Goal: Task Accomplishment & Management: Manage account settings

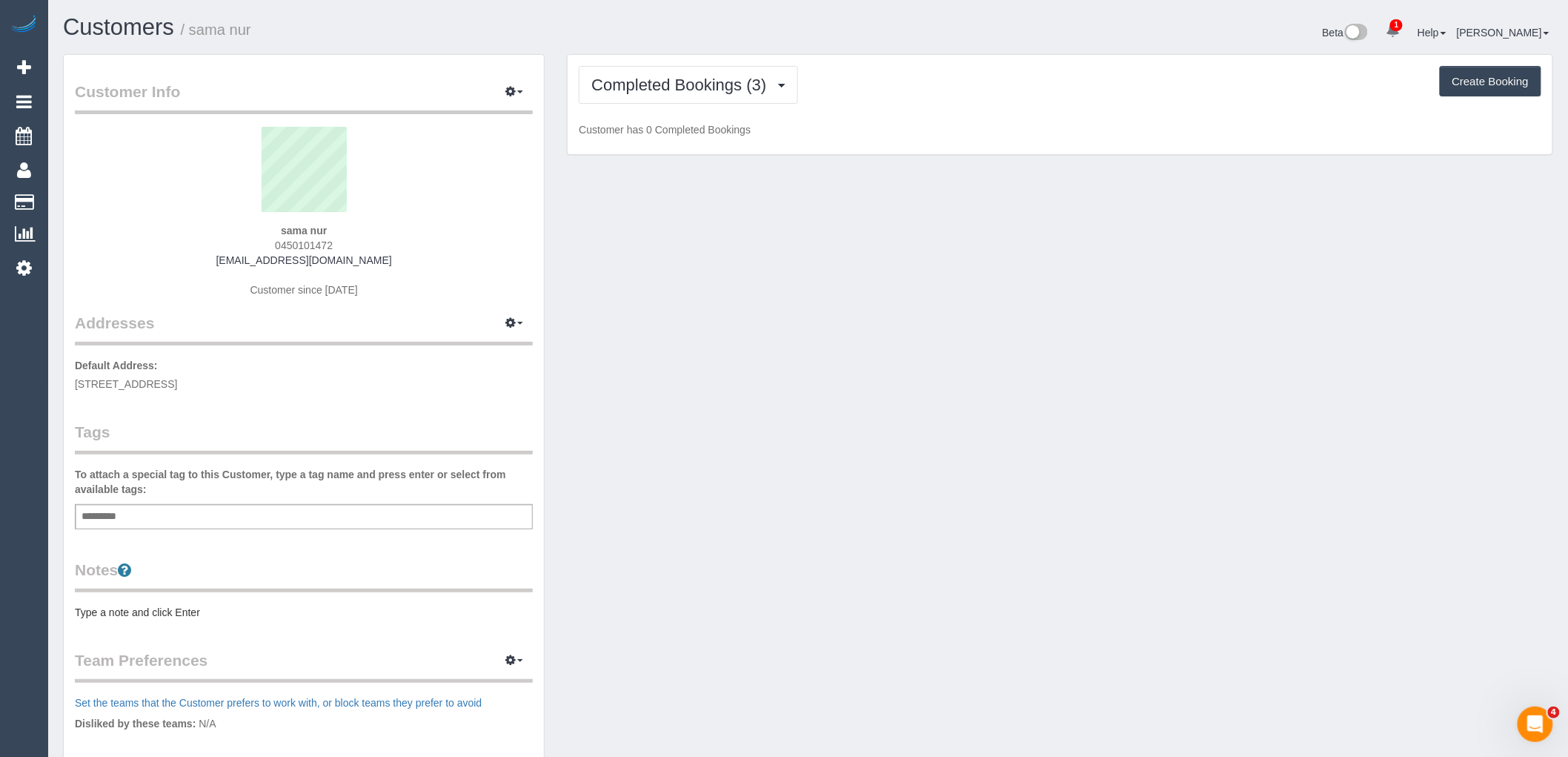
scroll to position [1082, 1568]
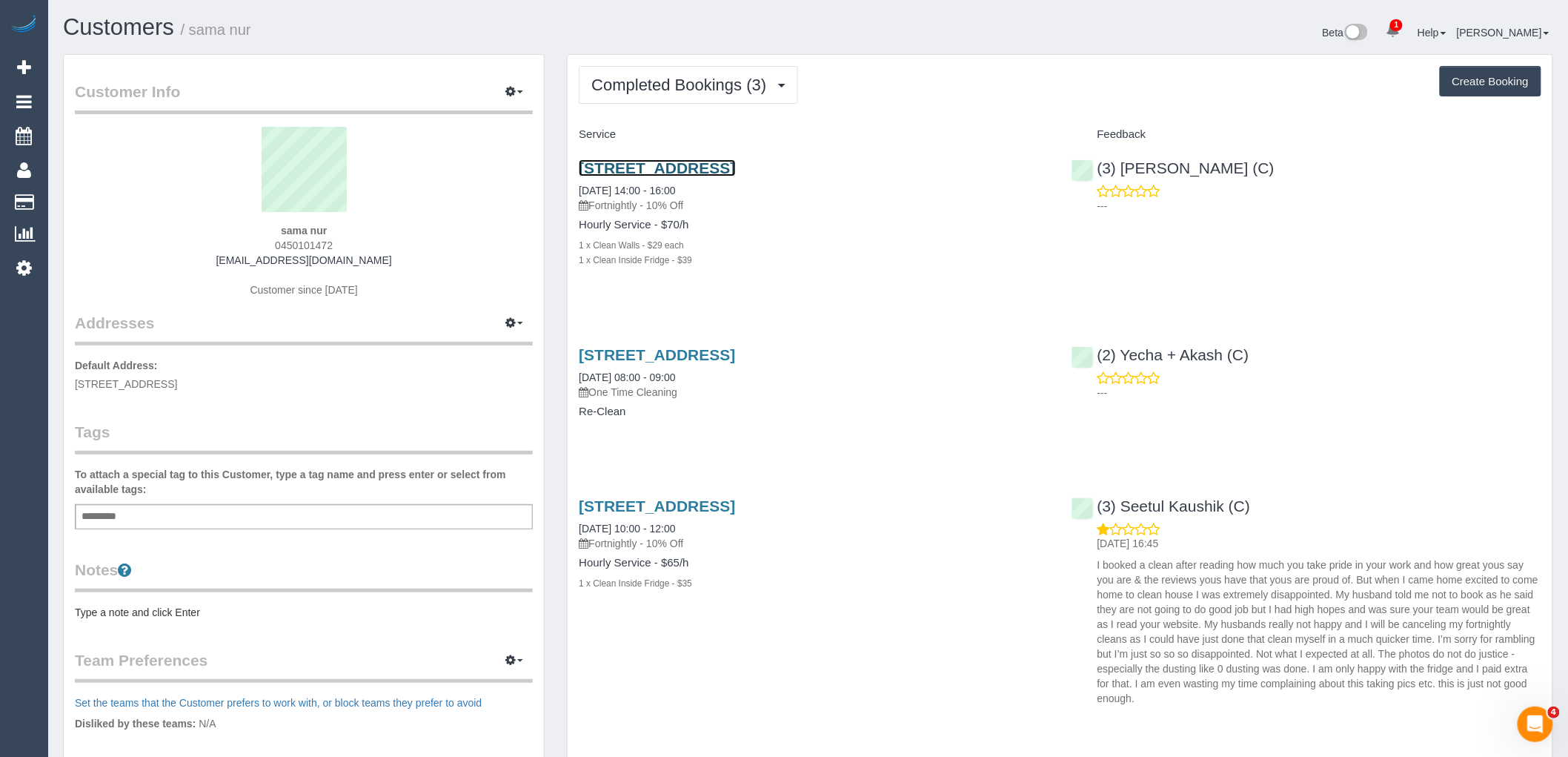
click at [735, 167] on link "68 Spirit Blvd, Cranbourne East, VIC 3977" at bounding box center [657, 167] width 156 height 17
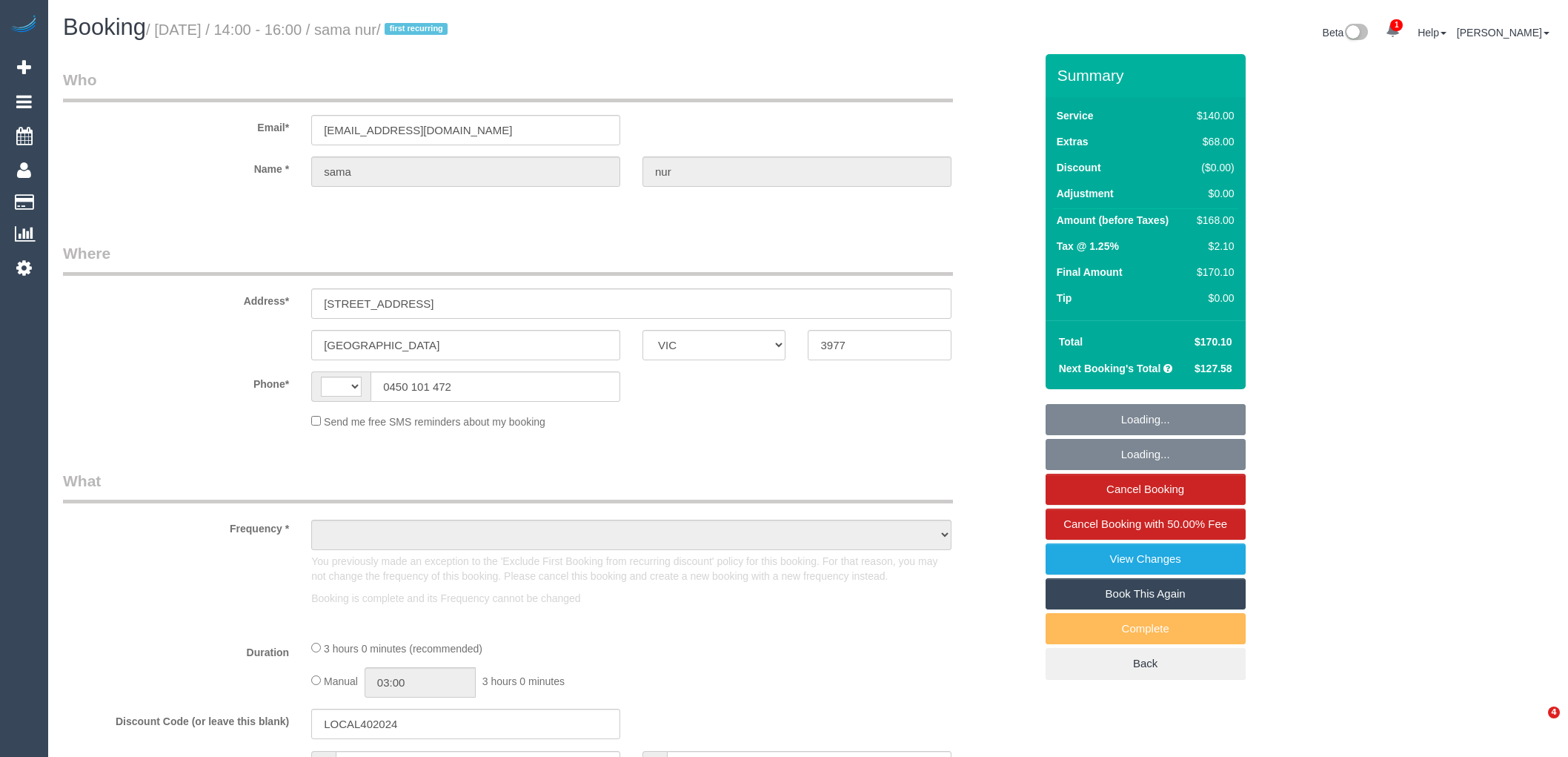
select select "VIC"
select select "string:stripe-pm_1Rx6Md2GScqysDRVujNRVWDp"
select select "number:28"
select select "number:14"
select select "number:19"
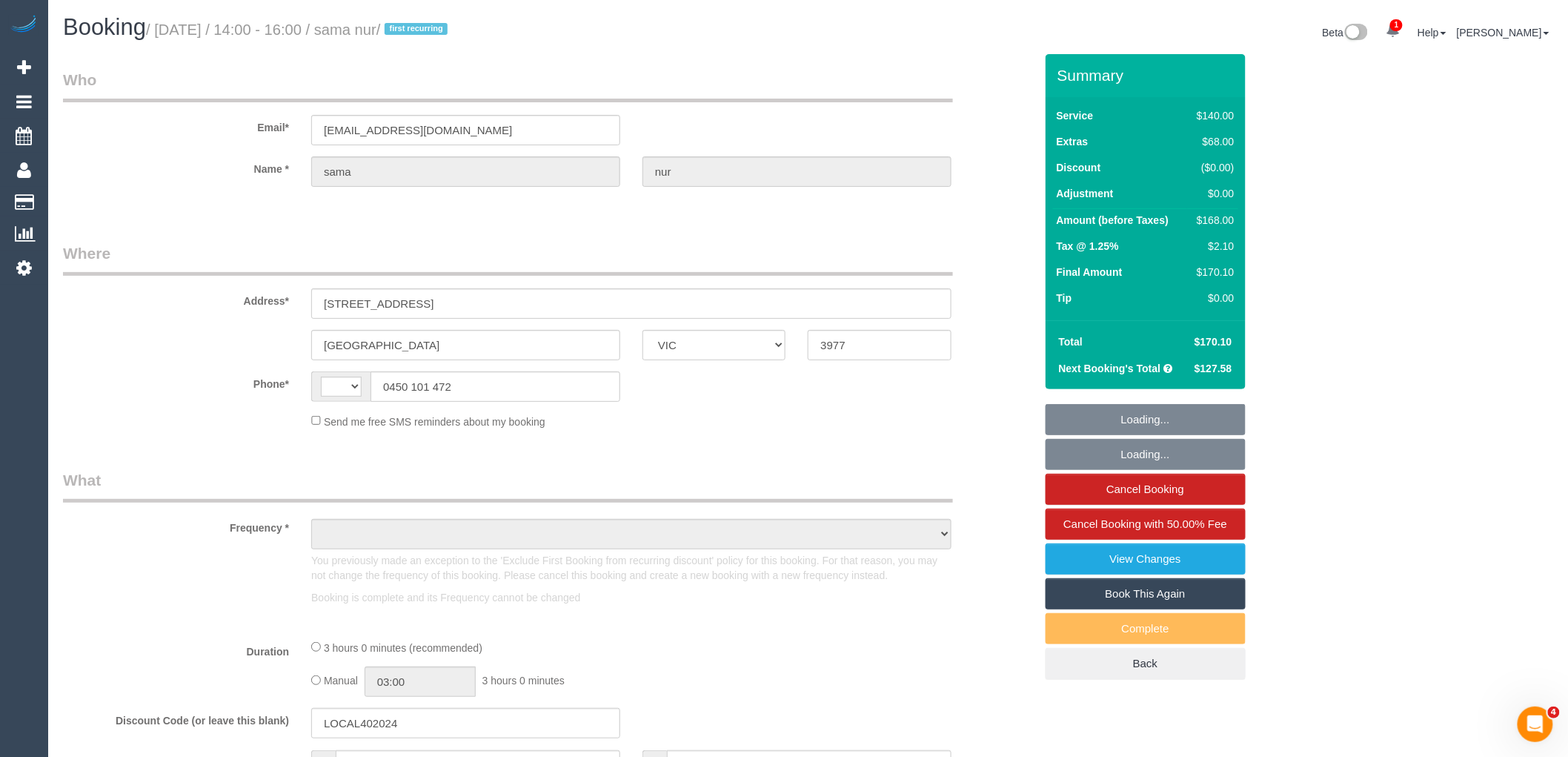
select select "number:25"
select select "number:35"
select select "number:12"
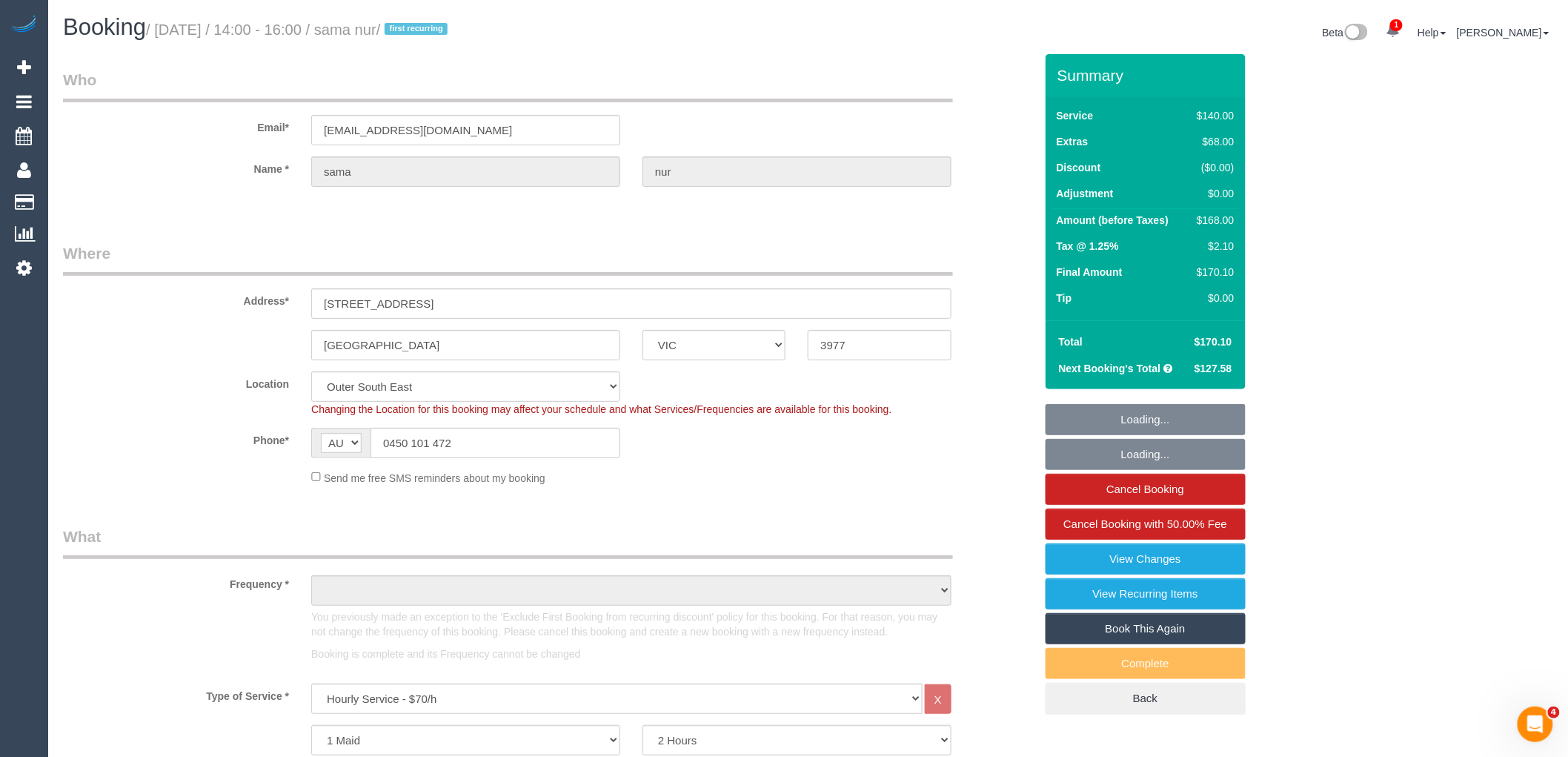
select select "string:AU"
select select "object:876"
select select "spot1"
select select "object:1194"
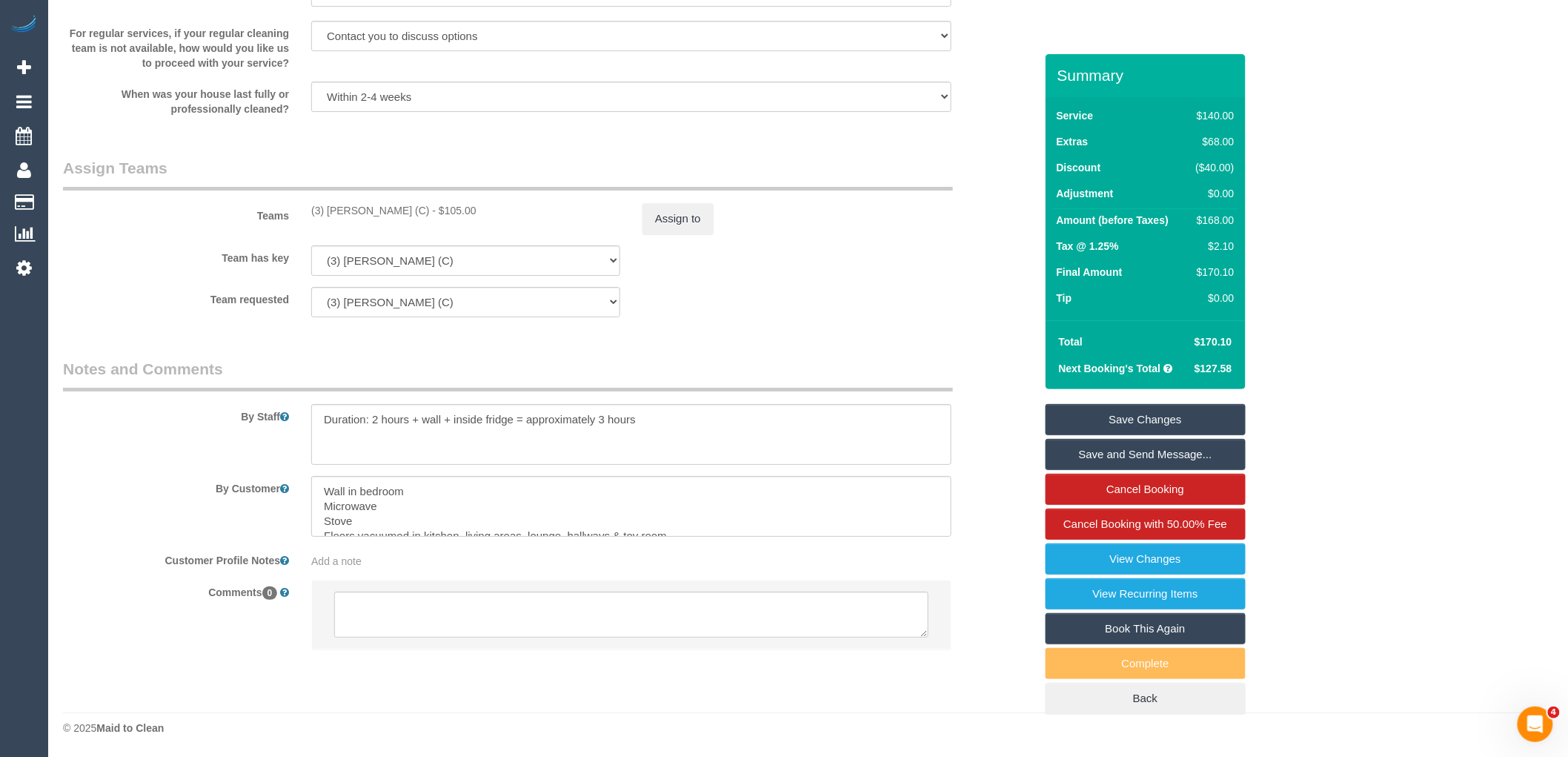
scroll to position [2152, 0]
click at [427, 607] on textarea at bounding box center [631, 613] width 594 height 46
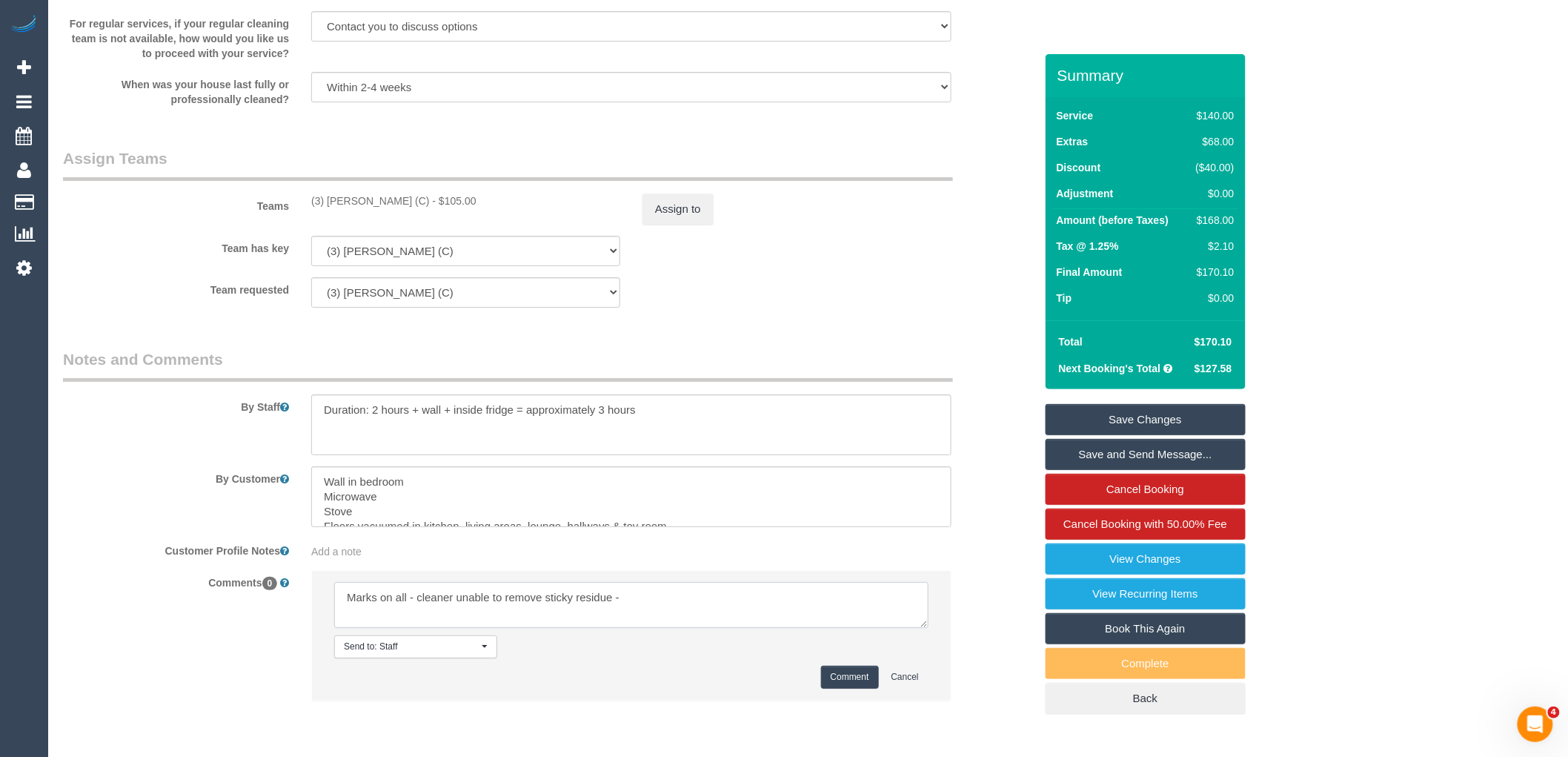
paste textarea "cnv_q7htgjz"
type textarea "Marks on all - cleaner unable to remove sticky residue - cnv_q7htgjz"
click at [846, 685] on button "Comment" at bounding box center [849, 676] width 58 height 23
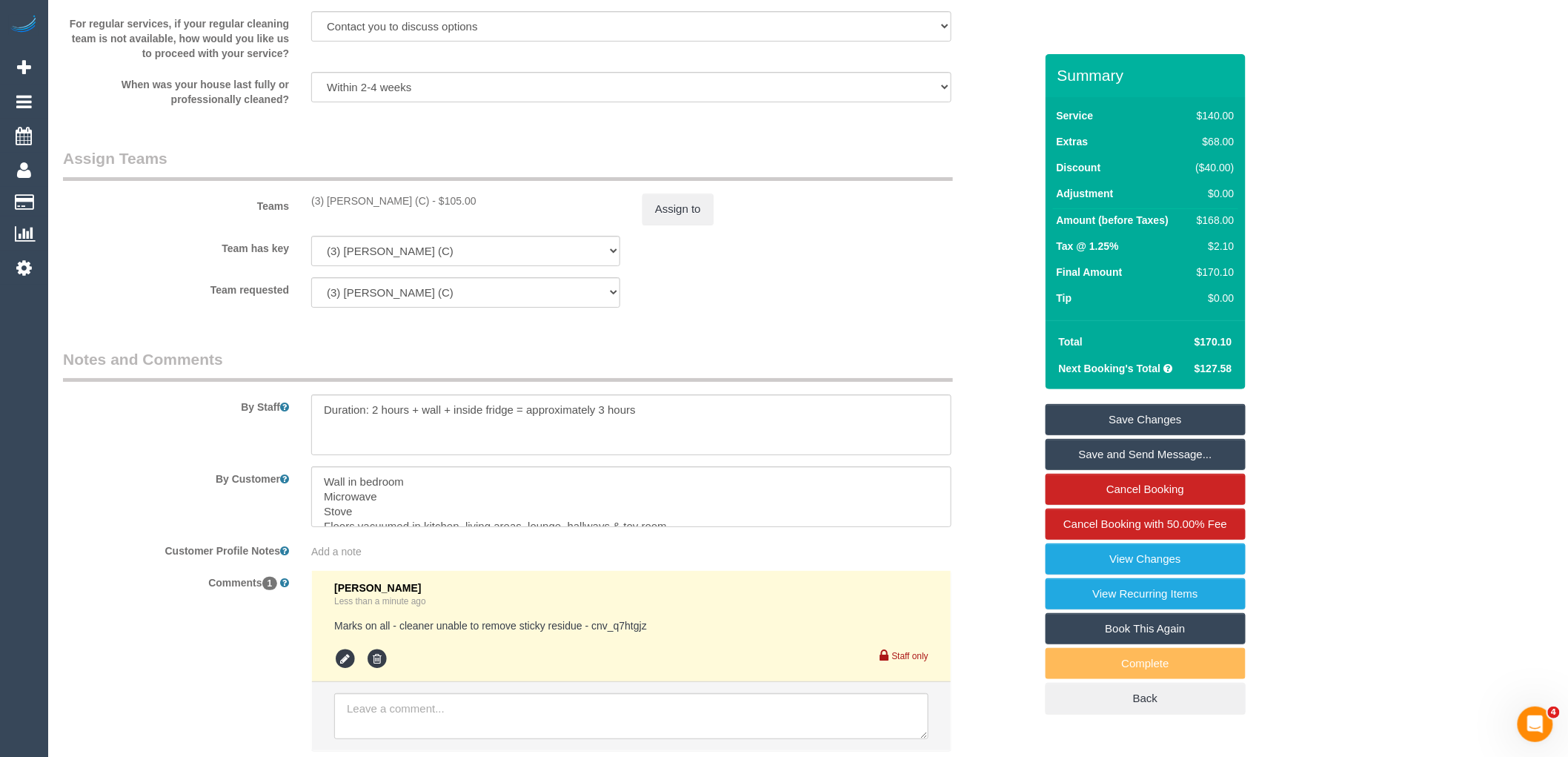
click at [1181, 414] on link "Save Changes" at bounding box center [1144, 420] width 200 height 31
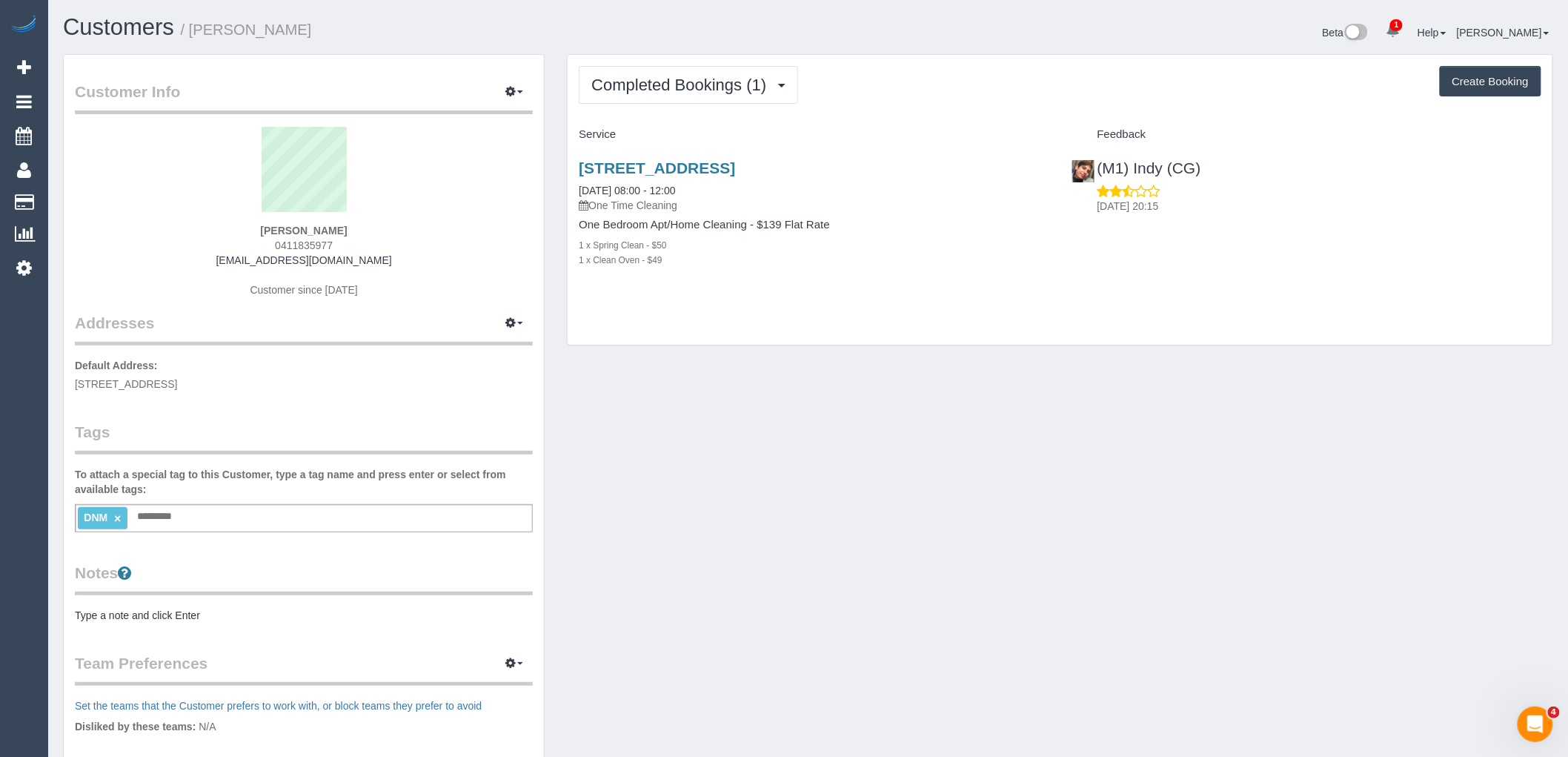
click at [1490, 86] on button "Create Booking" at bounding box center [1489, 82] width 101 height 31
select select "VIC"
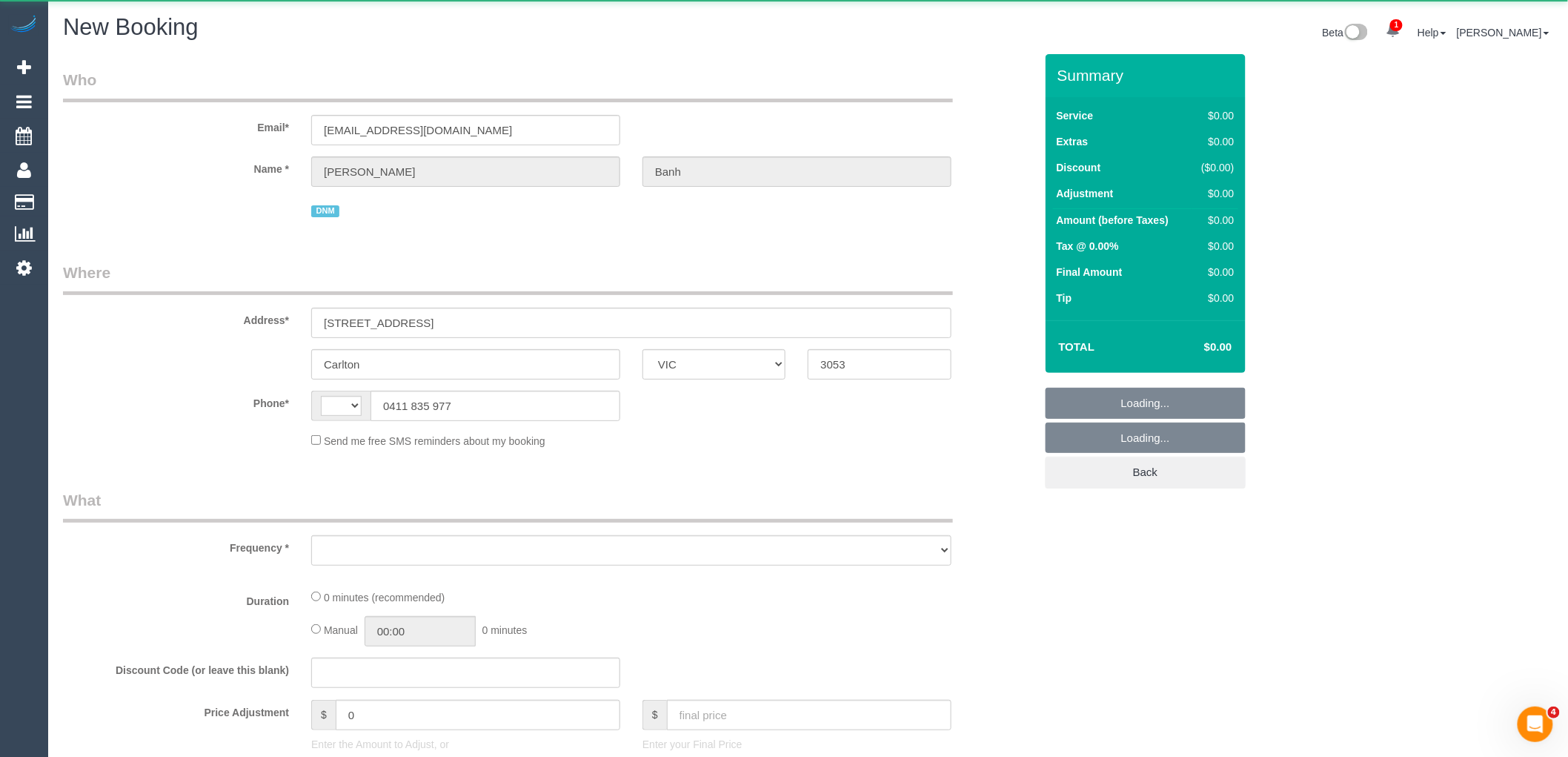
select select "string:AU"
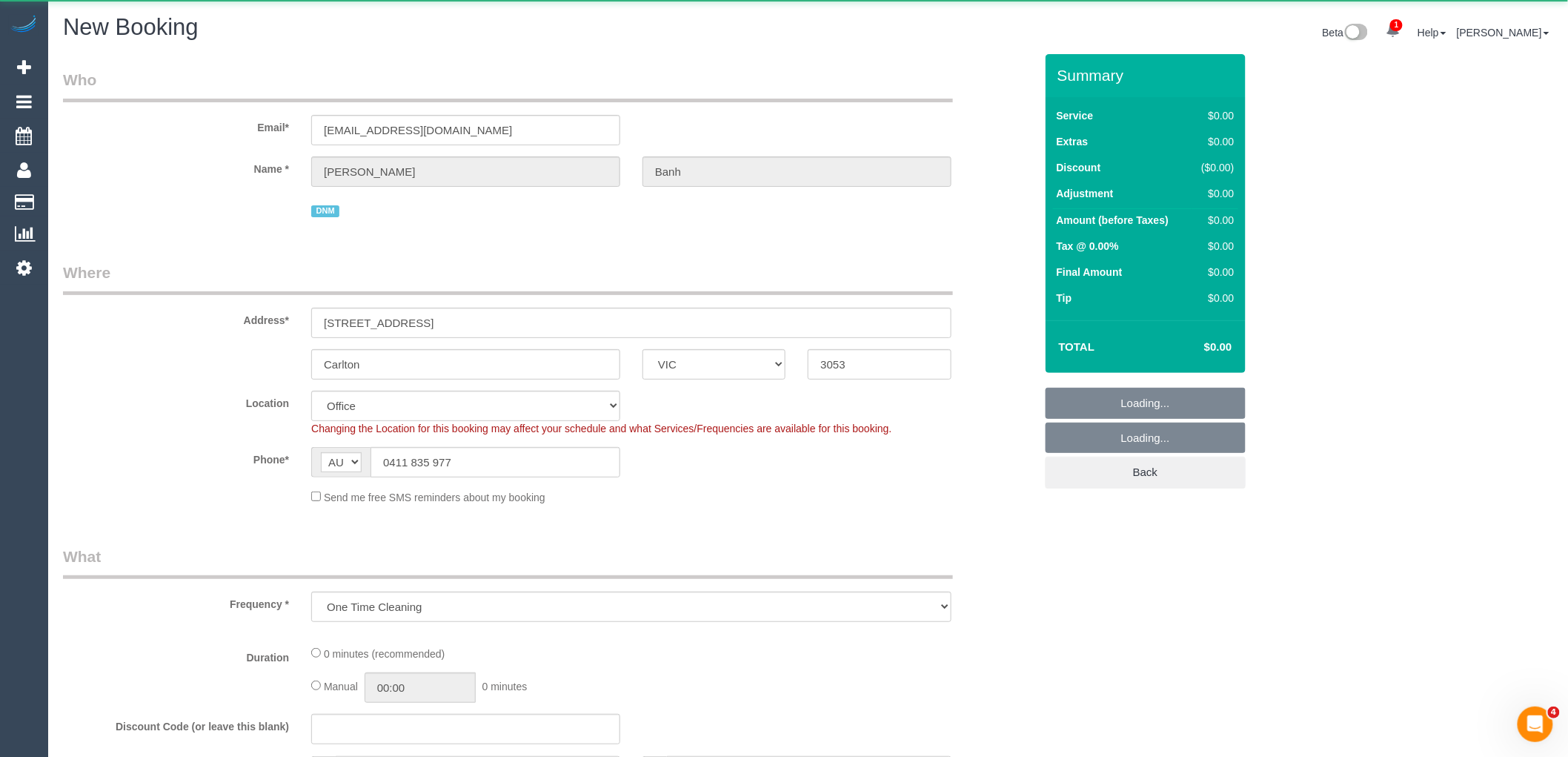
select select "object:1638"
select select "string:stripe-pm_1Hhny32GScqysDRVCewM3HGX"
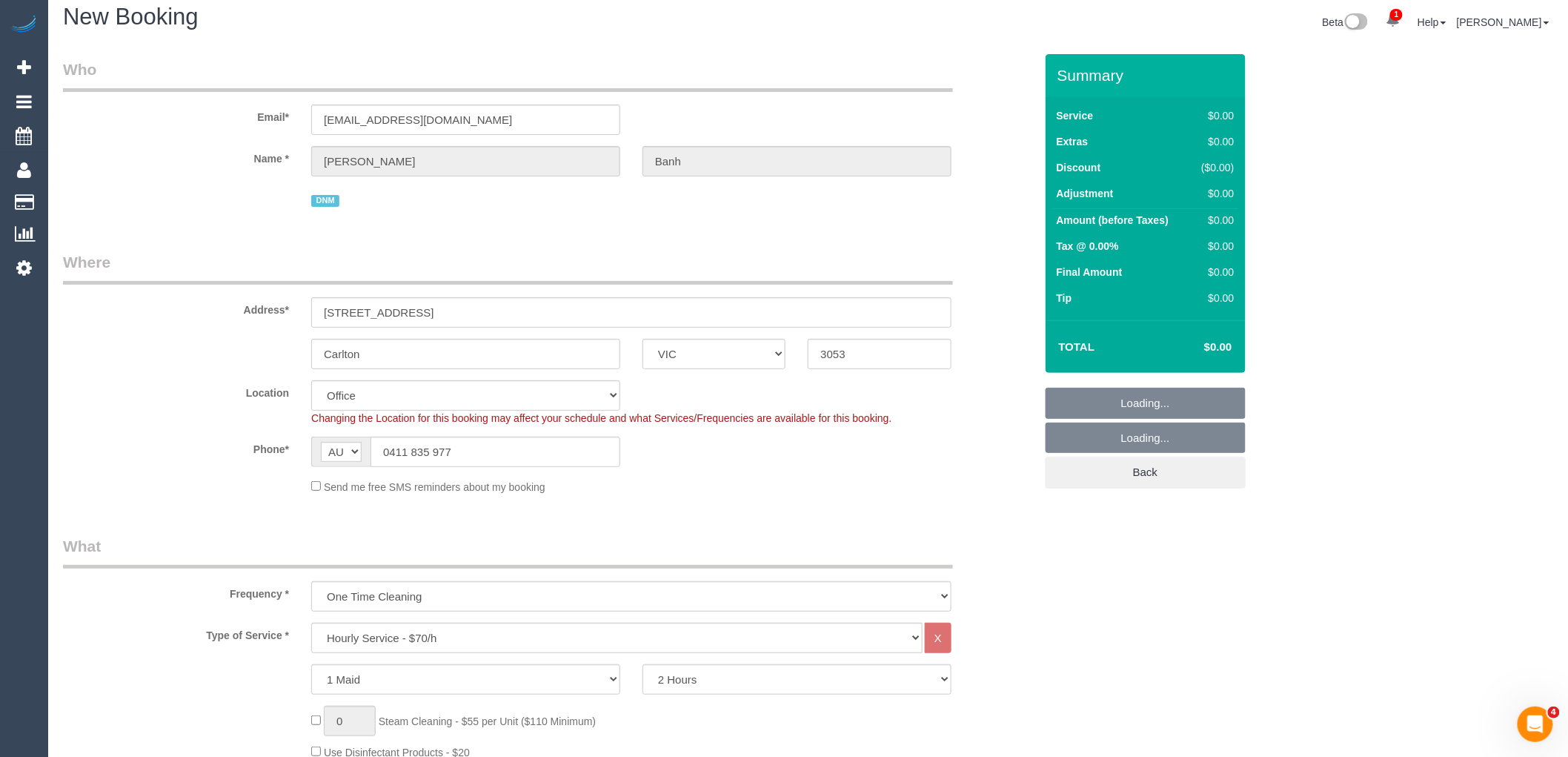
select select "54"
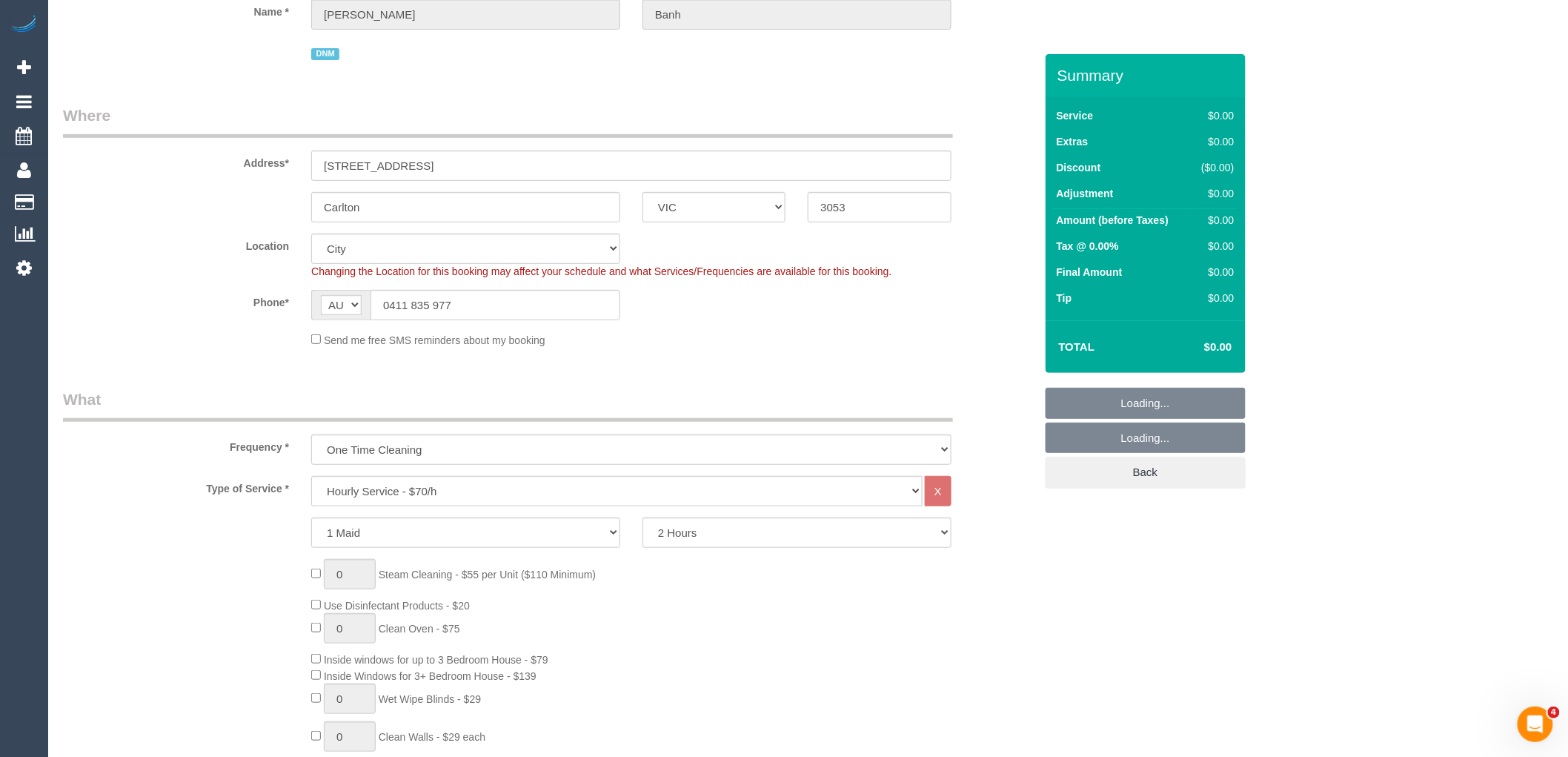
scroll to position [164, 0]
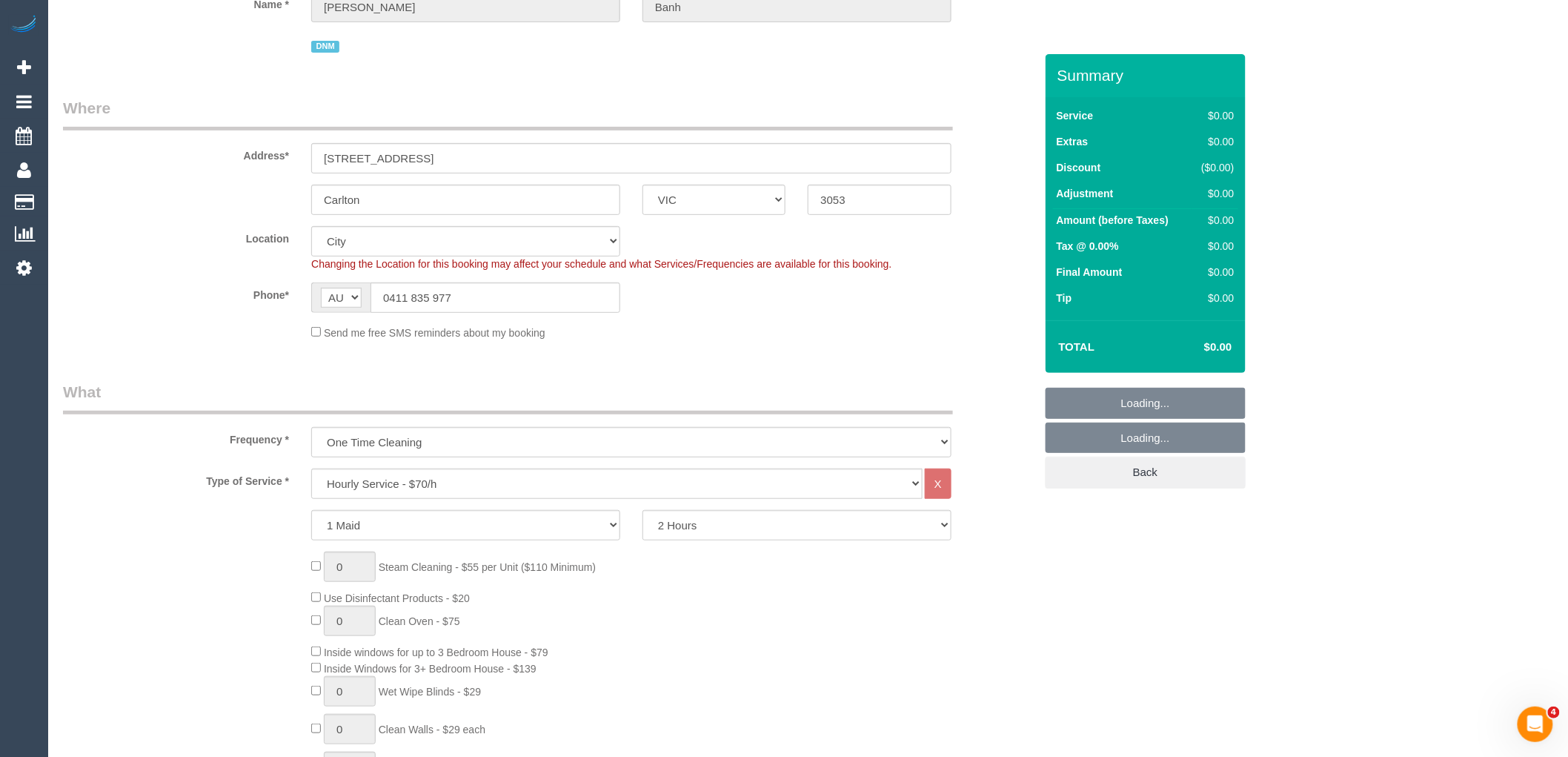
select select "object:2929"
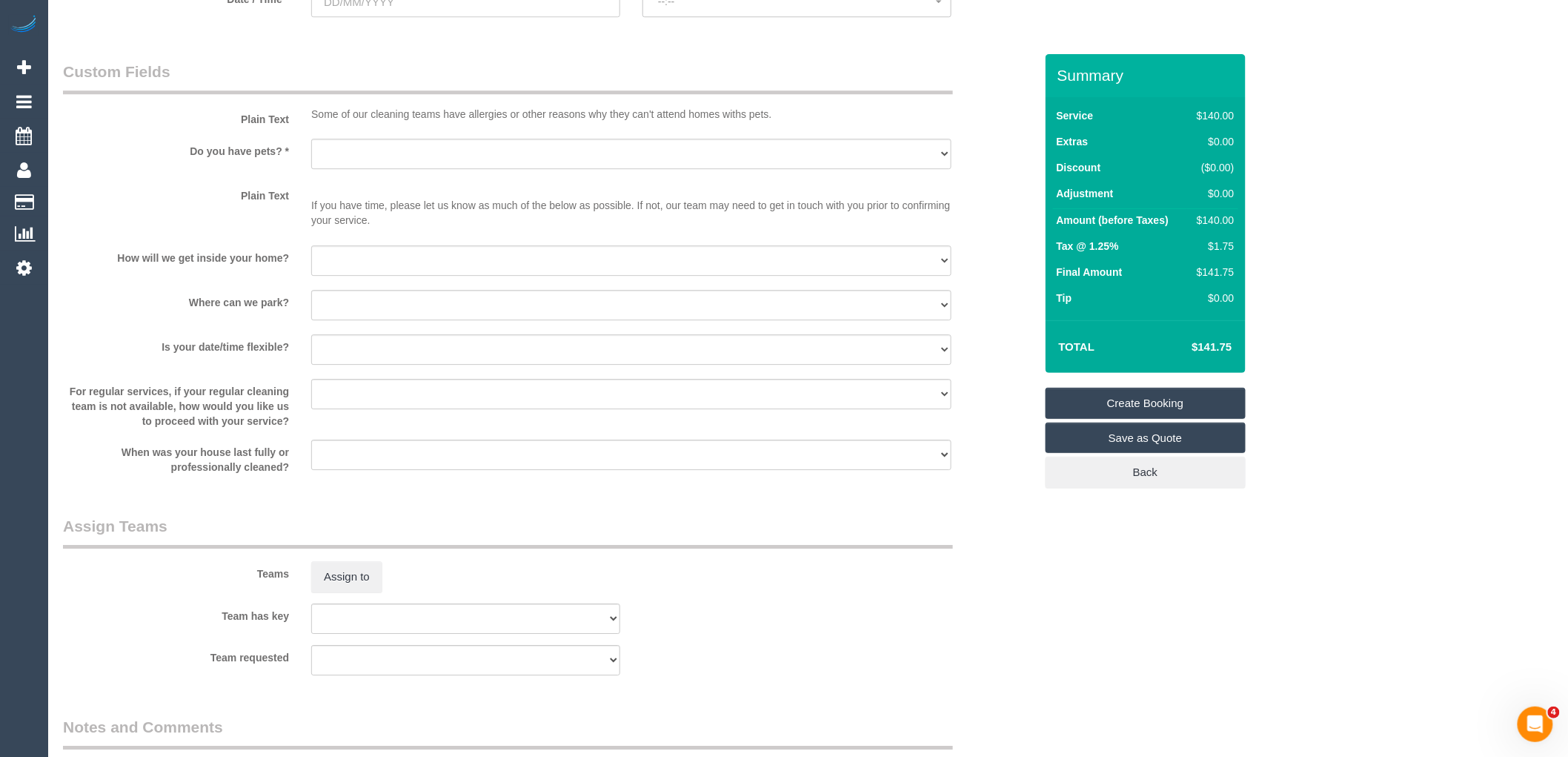
scroll to position [1406, 0]
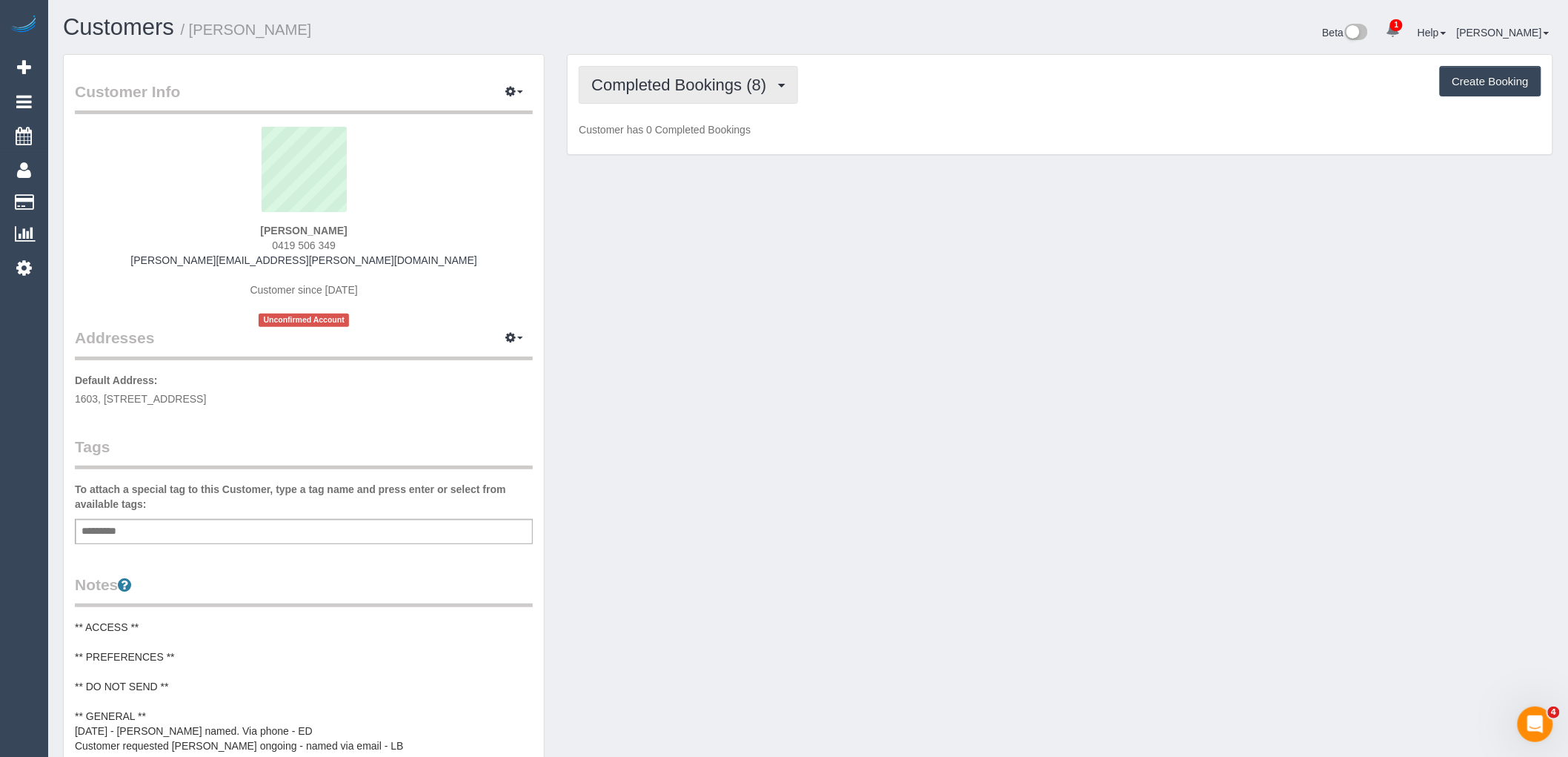
click at [699, 74] on button "Completed Bookings (8)" at bounding box center [688, 85] width 219 height 37
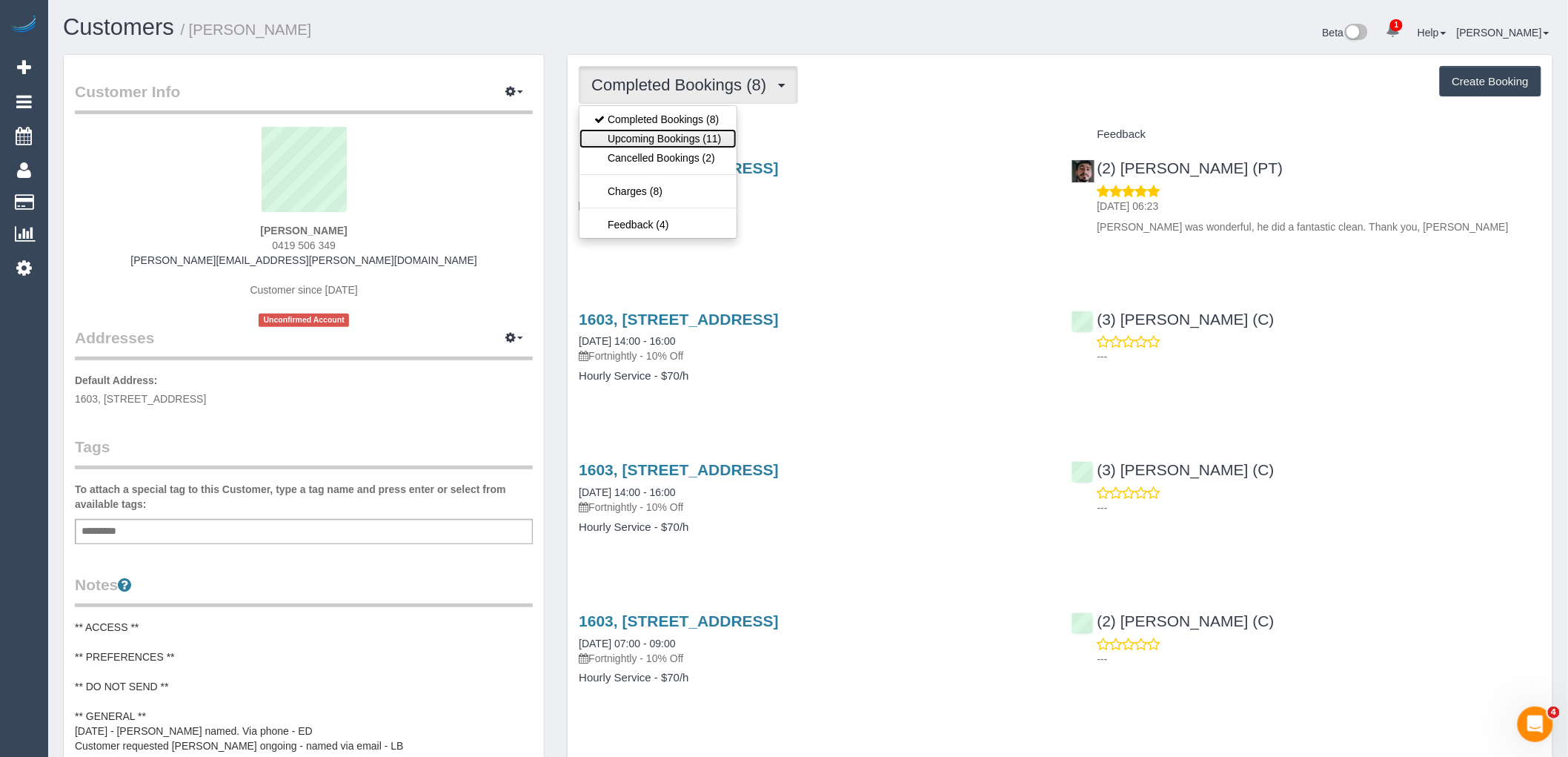
click at [713, 135] on link "Upcoming Bookings (11)" at bounding box center [657, 139] width 156 height 20
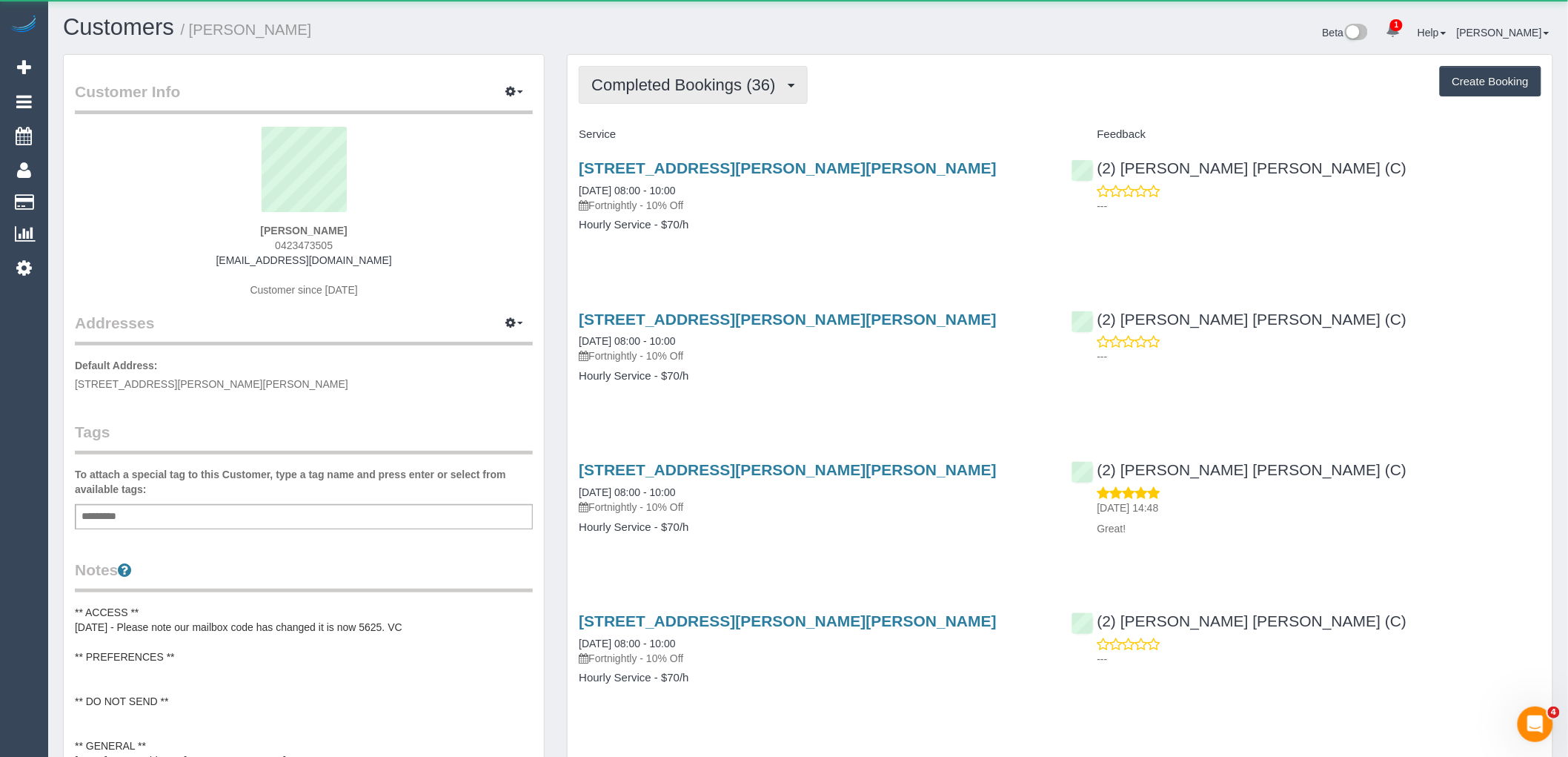
click at [730, 97] on button "Completed Bookings (36)" at bounding box center [693, 85] width 228 height 37
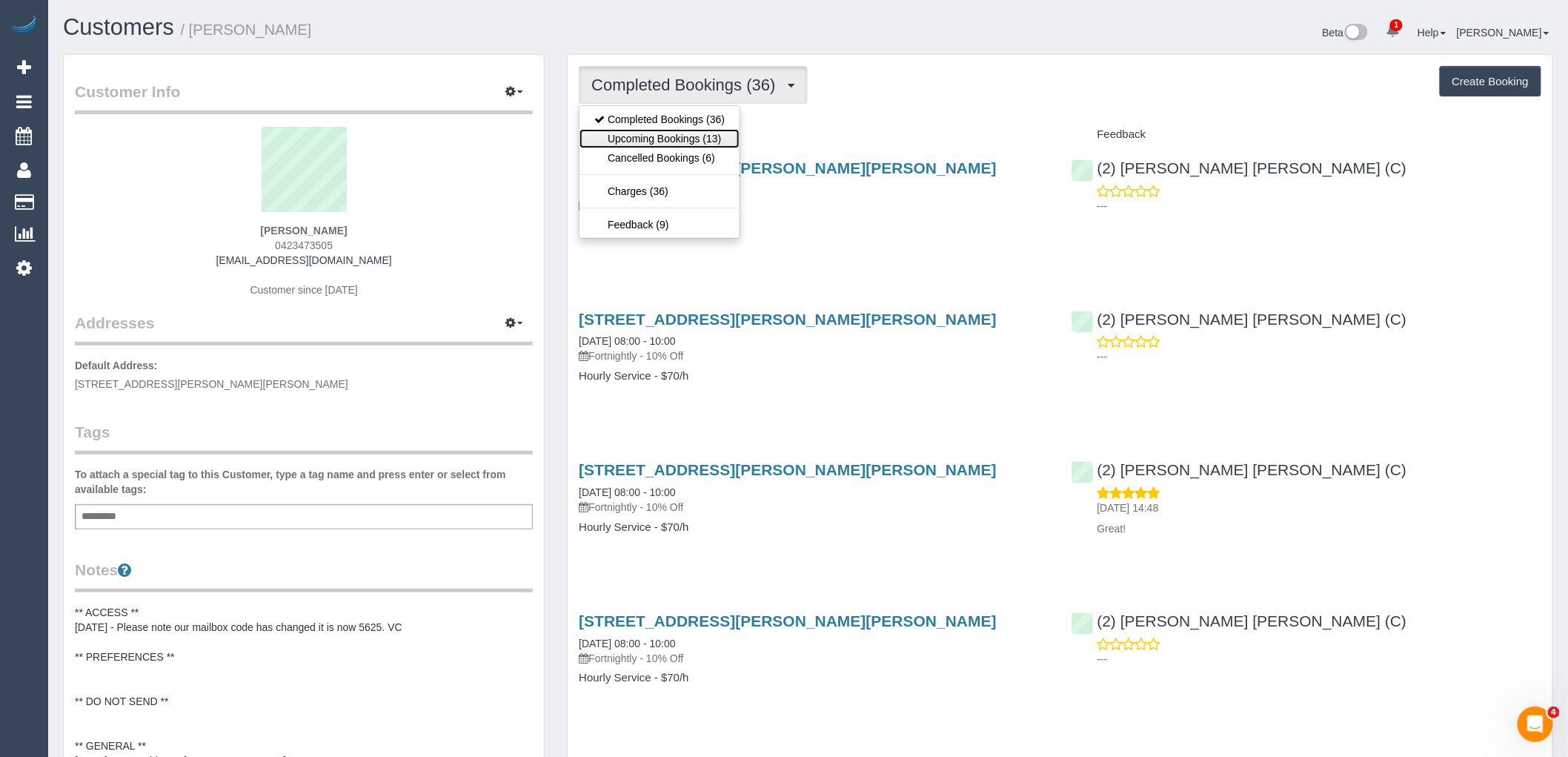
click at [725, 139] on link "Upcoming Bookings (13)" at bounding box center [659, 139] width 160 height 20
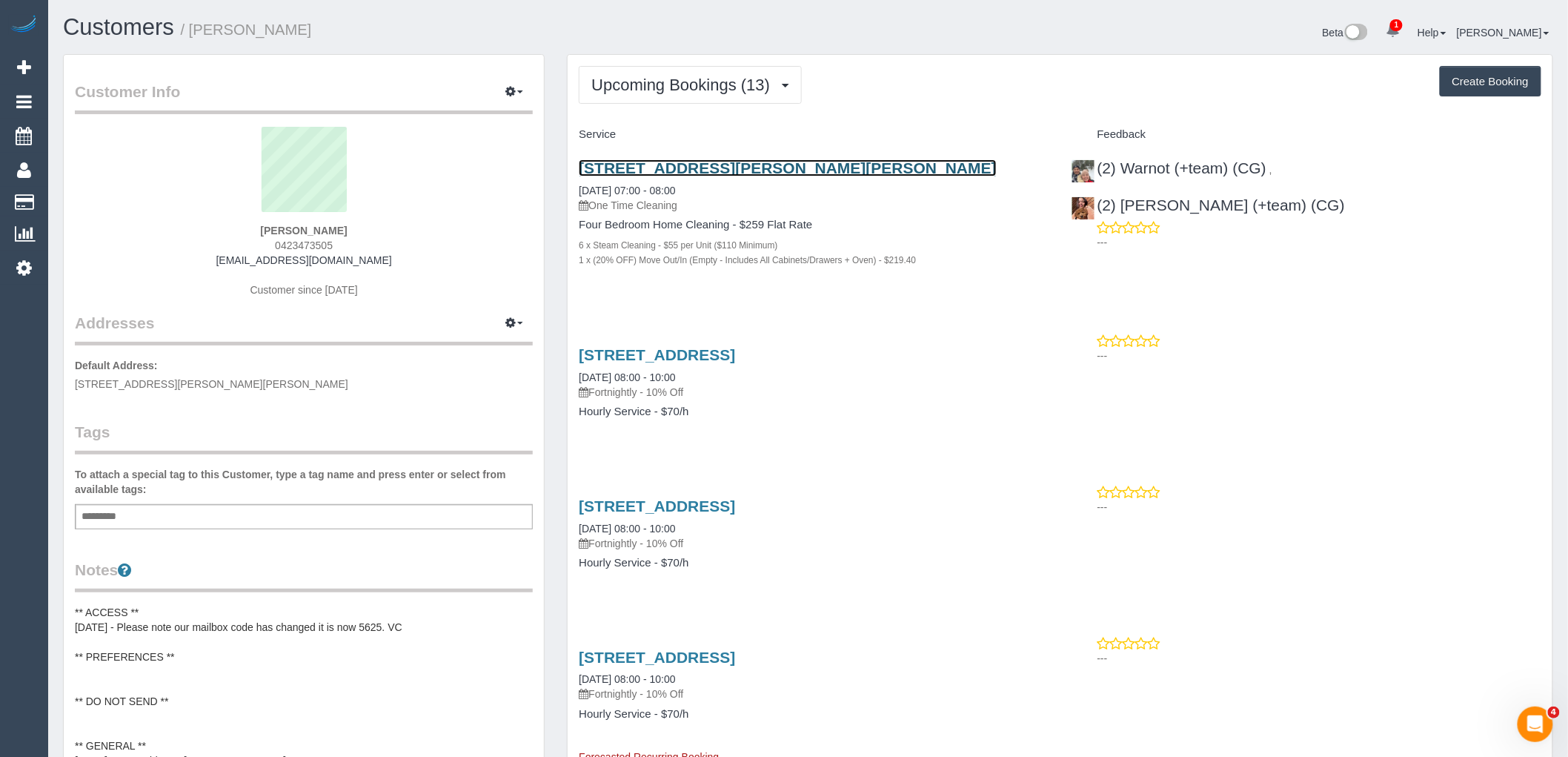
click at [734, 170] on link "15, Ethel, Thornbury, VIC 3071" at bounding box center [787, 167] width 418 height 17
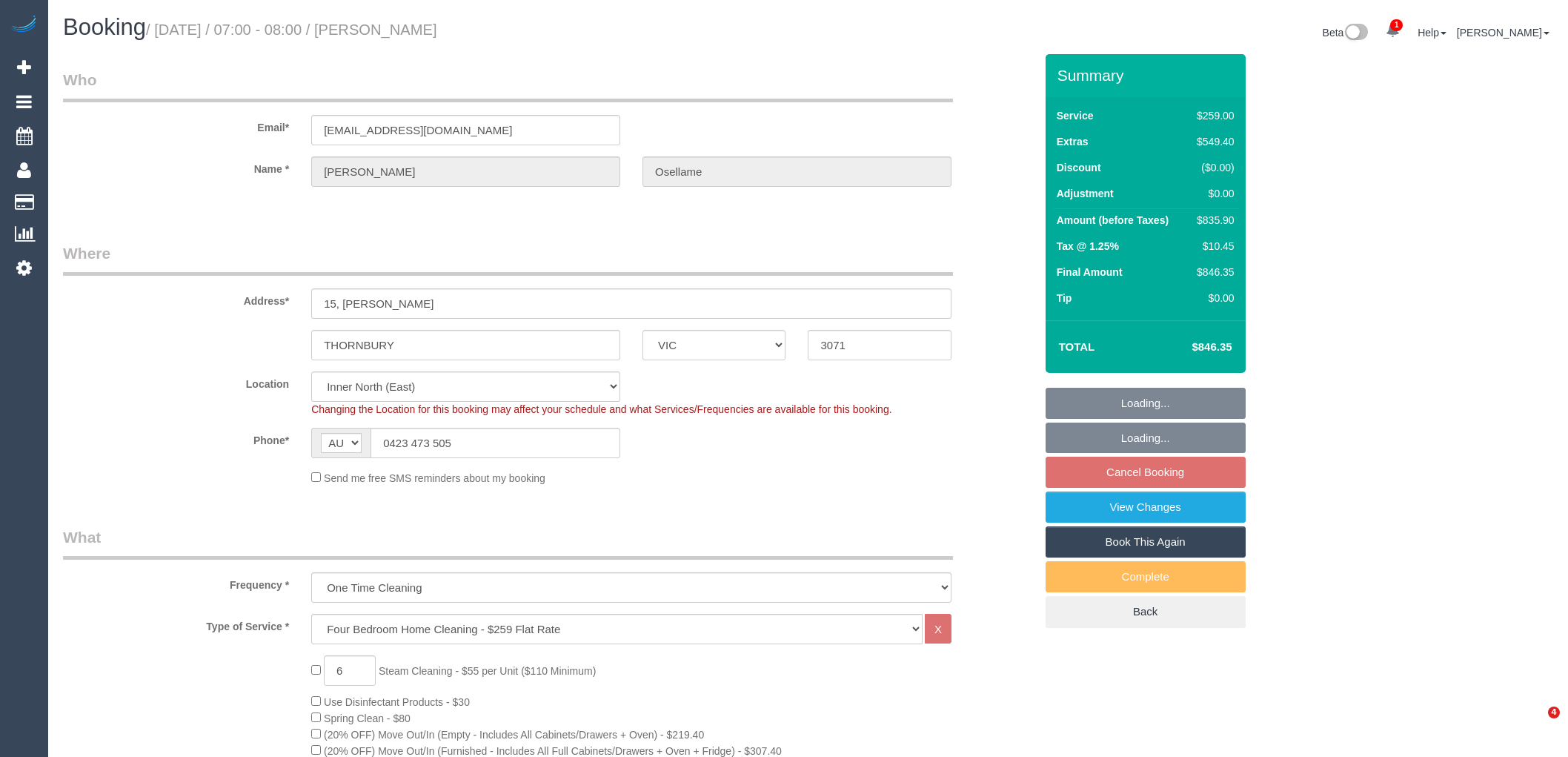
select select "VIC"
select select "object:849"
select select "string:stripe-pm_1OURF92GScqysDRVRLcN9xcS"
select select "number:29"
select select "number:16"
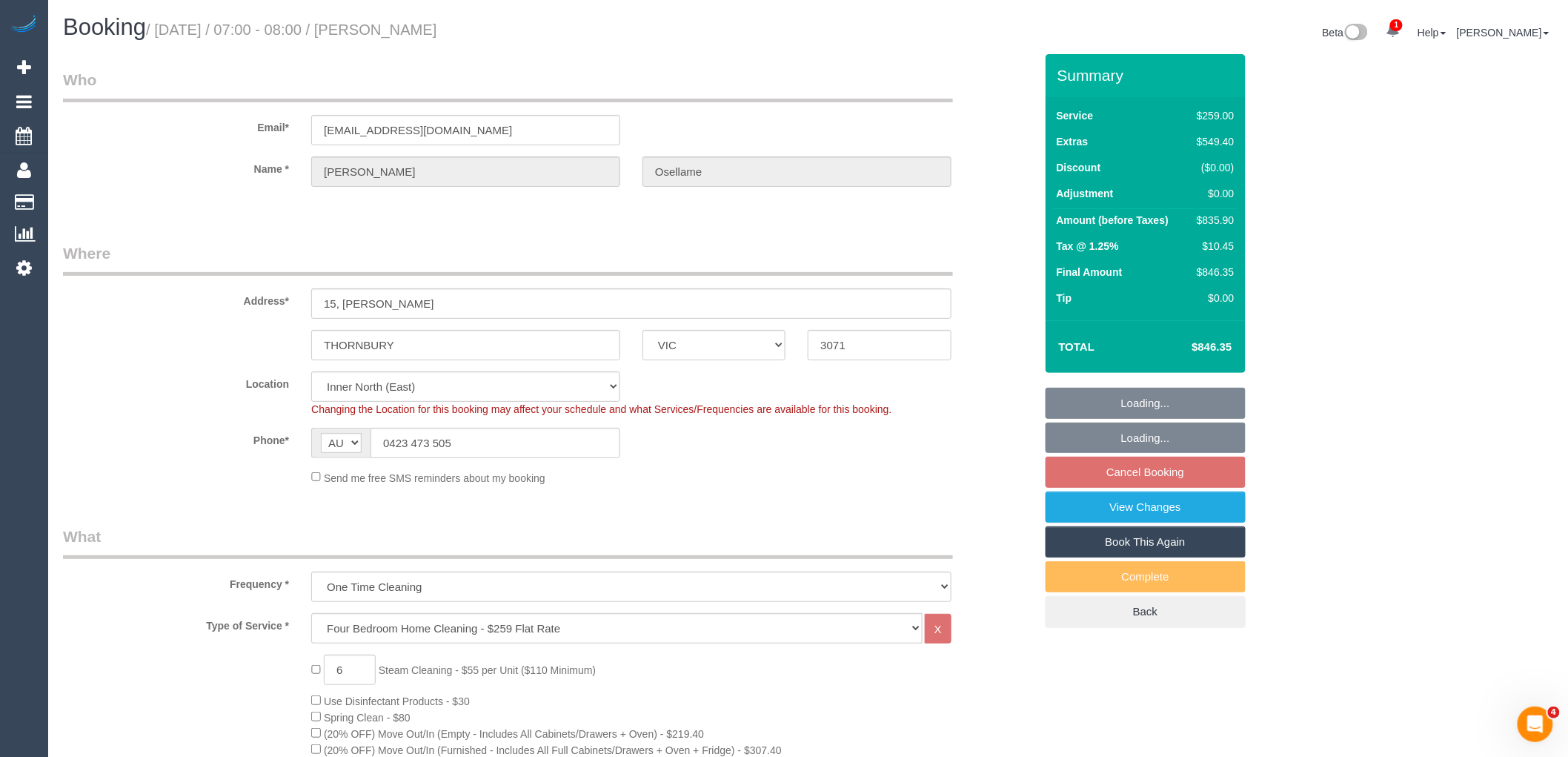
select select "number:18"
select select "number:24"
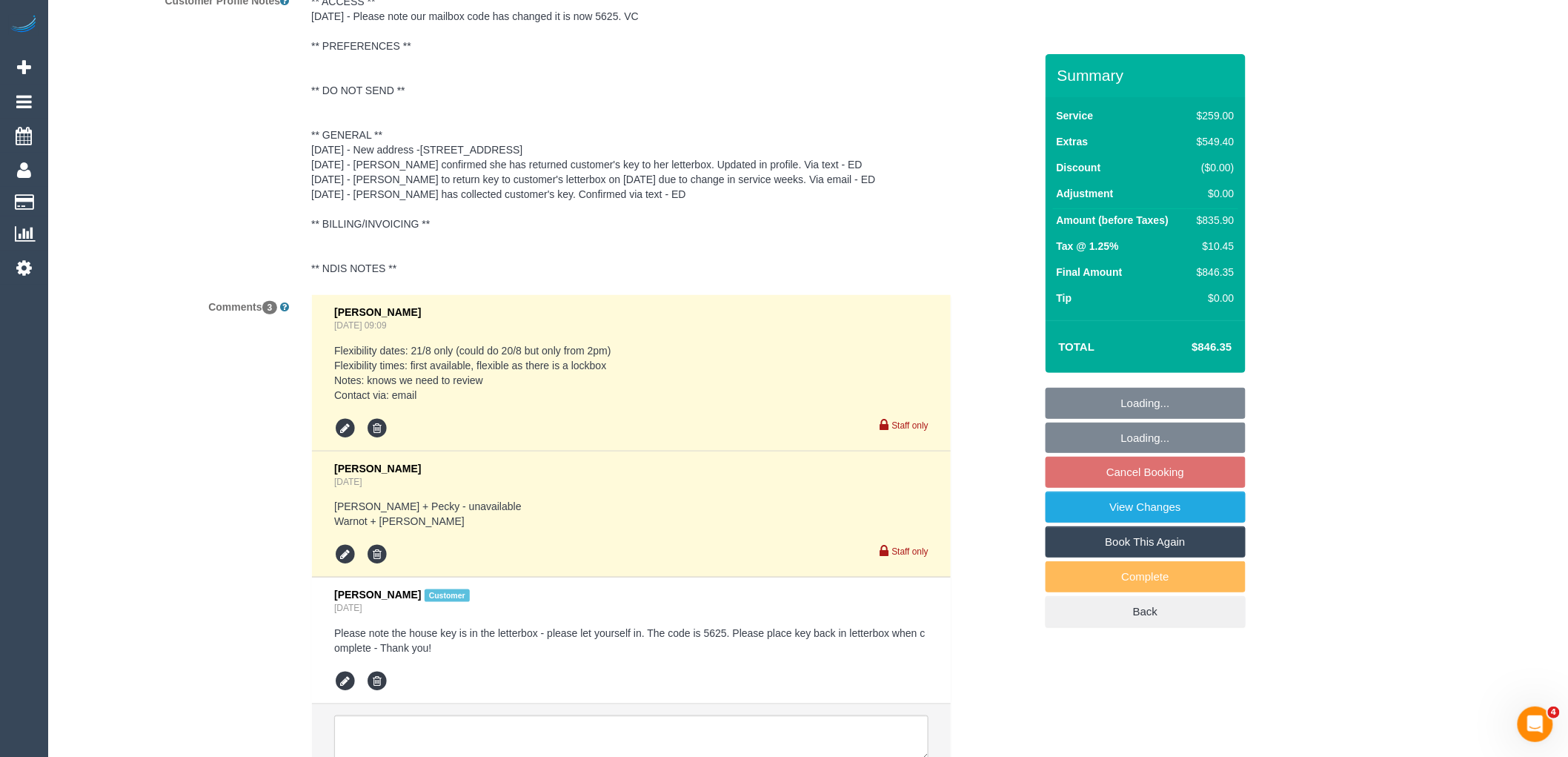
scroll to position [2836, 0]
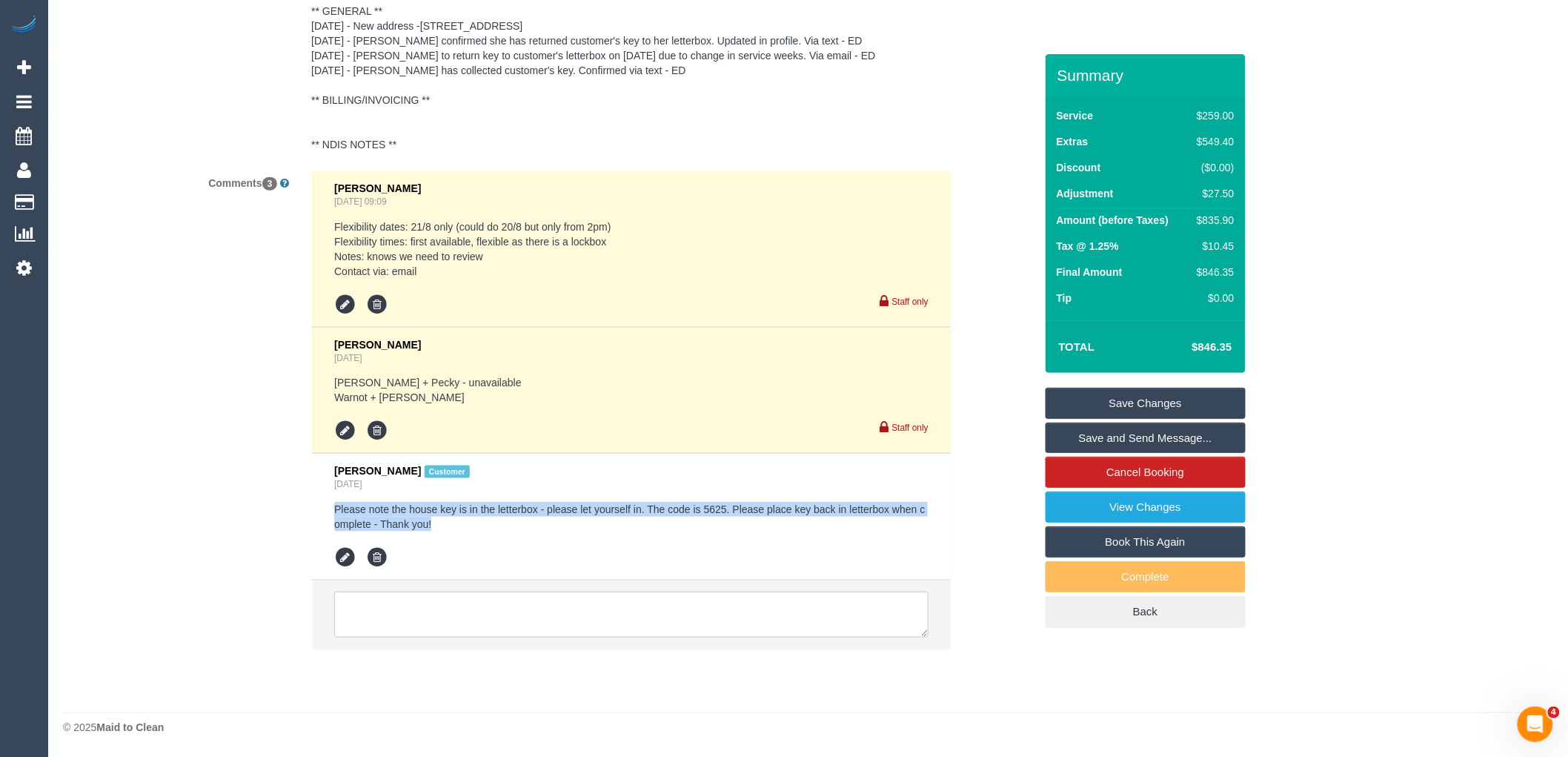
click at [318, 499] on li "Laura Osellame Customer Yesterday Please note the house key is in the letterbox…" at bounding box center [631, 516] width 639 height 127
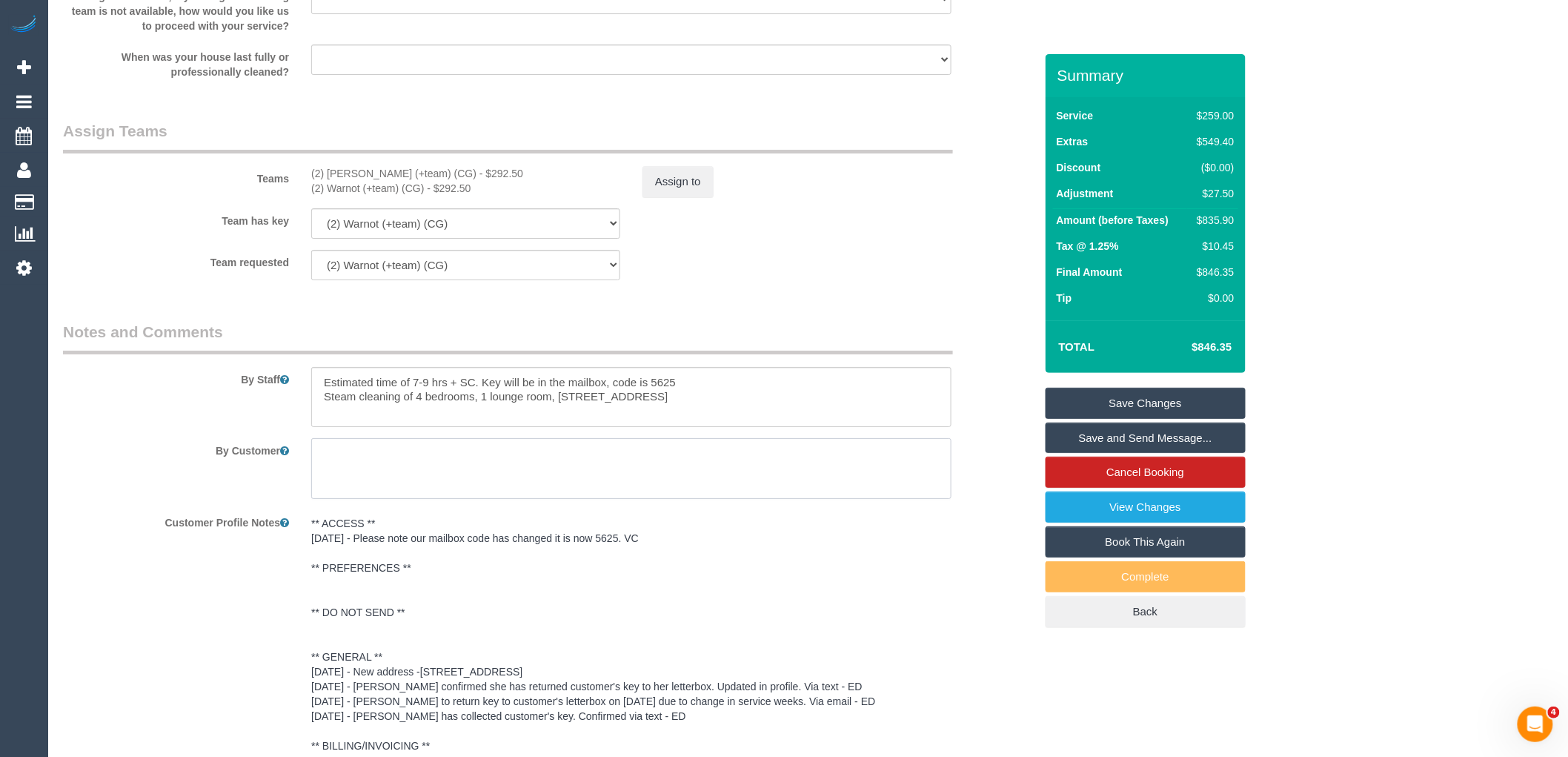
click at [542, 479] on textarea at bounding box center [631, 468] width 640 height 61
paste textarea "Please note the house key is in the letterbox - please let yourself in. The cod…"
type textarea "Please note the house key is in the letterbox - please let yourself in. The cod…"
click at [1236, 400] on link "Save Changes" at bounding box center [1144, 403] width 200 height 31
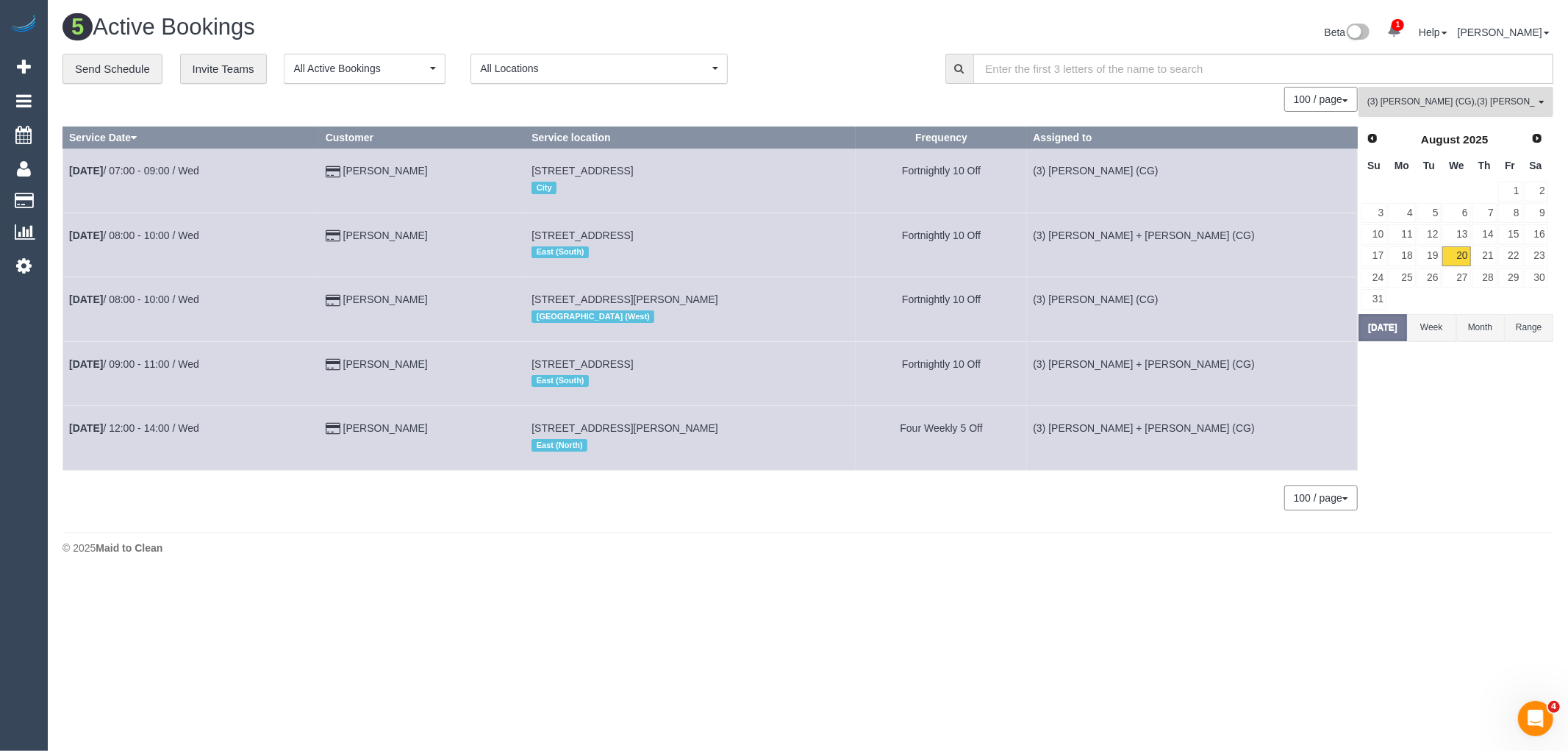
click at [1443, 99] on span "(3) Ashish Patel (CG) , (3) Bansari + Bhavesh (CG)" at bounding box center [1451, 101] width 168 height 13
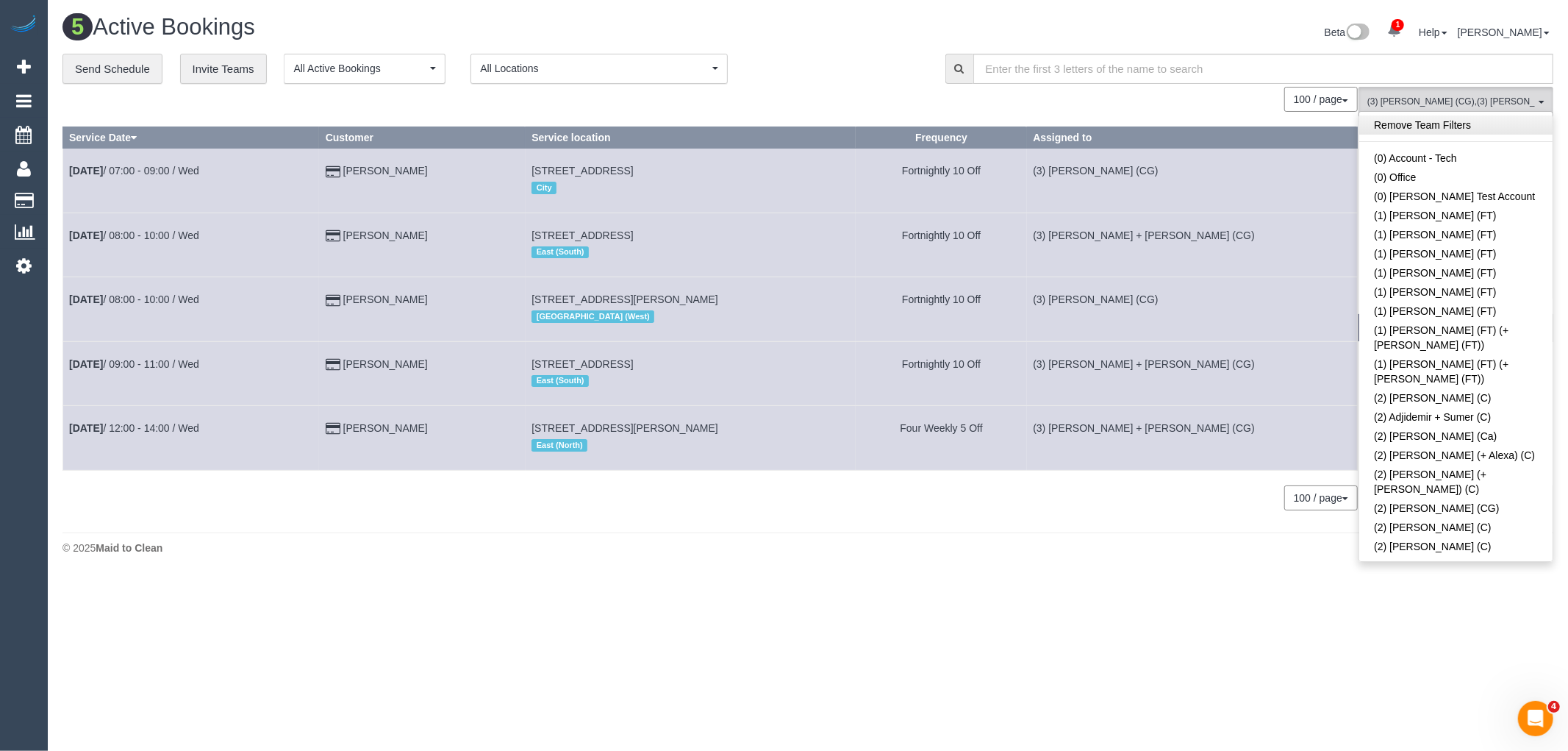
click at [1493, 128] on link "Remove Team Filters" at bounding box center [1456, 125] width 193 height 20
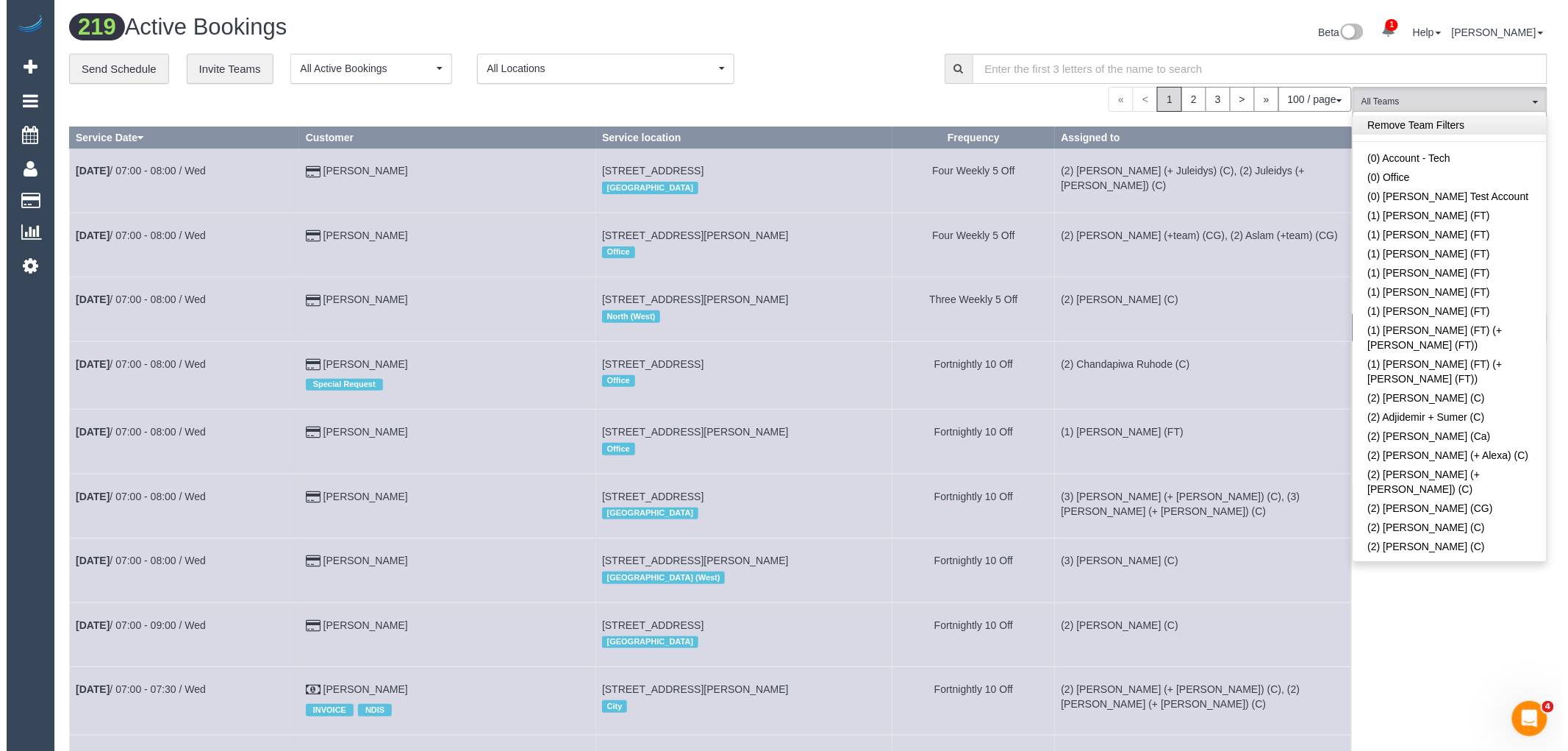
scroll to position [1744, 0]
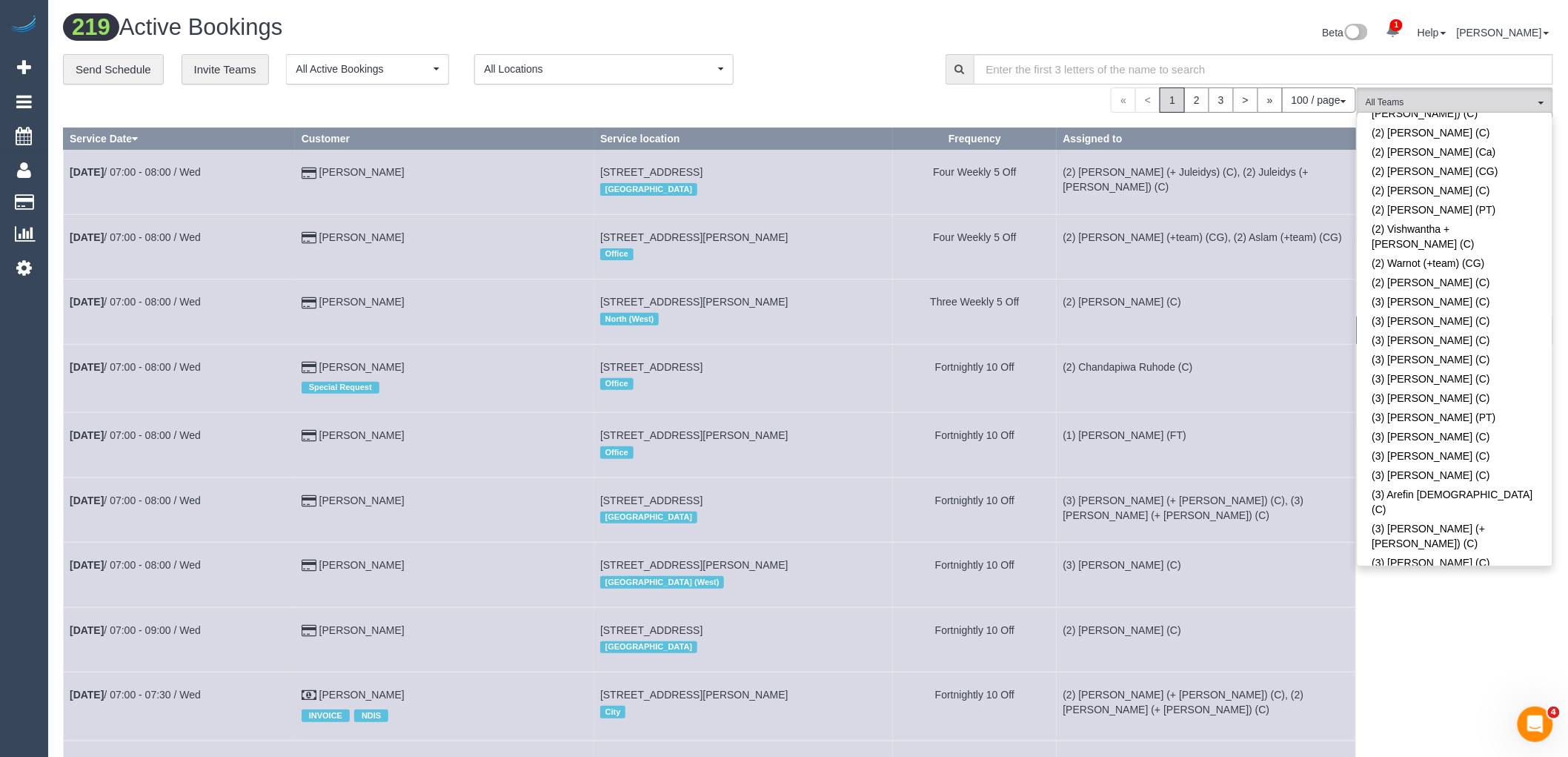
click at [1472, 660] on link "(3) [PERSON_NAME] (C)" at bounding box center [1455, 670] width 195 height 20
click at [867, 40] on div "Beta 1 Your Notifications You have 0 alerts × You have 1 to charge for 20/08/20…" at bounding box center [1187, 34] width 757 height 39
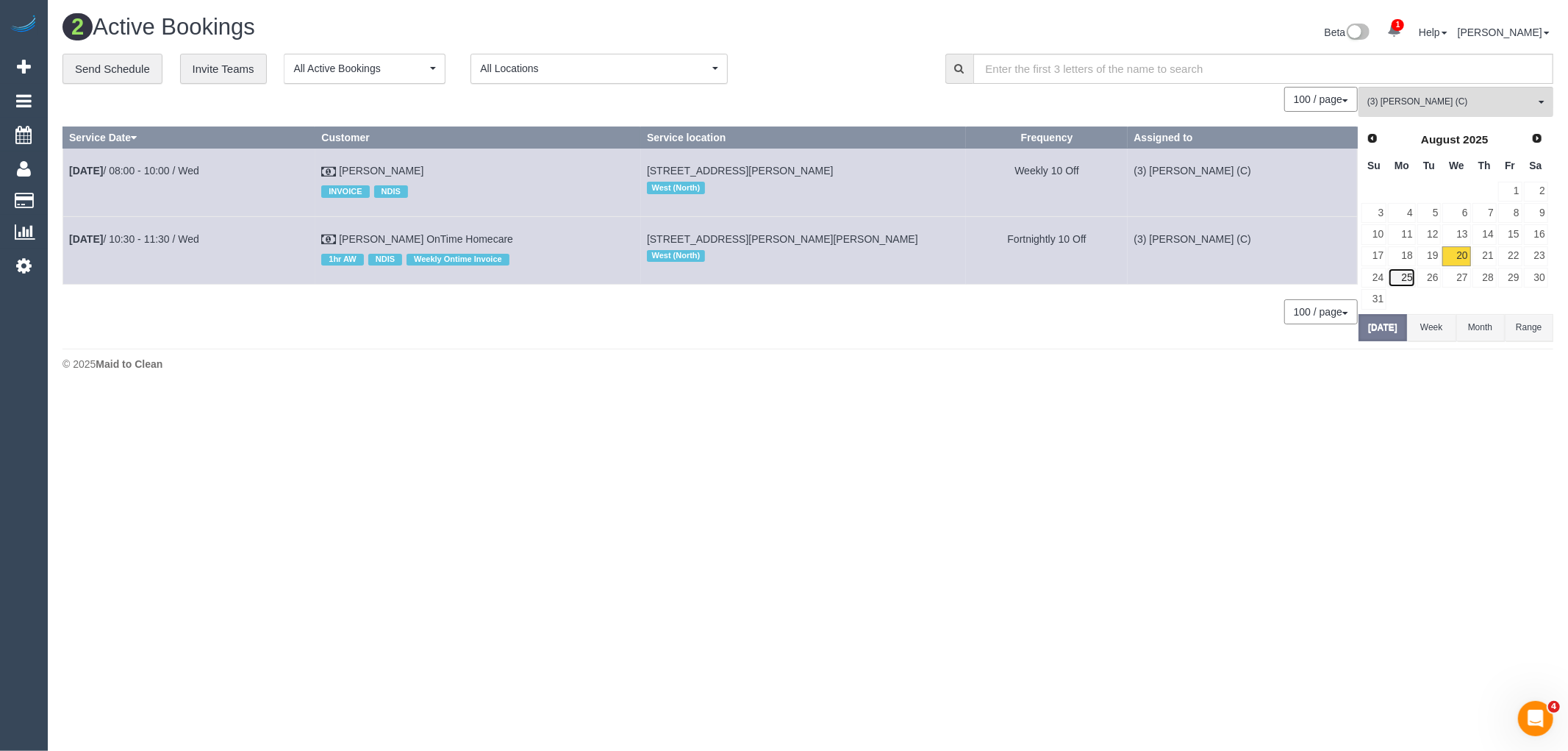
click at [1402, 276] on link "25" at bounding box center [1401, 277] width 27 height 20
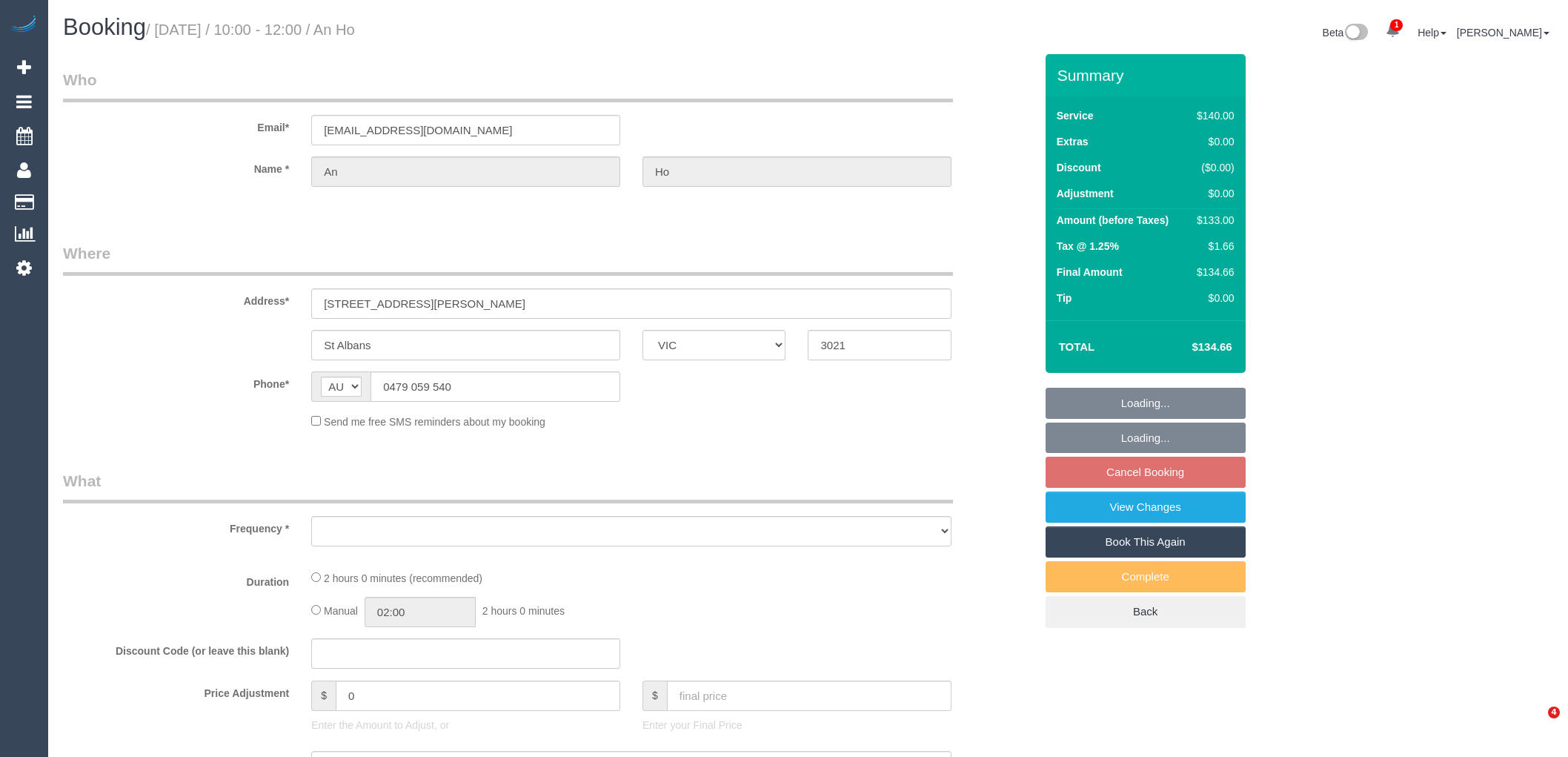
select select "VIC"
select select "string:stripe-pm_1R6Iwn2GScqysDRVZVx8h5S8"
select select "number:27"
select select "number:14"
select select "number:19"
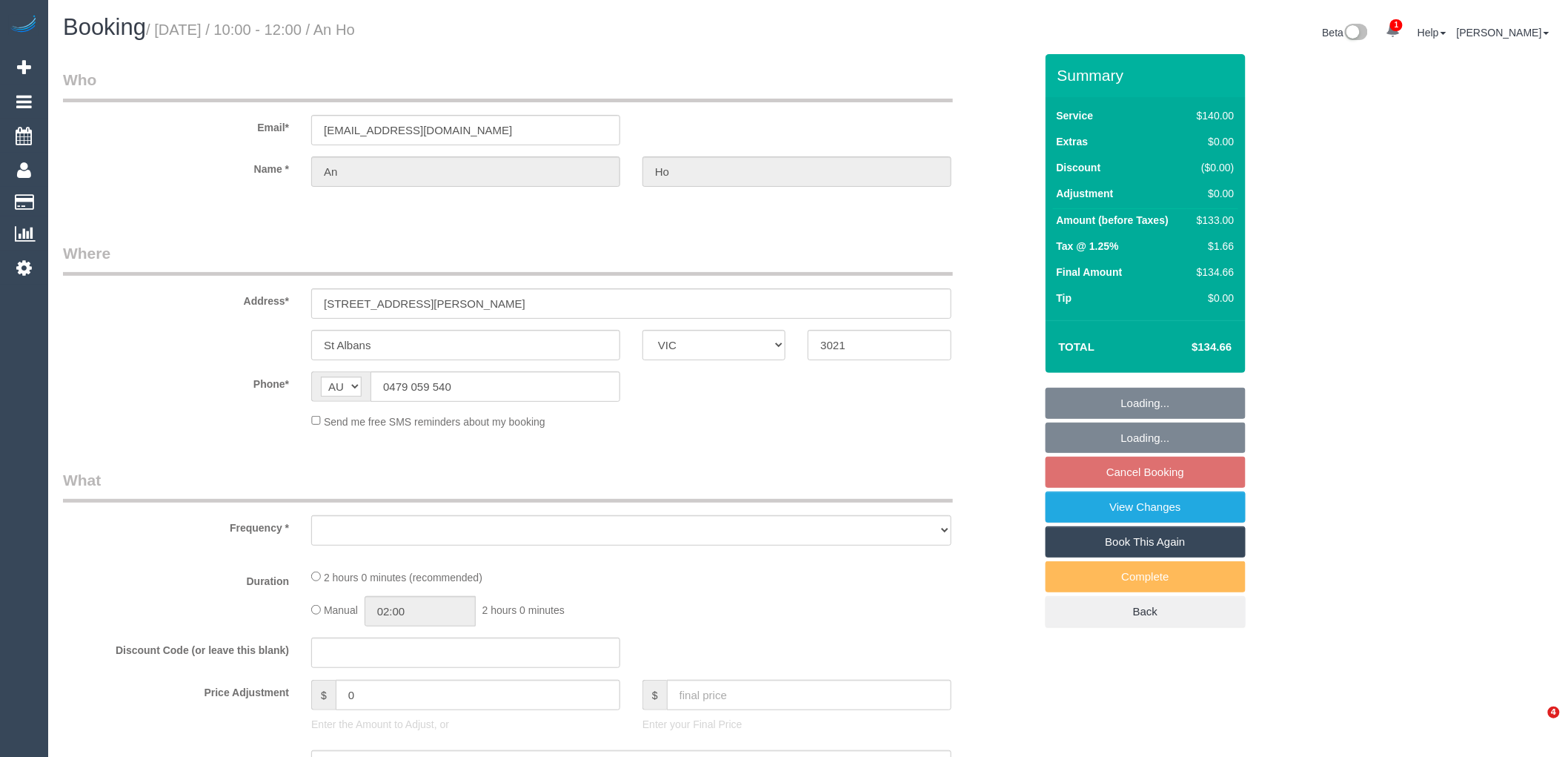
select select "number:25"
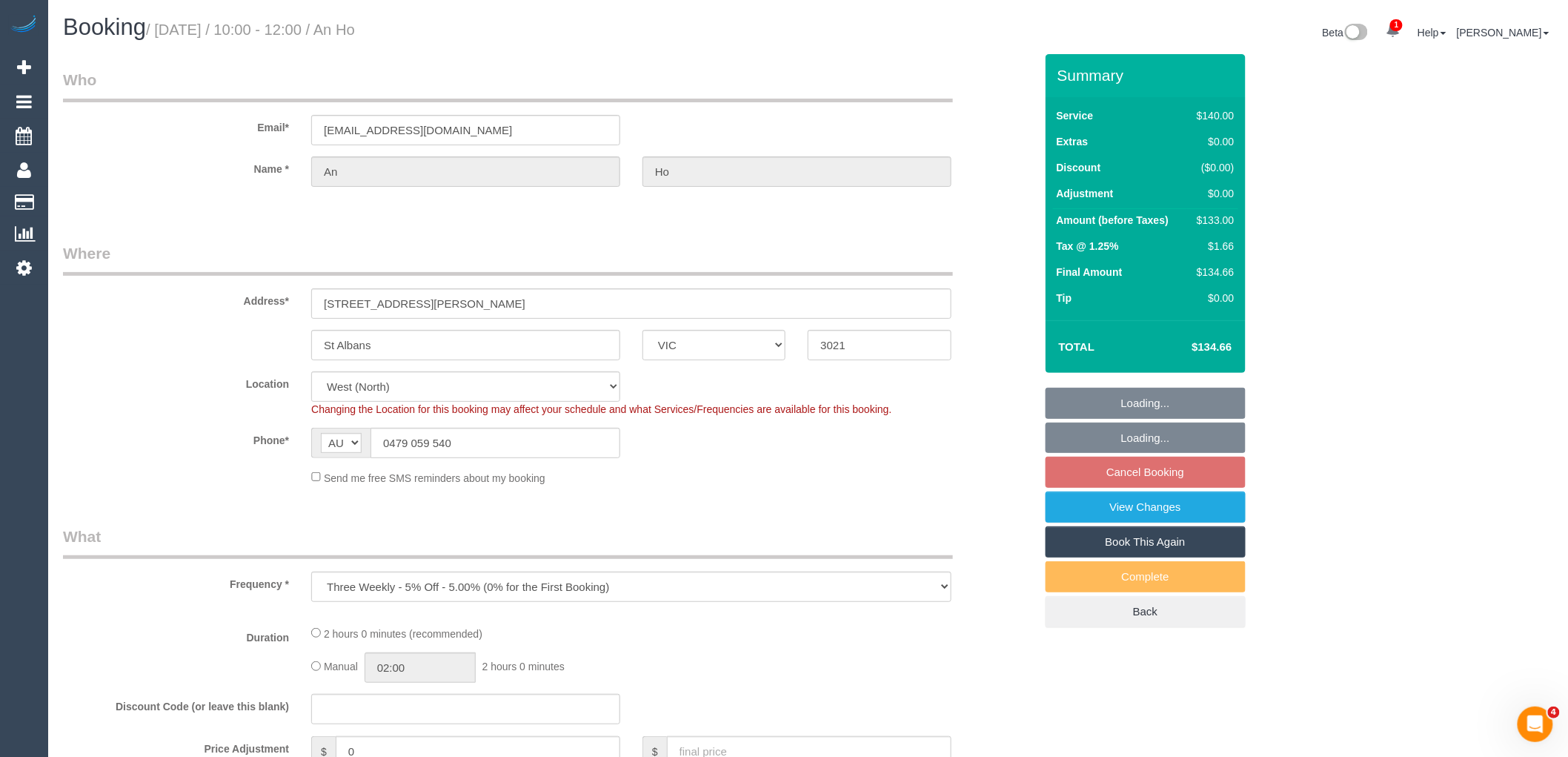
select select "object:1446"
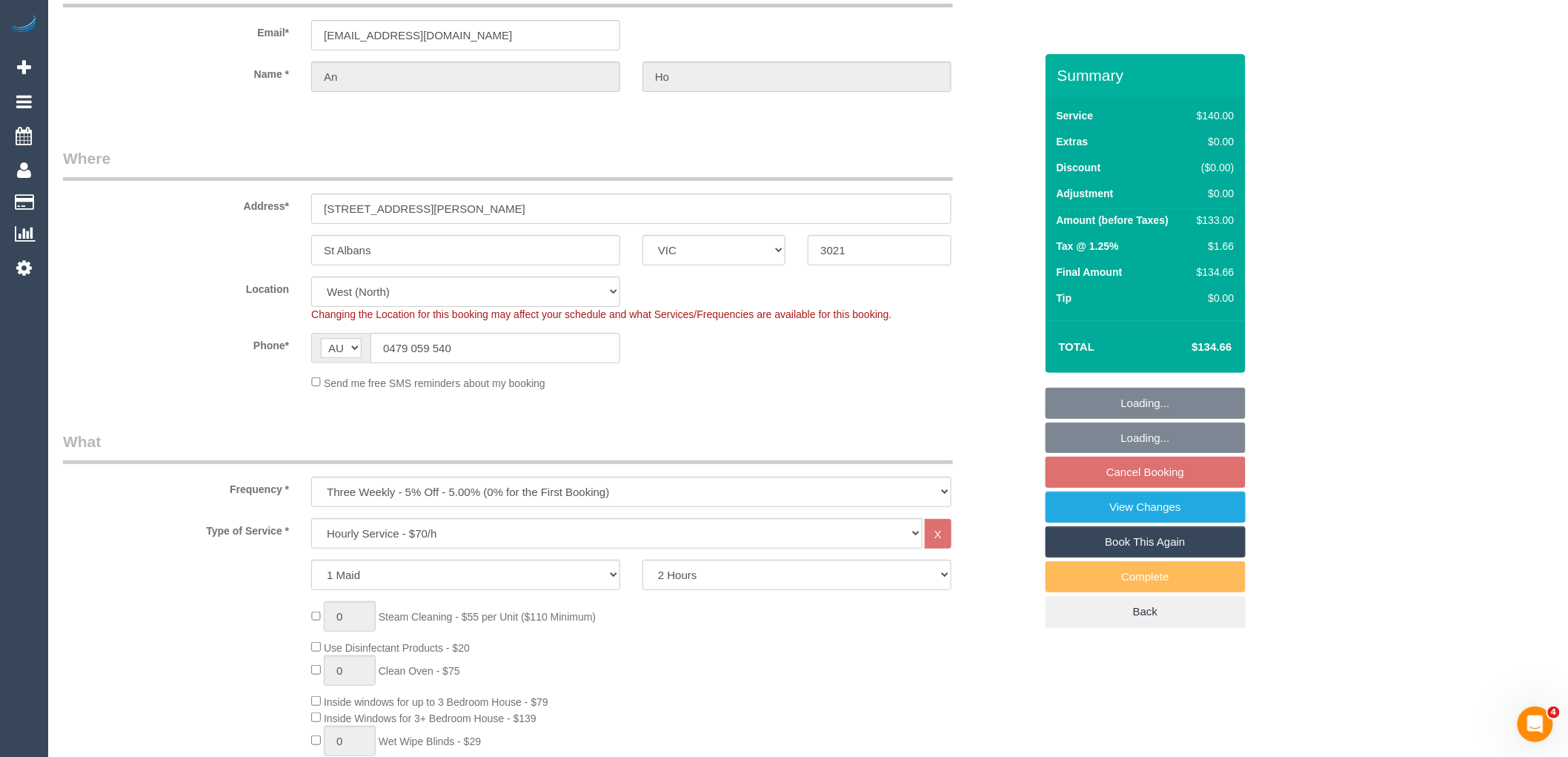
scroll to position [247, 0]
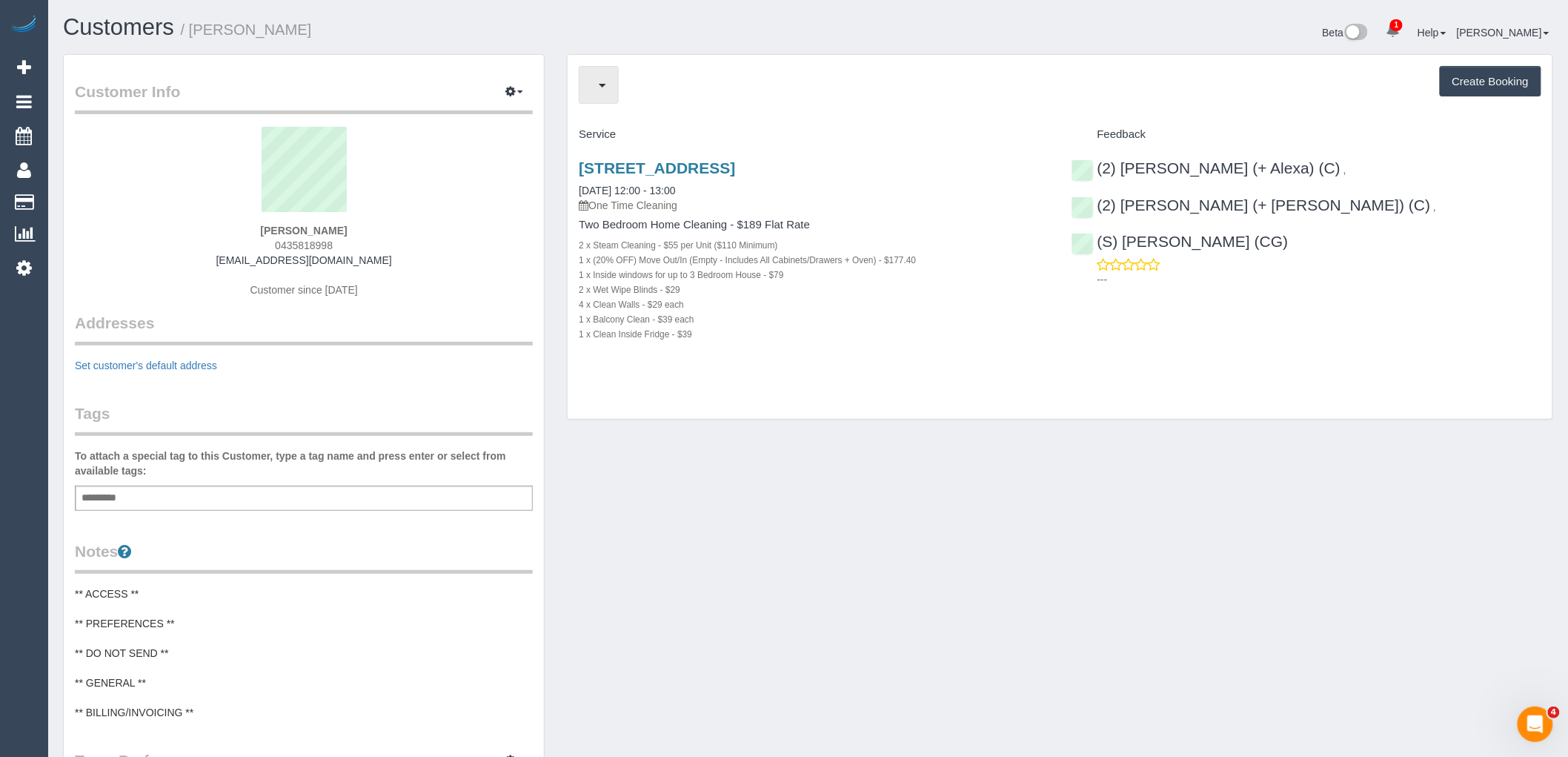
click at [610, 83] on button "button" at bounding box center [599, 85] width 40 height 37
click at [808, 85] on div "Upcoming Bookings (0) Create Booking" at bounding box center [1060, 85] width 962 height 37
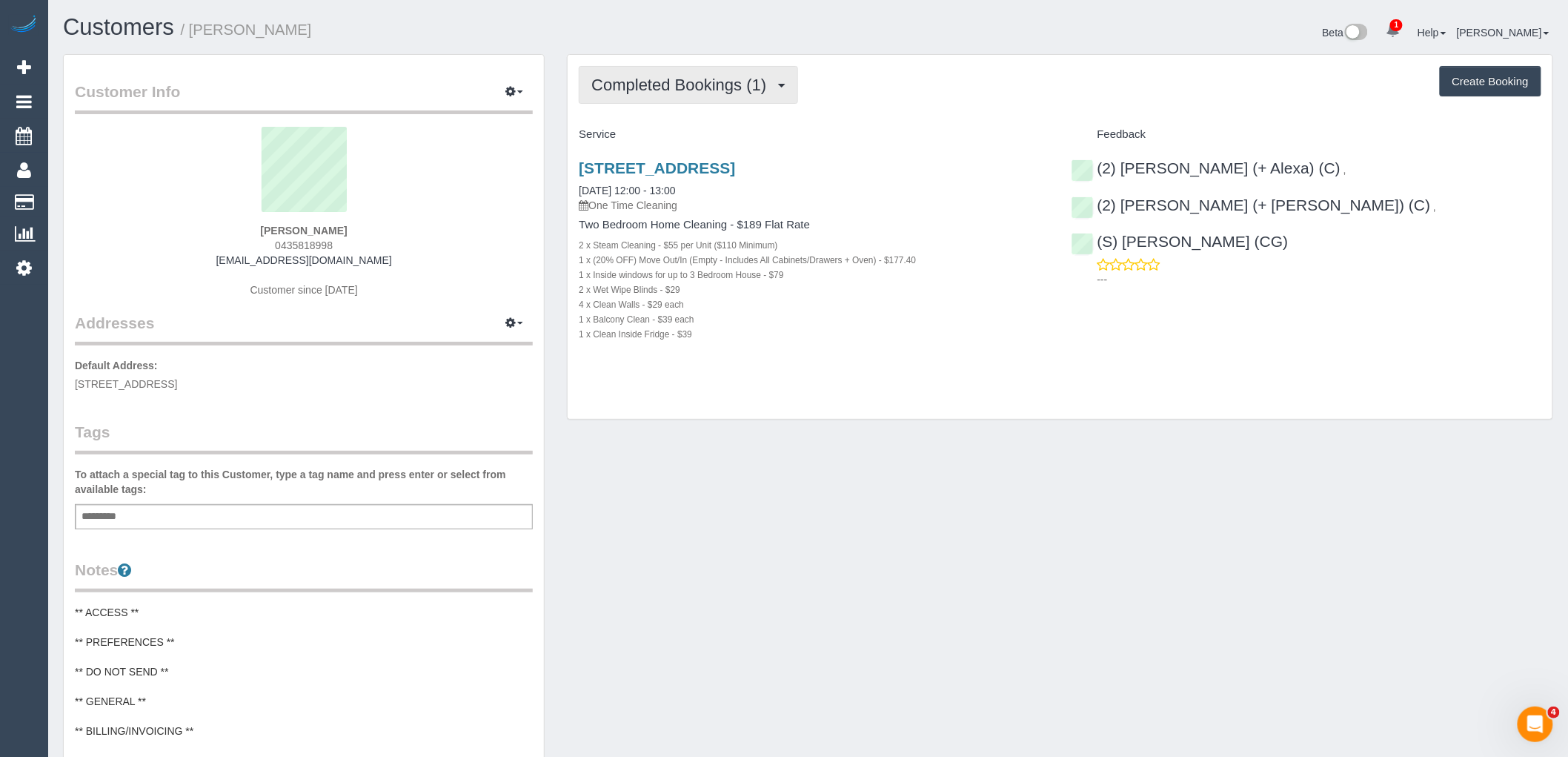
click at [687, 80] on span "Completed Bookings (1)" at bounding box center [681, 85] width 182 height 19
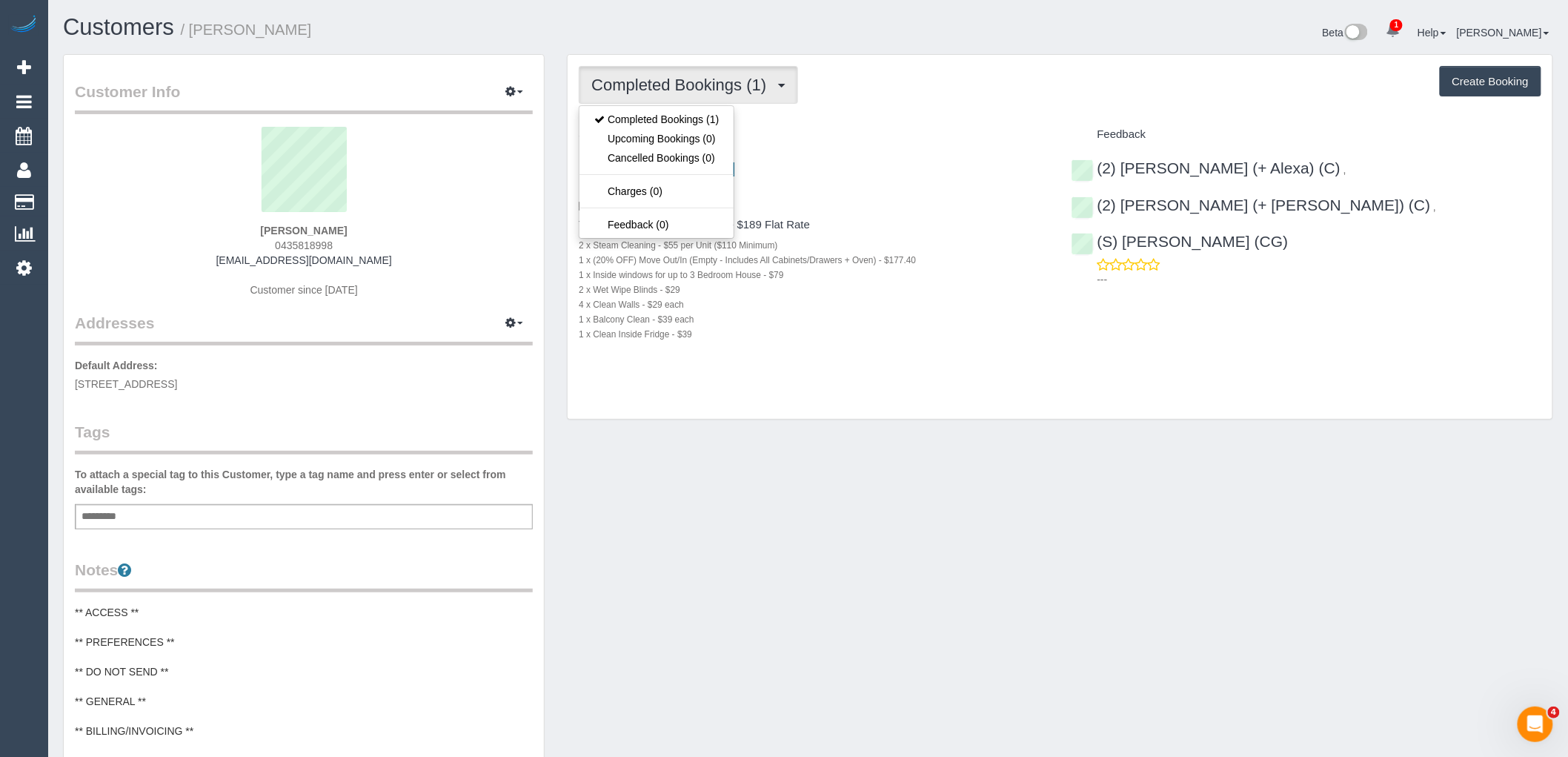
click at [889, 113] on div "Completed Bookings (1) Completed Bookings (1) Upcoming Bookings (0) Cancelled B…" at bounding box center [1060, 237] width 985 height 365
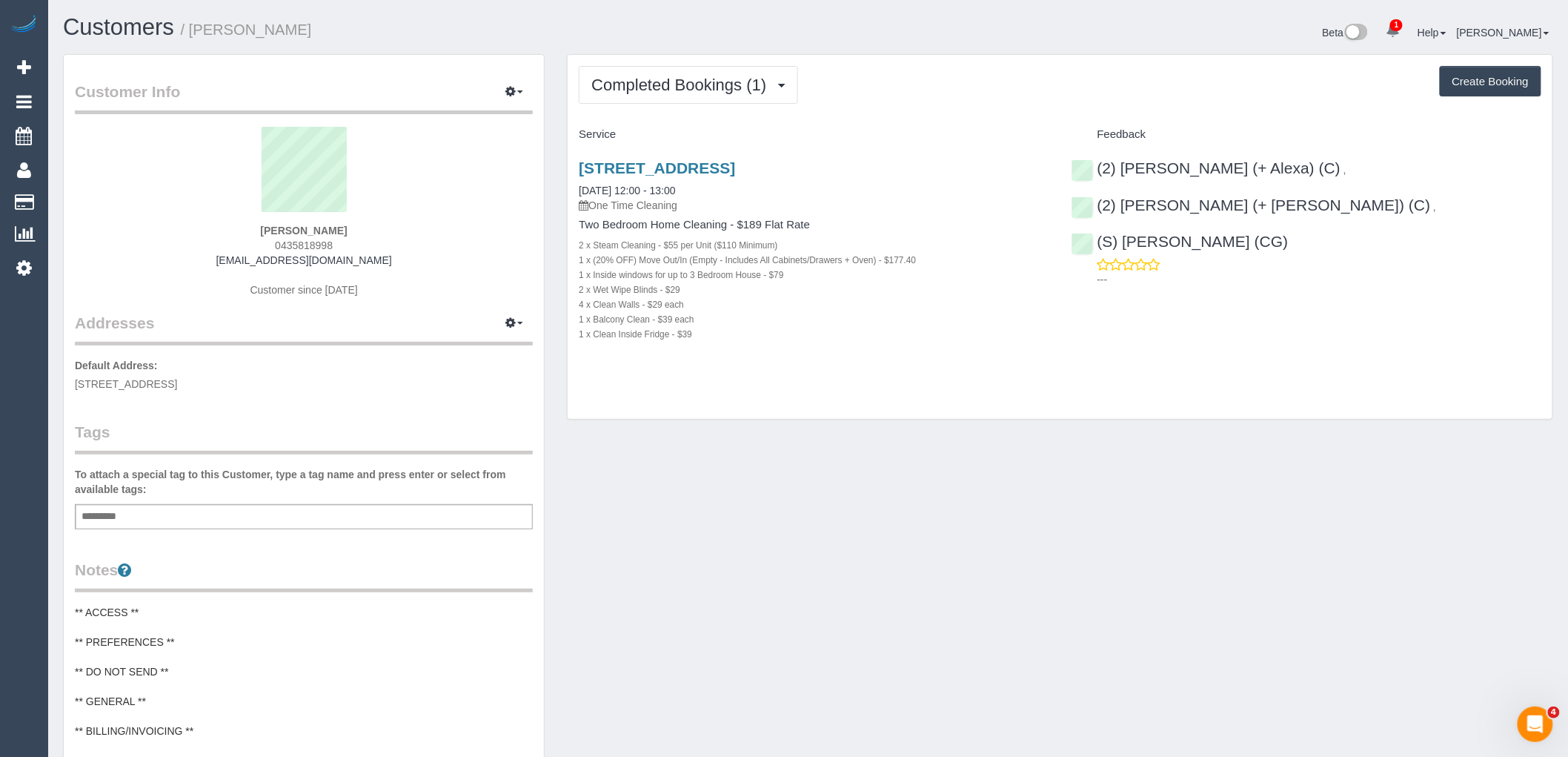
drag, startPoint x: 326, startPoint y: 222, endPoint x: 216, endPoint y: 221, distance: 110.0
click at [220, 221] on div "LUKE FORD 0435818998 lukehford@gmail.com Customer since 2025" at bounding box center [304, 219] width 458 height 185
copy div "LUKE FORD"
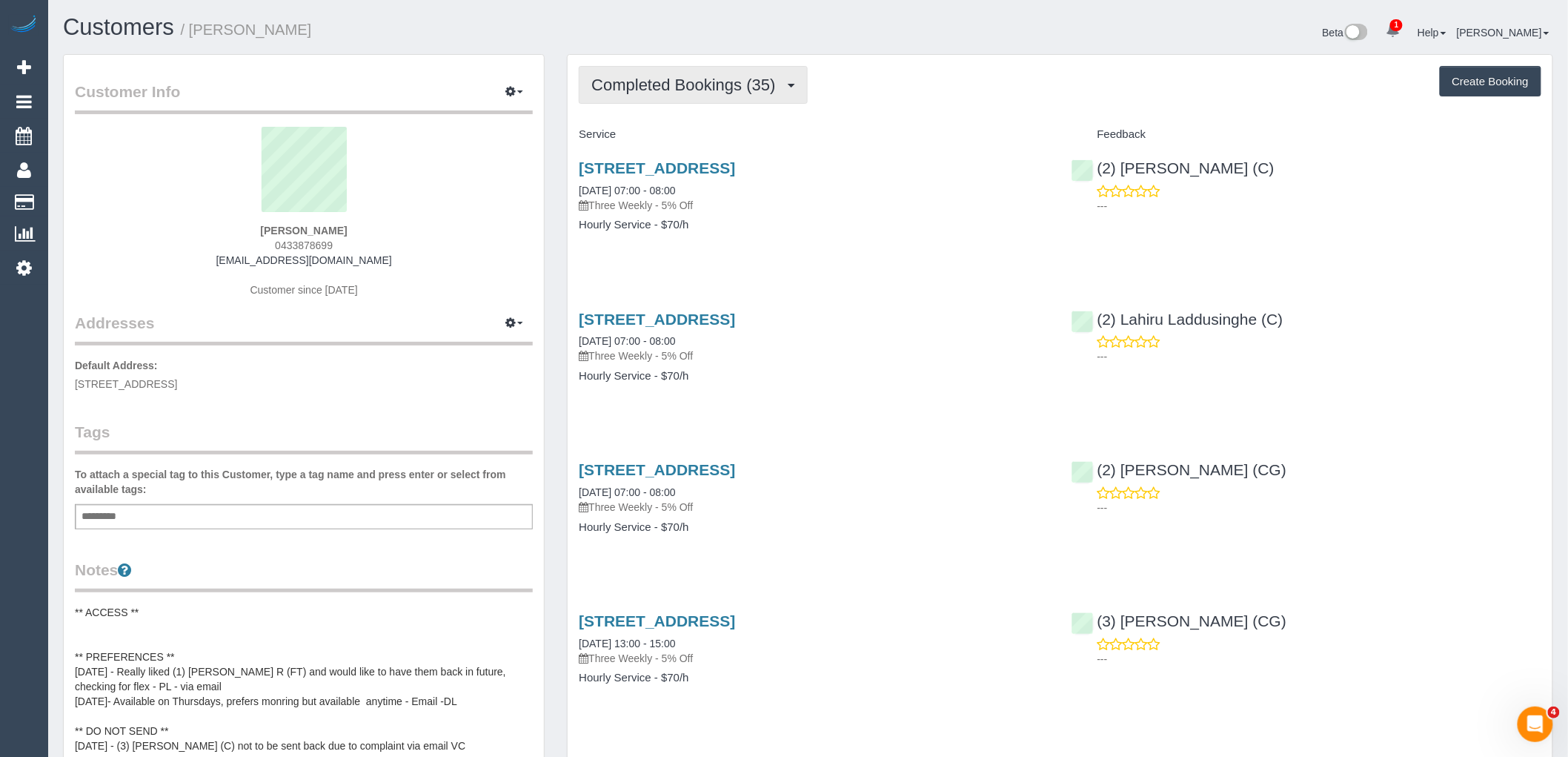
click at [699, 83] on span "Completed Bookings (35)" at bounding box center [686, 85] width 191 height 19
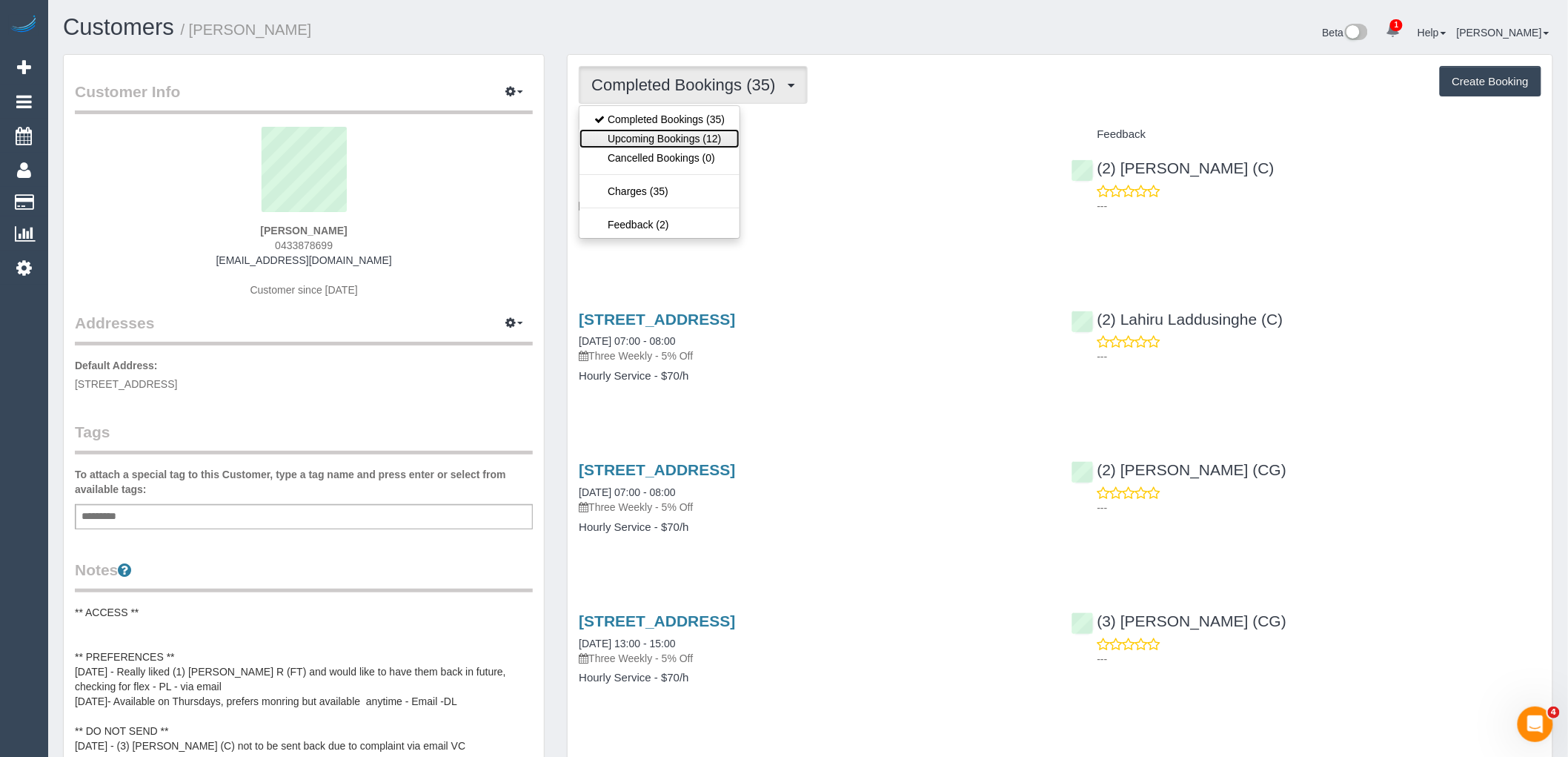
click at [713, 139] on link "Upcoming Bookings (12)" at bounding box center [659, 139] width 160 height 20
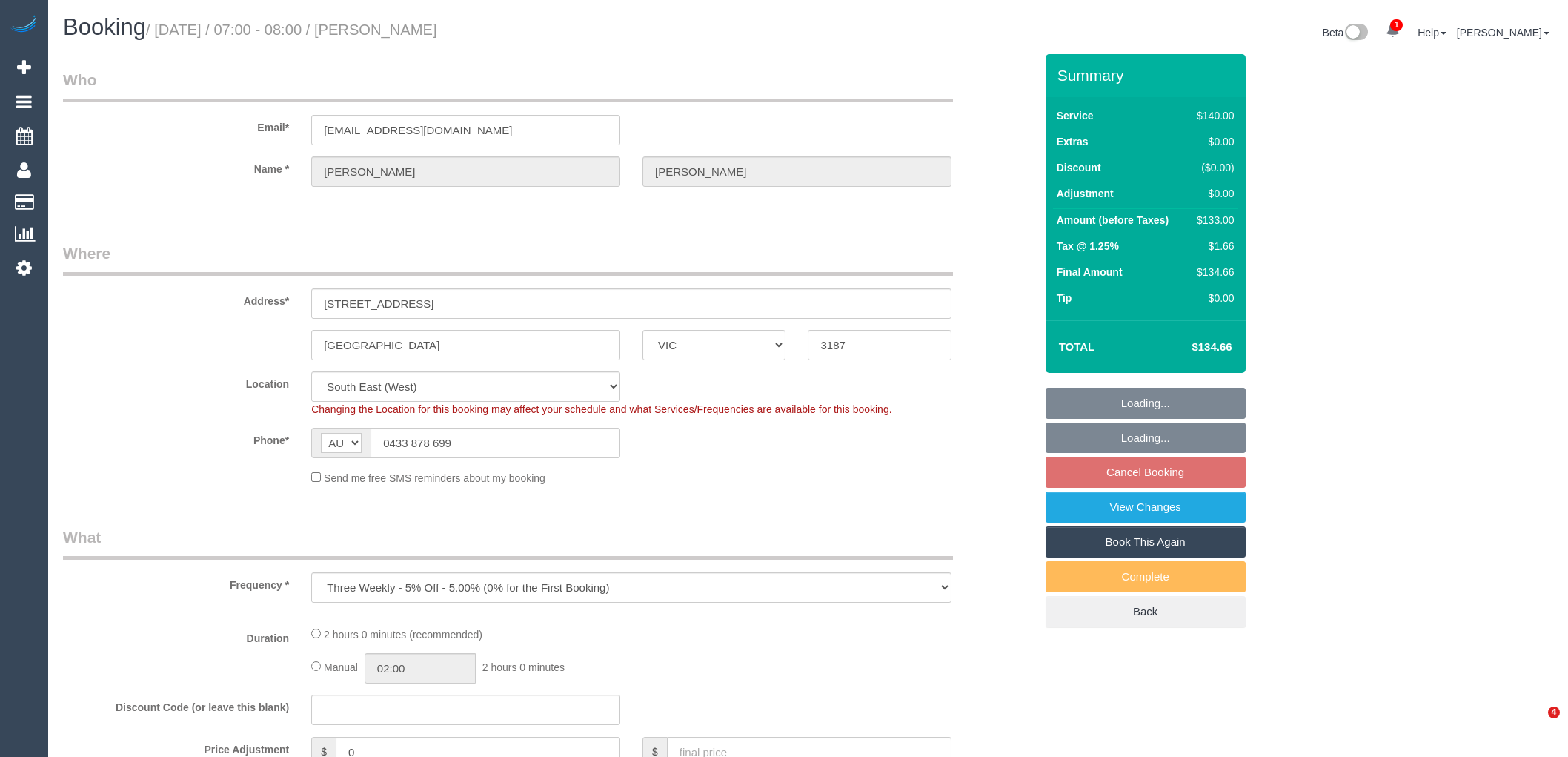
select select "VIC"
select select "string:stripe-pm_1Nhmke2GScqysDRVHxOxJaGC"
select select "number:27"
select select "number:14"
select select "number:19"
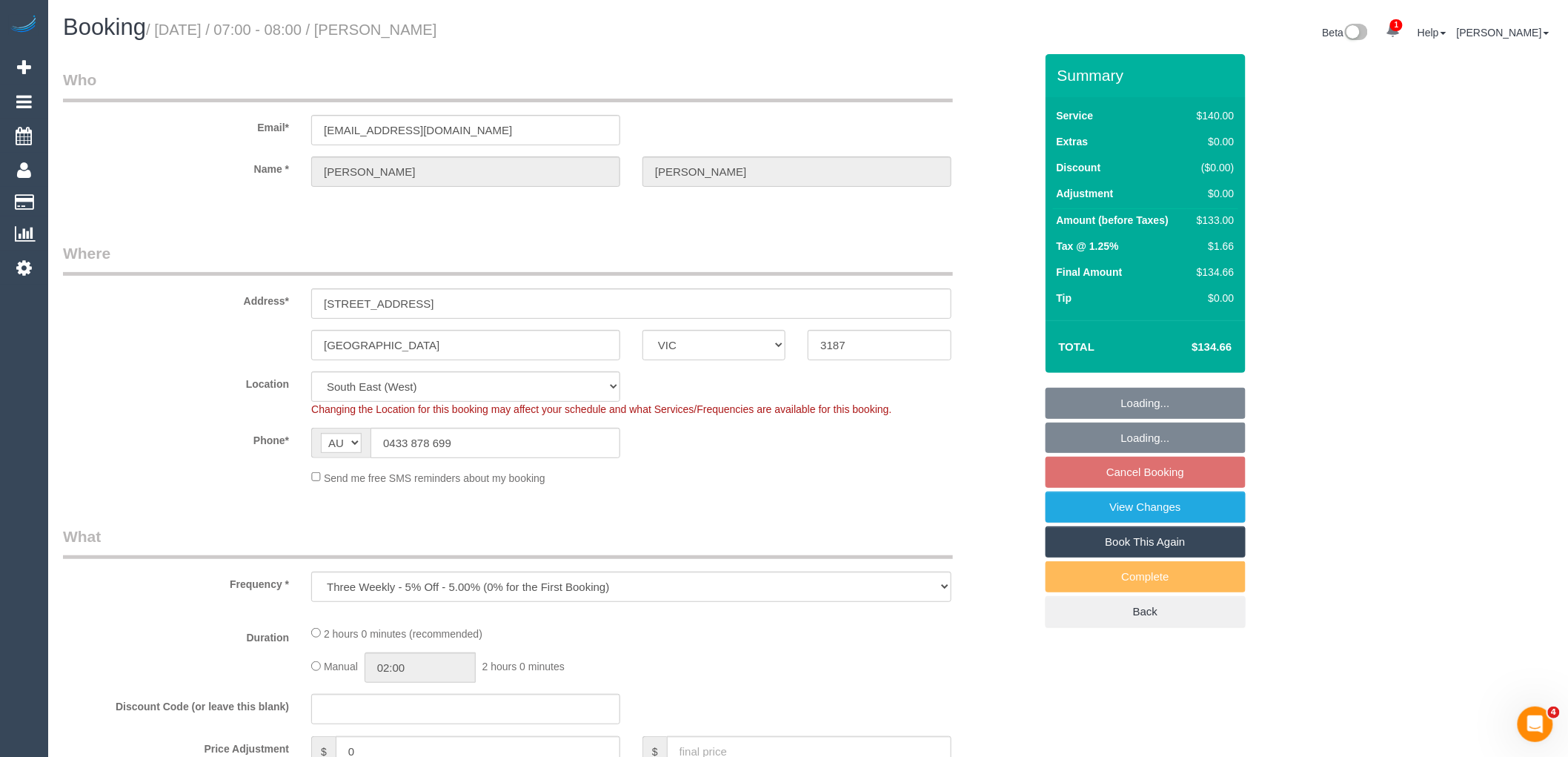
select select "number:23"
select select "number:12"
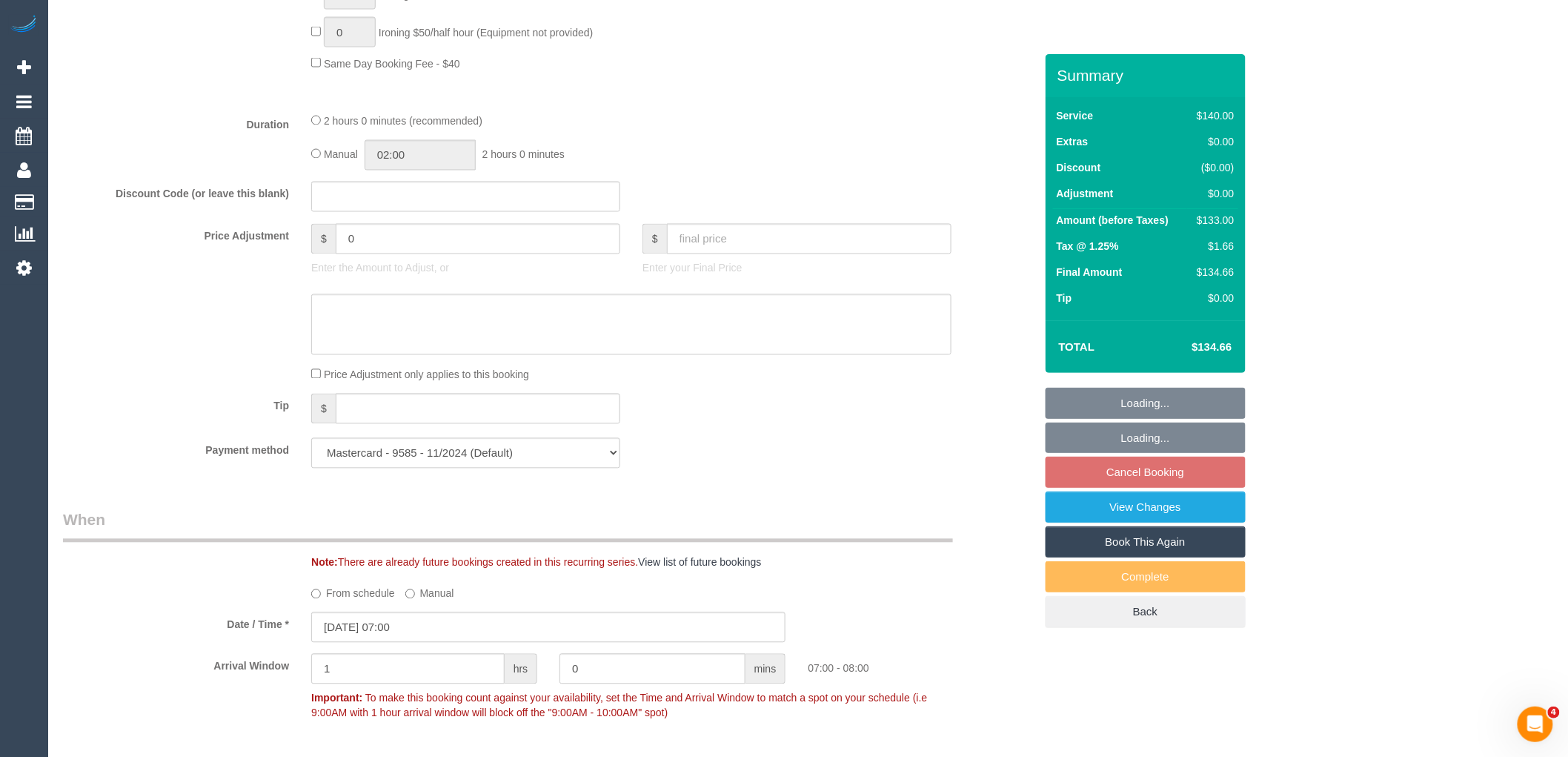
scroll to position [1235, 0]
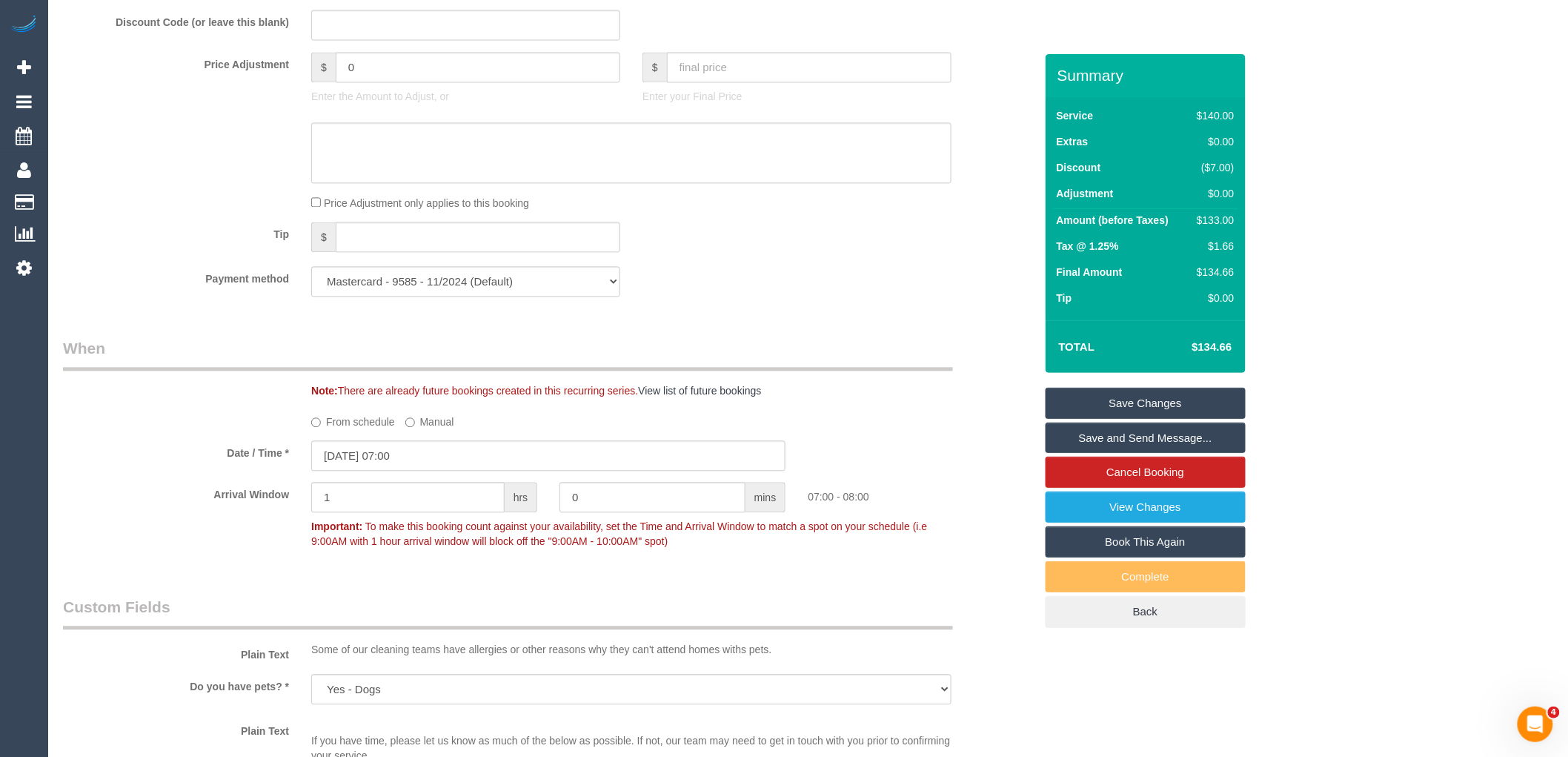
click at [363, 429] on label "From schedule" at bounding box center [353, 419] width 84 height 20
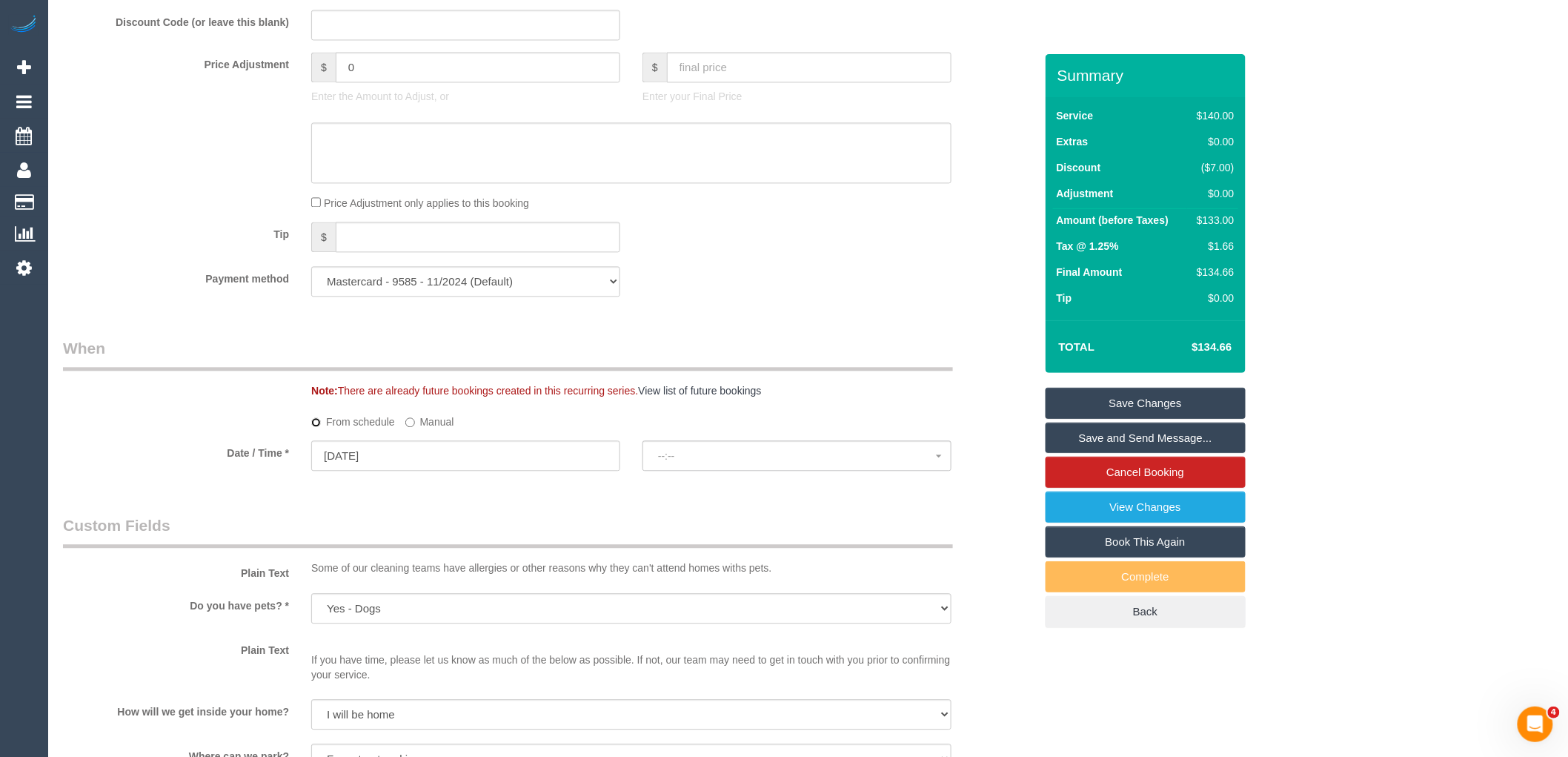
select select "spot12"
click at [767, 471] on button "No spots available" at bounding box center [796, 455] width 309 height 30
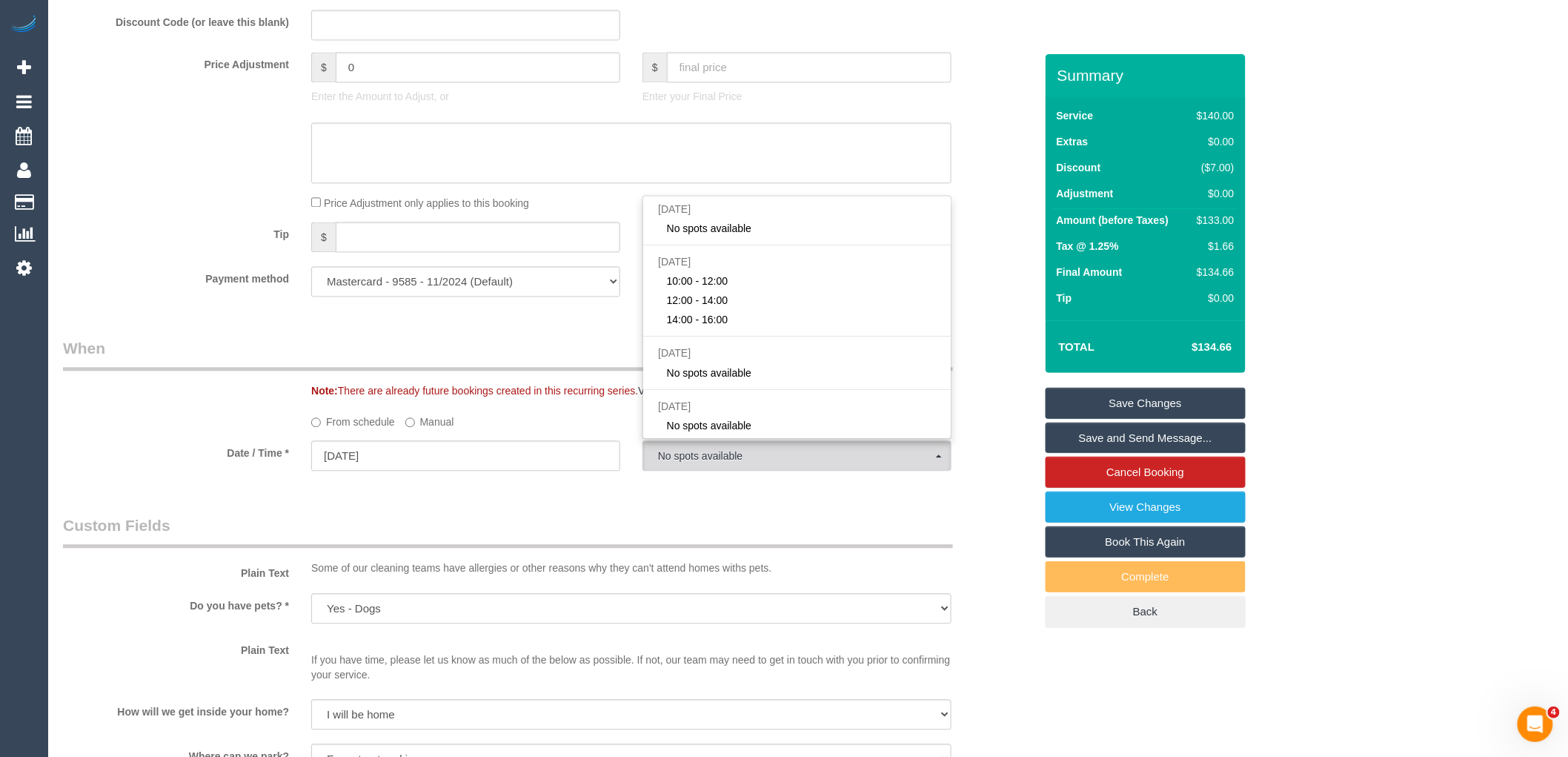
click at [741, 519] on div "Who Email* samhui59@gmail.com Name * Samuel Hui Where Address* 4/4 Tatong Road …" at bounding box center [549, 297] width 994 height 2955
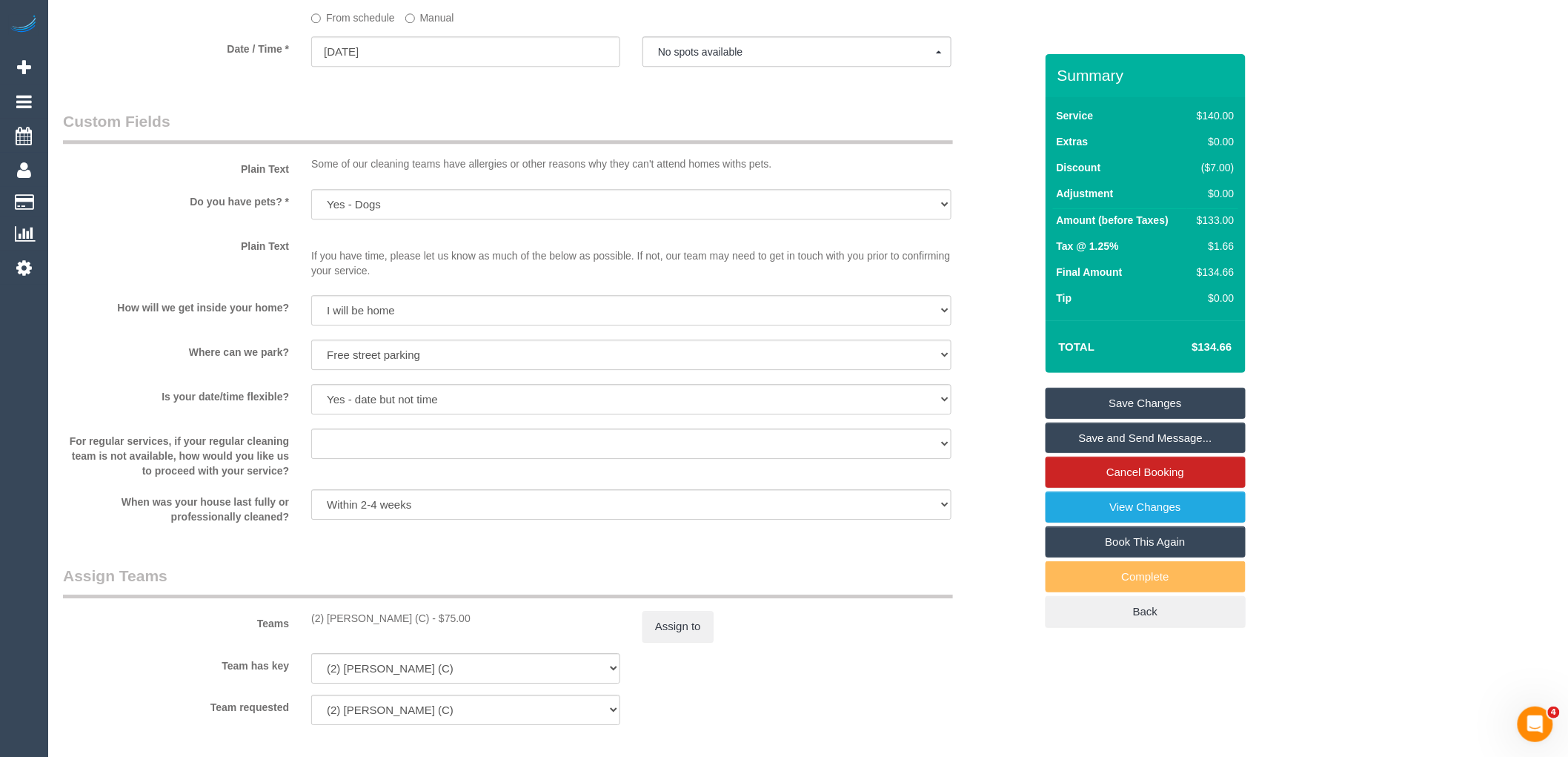
scroll to position [1399, 0]
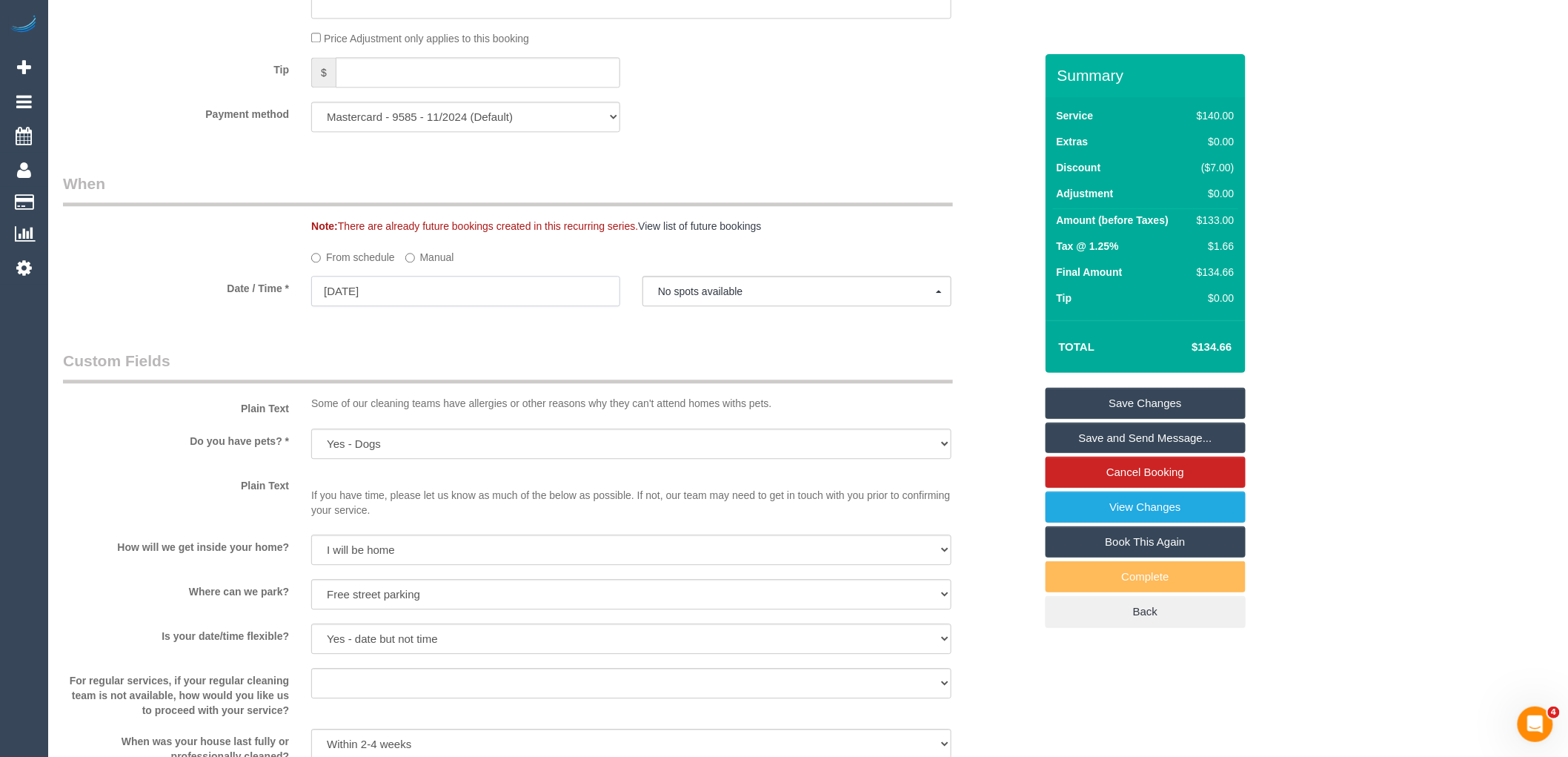
click at [419, 293] on input "22/08/2025" at bounding box center [466, 290] width 309 height 30
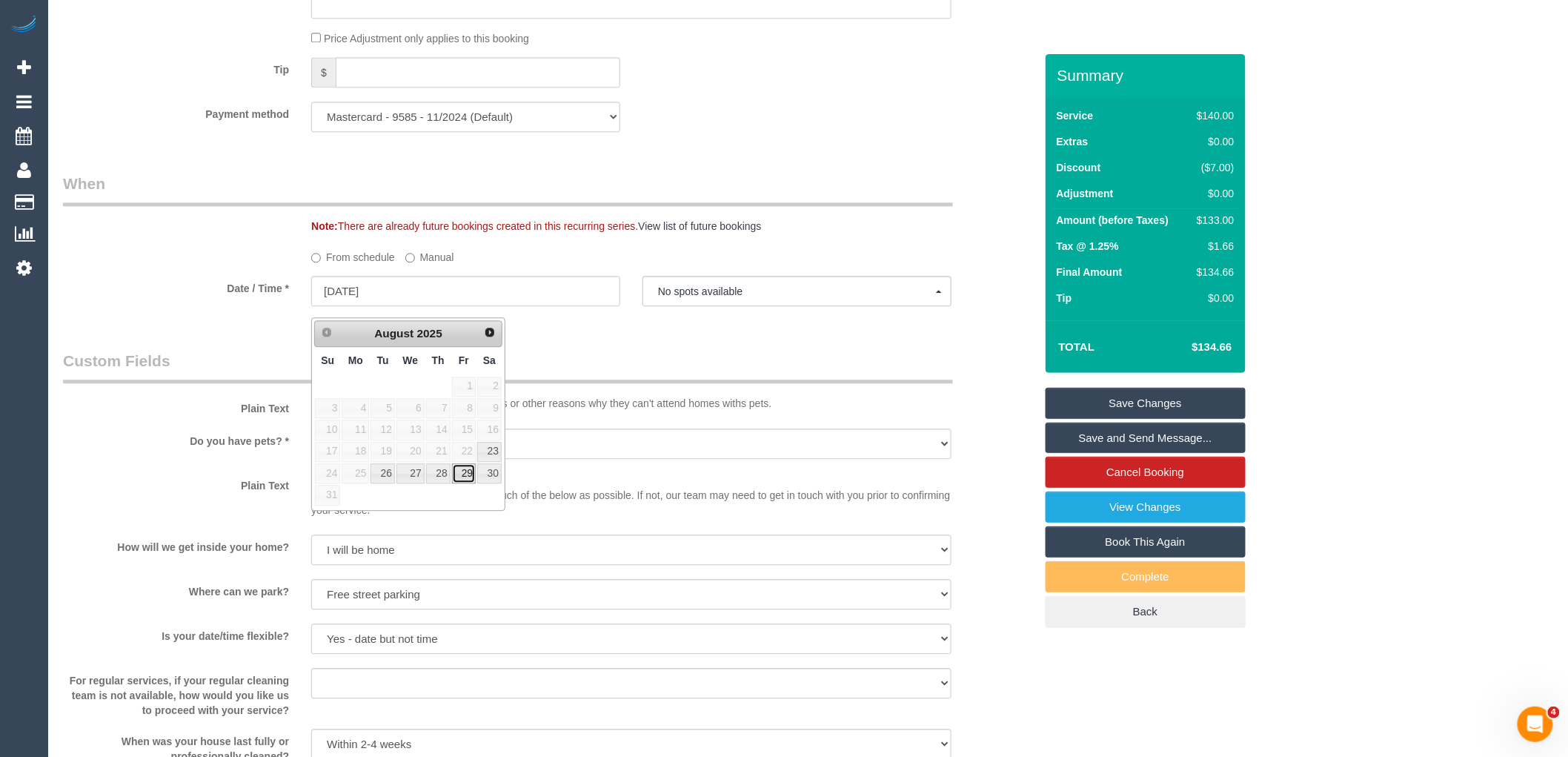
click at [464, 475] on link "29" at bounding box center [464, 473] width 24 height 20
type input "[DATE]"
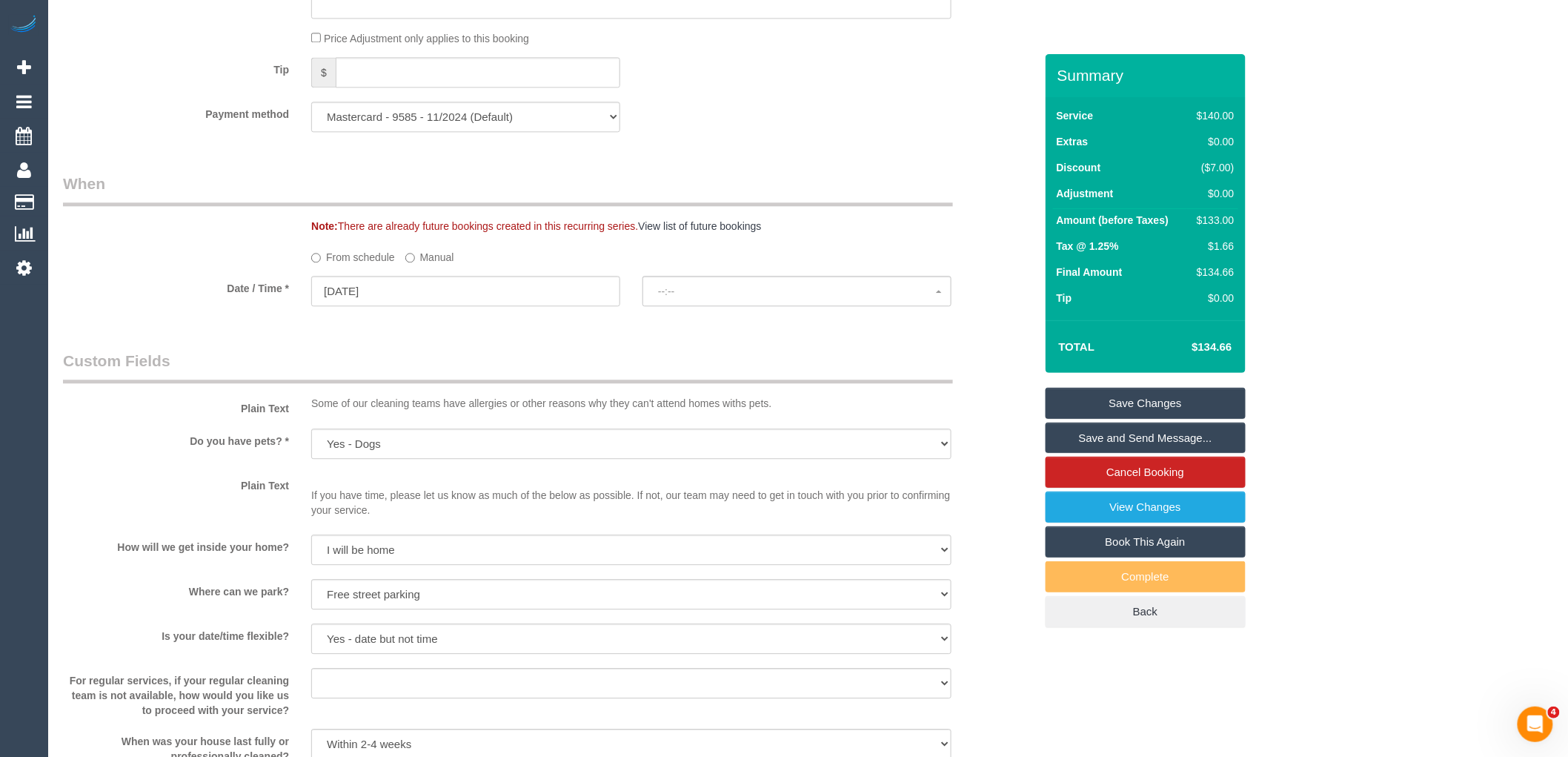
select select "spot23"
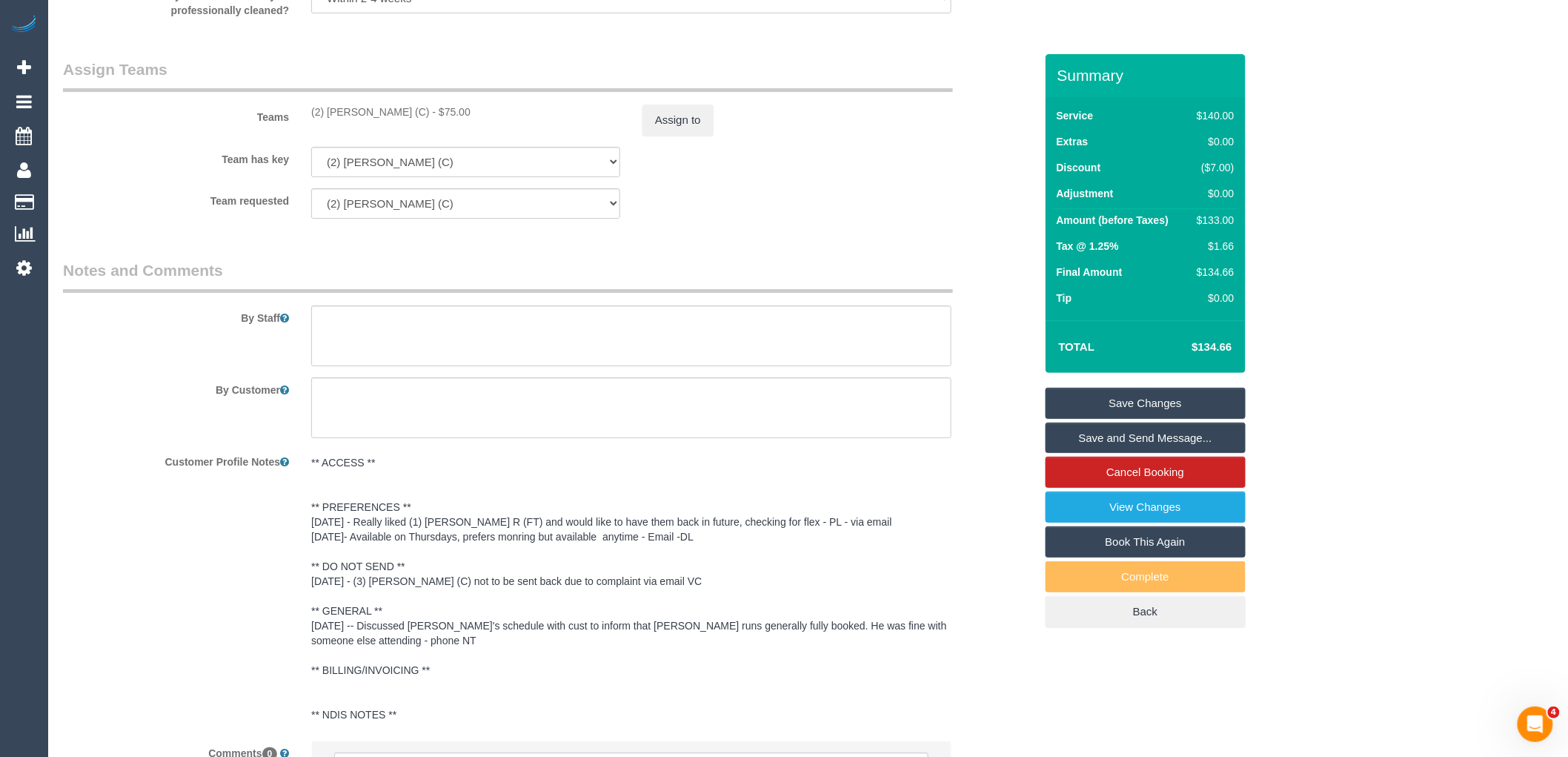
scroll to position [2314, 0]
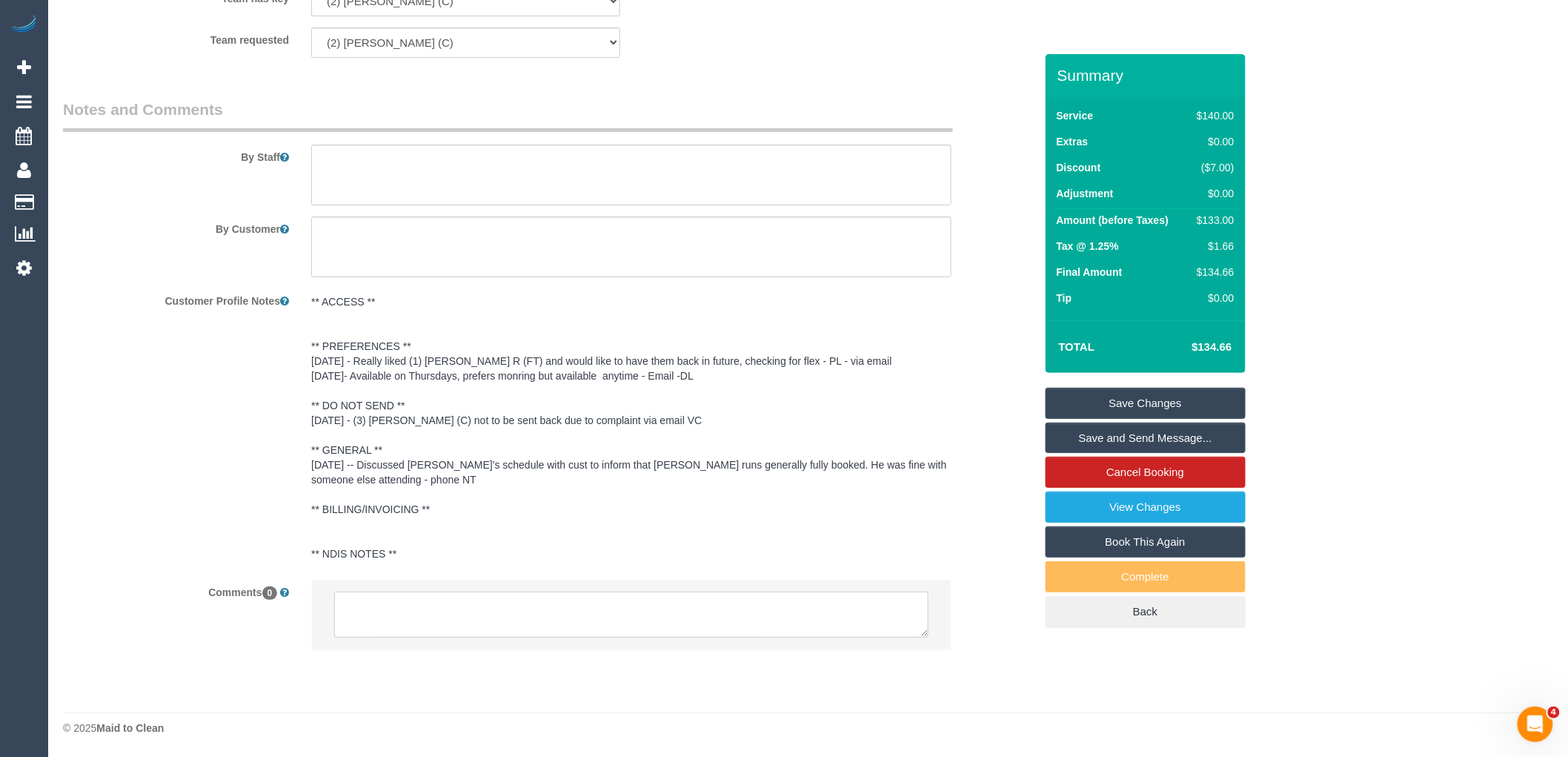
click at [567, 609] on textarea at bounding box center [631, 613] width 594 height 46
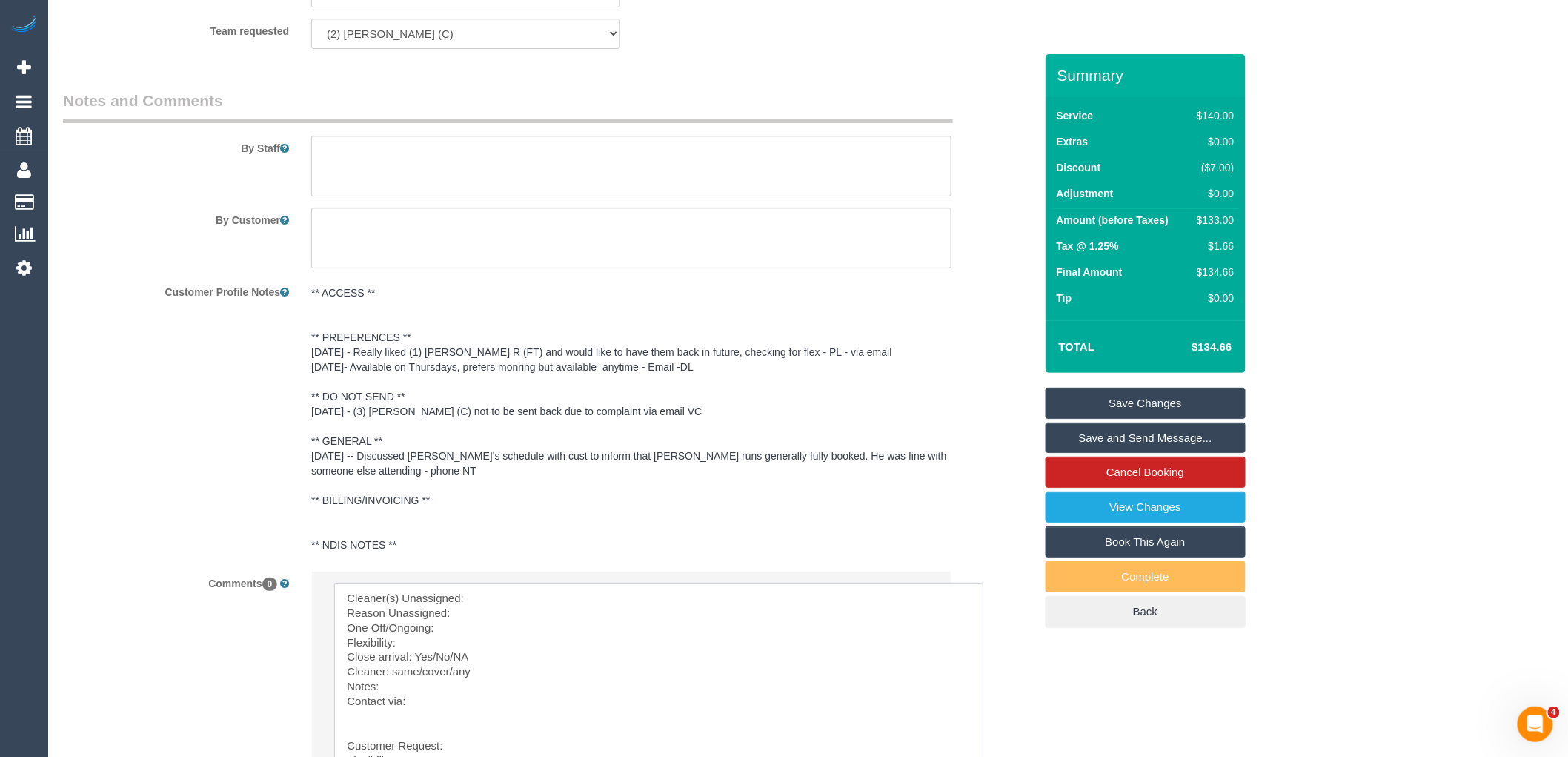
drag, startPoint x: 926, startPoint y: 631, endPoint x: 872, endPoint y: 625, distance: 54.3
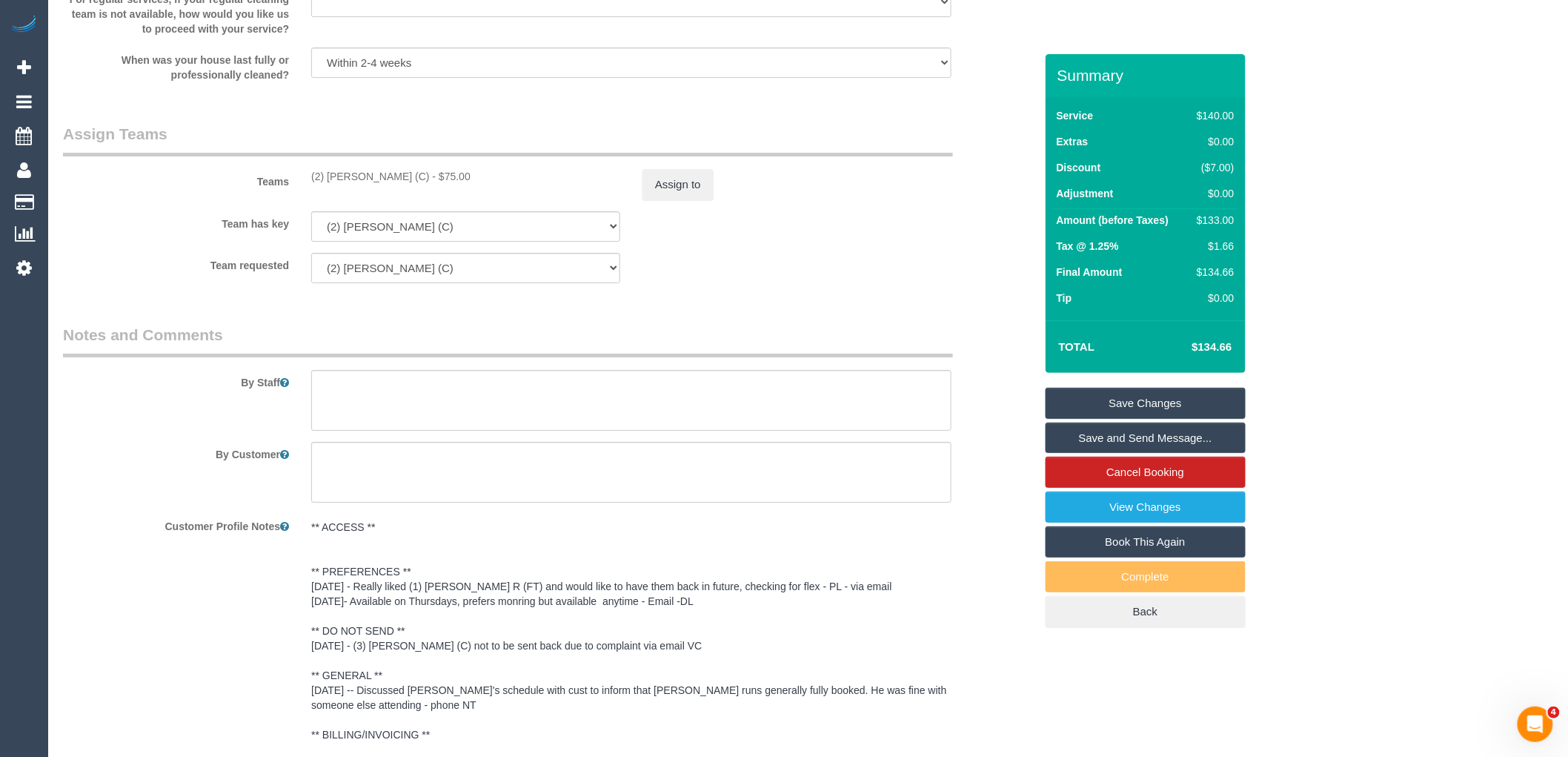
scroll to position [1902, 0]
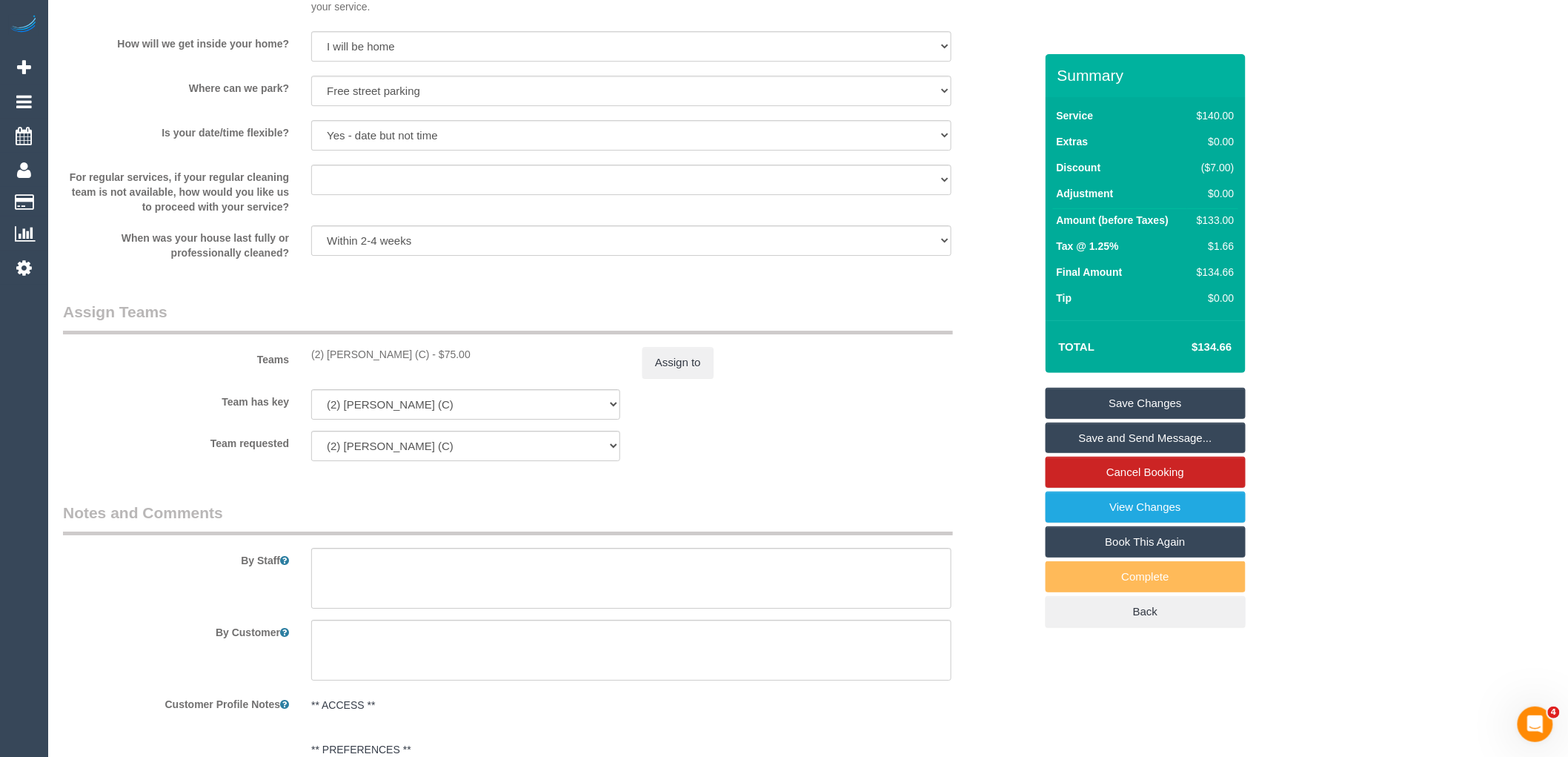
drag, startPoint x: 418, startPoint y: 359, endPoint x: 313, endPoint y: 360, distance: 105.0
click at [313, 360] on div "(2) Anita Jamieson (C) - $75.00" at bounding box center [466, 354] width 309 height 15
copy div "(2) [PERSON_NAME] (C)"
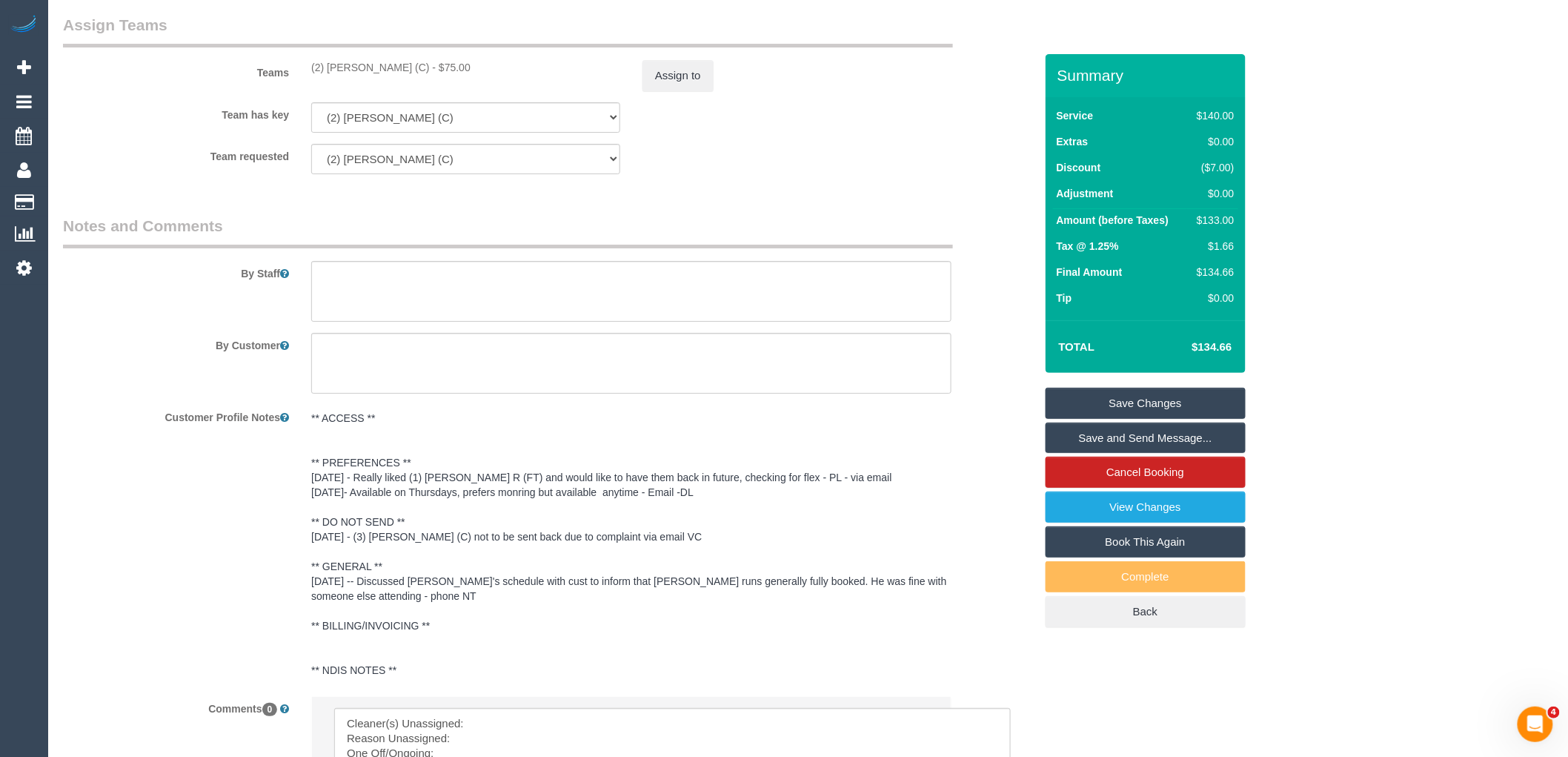
scroll to position [2532, 0]
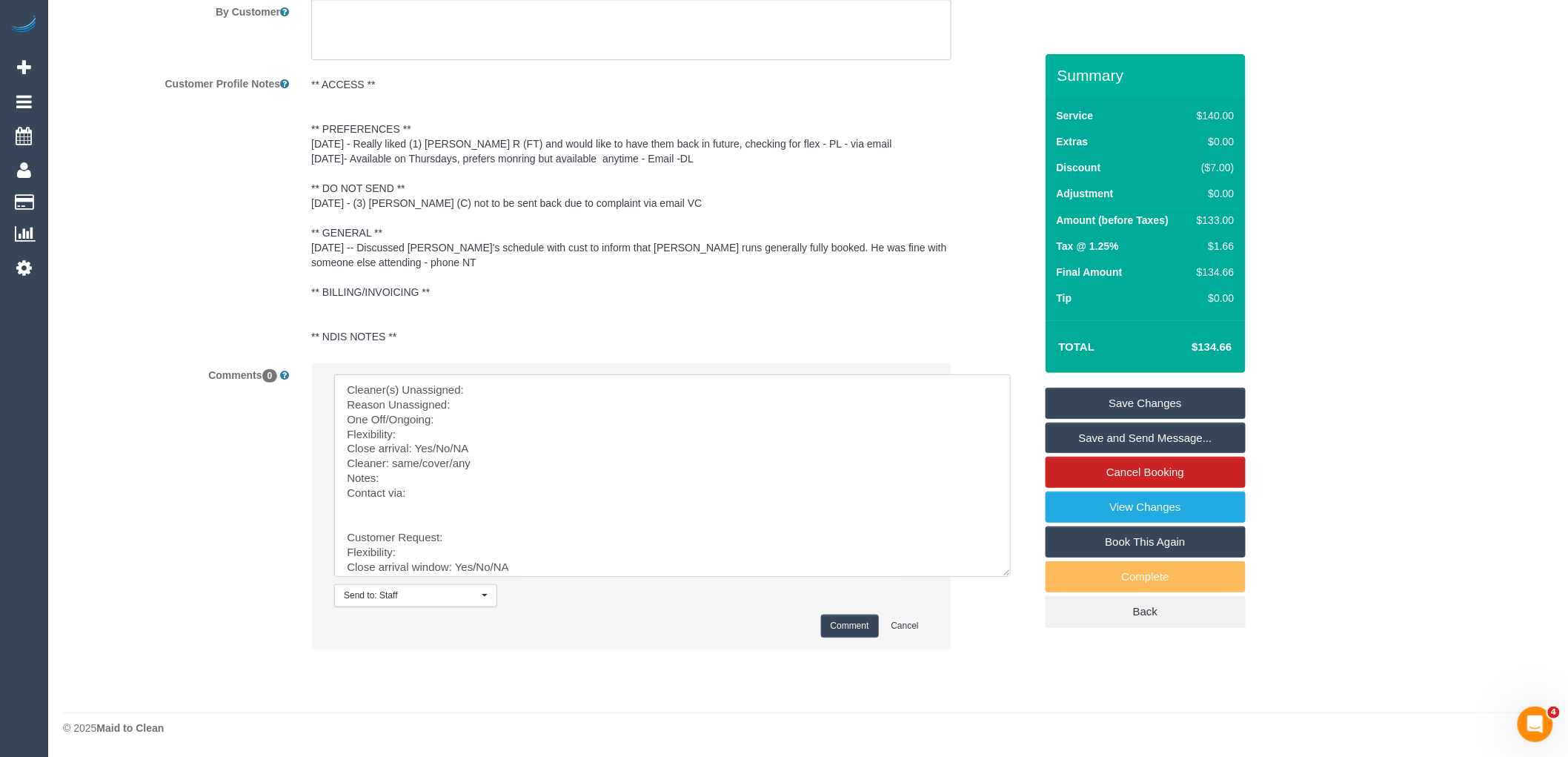
click at [517, 389] on textarea at bounding box center [672, 476] width 676 height 203
paste textarea "(2) [PERSON_NAME] (C)"
click at [507, 401] on textarea at bounding box center [672, 476] width 676 height 203
drag, startPoint x: 475, startPoint y: 446, endPoint x: 432, endPoint y: 444, distance: 43.0
click at [432, 444] on textarea at bounding box center [672, 476] width 676 height 203
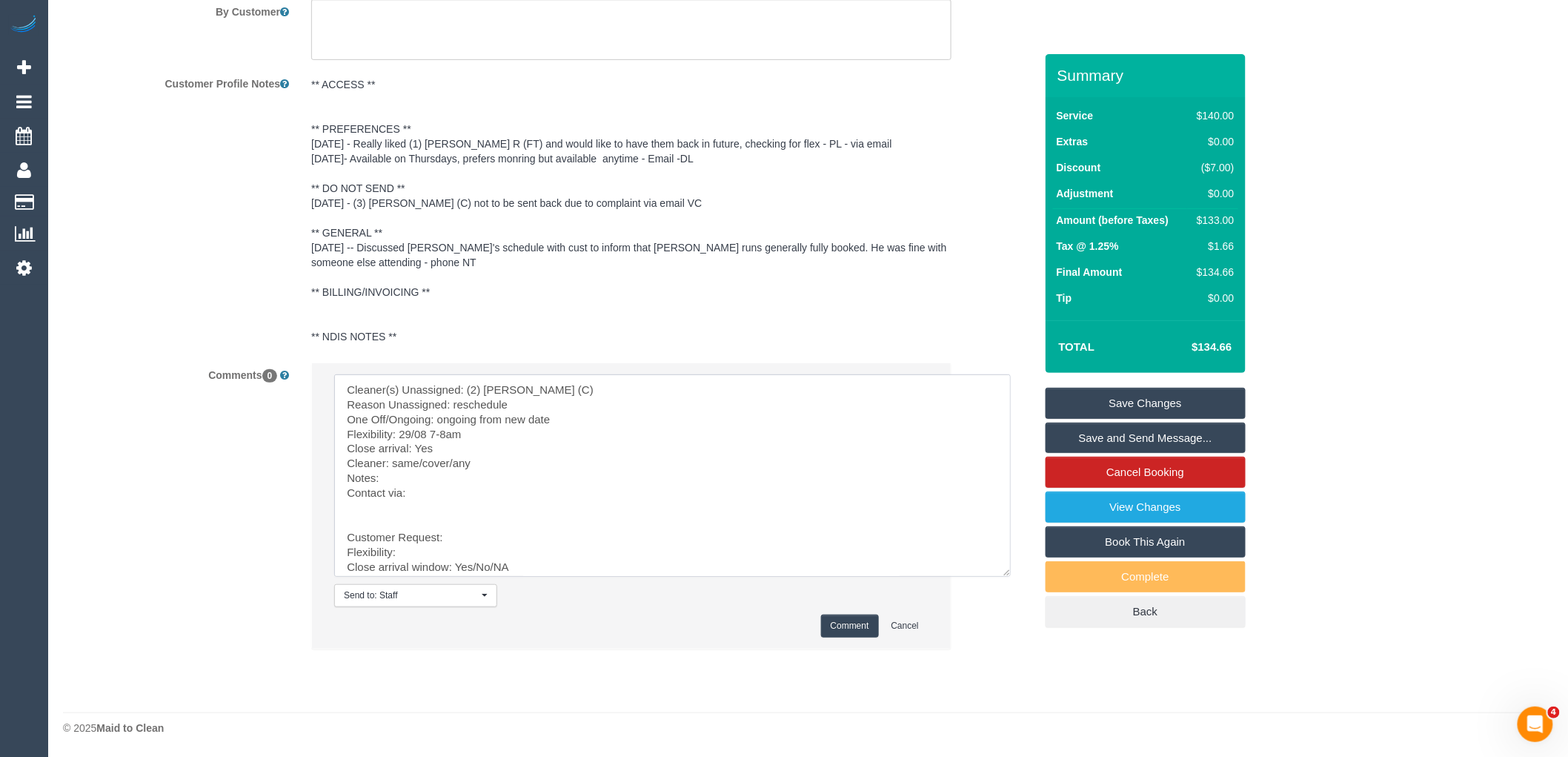
drag, startPoint x: 452, startPoint y: 459, endPoint x: 395, endPoint y: 462, distance: 57.1
click at [395, 462] on textarea at bounding box center [672, 476] width 676 height 203
click at [432, 492] on textarea at bounding box center [672, 476] width 676 height 203
click at [512, 477] on textarea at bounding box center [672, 476] width 676 height 203
paste textarea "cnv_q7j68jz"
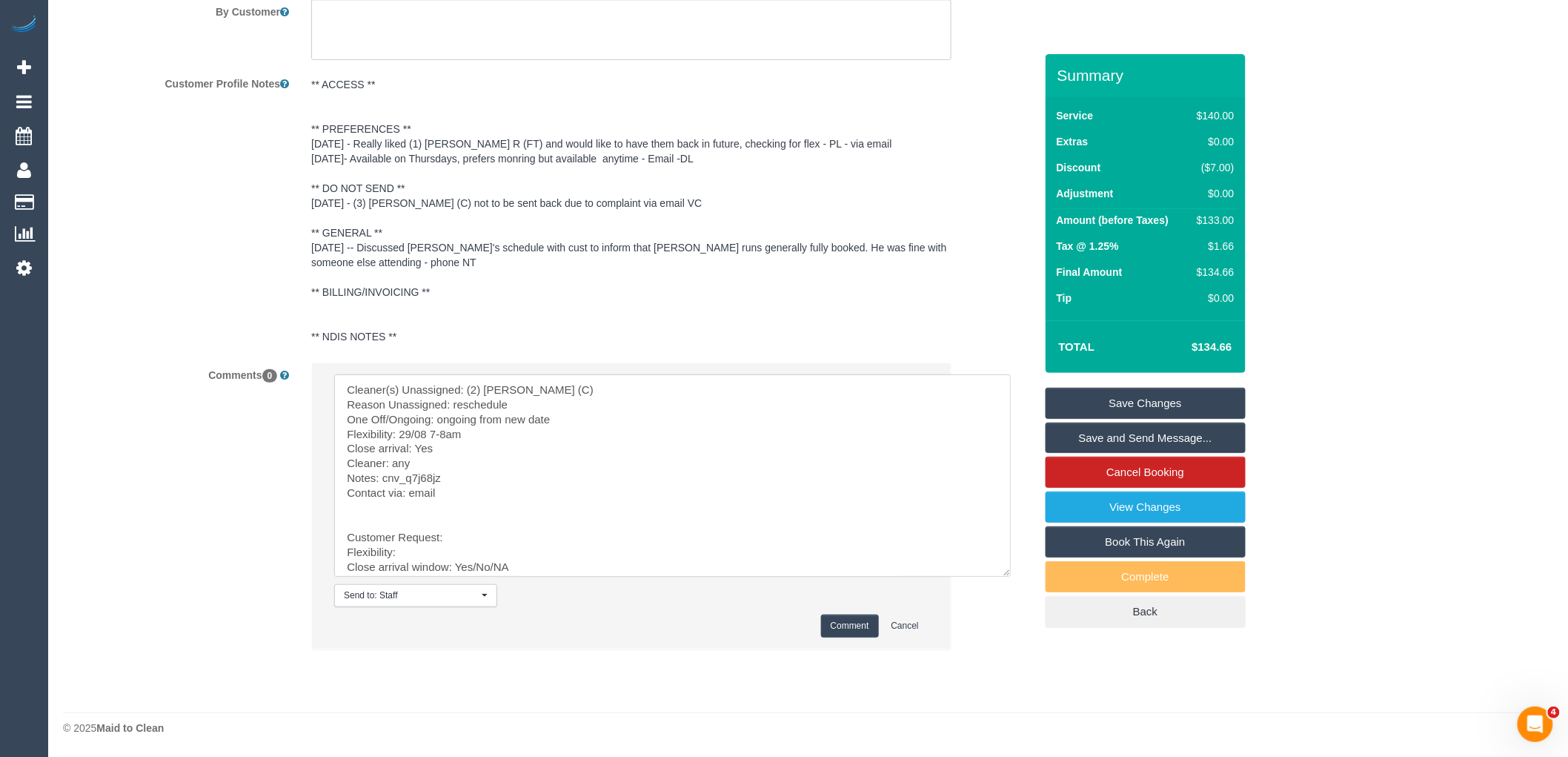
scroll to position [65, 0]
drag, startPoint x: 439, startPoint y: 515, endPoint x: 628, endPoint y: 709, distance: 270.8
type textarea "Cleaner(s) Unassigned: (2) Anita Jamieson (C) Reason Unassigned: reschedule One…"
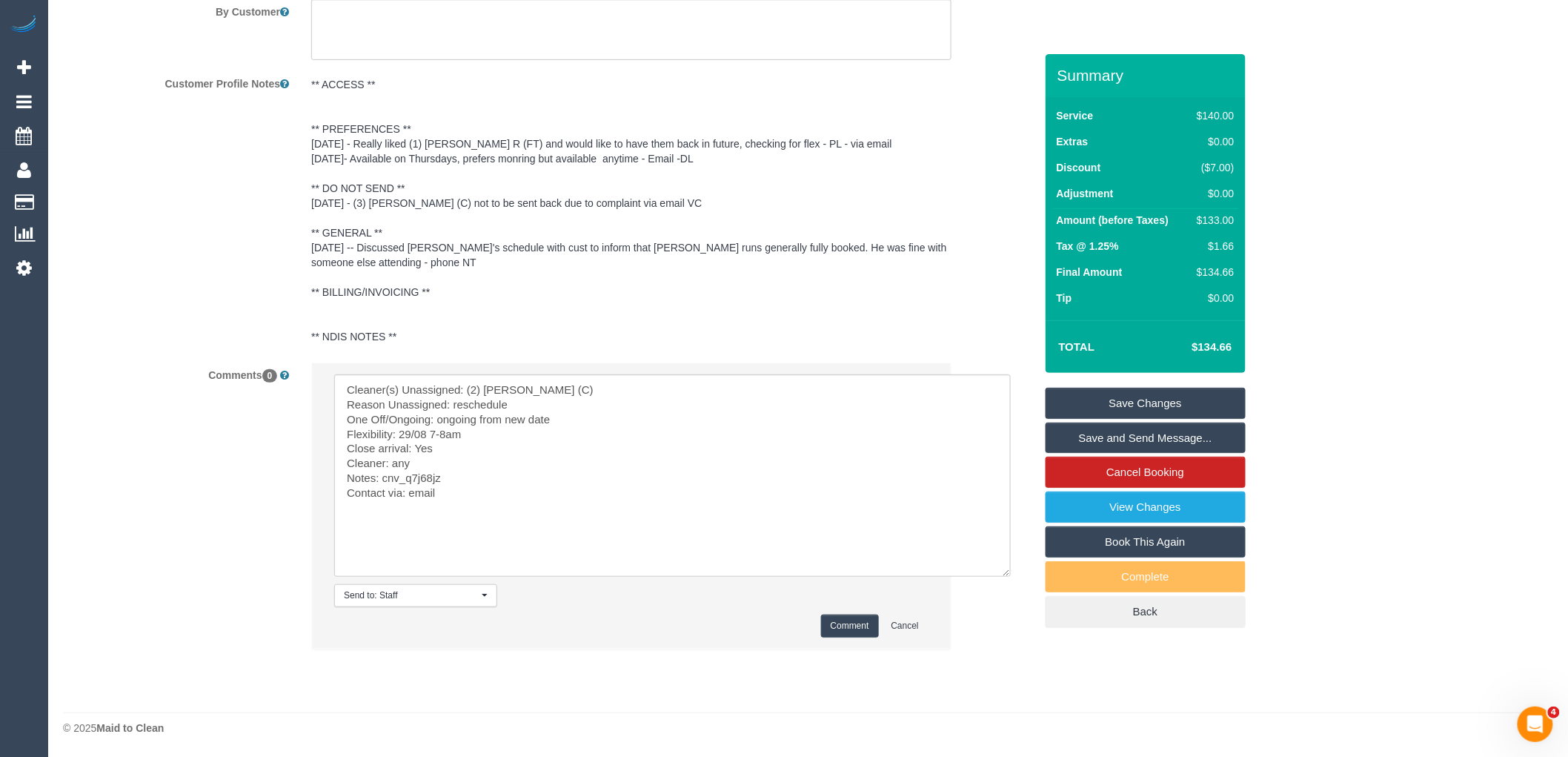
click at [864, 630] on button "Comment" at bounding box center [849, 625] width 58 height 23
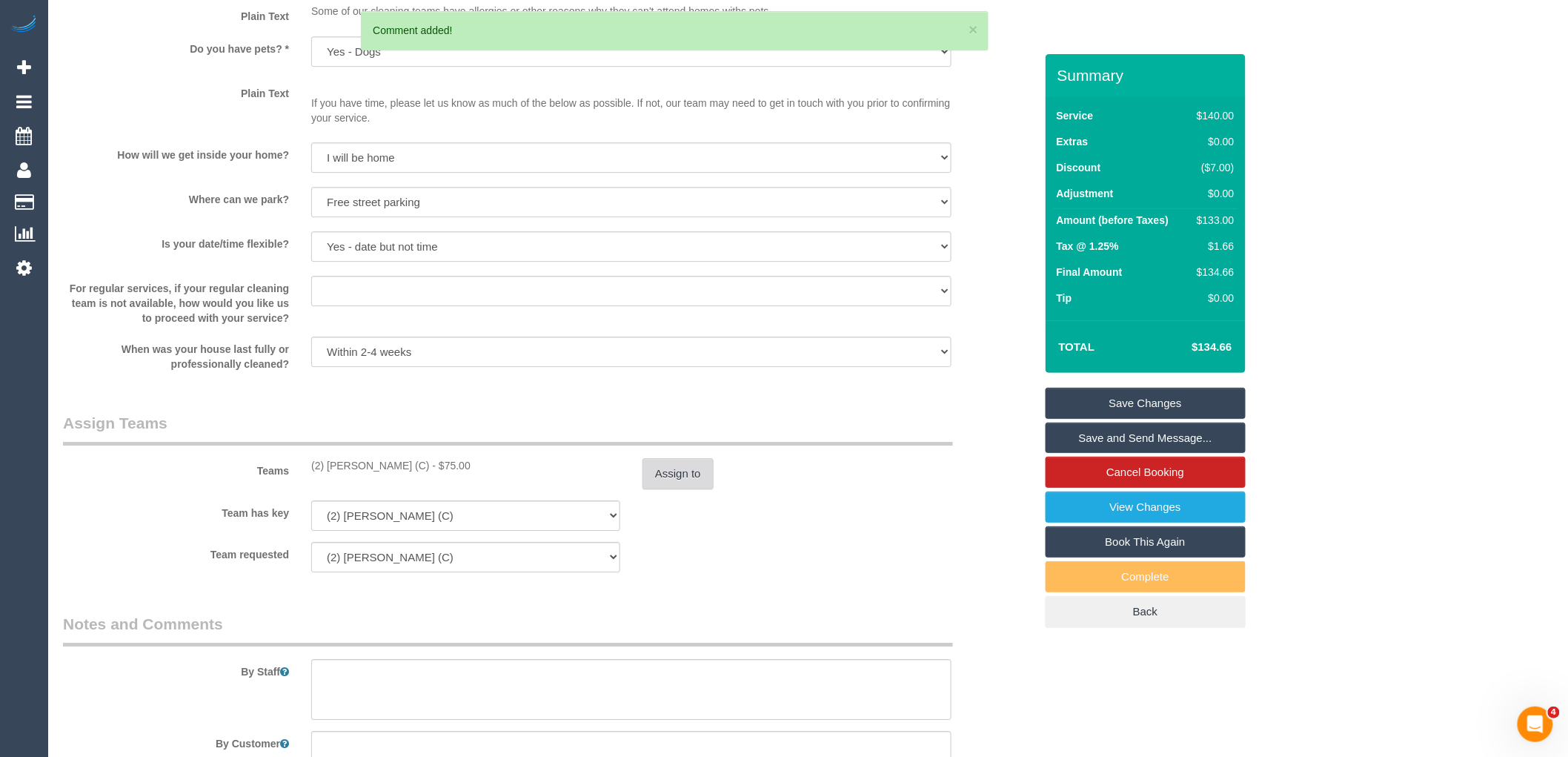
click at [684, 472] on button "Assign to" at bounding box center [677, 474] width 71 height 31
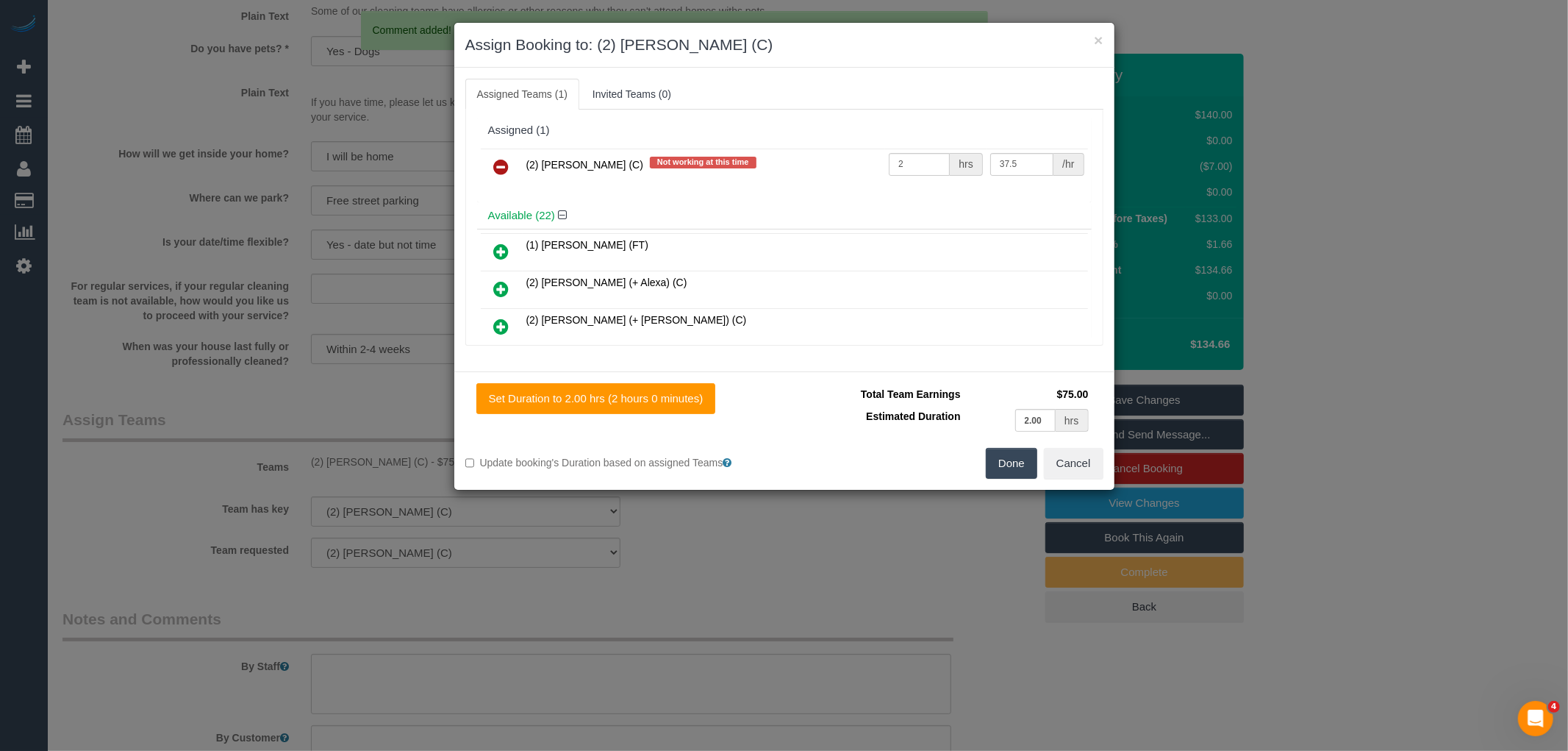
click at [492, 149] on td at bounding box center [501, 167] width 42 height 37
click at [494, 156] on link at bounding box center [501, 168] width 34 height 29
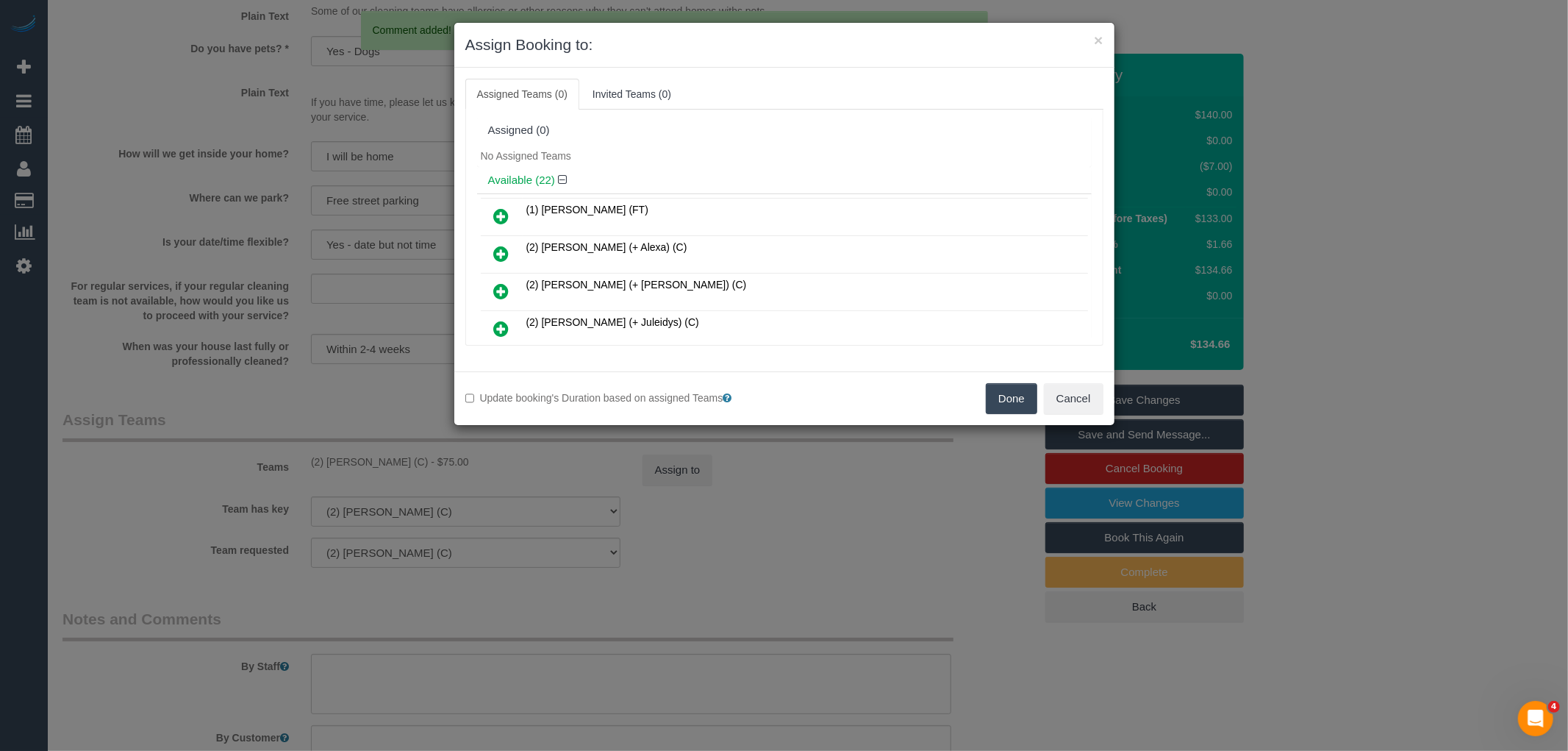
click at [1004, 405] on button "Done" at bounding box center [1011, 399] width 52 height 31
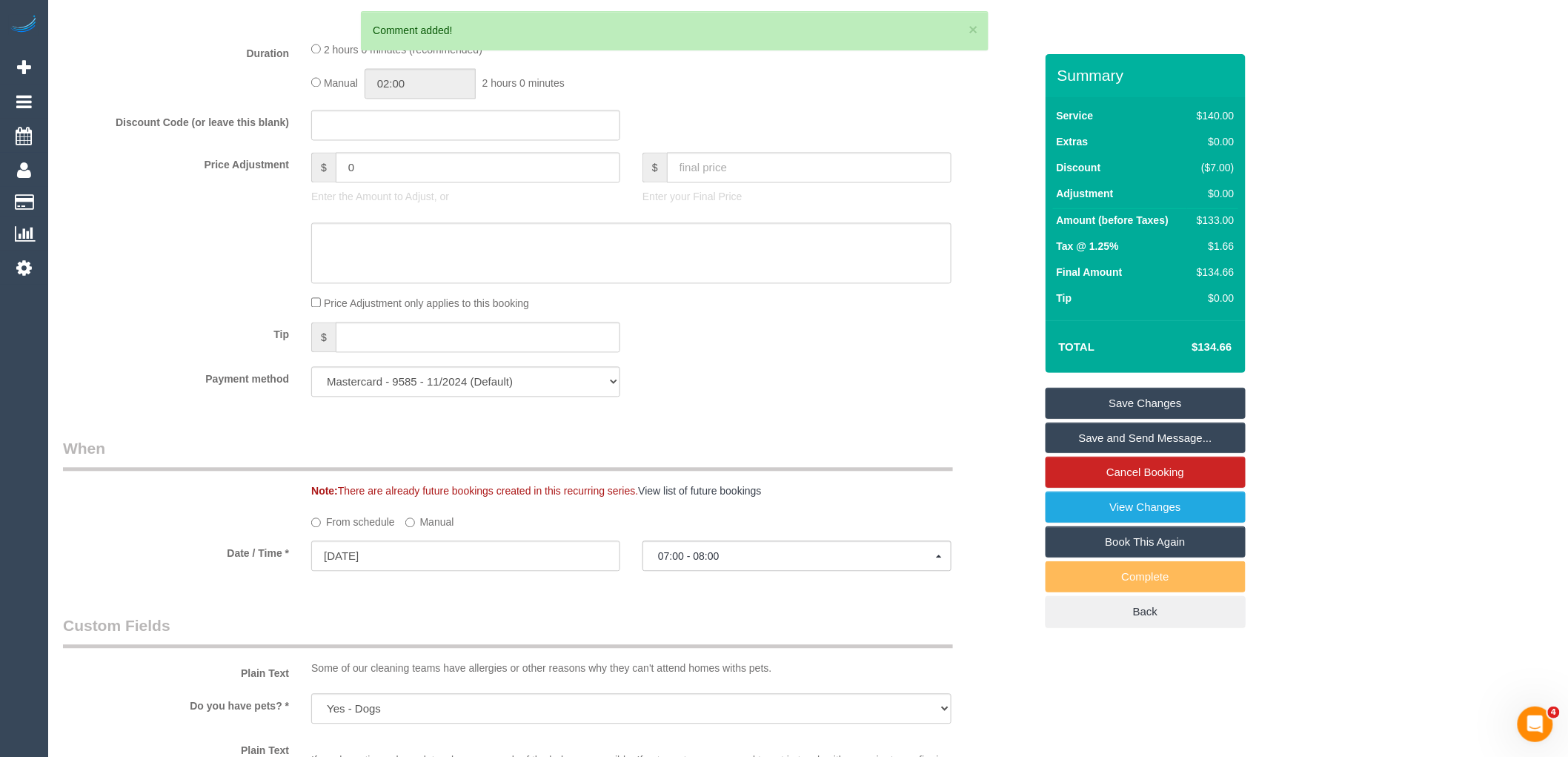
scroll to position [1133, 0]
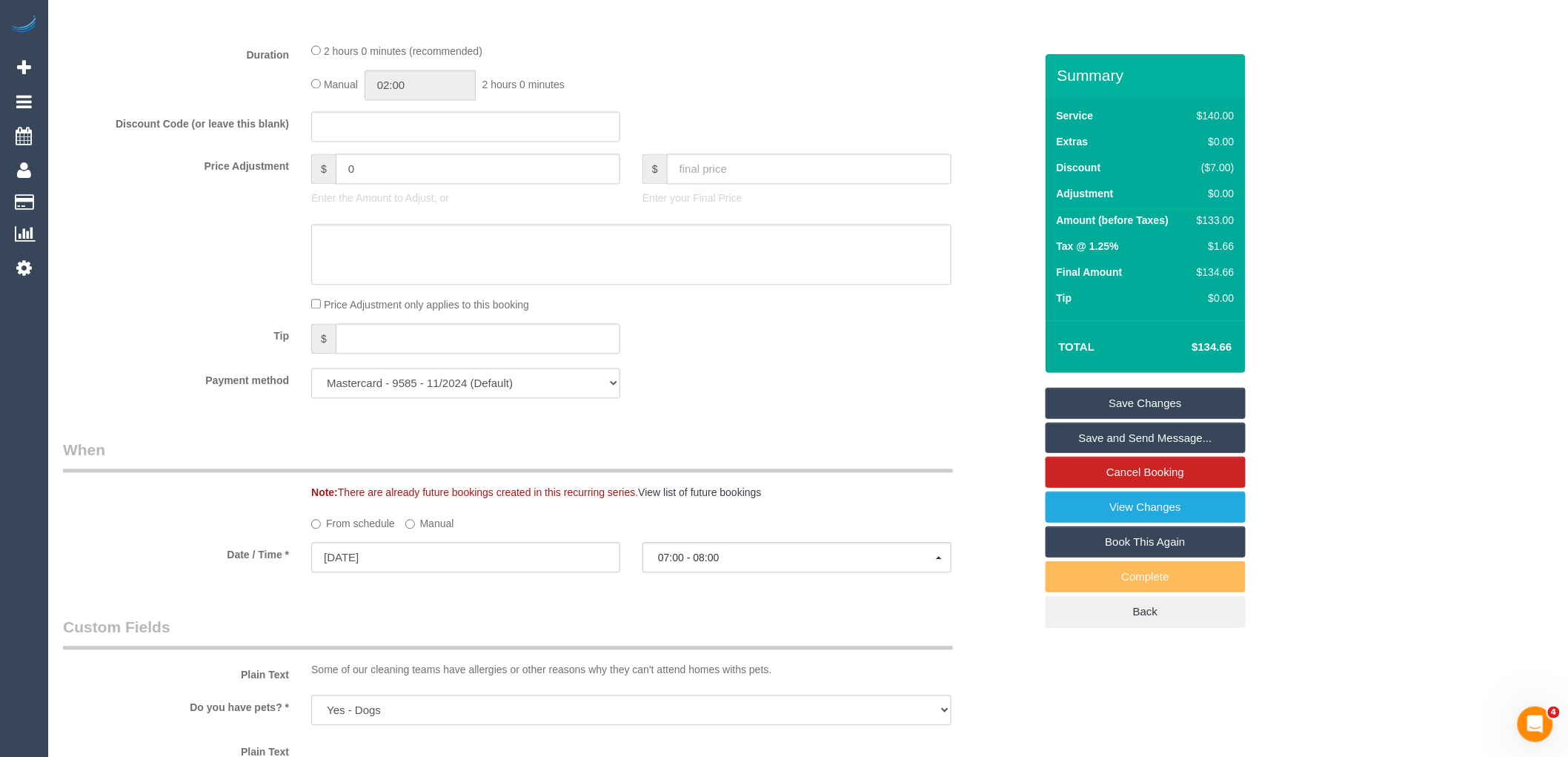
click at [1175, 392] on link "Save Changes" at bounding box center [1144, 403] width 200 height 31
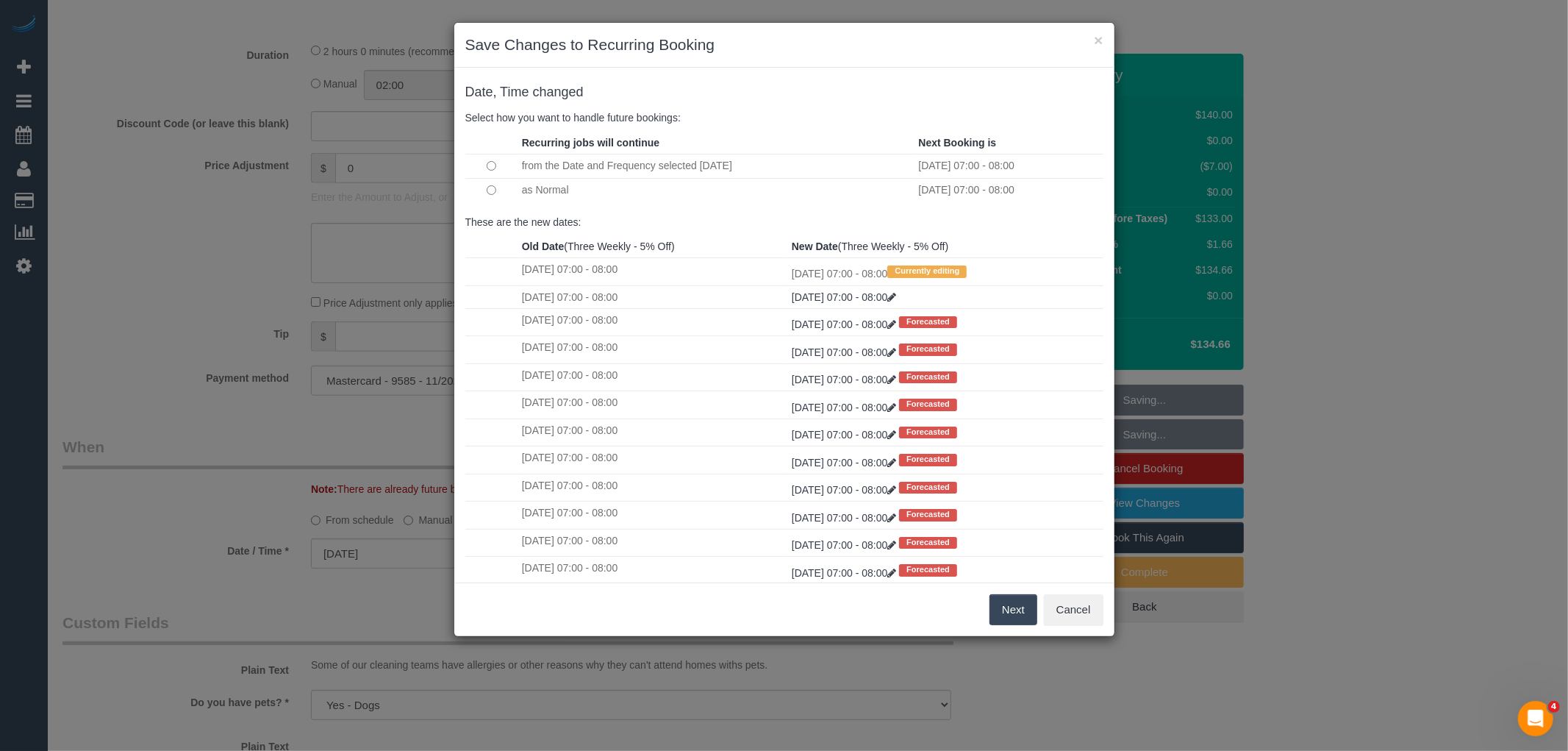
click at [1019, 602] on button "Next" at bounding box center [1012, 610] width 48 height 31
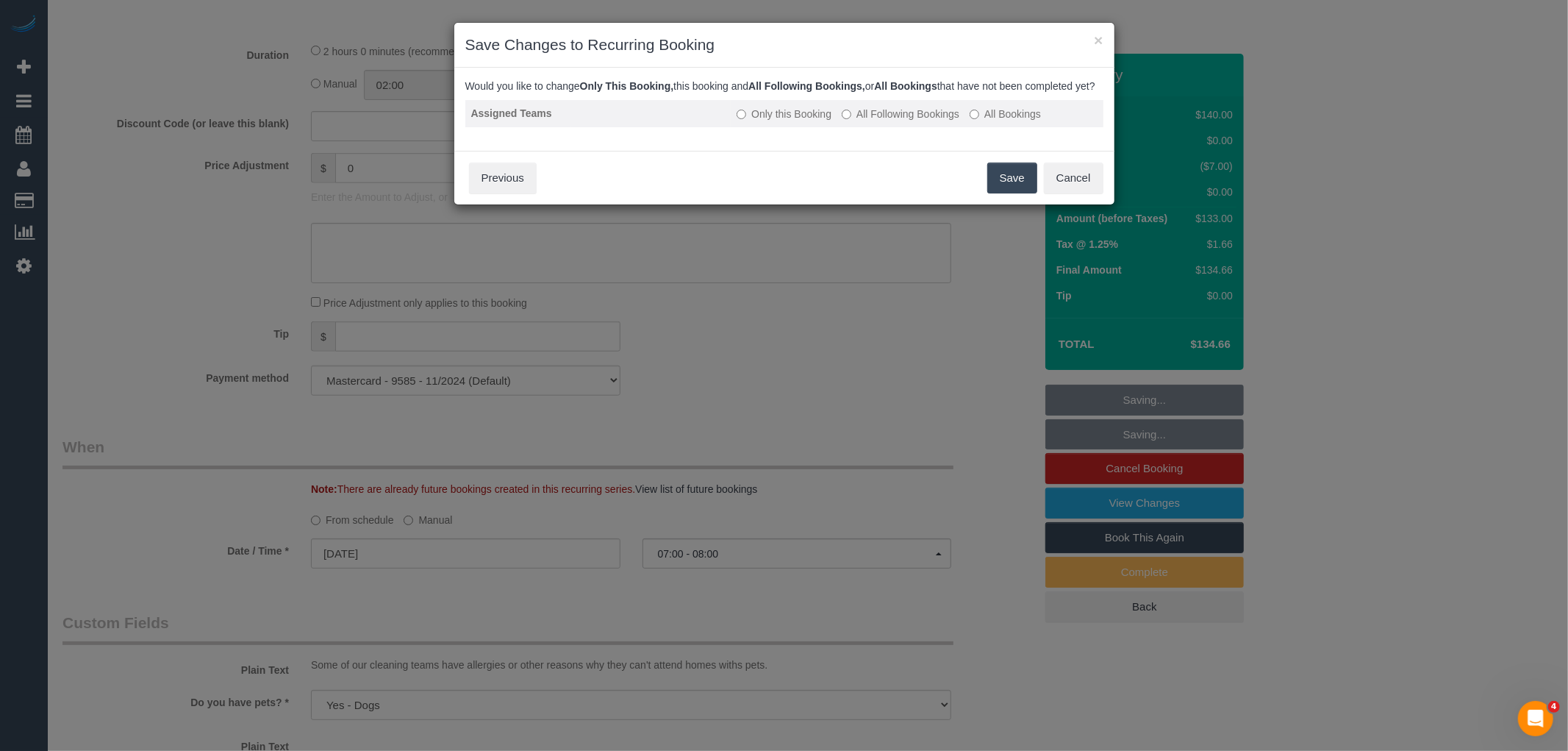
click at [903, 121] on label "All Following Bookings" at bounding box center [900, 113] width 118 height 15
click at [1018, 185] on button "Save" at bounding box center [1011, 178] width 50 height 31
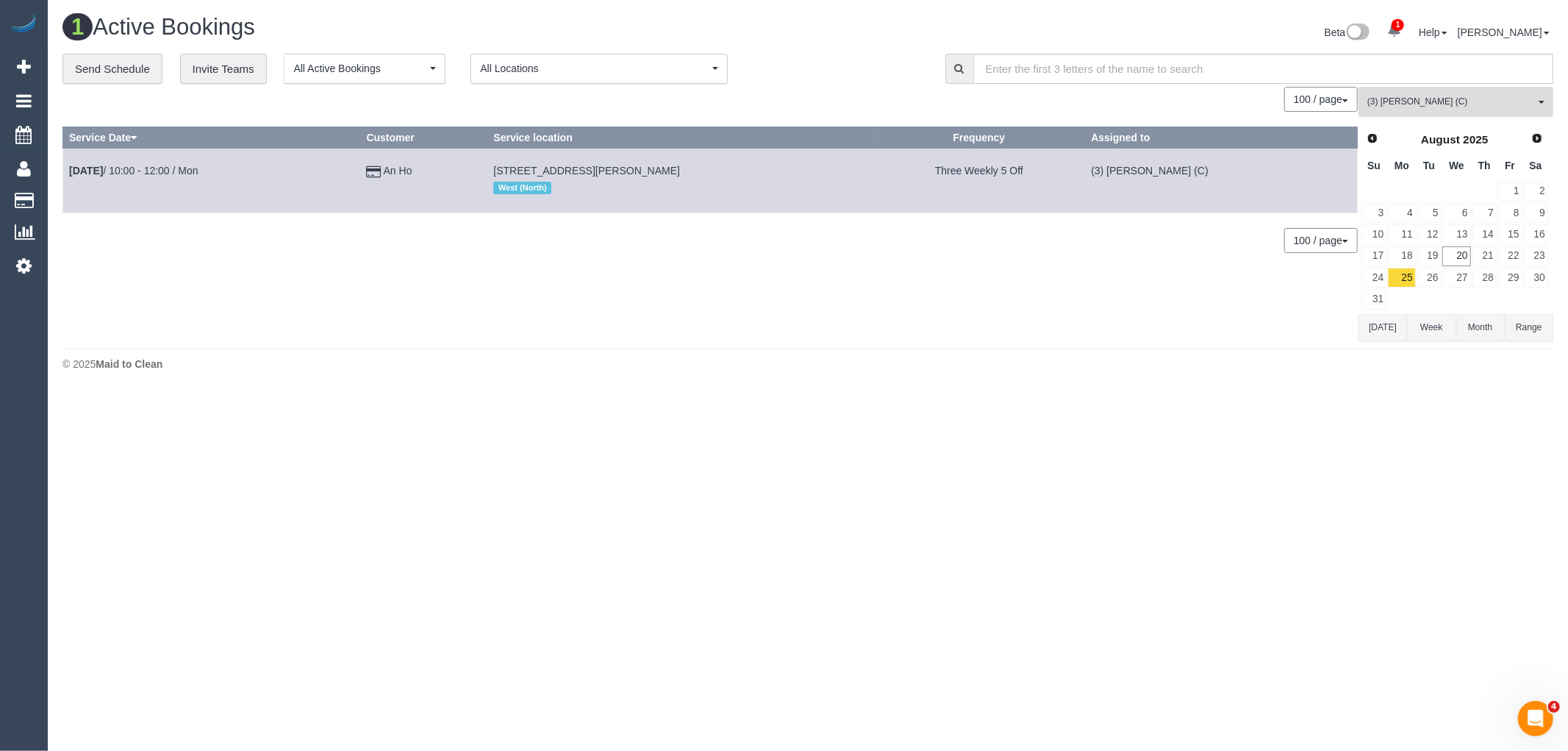
click at [1461, 100] on span "(3) Barun Chand (C)" at bounding box center [1451, 101] width 168 height 13
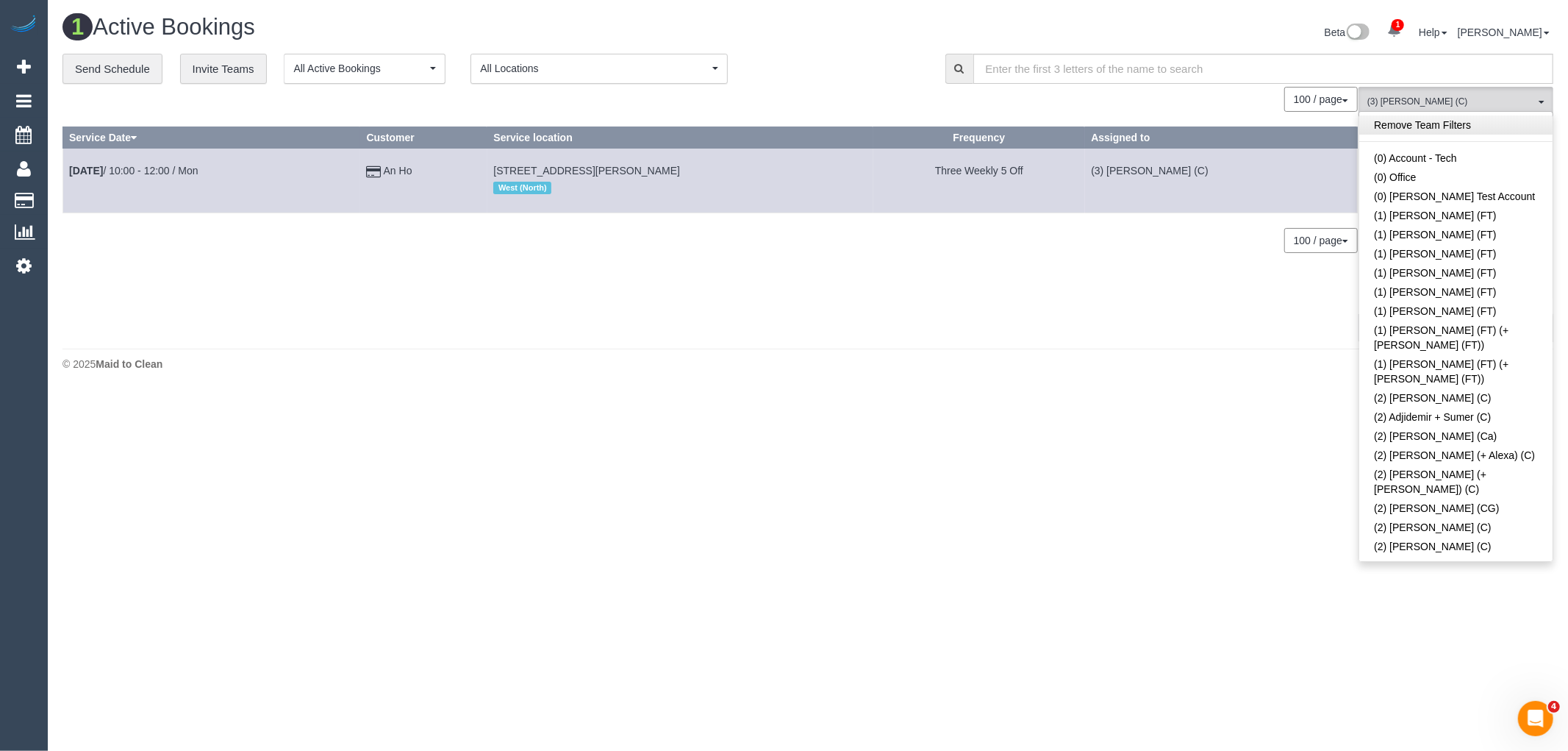
click at [1442, 121] on link "Remove Team Filters" at bounding box center [1456, 125] width 193 height 20
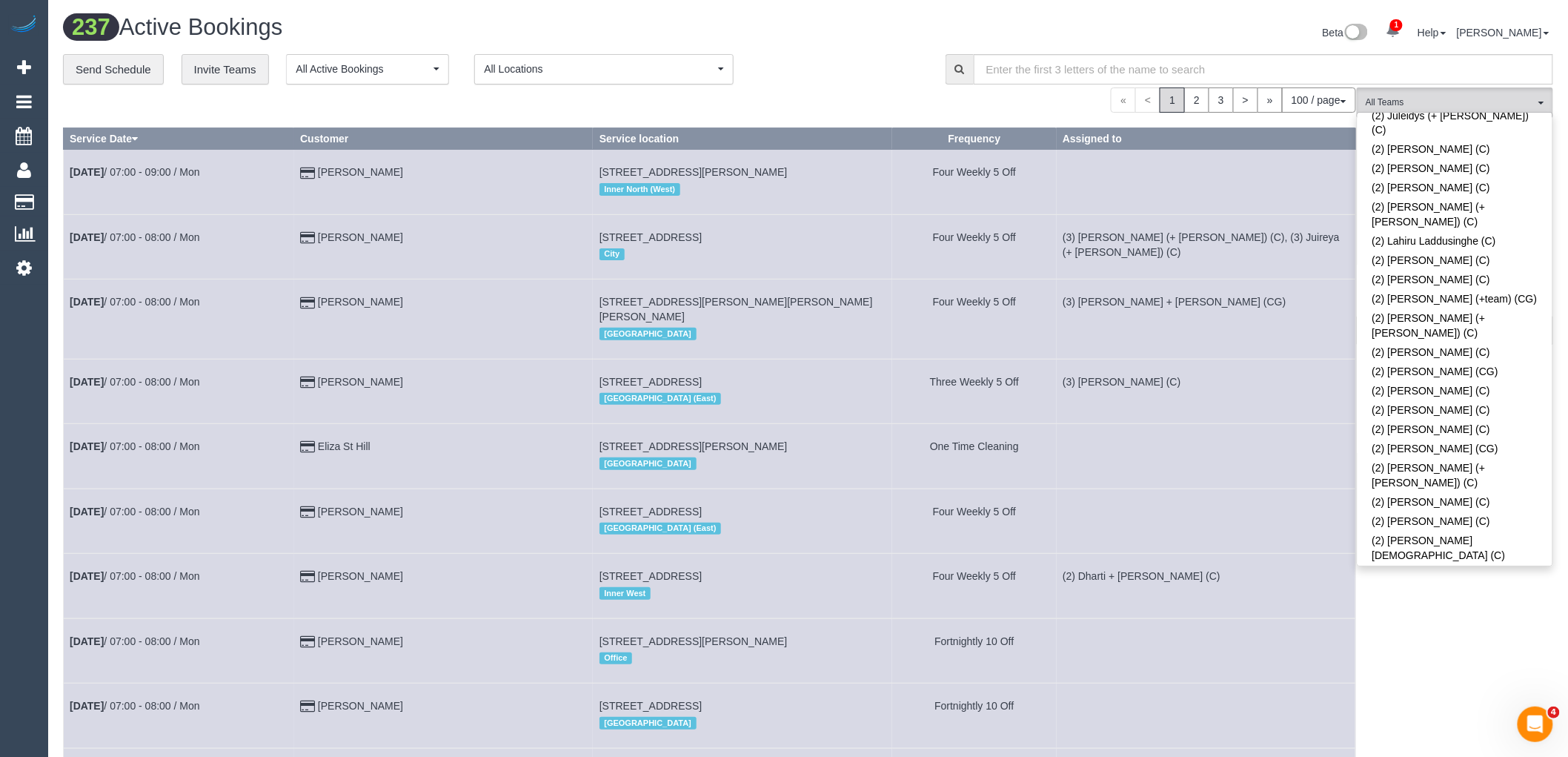
click at [1501, 585] on link "(2) [PERSON_NAME] (C)" at bounding box center [1455, 595] width 195 height 20
click at [873, 70] on div "**********" at bounding box center [493, 70] width 860 height 31
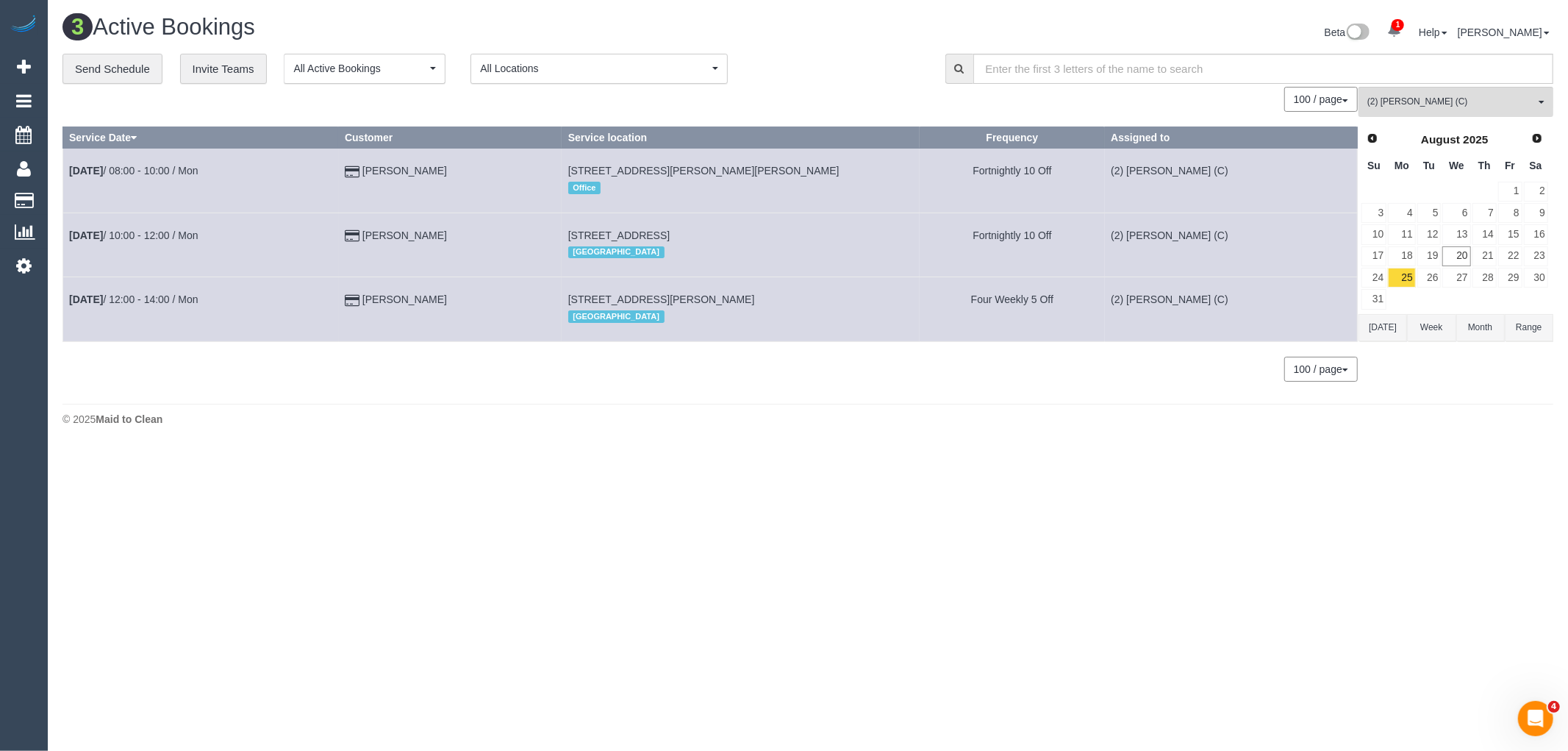
click at [1385, 336] on button "Today" at bounding box center [1383, 328] width 49 height 27
click at [1485, 261] on link "21" at bounding box center [1484, 256] width 24 height 20
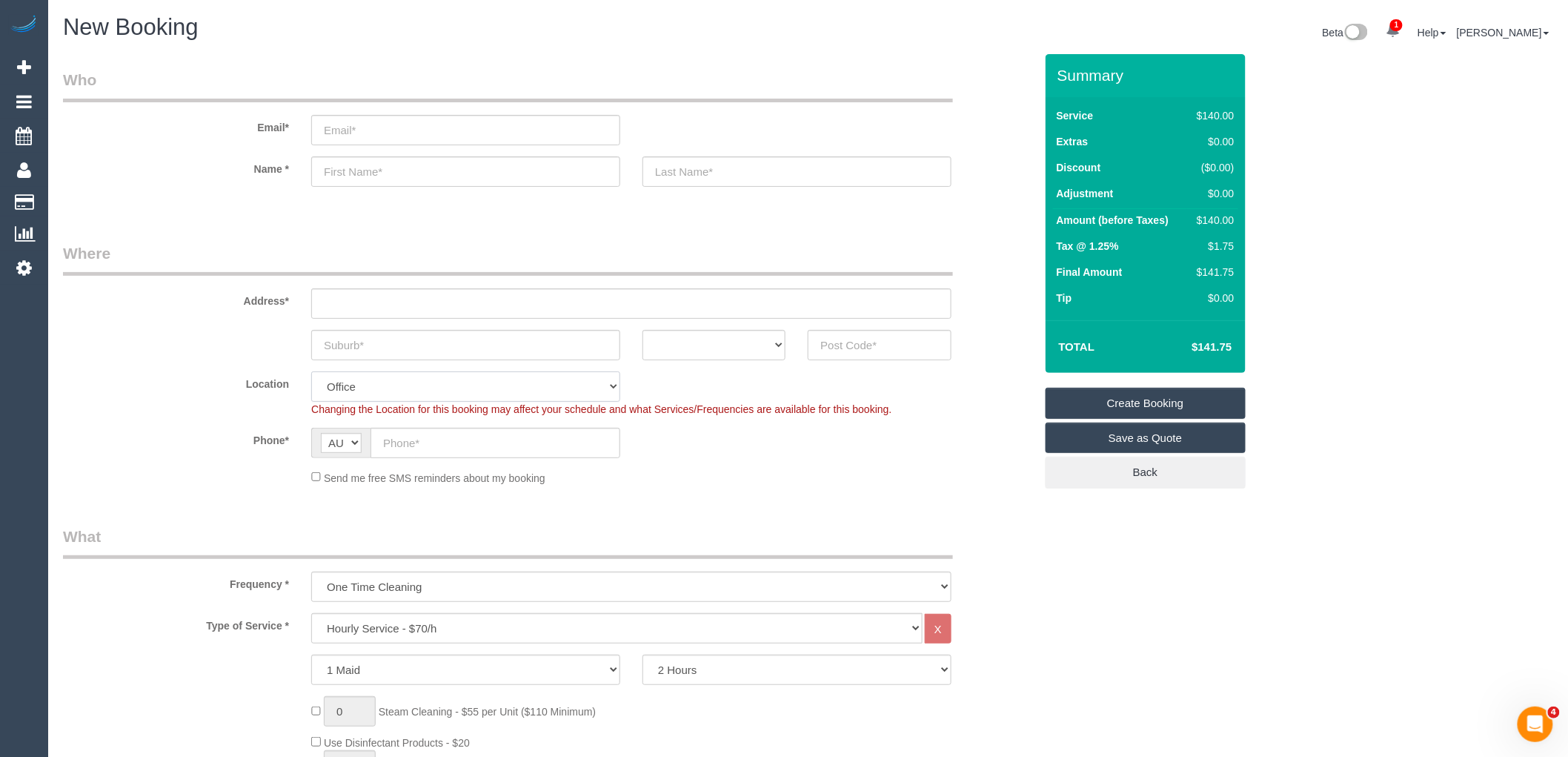
click at [383, 395] on select "Office [GEOGRAPHIC_DATA] (North) East (South) [GEOGRAPHIC_DATA] (East) [GEOGRAP…" at bounding box center [466, 386] width 309 height 30
select select "64"
click at [312, 372] on select "Office [GEOGRAPHIC_DATA] (North) East (South) [GEOGRAPHIC_DATA] (East) [GEOGRAP…" at bounding box center [466, 386] width 309 height 30
select select "object:2602"
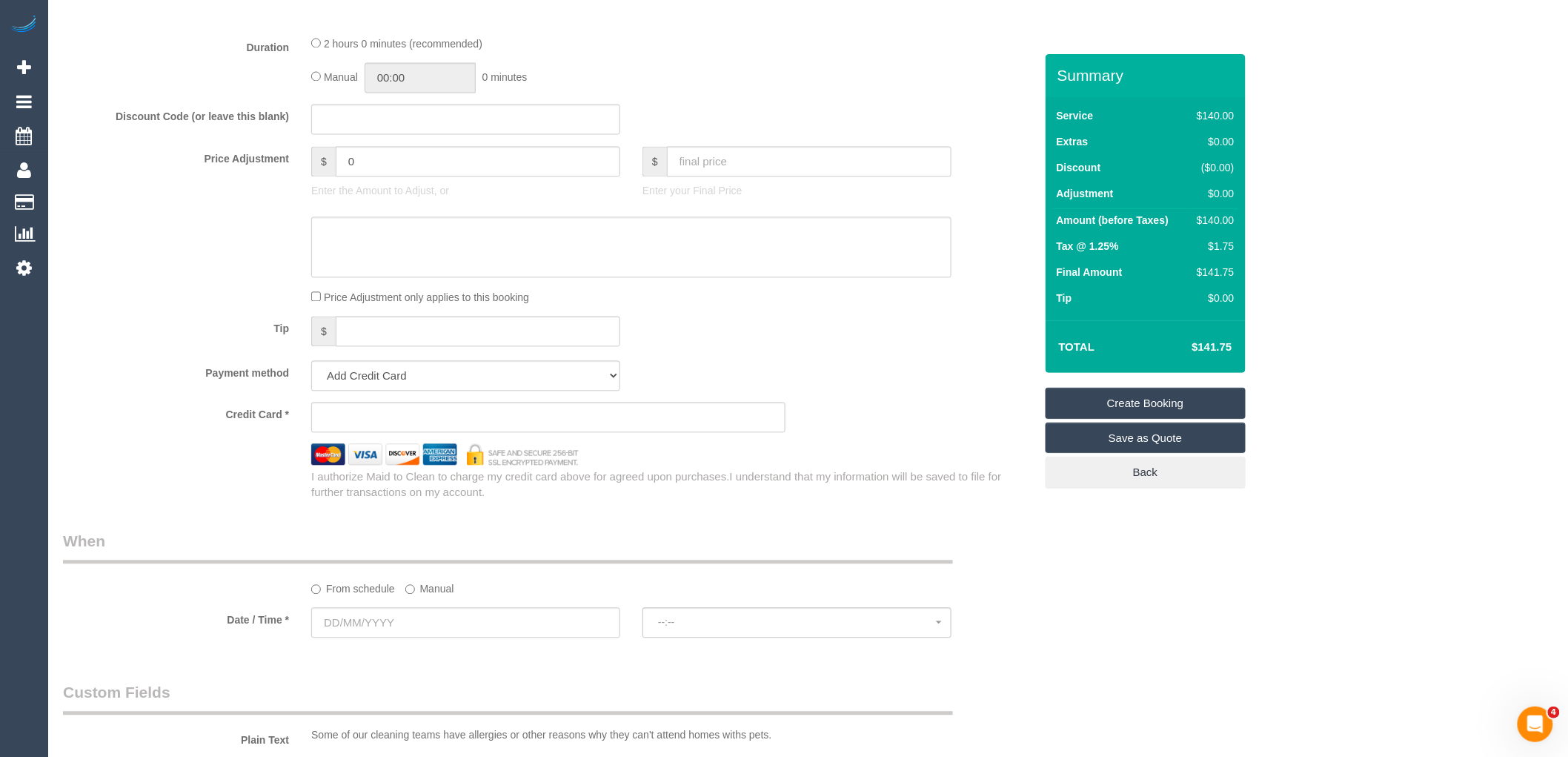
scroll to position [1399, 0]
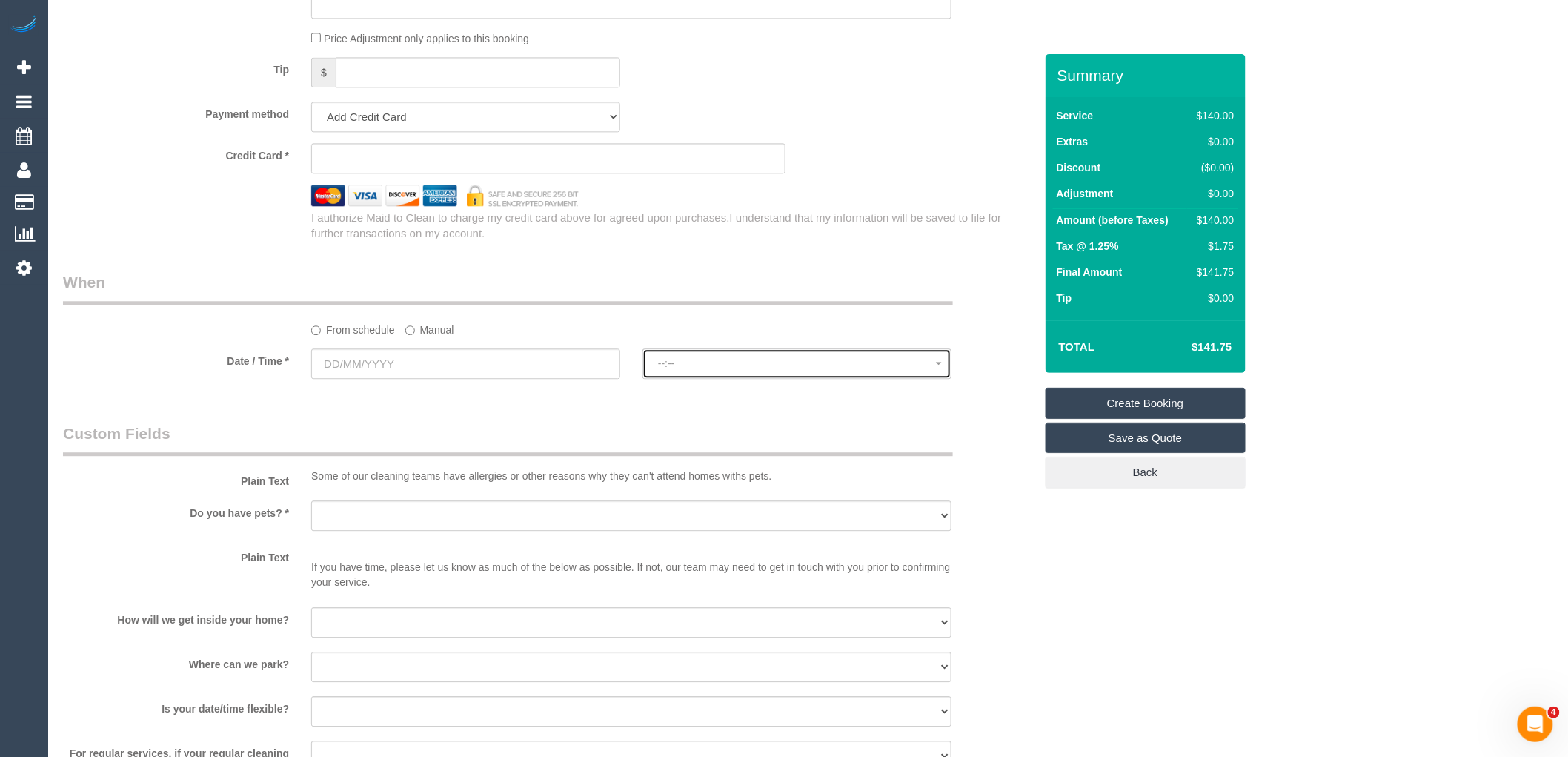
click at [709, 369] on span "--:--" at bounding box center [796, 363] width 278 height 12
click at [753, 353] on sui-booking-spot "From schedule Manual Date / Time * --:-- --:--" at bounding box center [549, 326] width 971 height 110
click at [750, 364] on button "--:--" at bounding box center [796, 363] width 309 height 30
click at [506, 366] on input "text" at bounding box center [466, 363] width 309 height 30
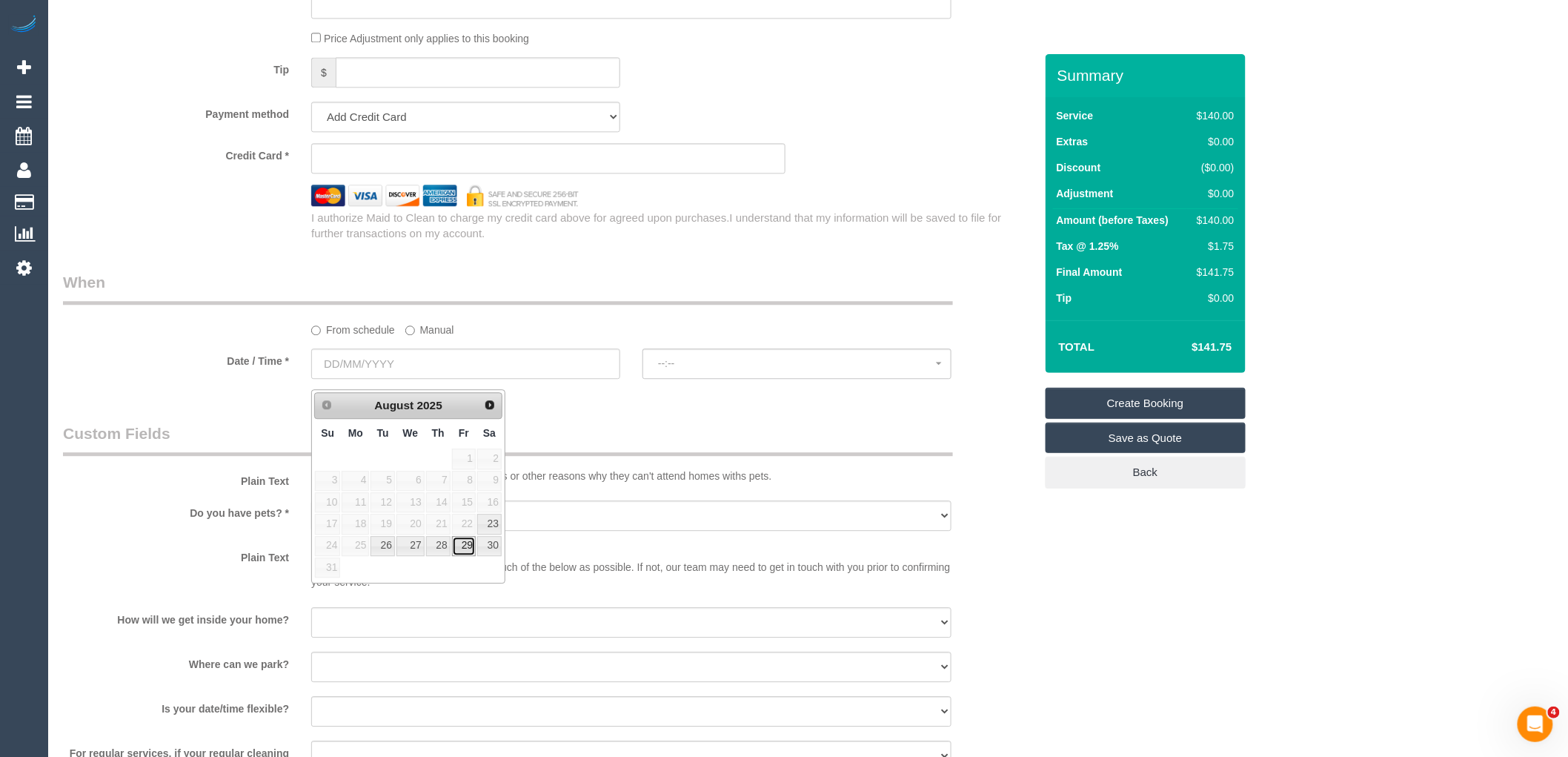
click at [461, 549] on link "29" at bounding box center [464, 546] width 24 height 20
type input "[DATE]"
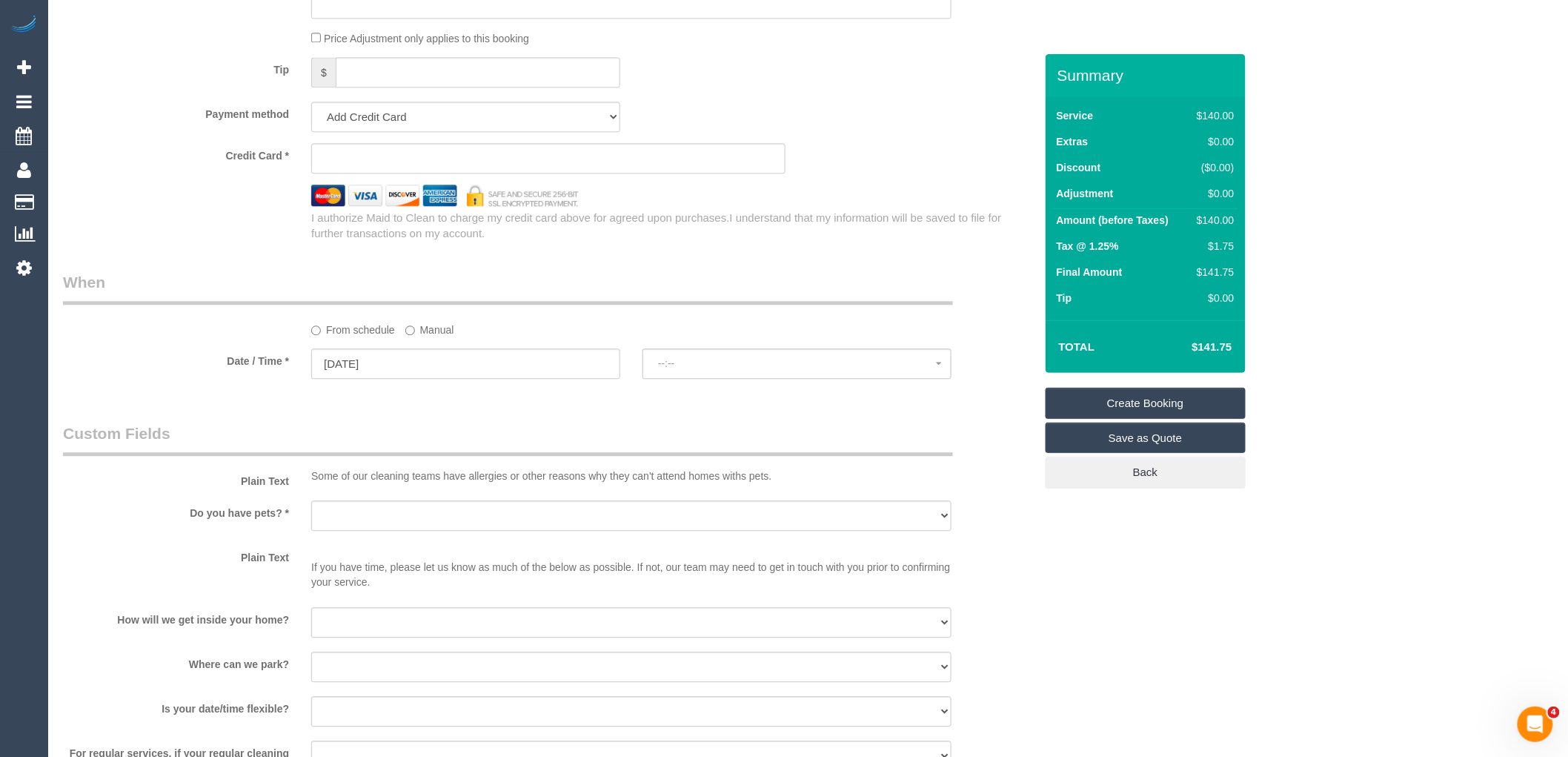
select select "spot1"
click at [492, 373] on input "[DATE]" at bounding box center [466, 363] width 309 height 30
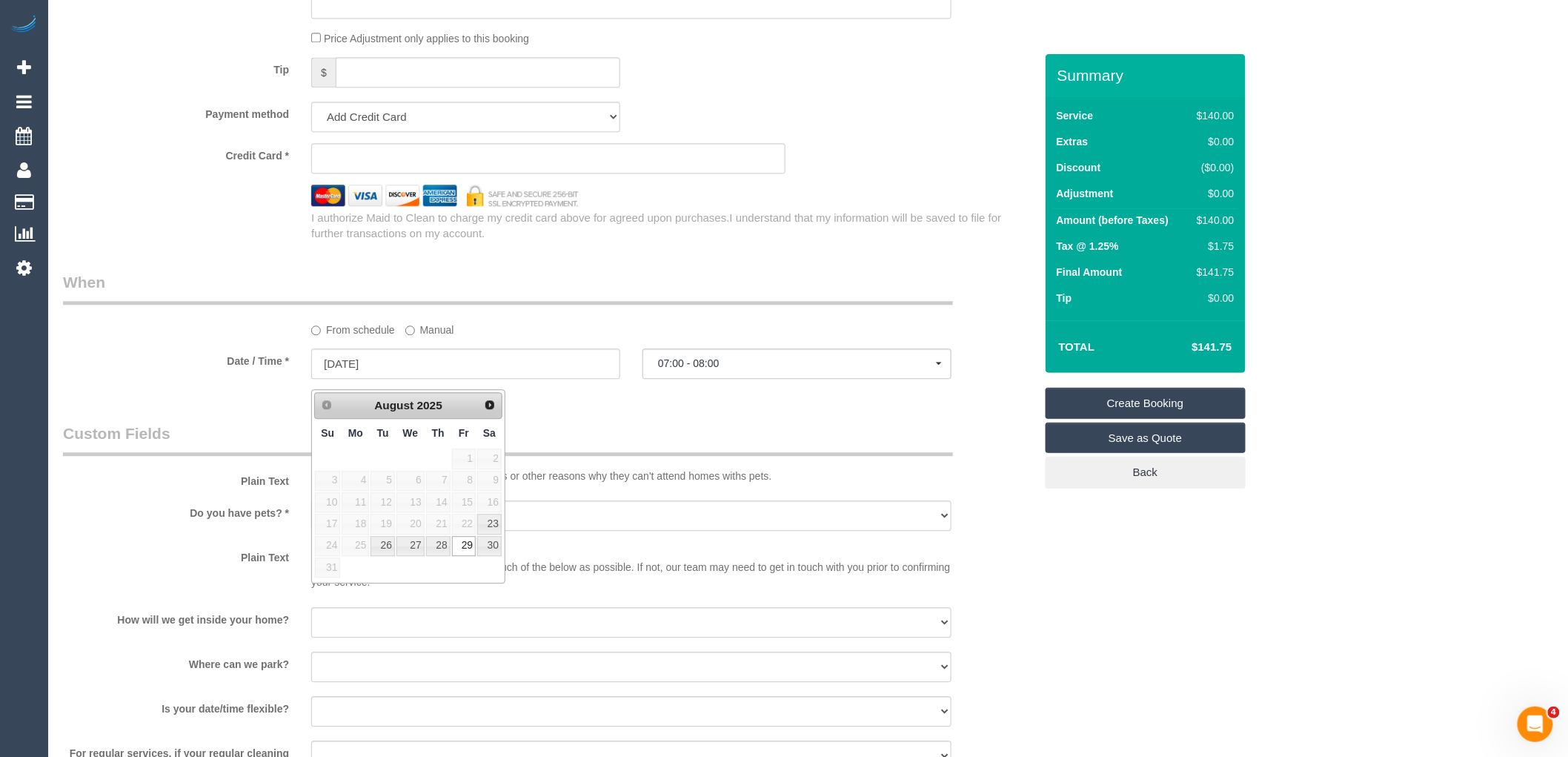
click at [628, 452] on legend "Custom Fields" at bounding box center [507, 439] width 890 height 33
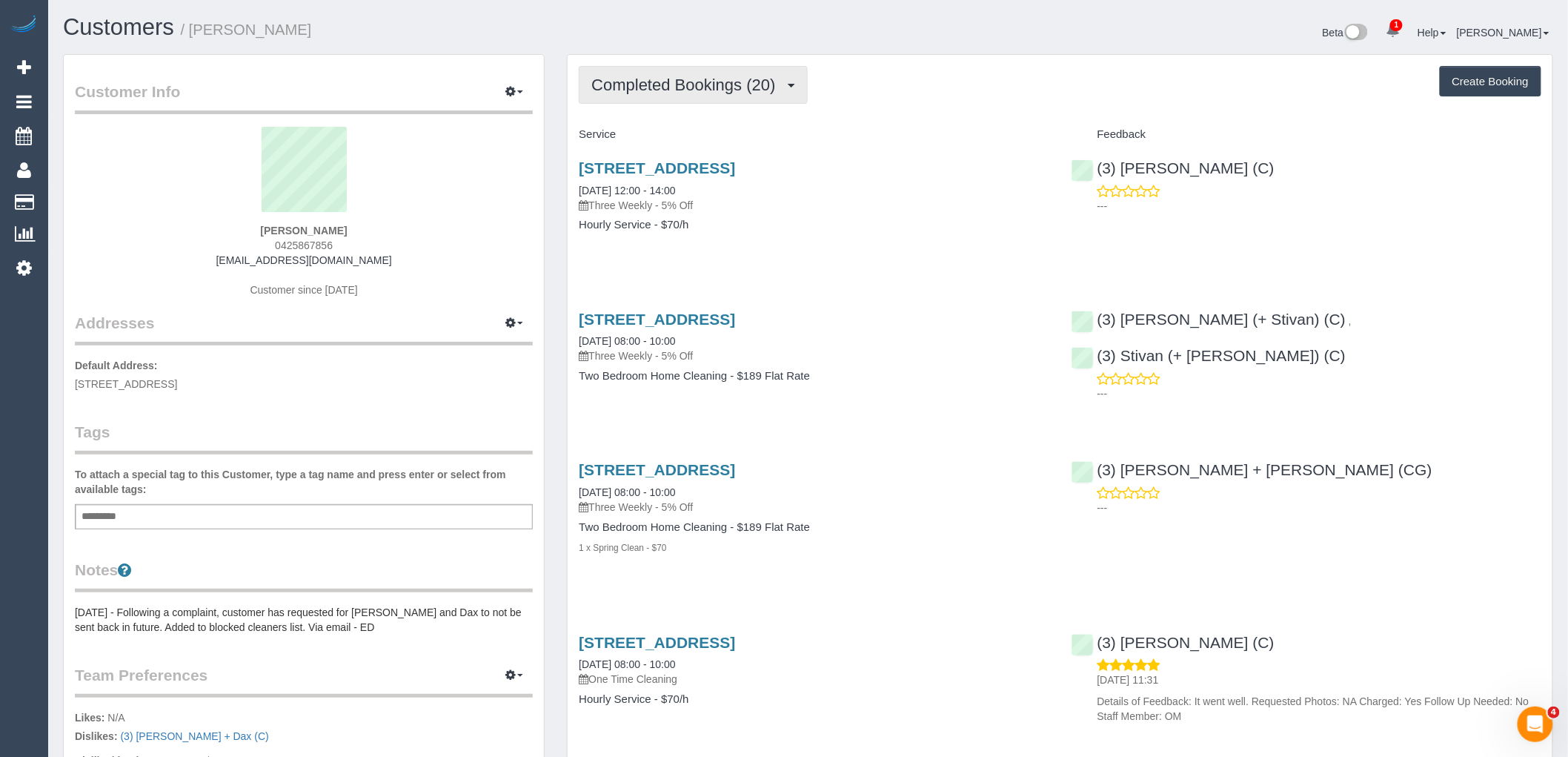
click at [734, 99] on button "Completed Bookings (20)" at bounding box center [693, 85] width 228 height 37
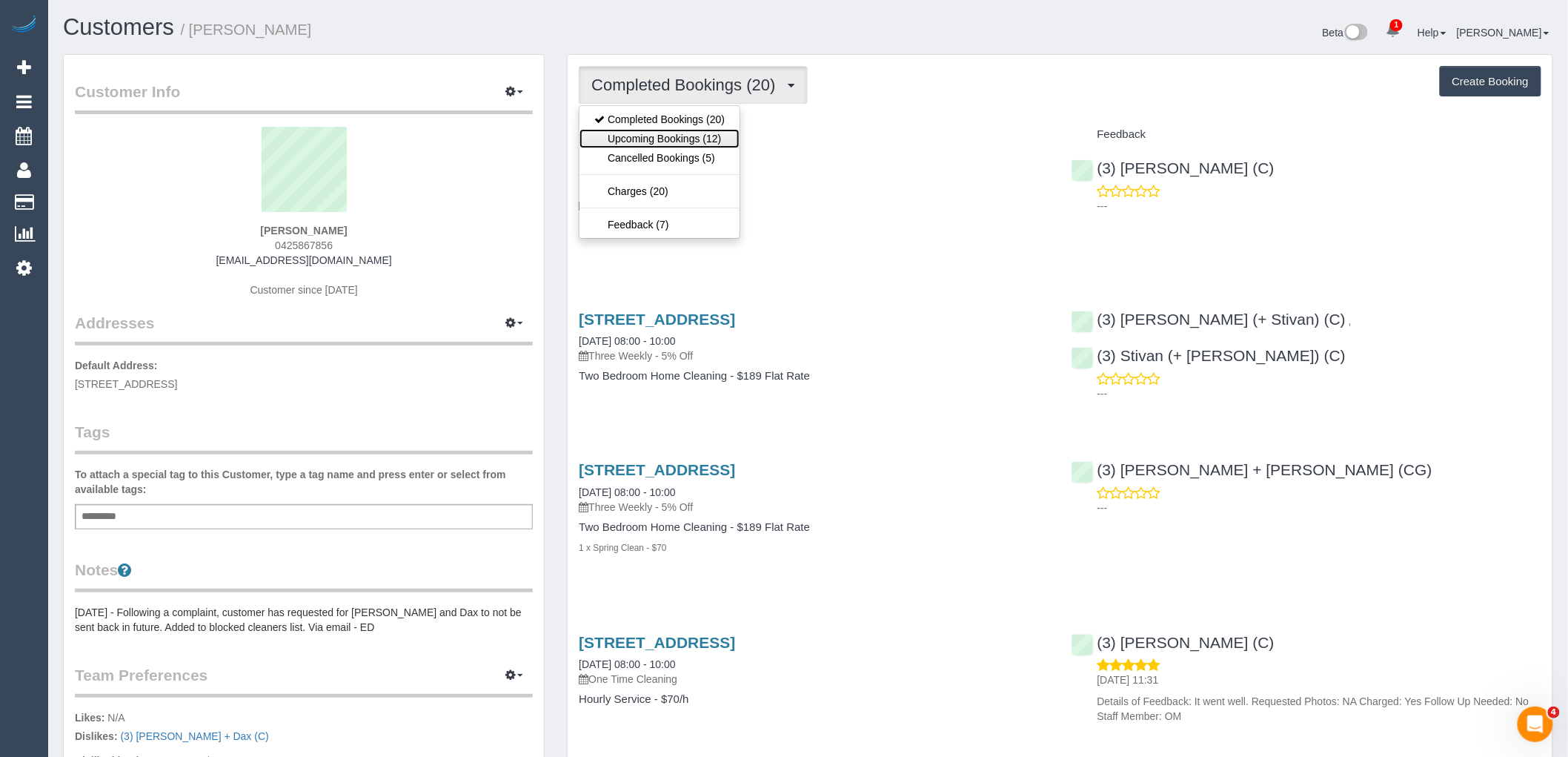
click at [718, 137] on link "Upcoming Bookings (12)" at bounding box center [659, 139] width 160 height 20
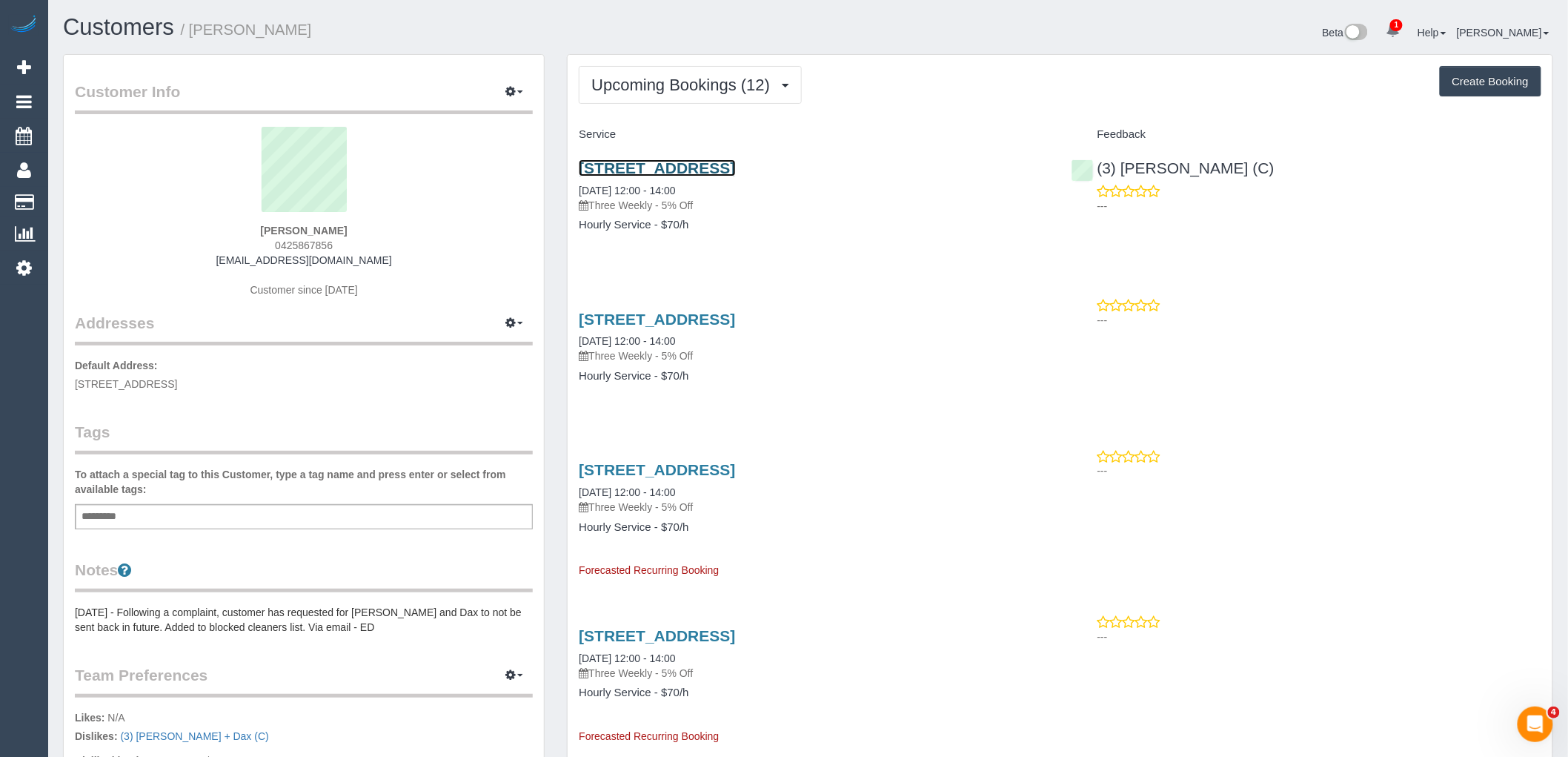
click at [735, 171] on link "[STREET_ADDRESS]" at bounding box center [657, 167] width 156 height 17
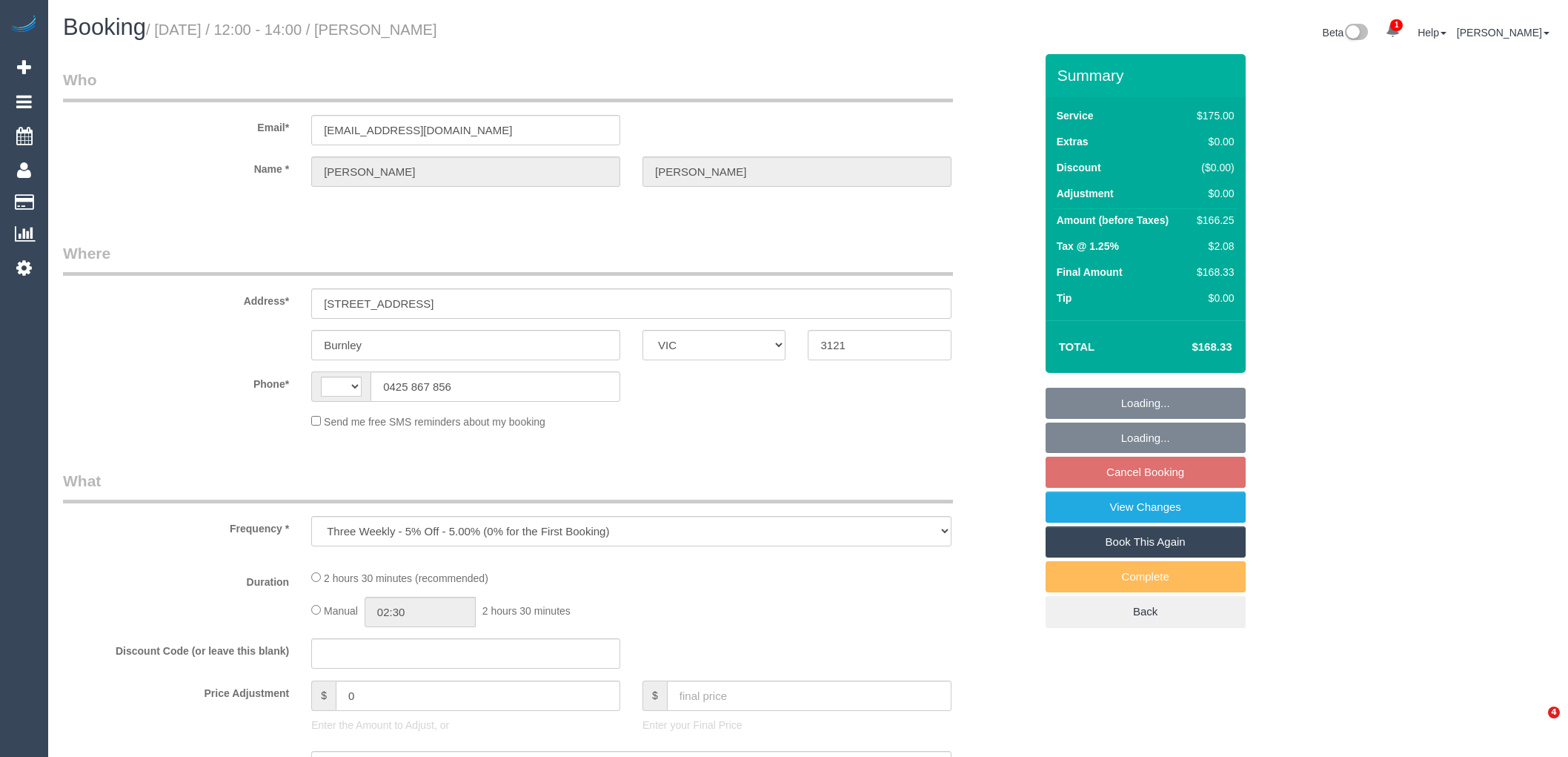
select select "VIC"
select select "number:27"
select select "number:14"
select select "number:19"
select select "number:24"
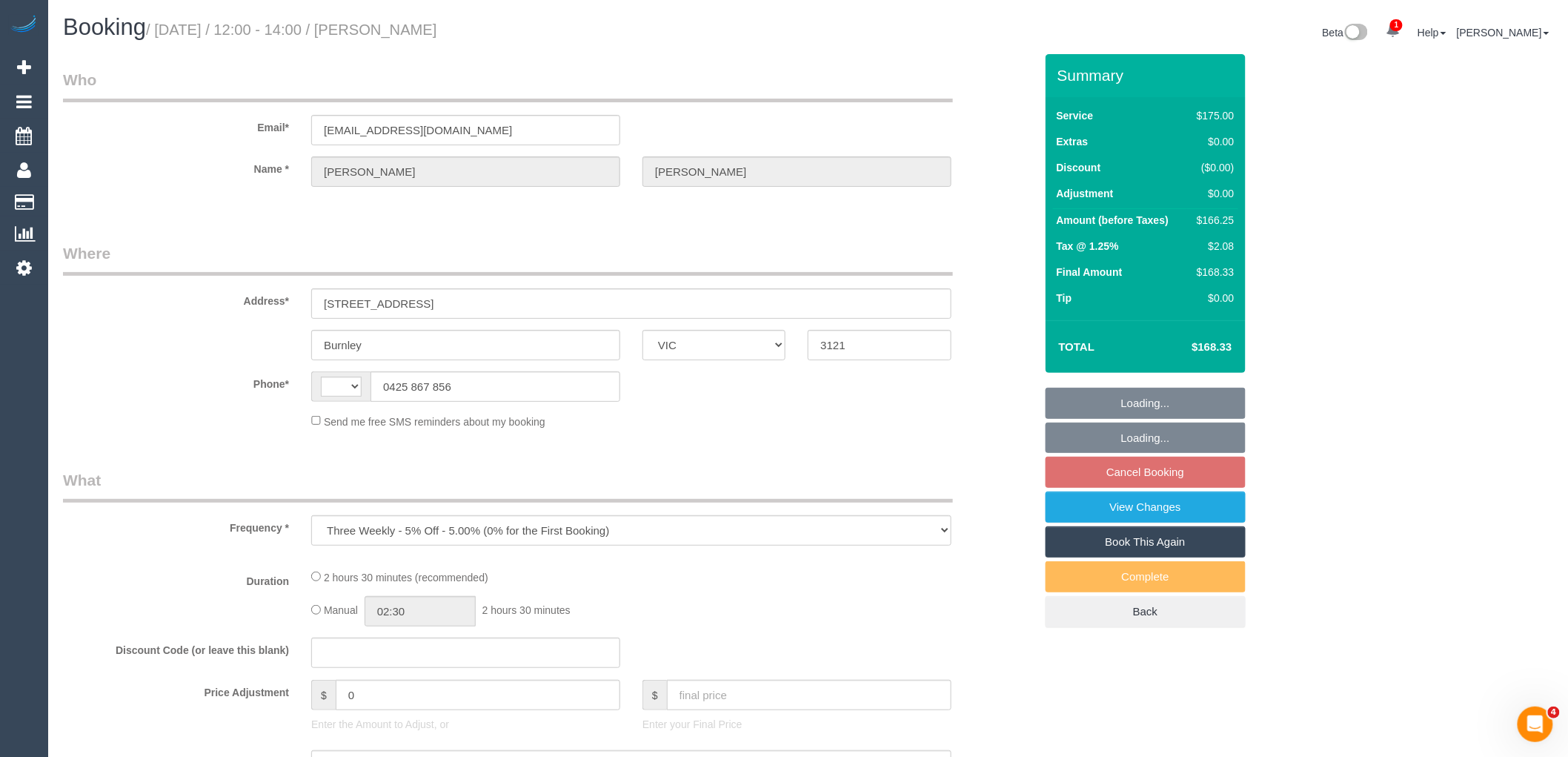
select select "number:33"
select select "number:11"
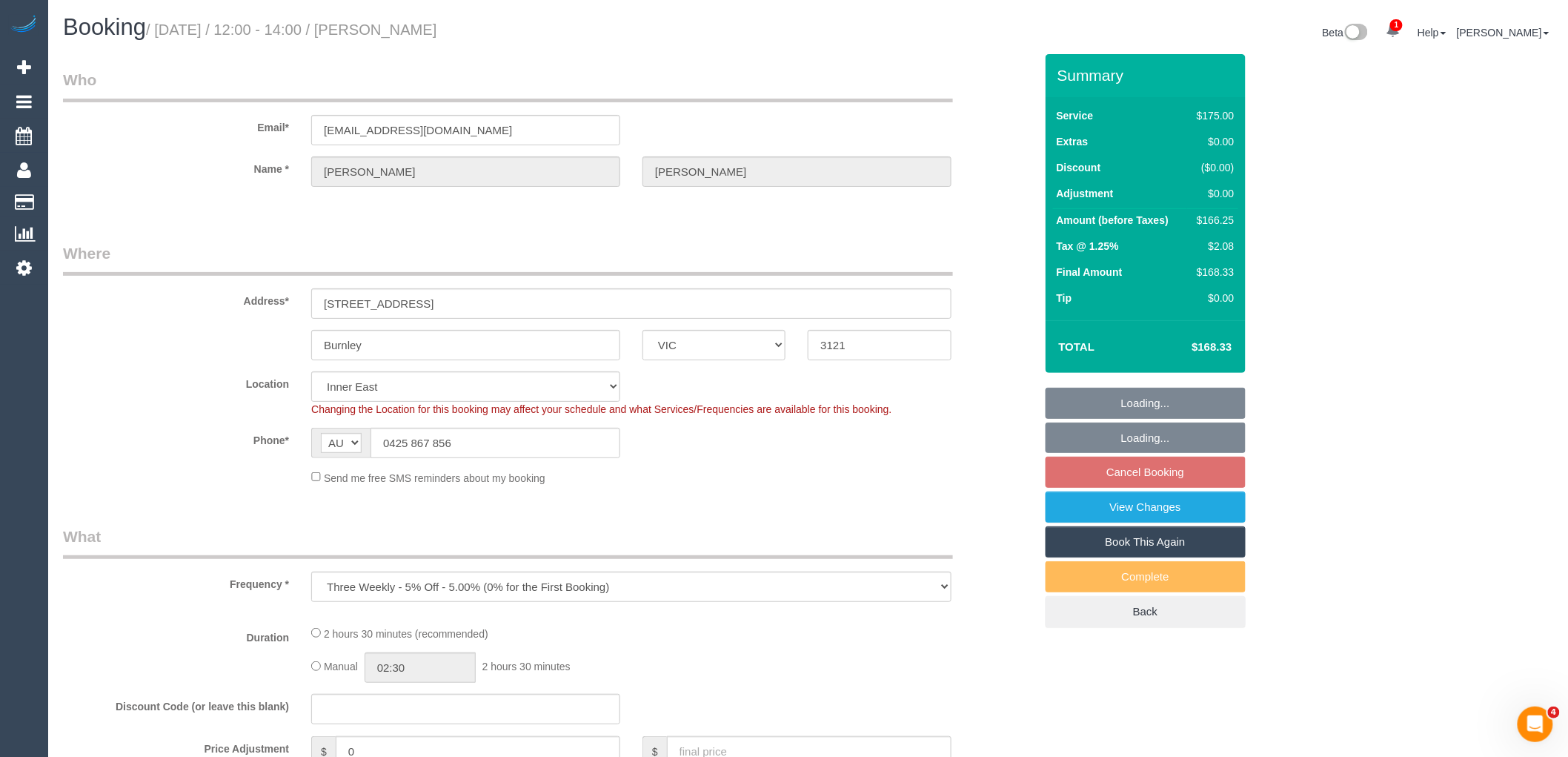
select select "string:AU"
select select "object:704"
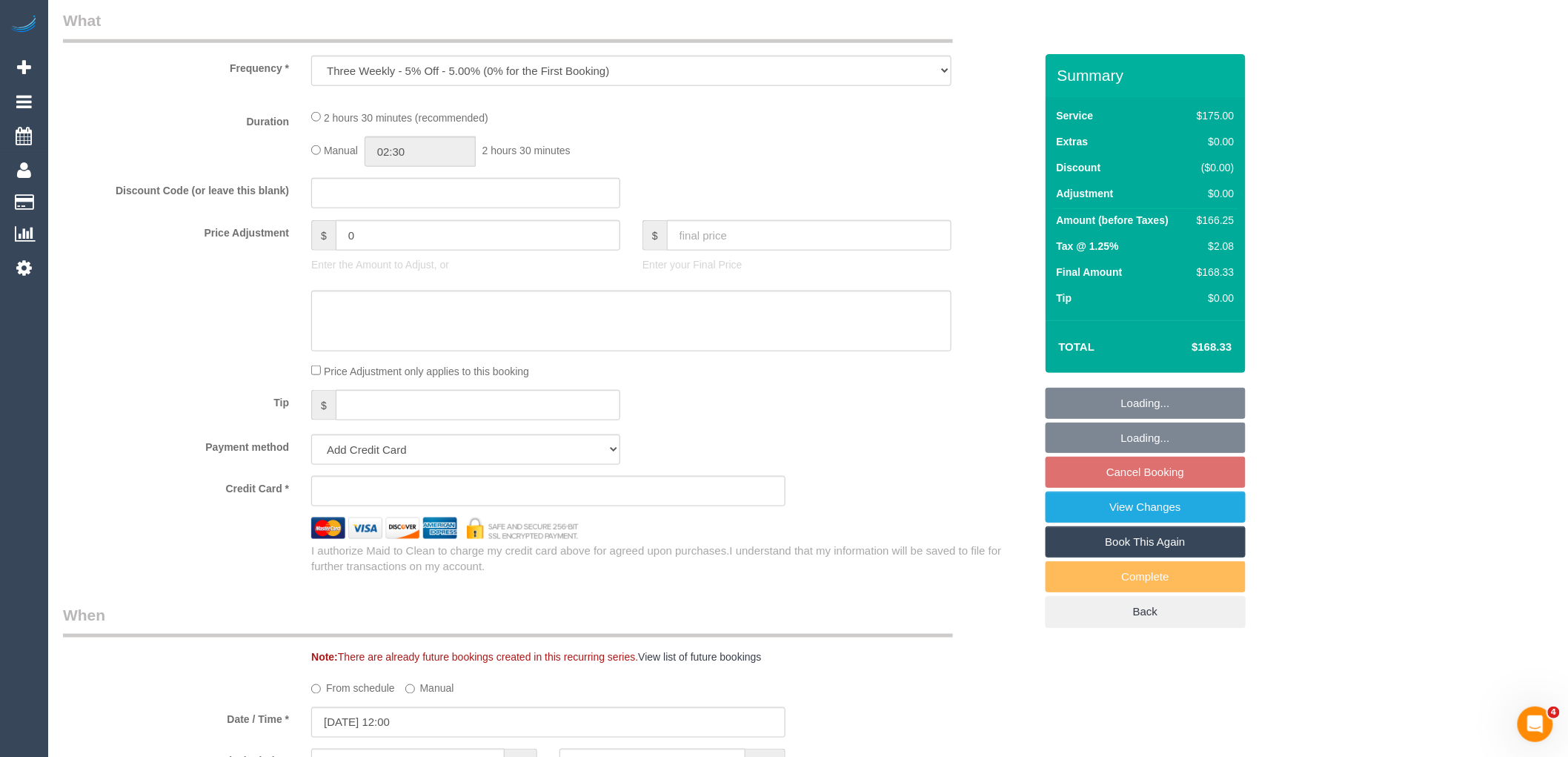
select select "string:stripe-pm_1QukcC2GScqysDRV0e1Eb17A"
select select "150"
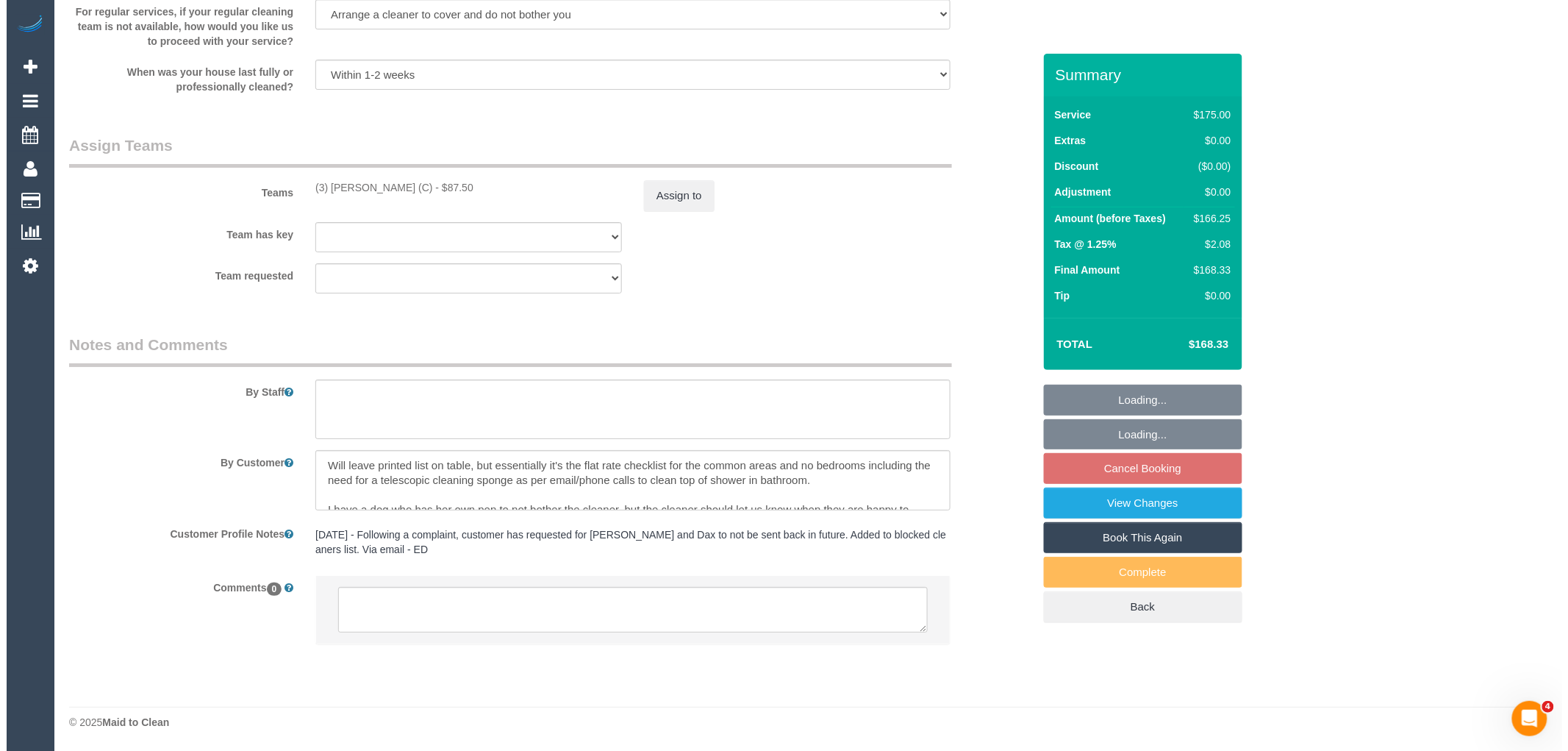
scroll to position [2141, 0]
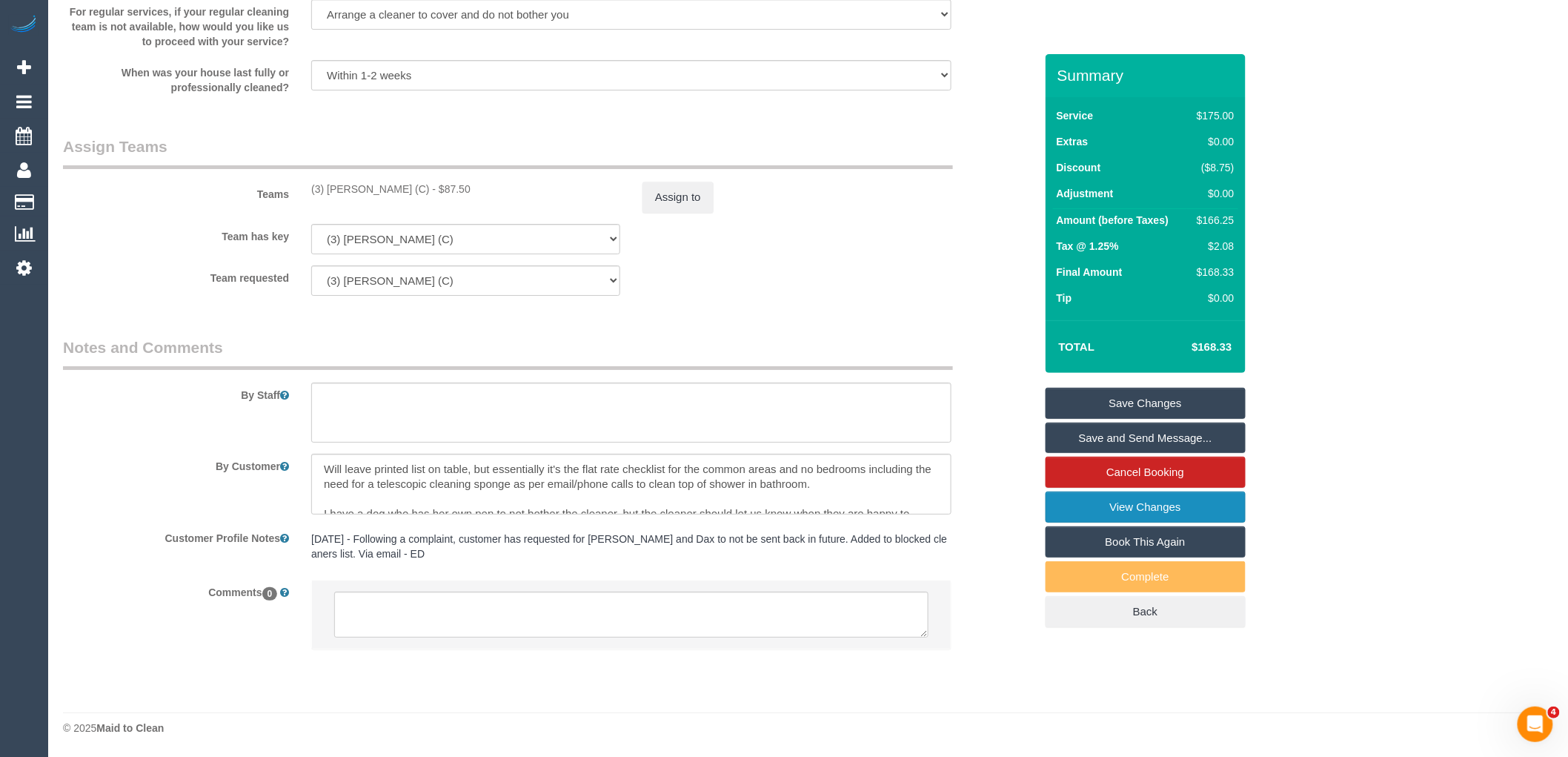
click at [1166, 515] on link "View Changes" at bounding box center [1144, 507] width 200 height 31
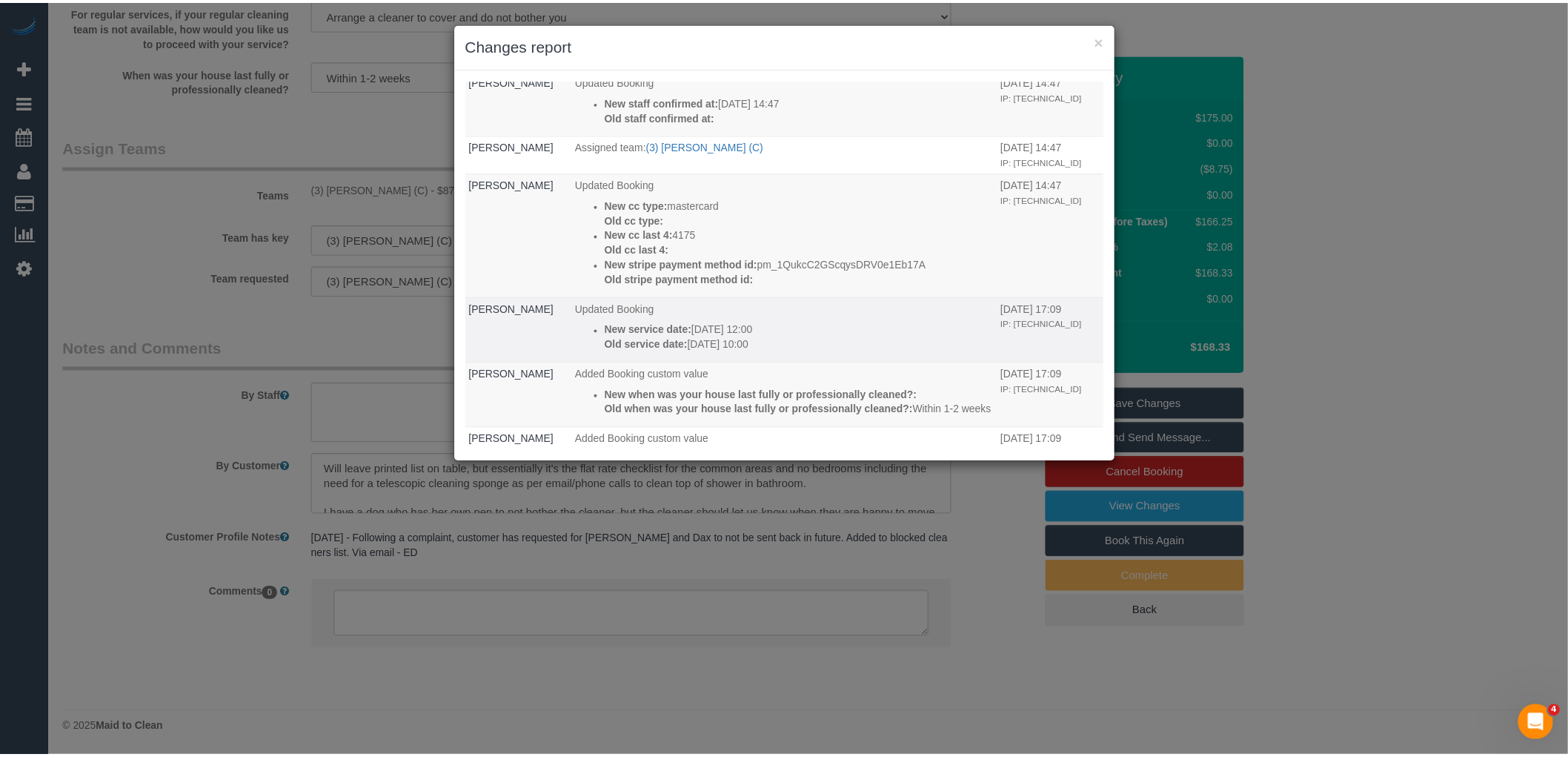
scroll to position [152, 0]
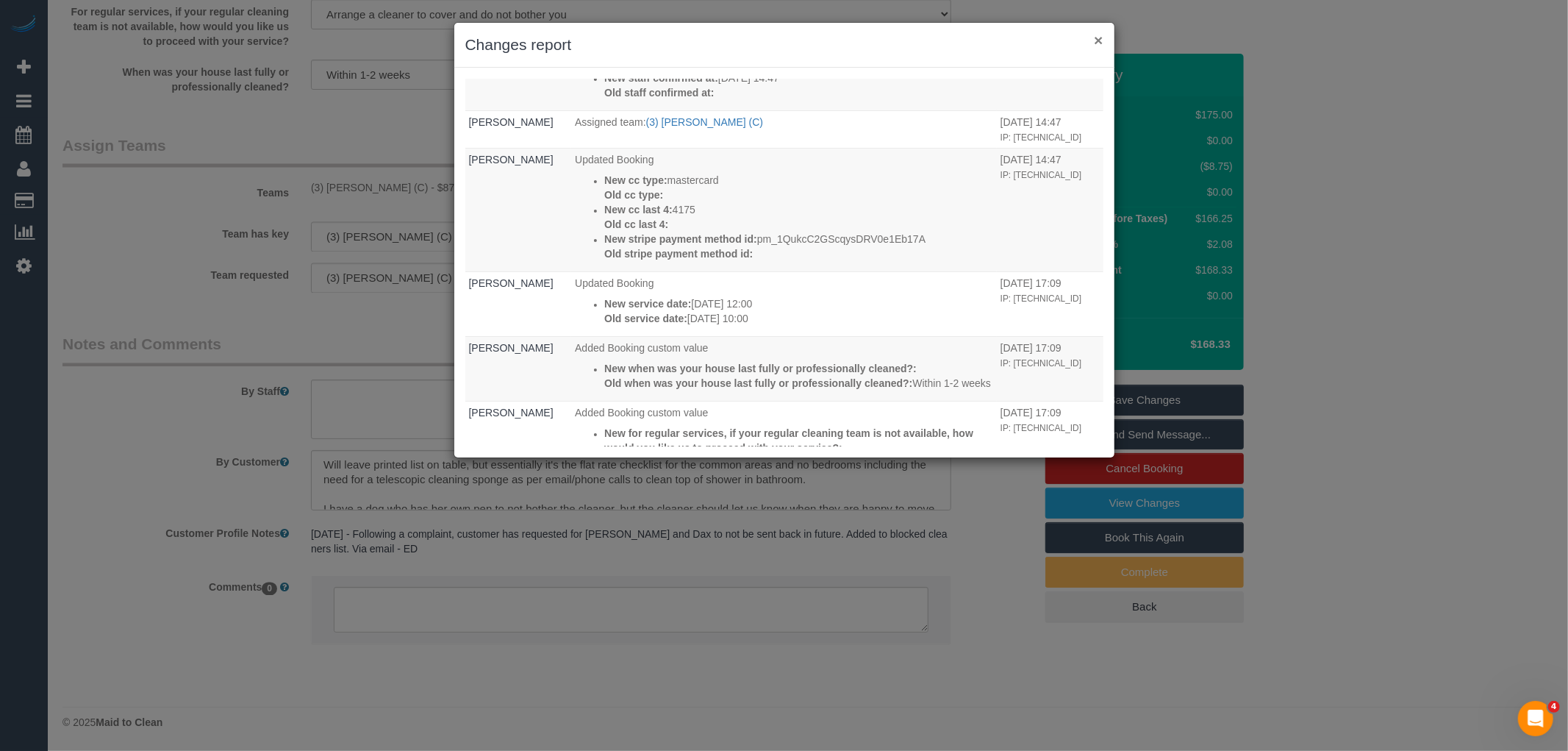
click button "×"
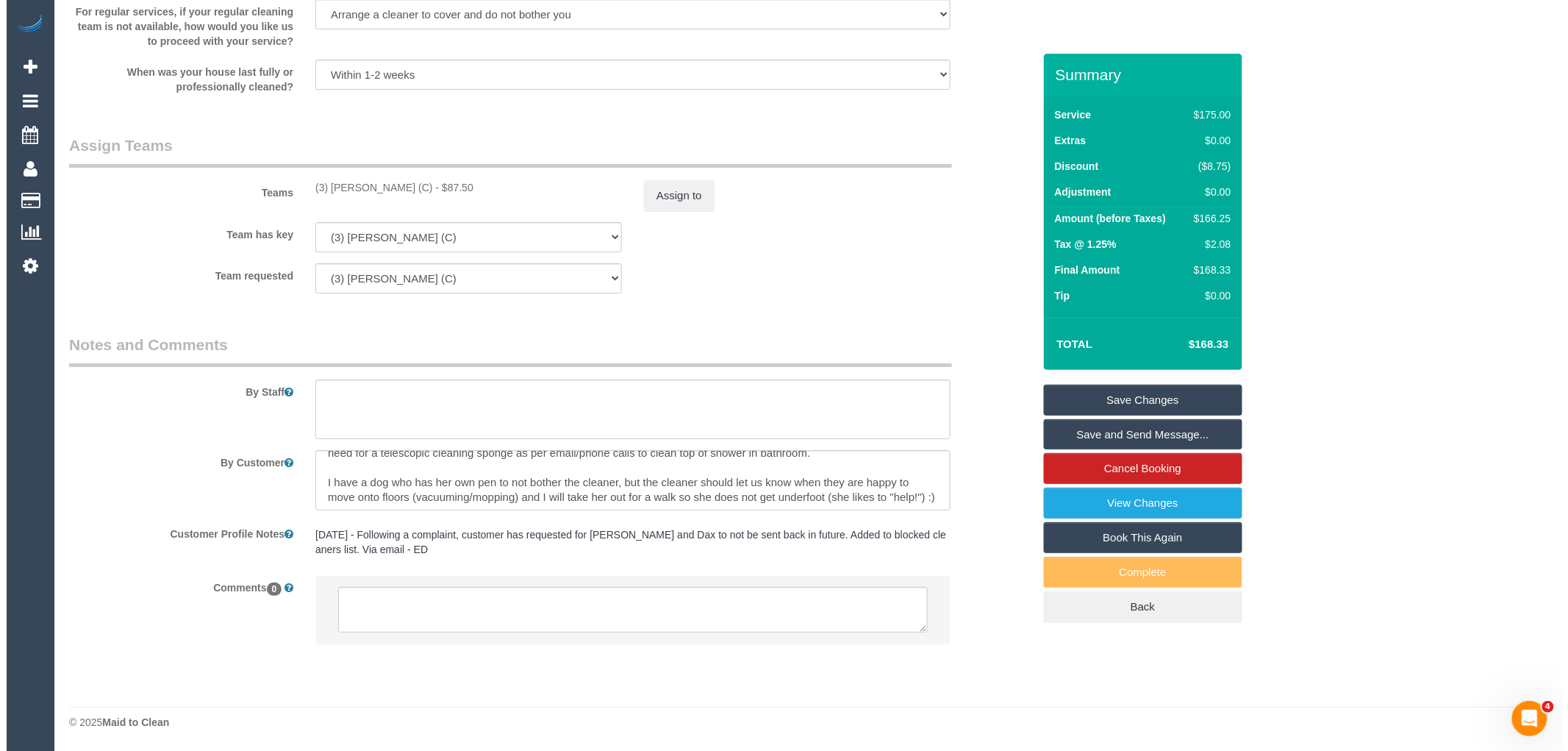
scroll to position [43, 0]
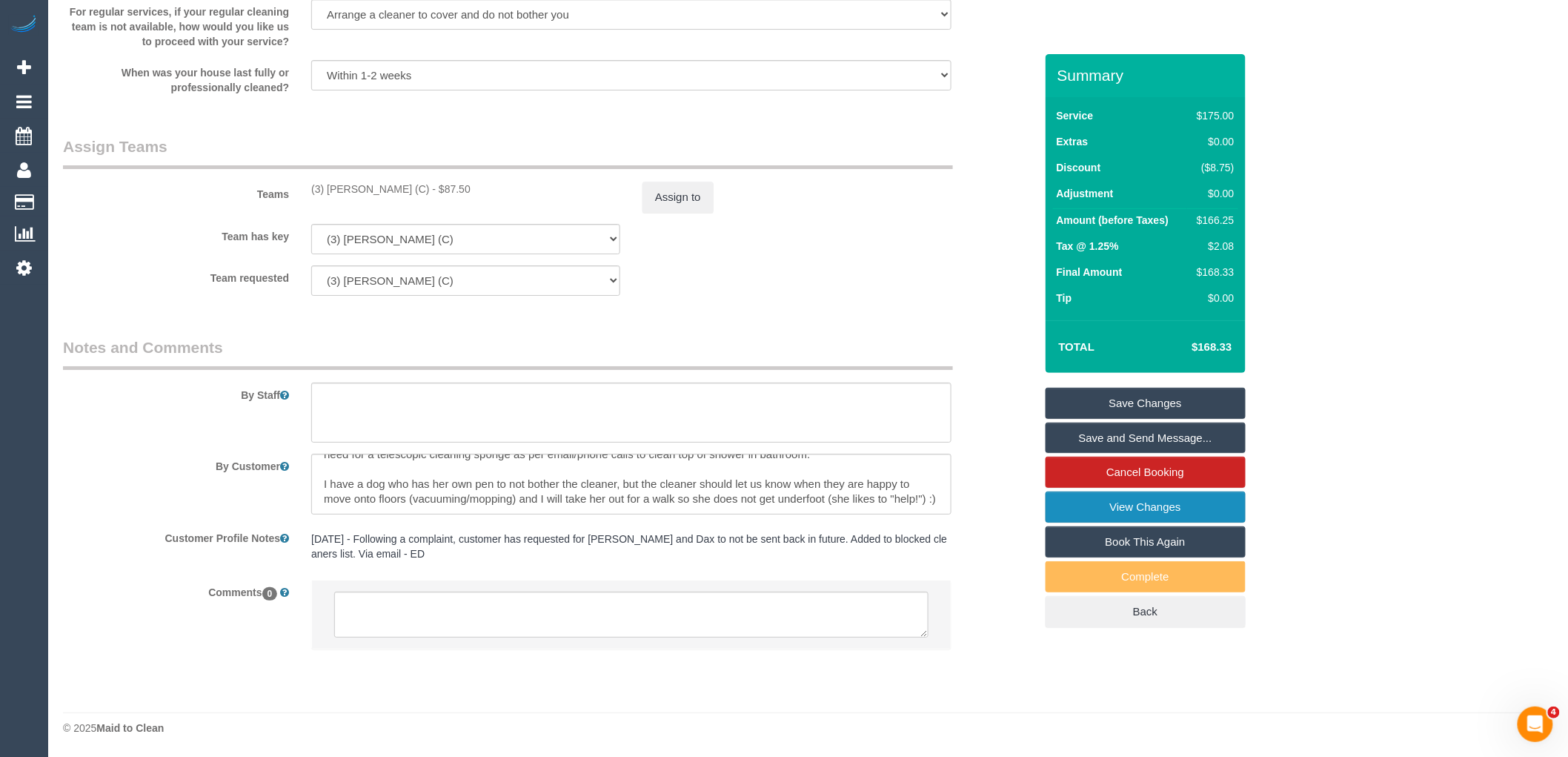
click link "View Changes"
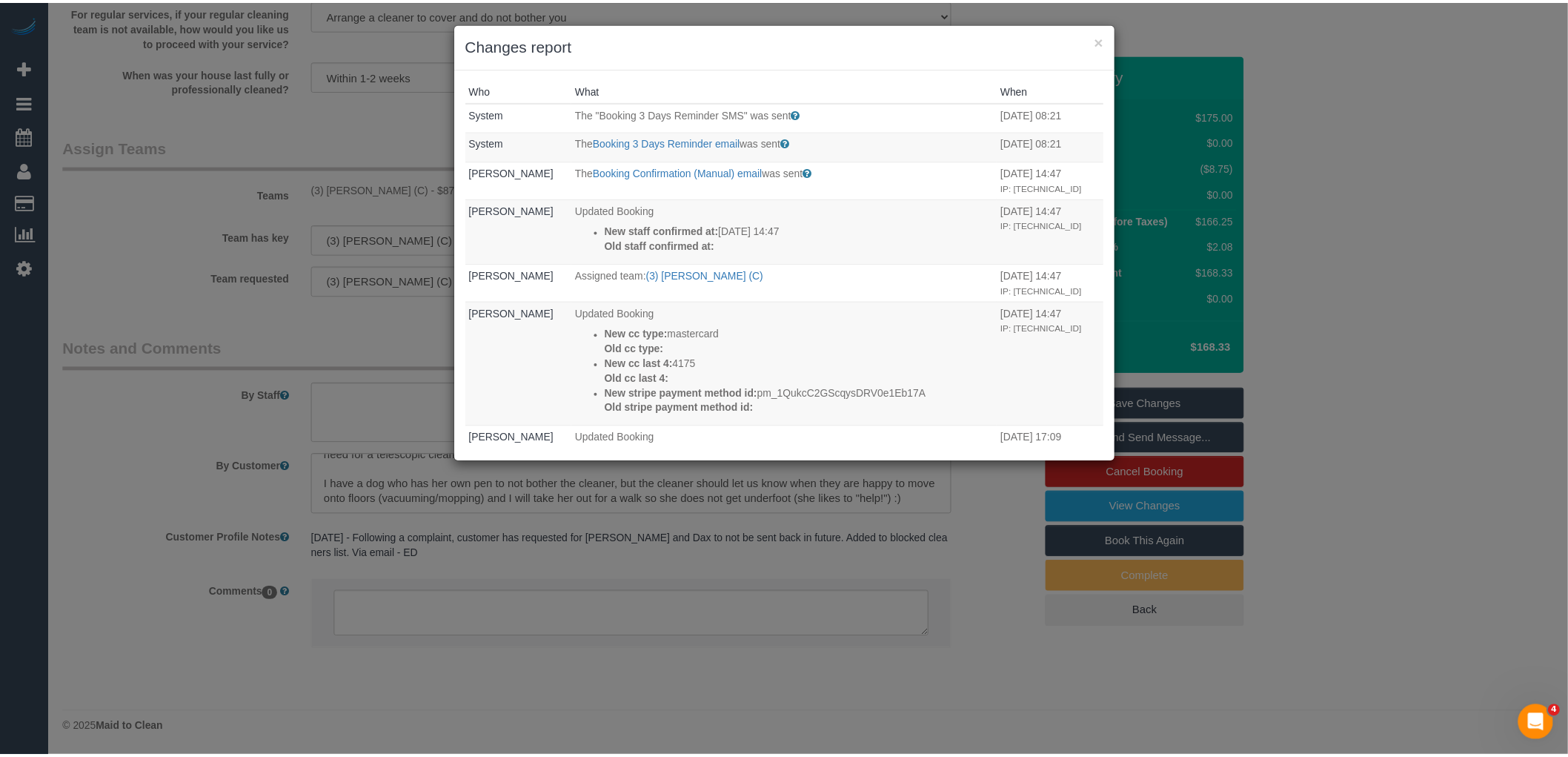
scroll to position [0, 0]
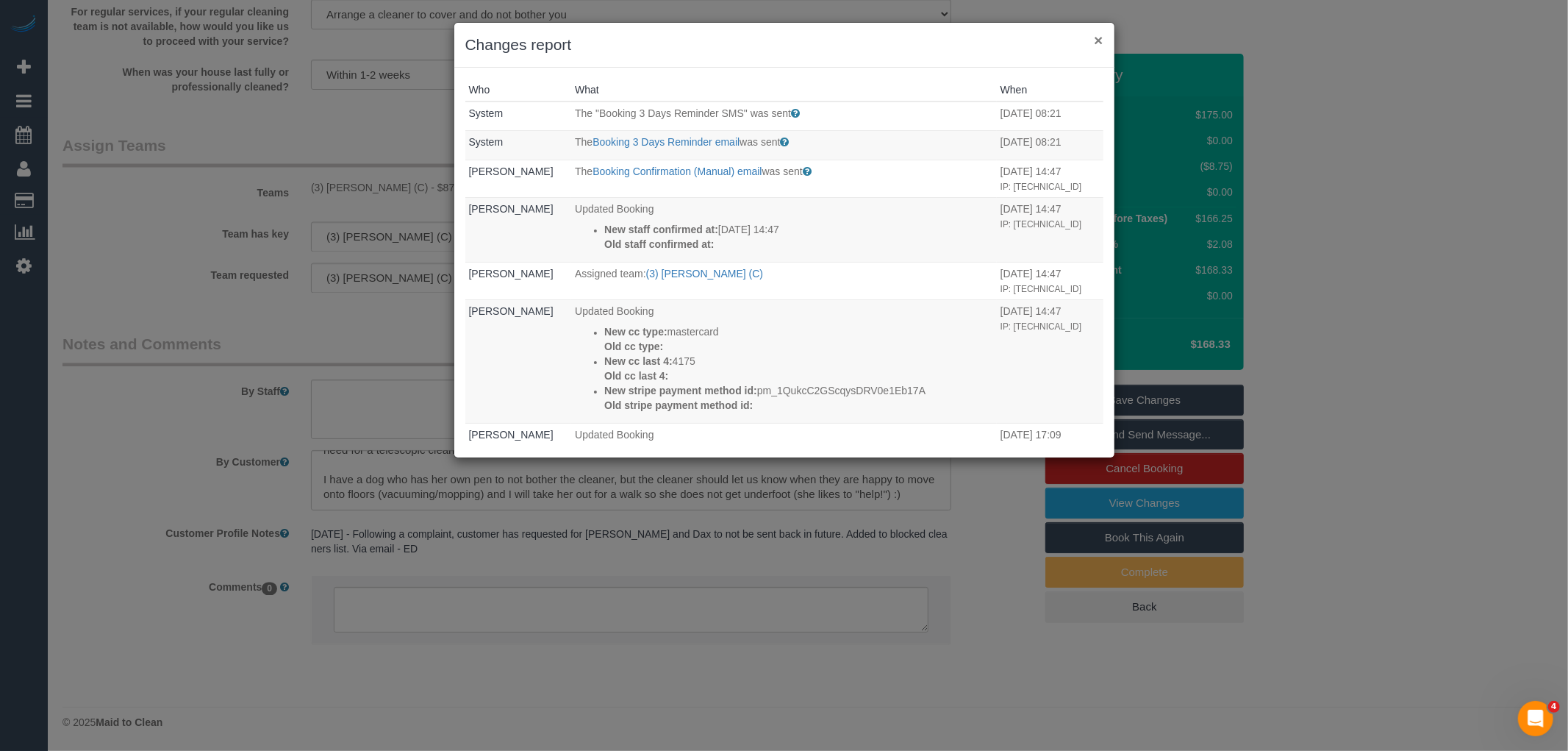
click button "×"
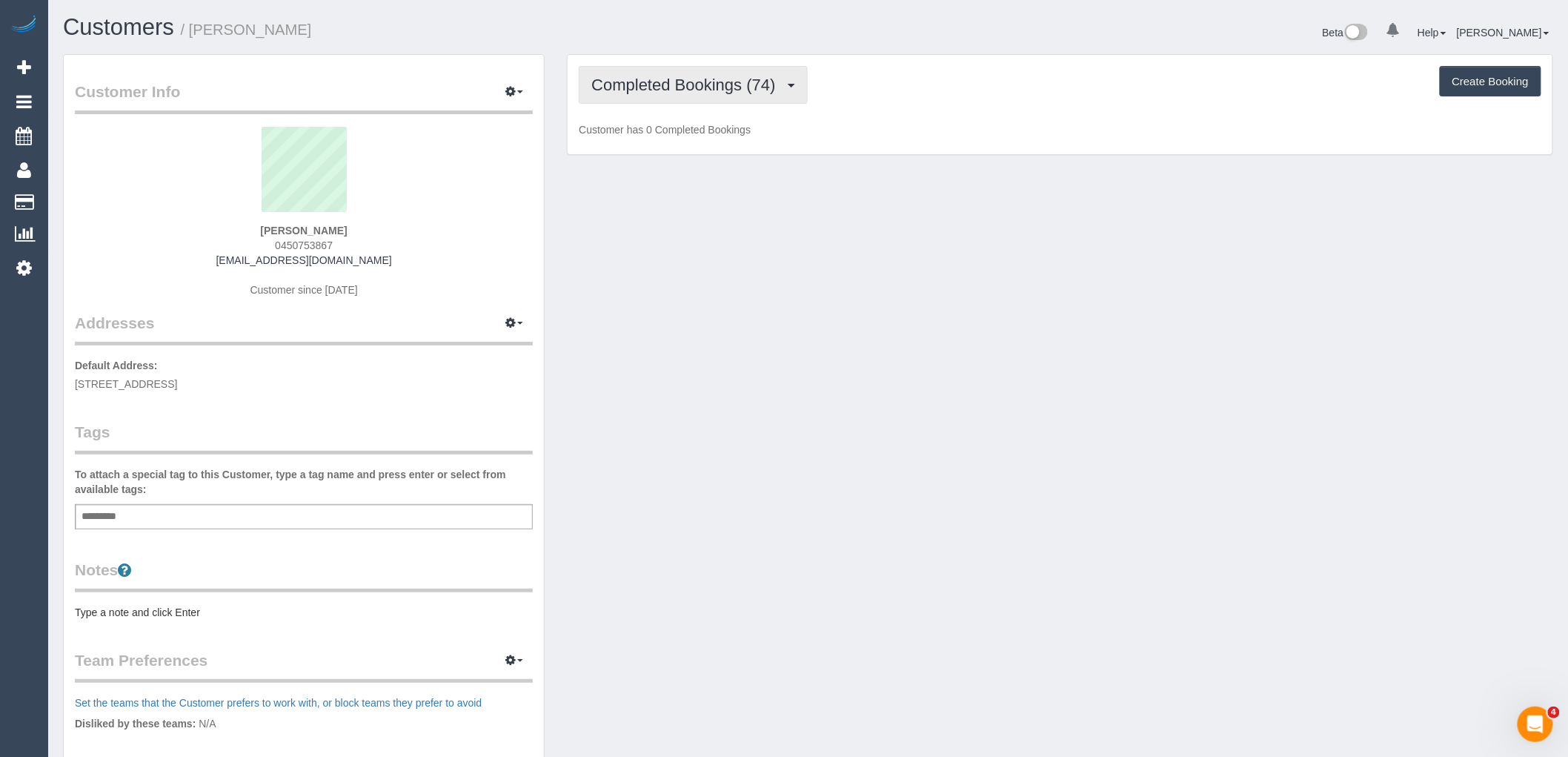
click at [684, 72] on button "Completed Bookings (74)" at bounding box center [693, 85] width 228 height 37
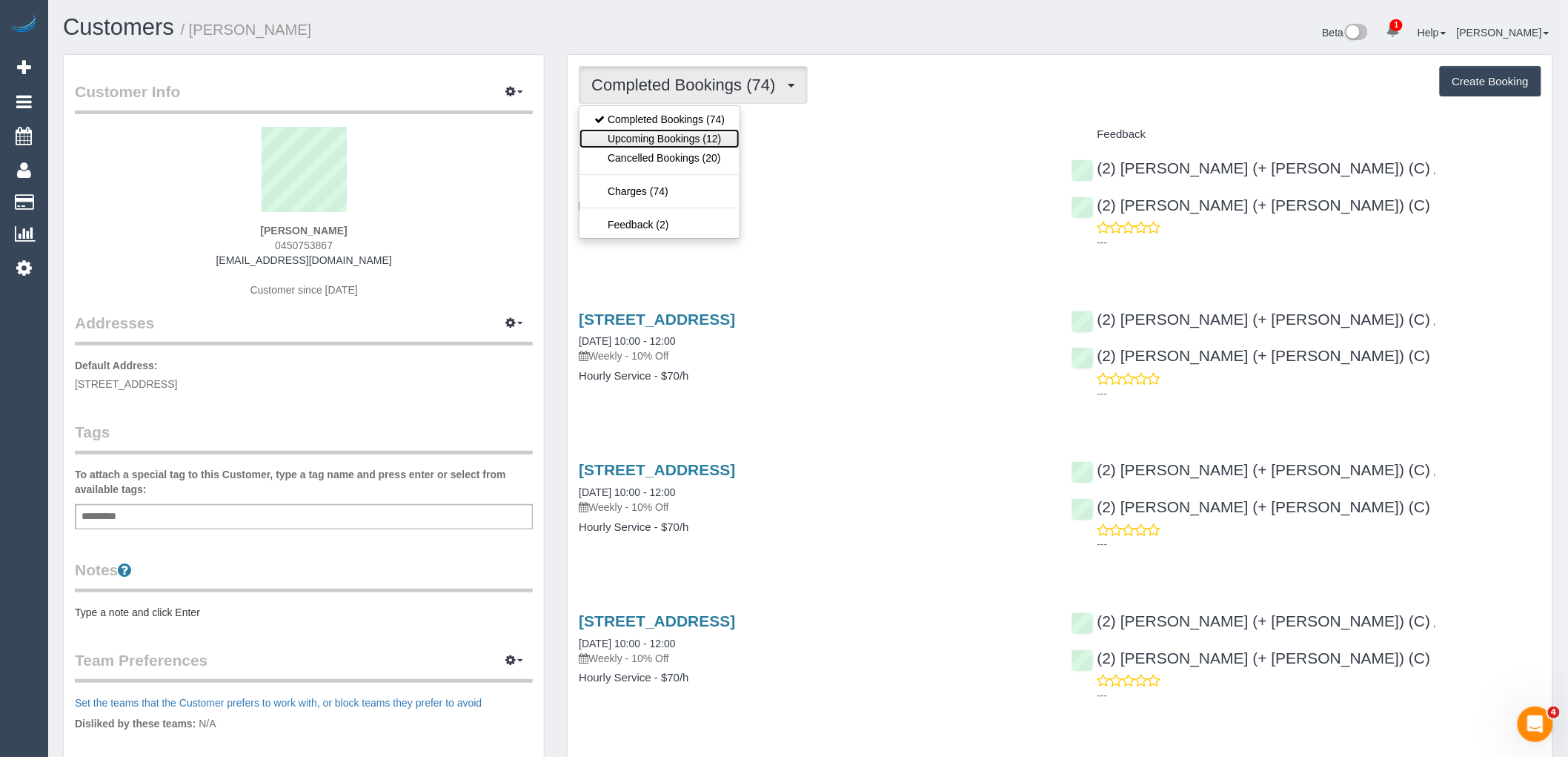
click at [700, 141] on link "Upcoming Bookings (12)" at bounding box center [659, 139] width 160 height 20
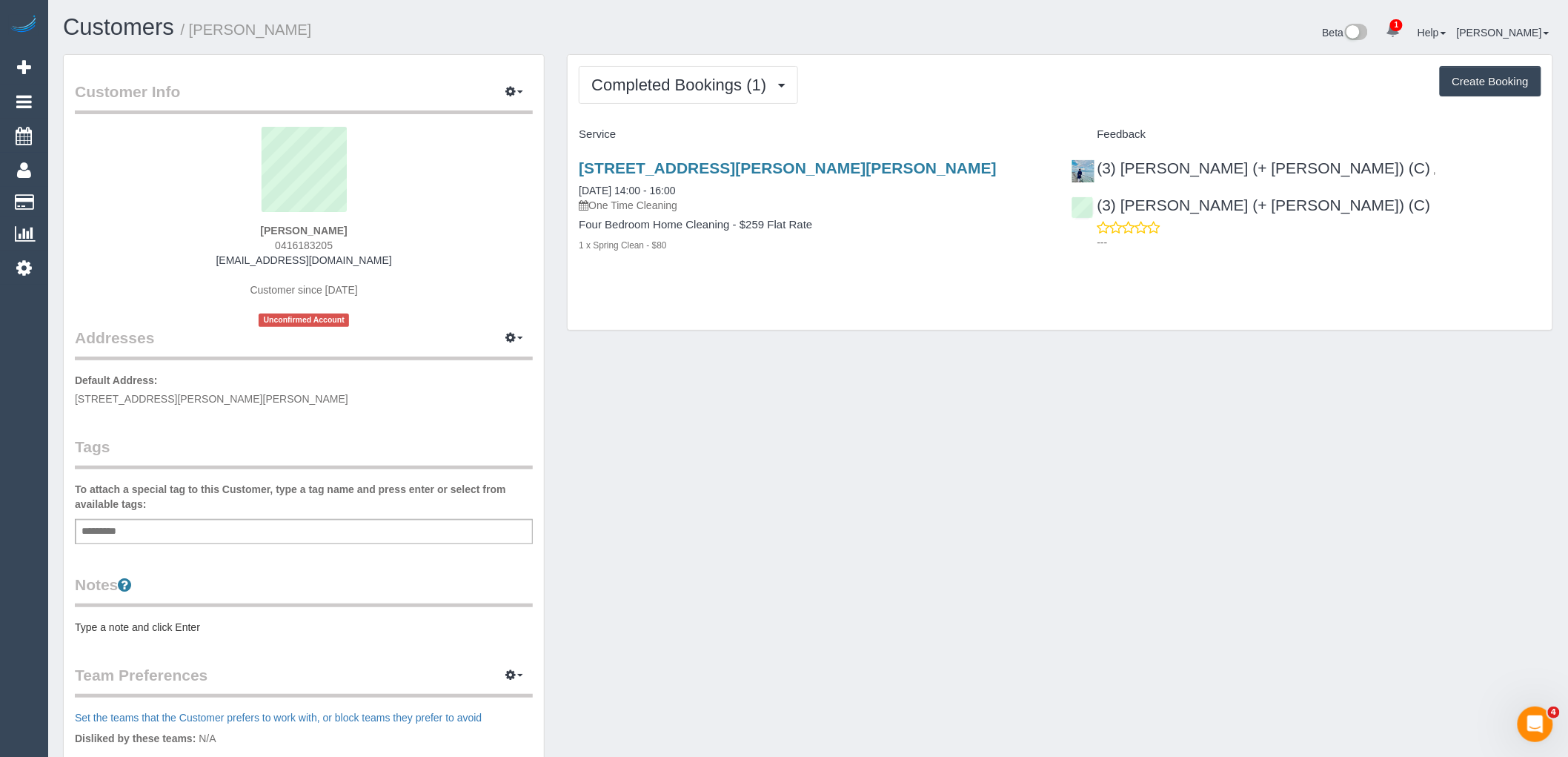
click at [359, 532] on div "Add a tag" at bounding box center [304, 532] width 458 height 26
type input "**********"
click at [377, 432] on div "Customer Info Edit Contact Info Send Message Email Preferences Special Sales Ta…" at bounding box center [304, 537] width 480 height 964
drag, startPoint x: 361, startPoint y: 242, endPoint x: 194, endPoint y: 242, distance: 167.0
click at [196, 242] on div "Daniela Bibovski 0416183205 danibt1108@yahoo.com.au Customer since 2025 Unconfi…" at bounding box center [304, 226] width 458 height 200
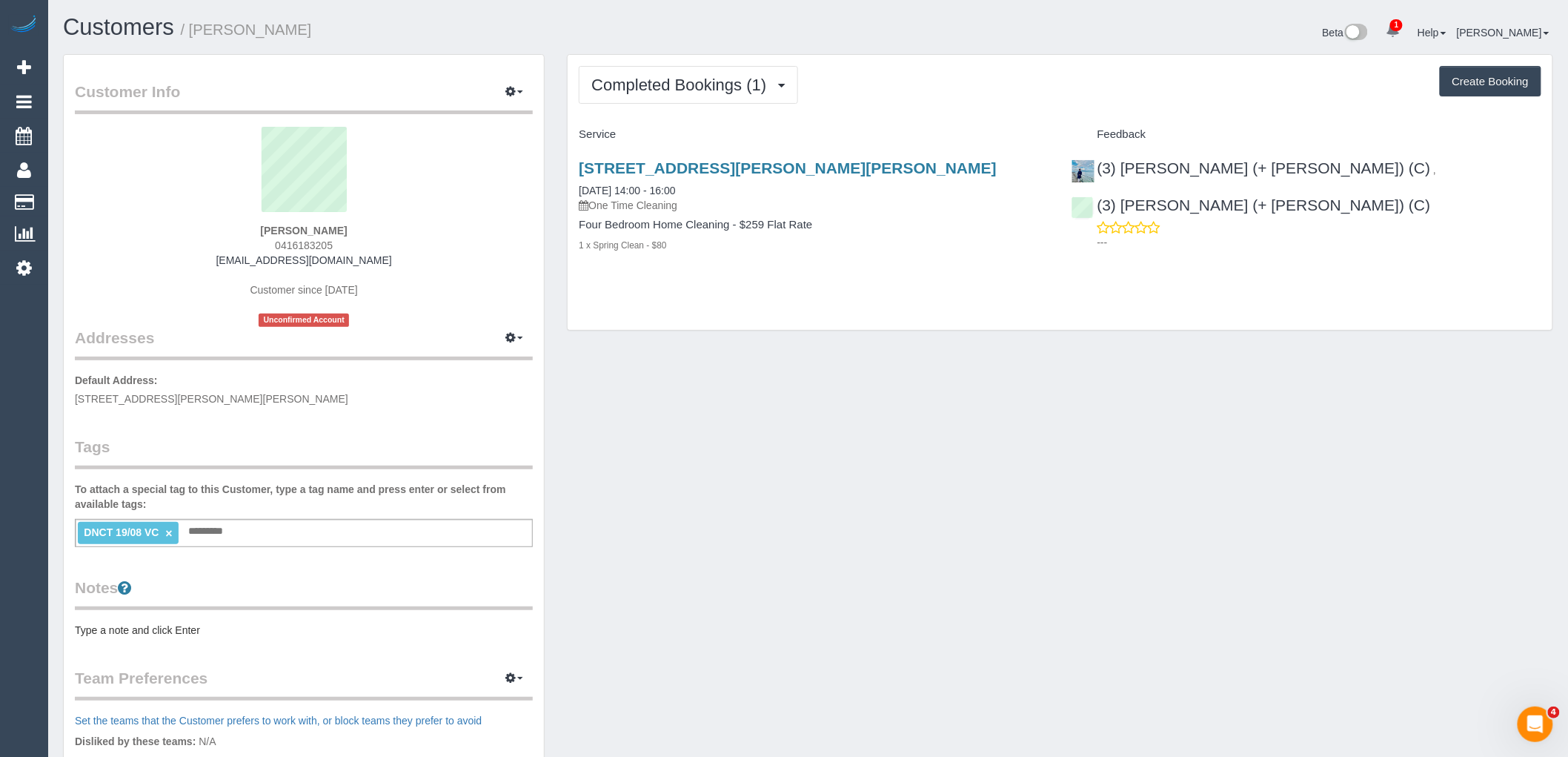
copy span "0416183205"
click at [115, 180] on sui-profile-pic at bounding box center [303, 175] width 436 height 96
drag, startPoint x: 1221, startPoint y: 168, endPoint x: 1246, endPoint y: 169, distance: 25.0
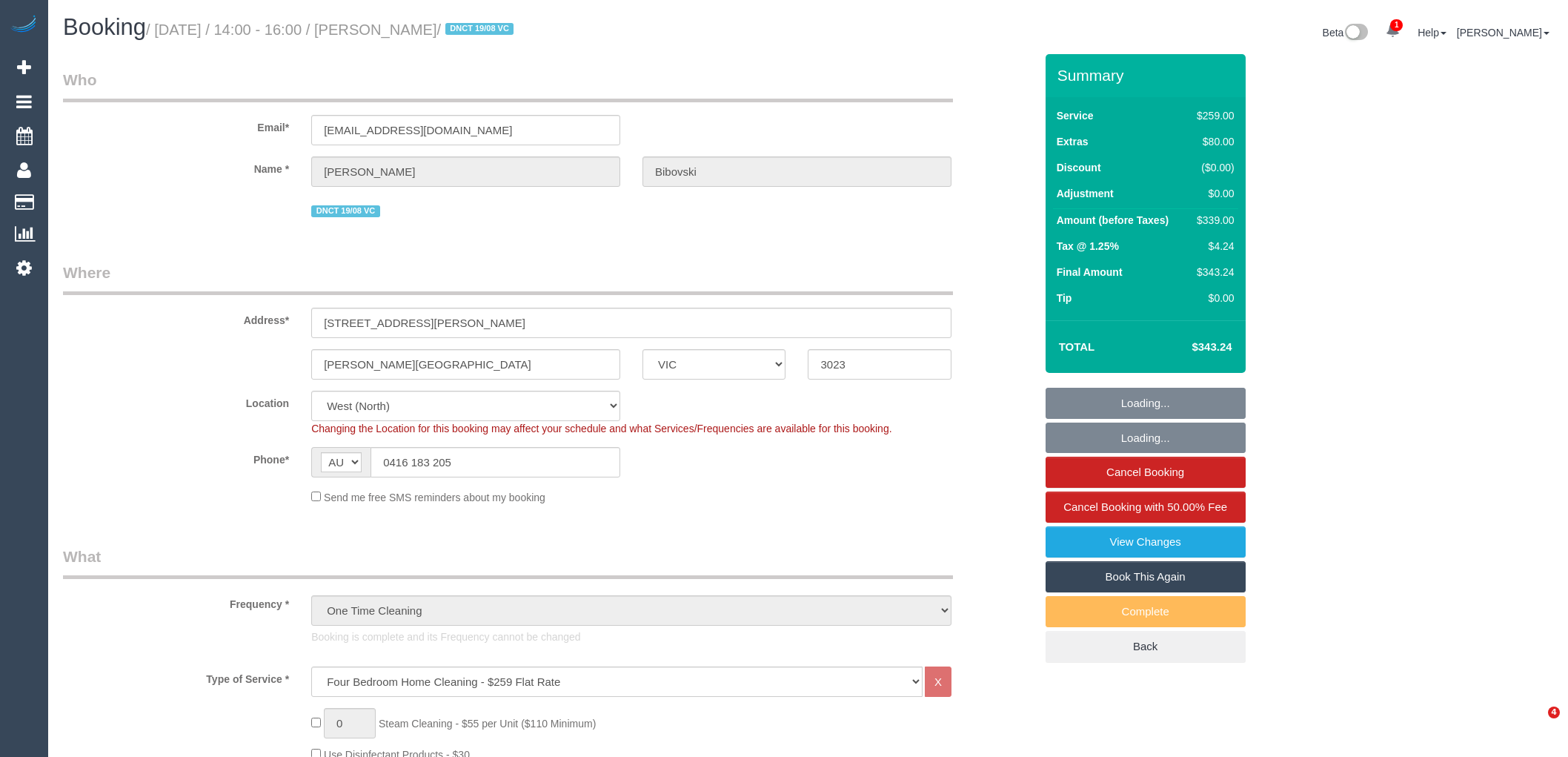
select select "VIC"
select select "spot1"
select select "number:28"
select select "number:14"
select select "number:19"
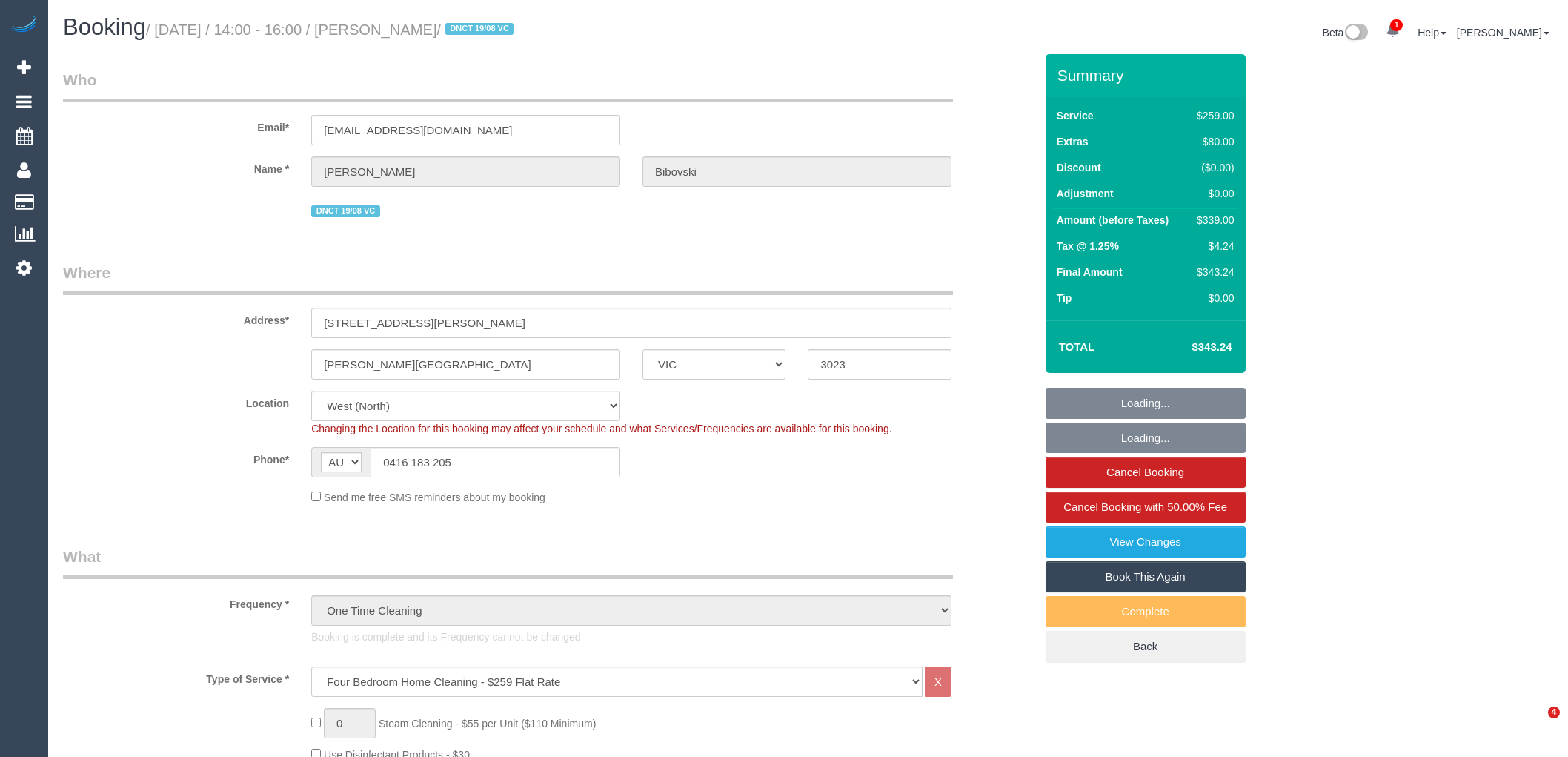
select select "number:23"
select select "number:13"
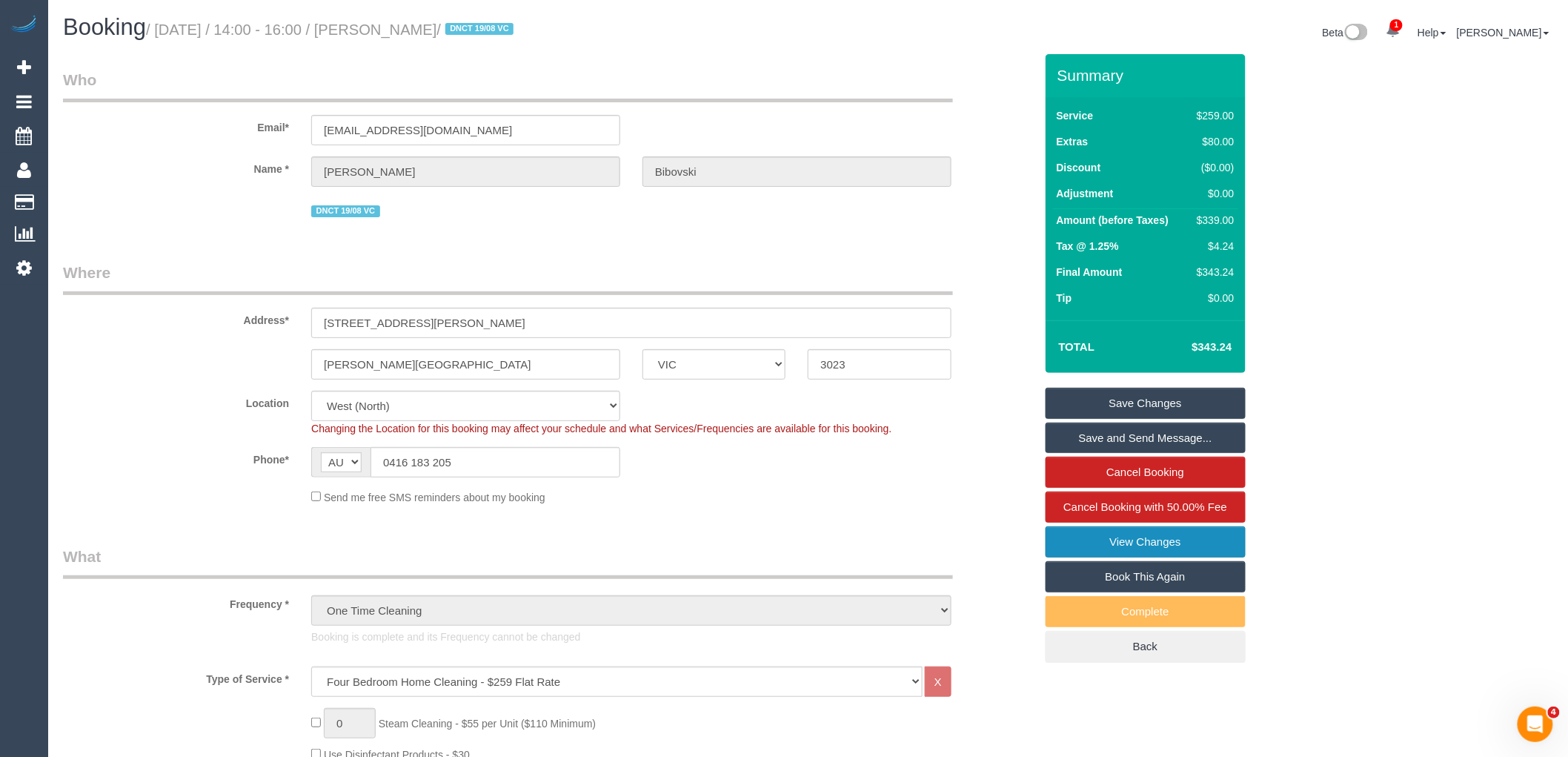
click at [1214, 555] on link "View Changes" at bounding box center [1144, 542] width 200 height 31
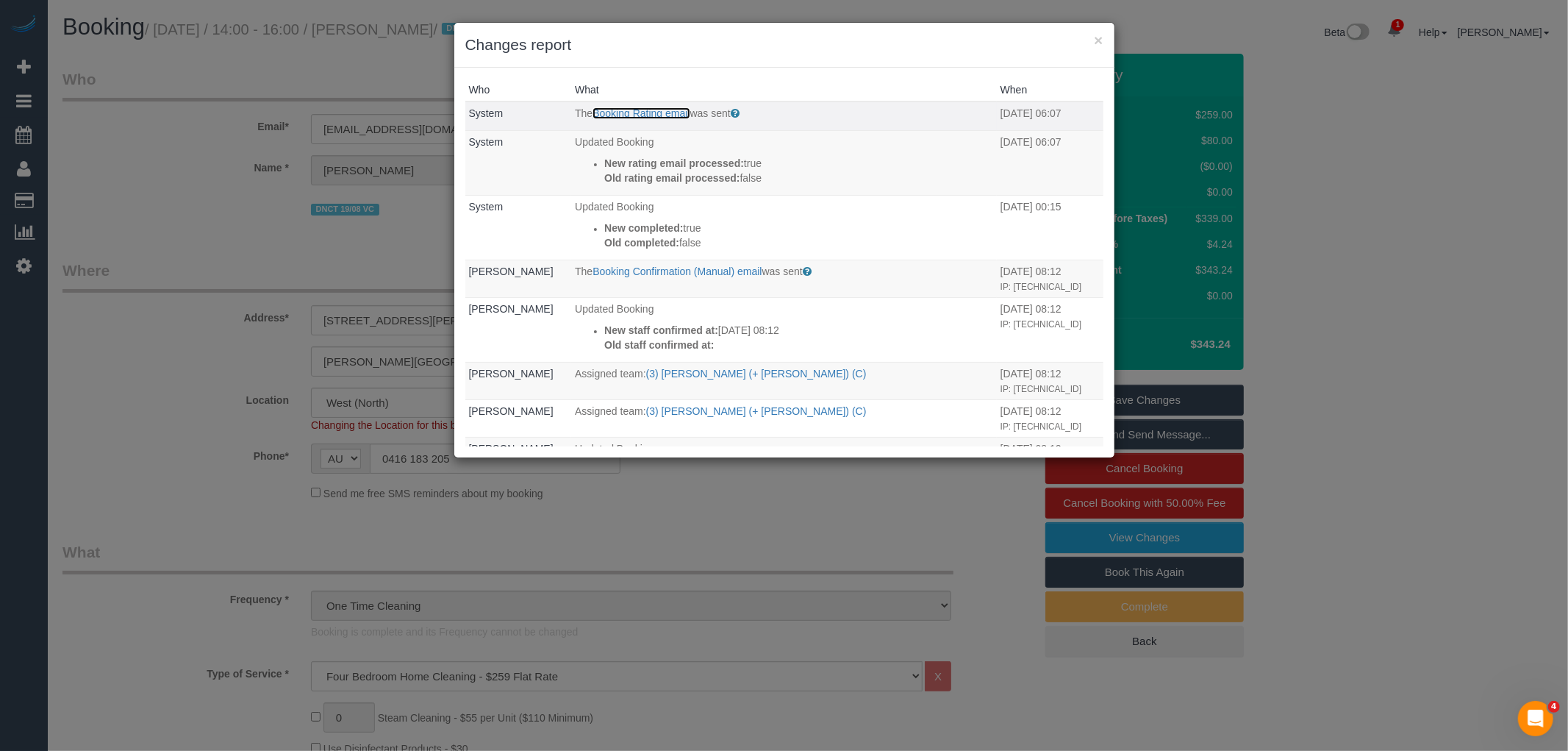
click at [657, 112] on link "Booking Rating email" at bounding box center [640, 113] width 97 height 12
click at [1097, 45] on button "×" at bounding box center [1097, 40] width 9 height 16
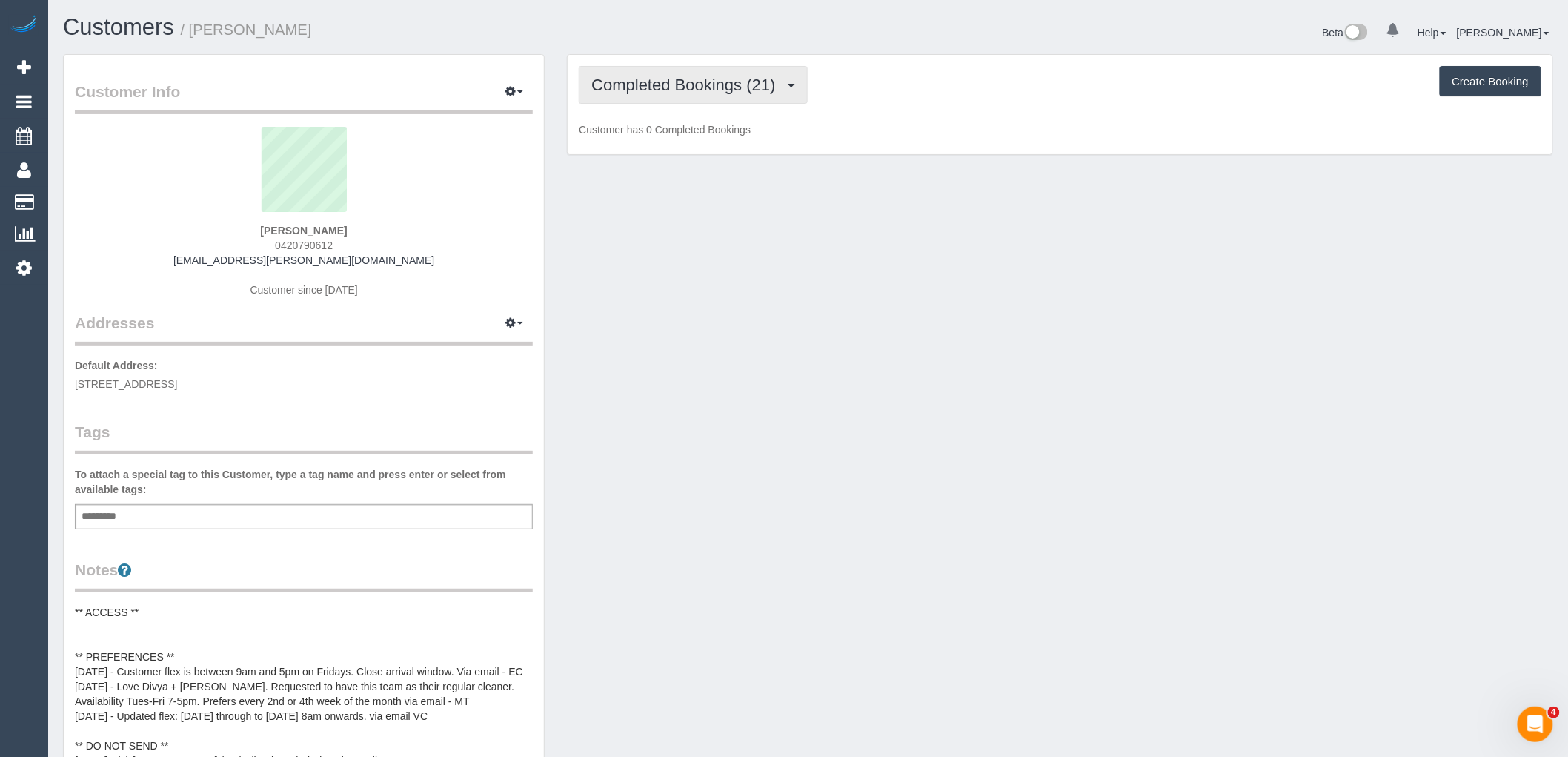
click at [746, 94] on button "Completed Bookings (21)" at bounding box center [693, 85] width 228 height 37
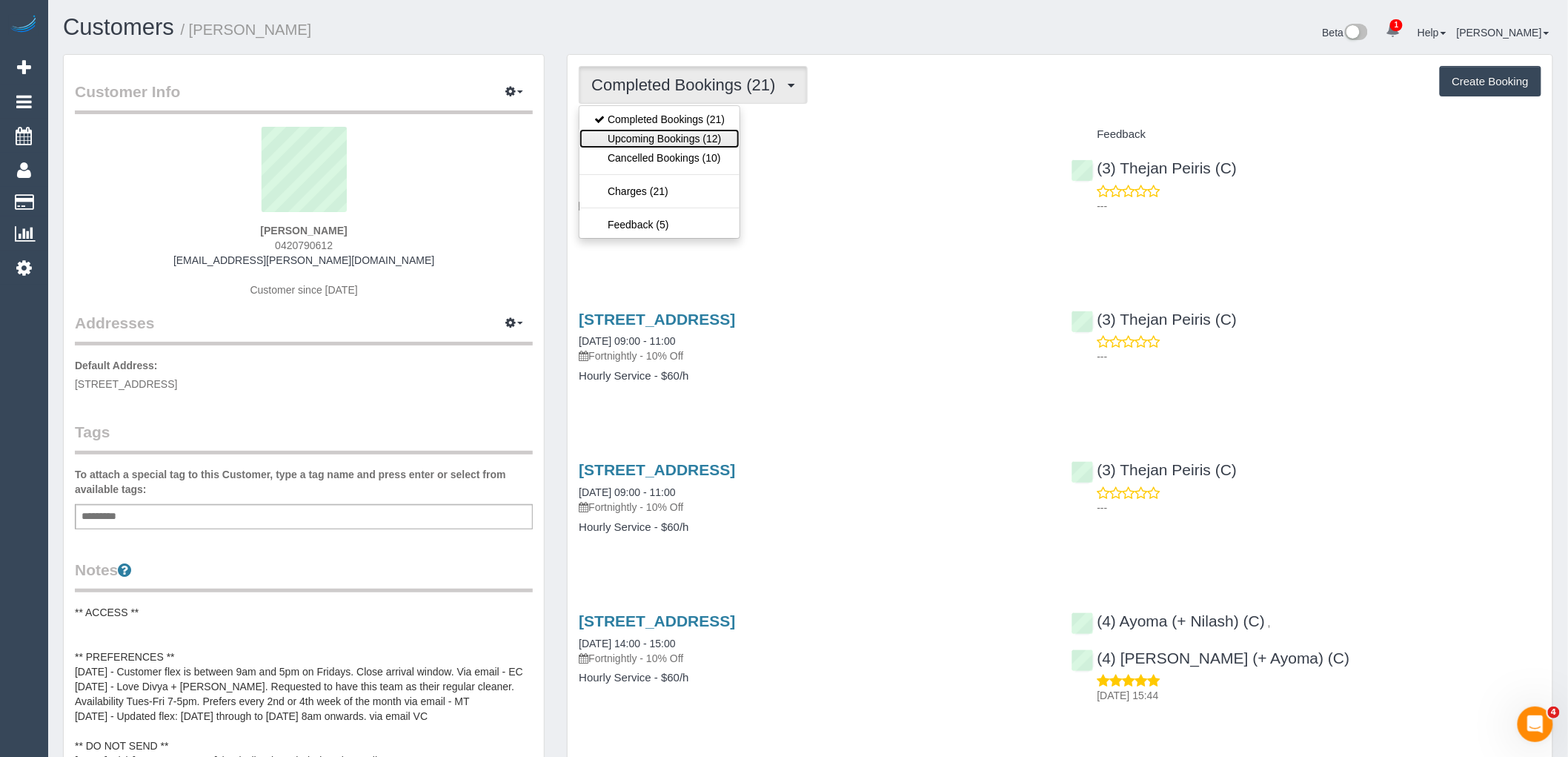
click at [729, 142] on link "Upcoming Bookings (12)" at bounding box center [659, 139] width 160 height 20
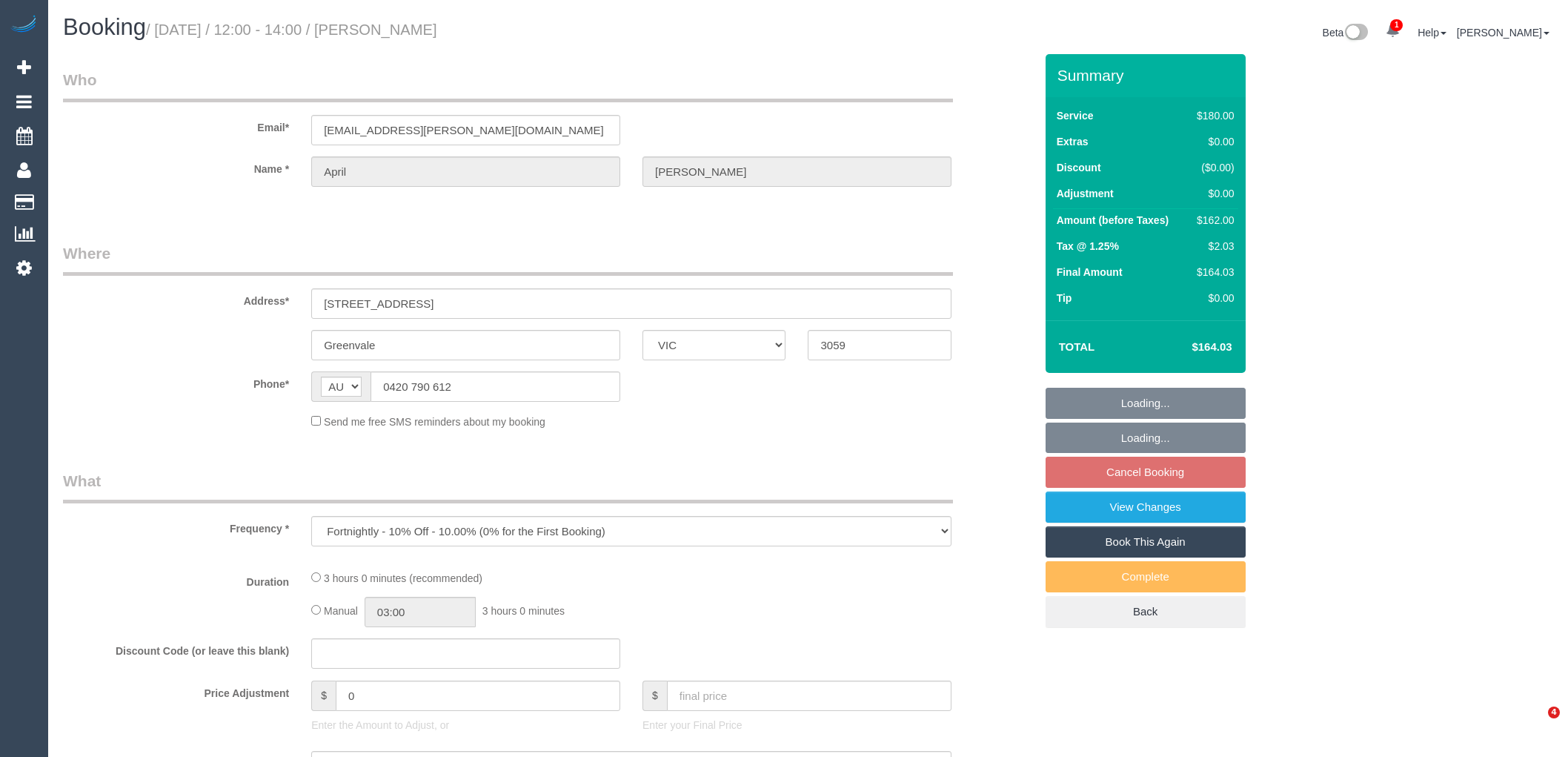
select select "VIC"
select select "string:stripe-pm_1OujM22GScqysDRVV6ggUq2G"
select select "180"
select select "number:27"
select select "number:19"
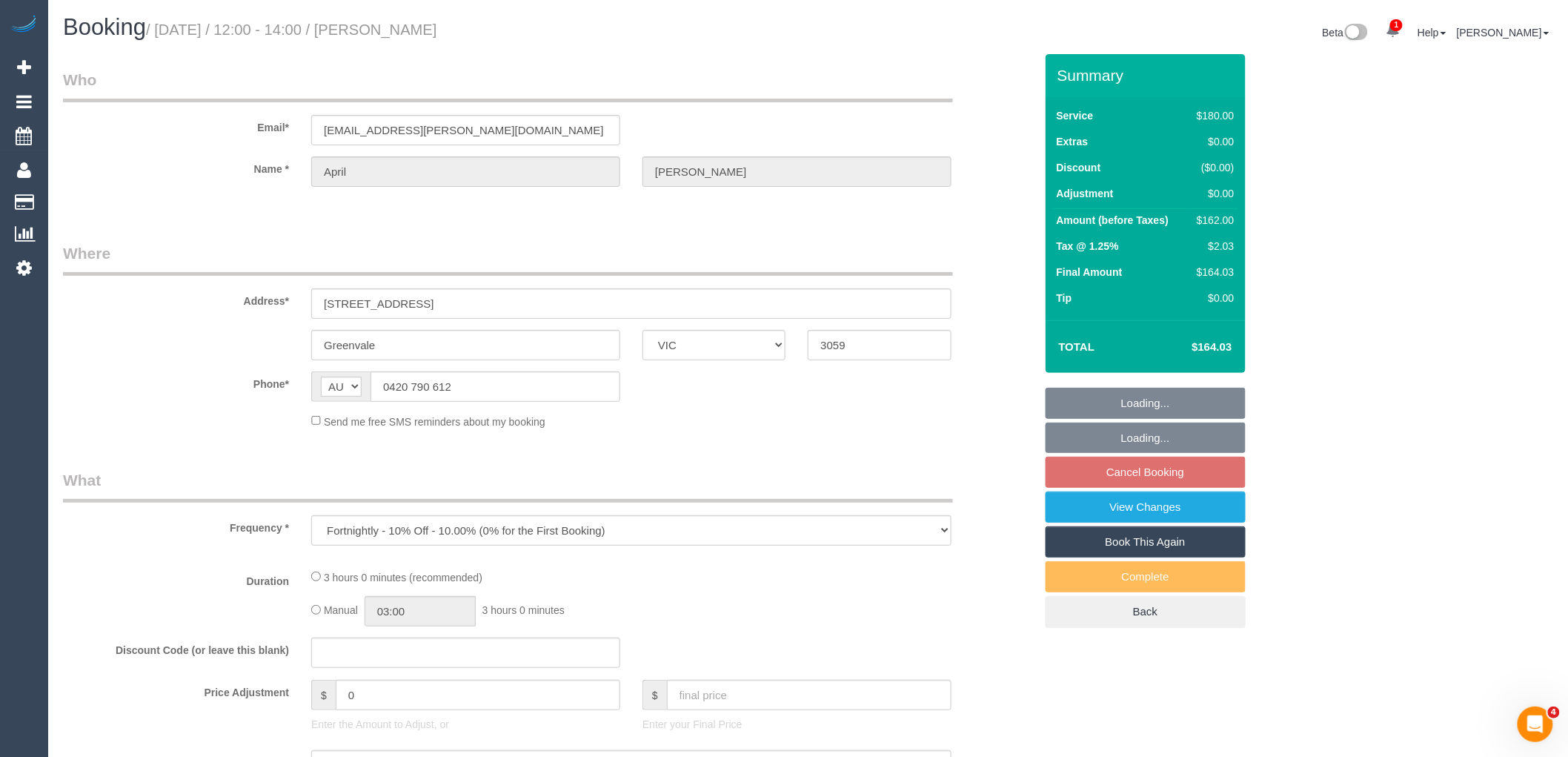
select select "number:33"
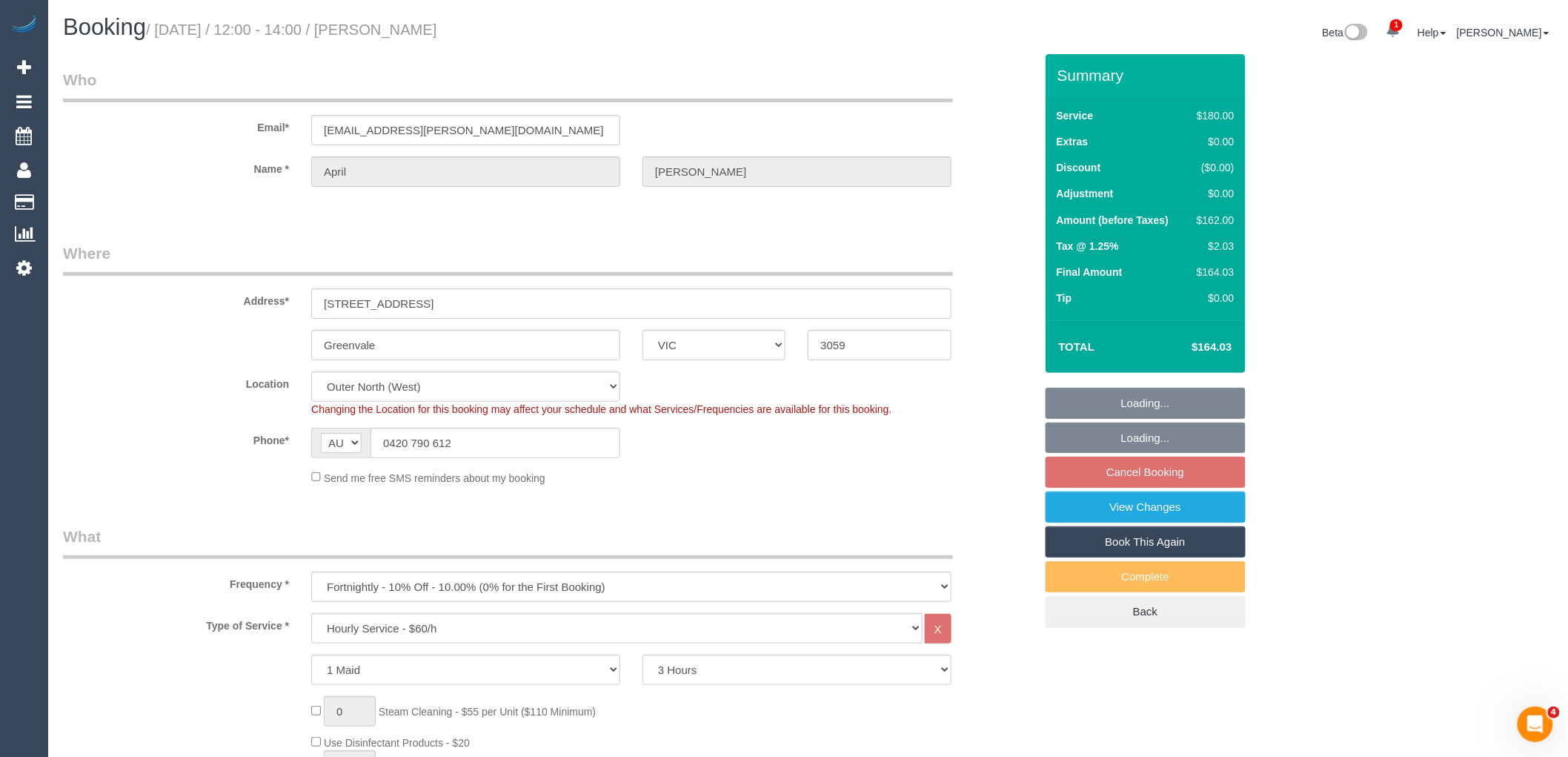
select select "object:854"
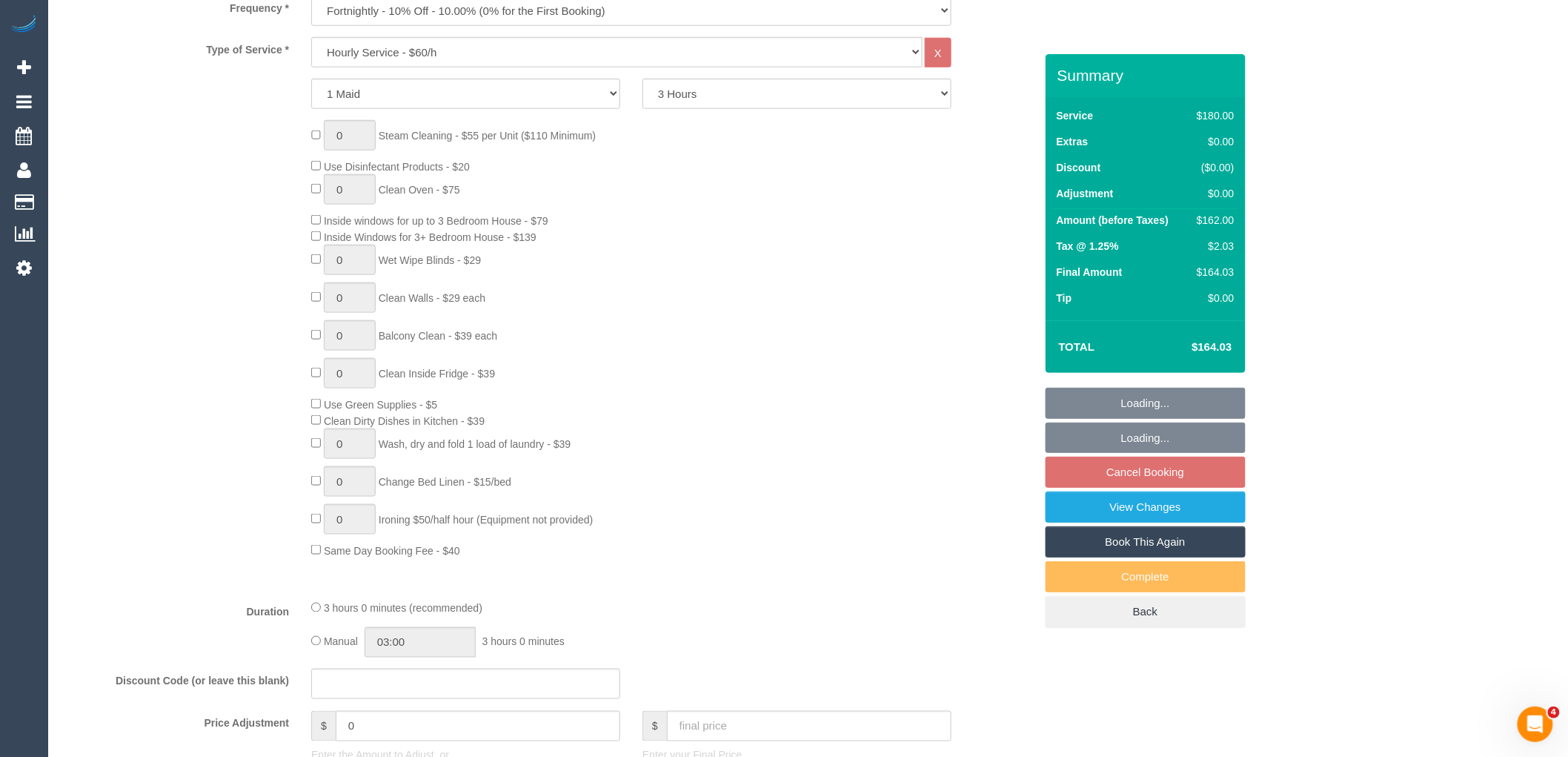
select select "spot4"
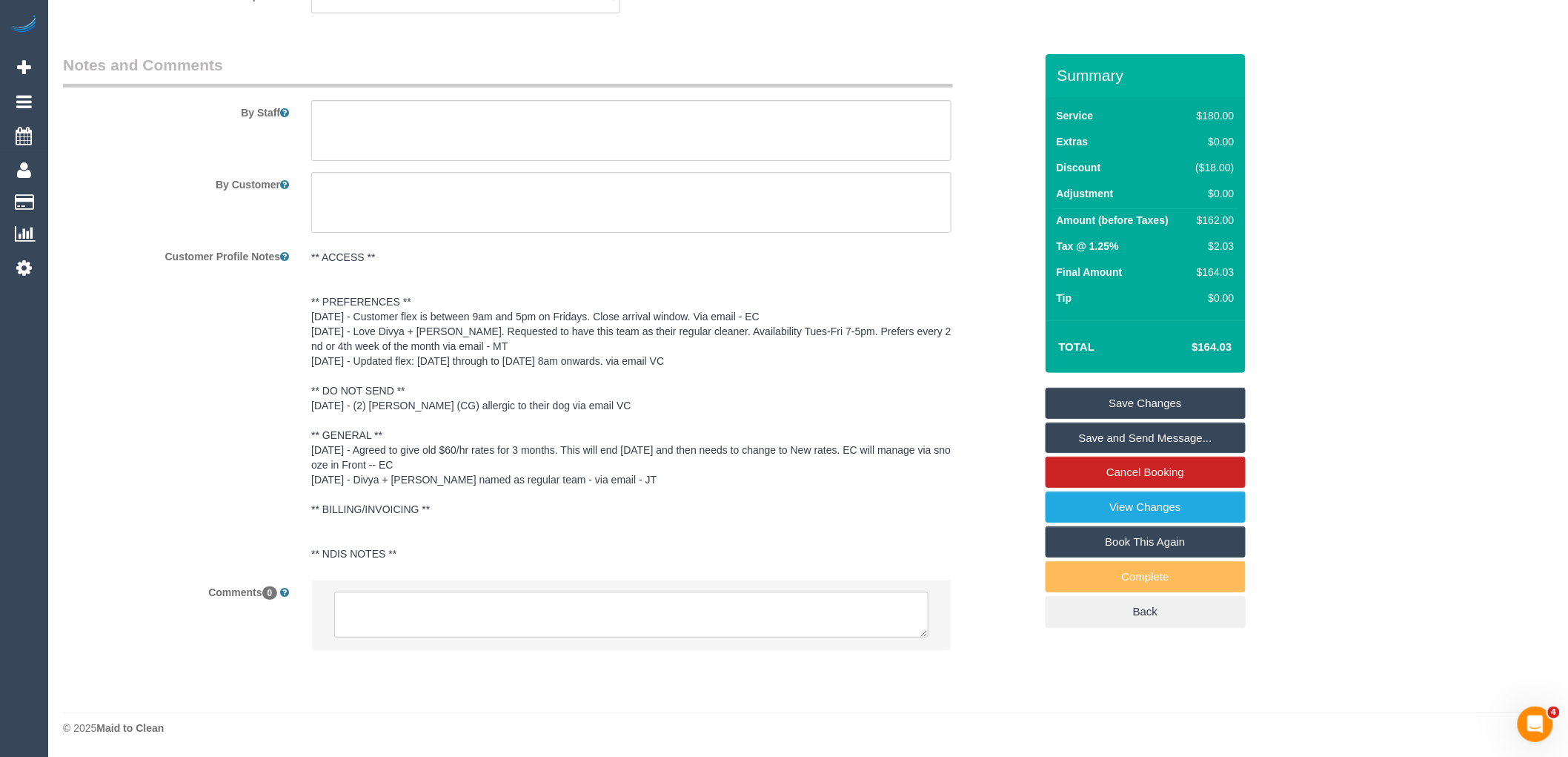
scroll to position [1839, 0]
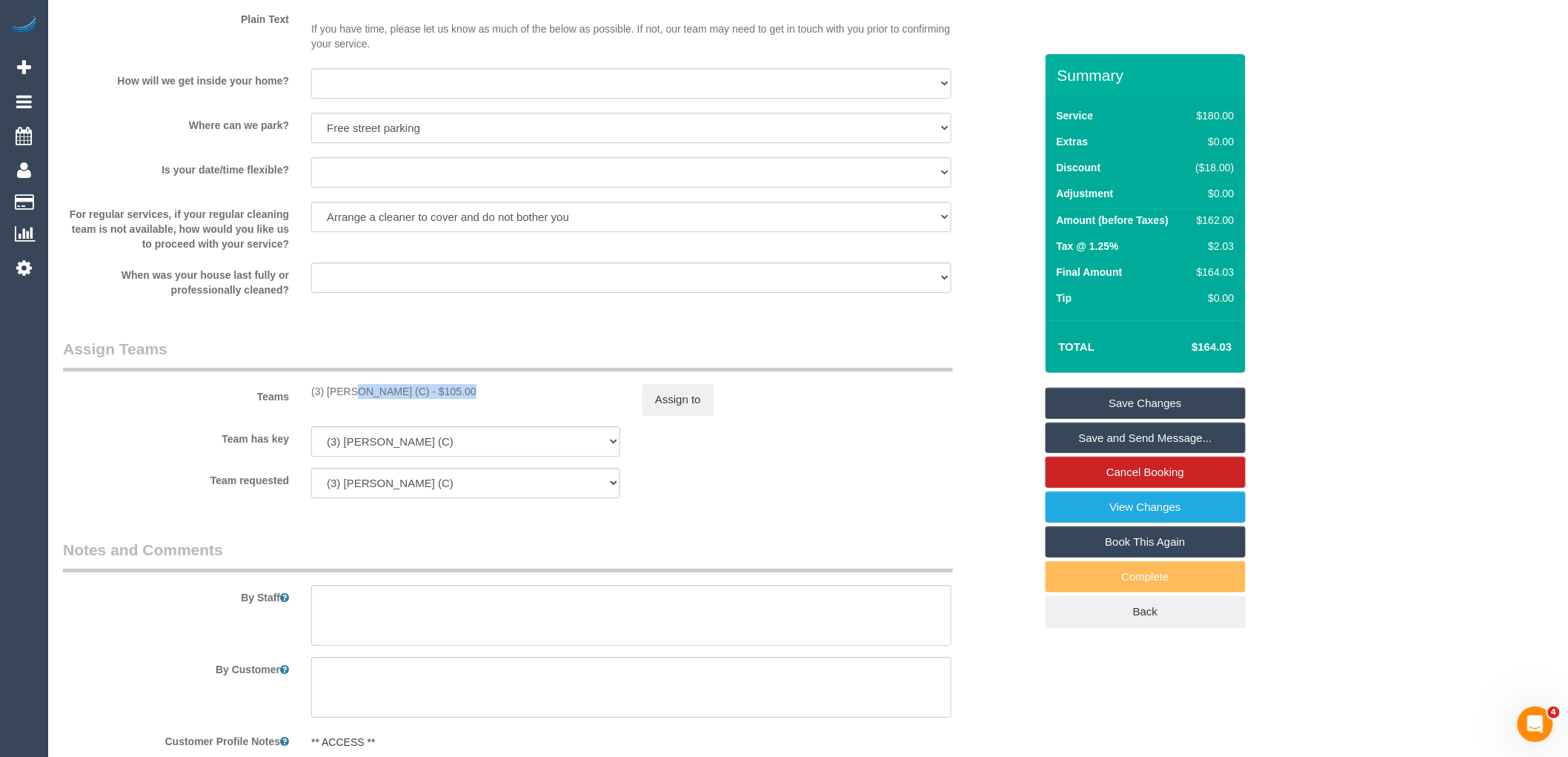
drag, startPoint x: 411, startPoint y: 400, endPoint x: 307, endPoint y: 400, distance: 104.0
click at [307, 398] on div "(3) Patrick Sopulu (C) - $105.00" at bounding box center [465, 390] width 331 height 15
copy div "(3) [PERSON_NAME] (C)"
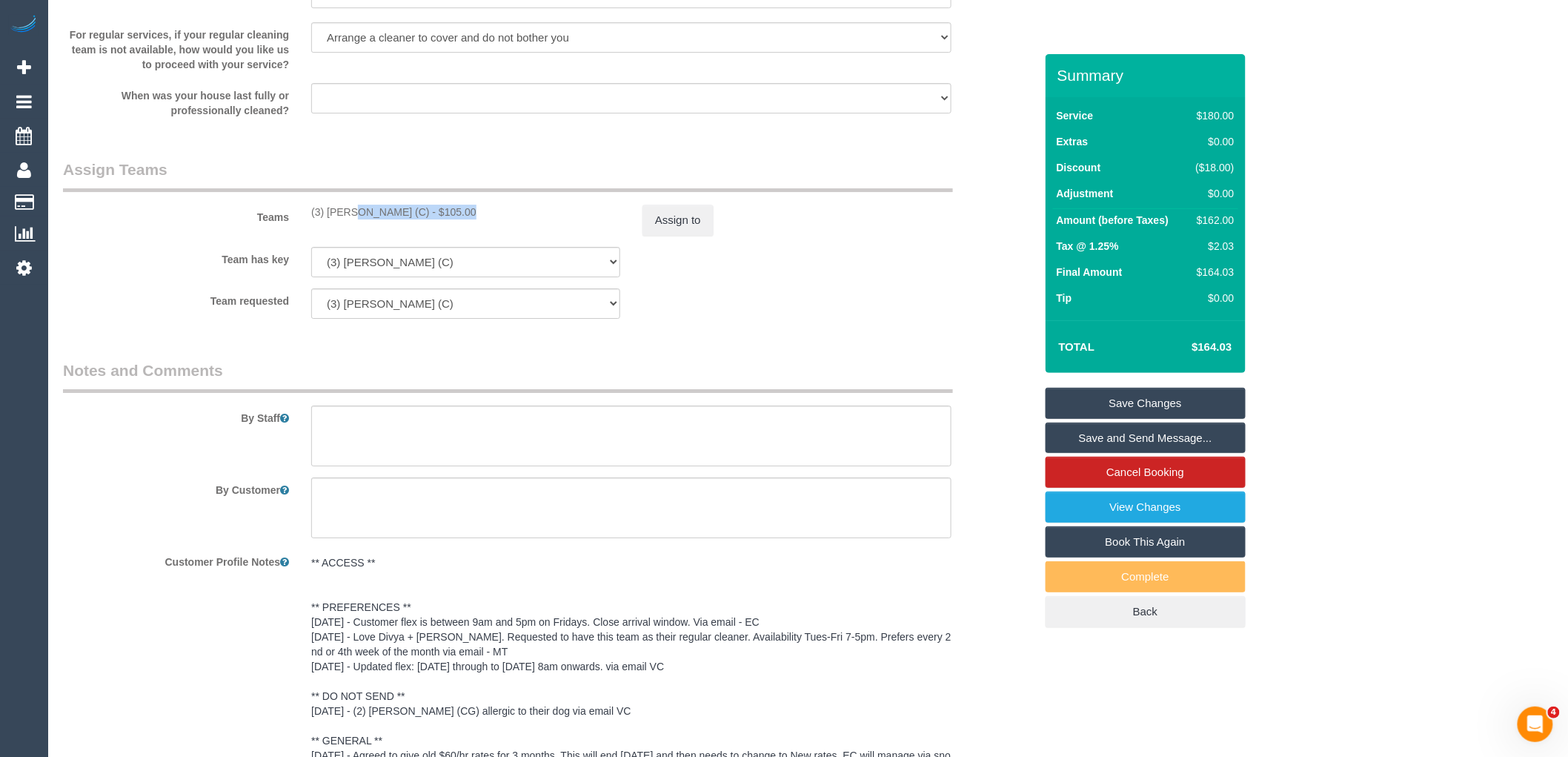
scroll to position [2333, 0]
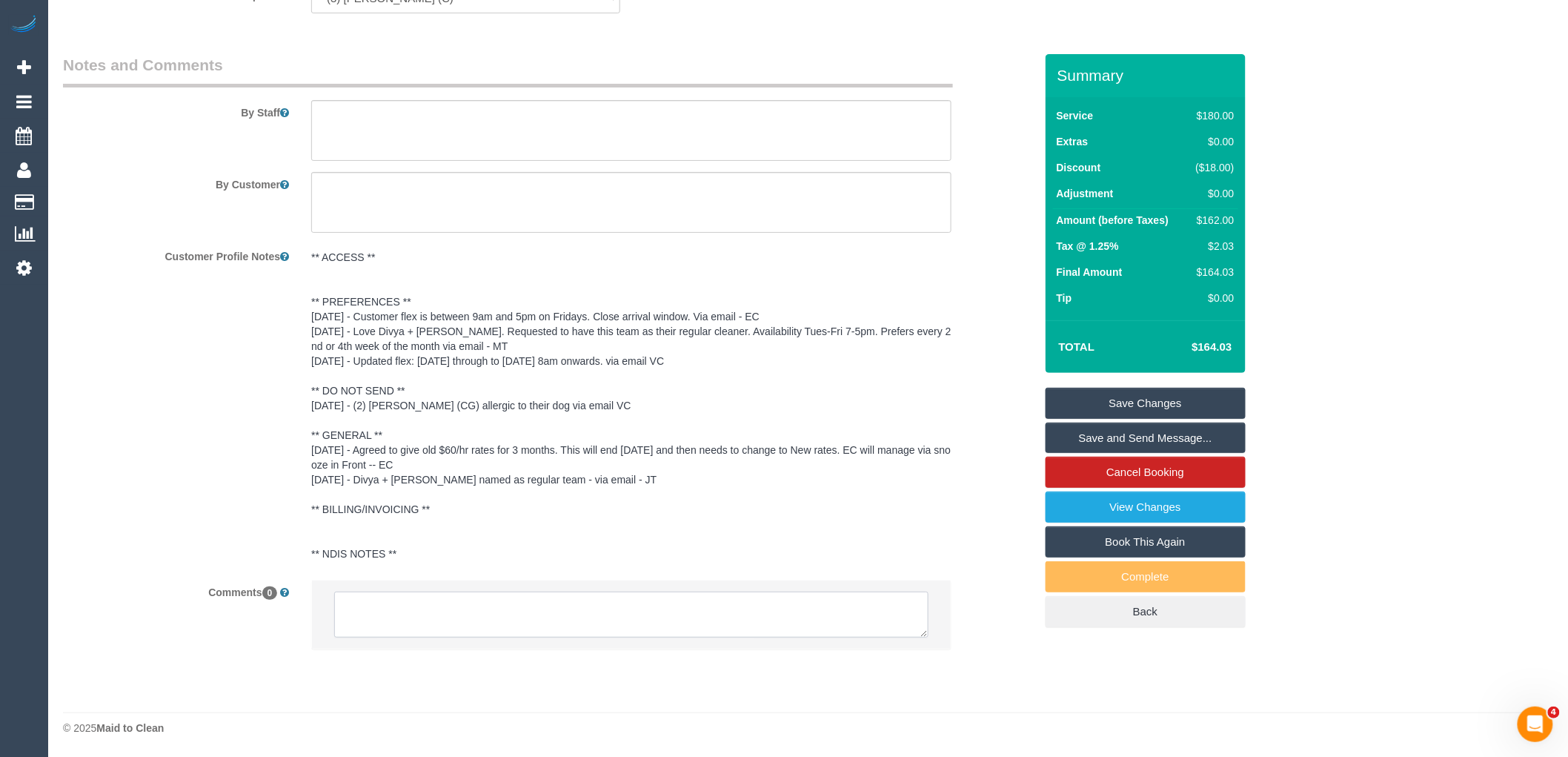
click at [480, 610] on textarea at bounding box center [631, 613] width 594 height 46
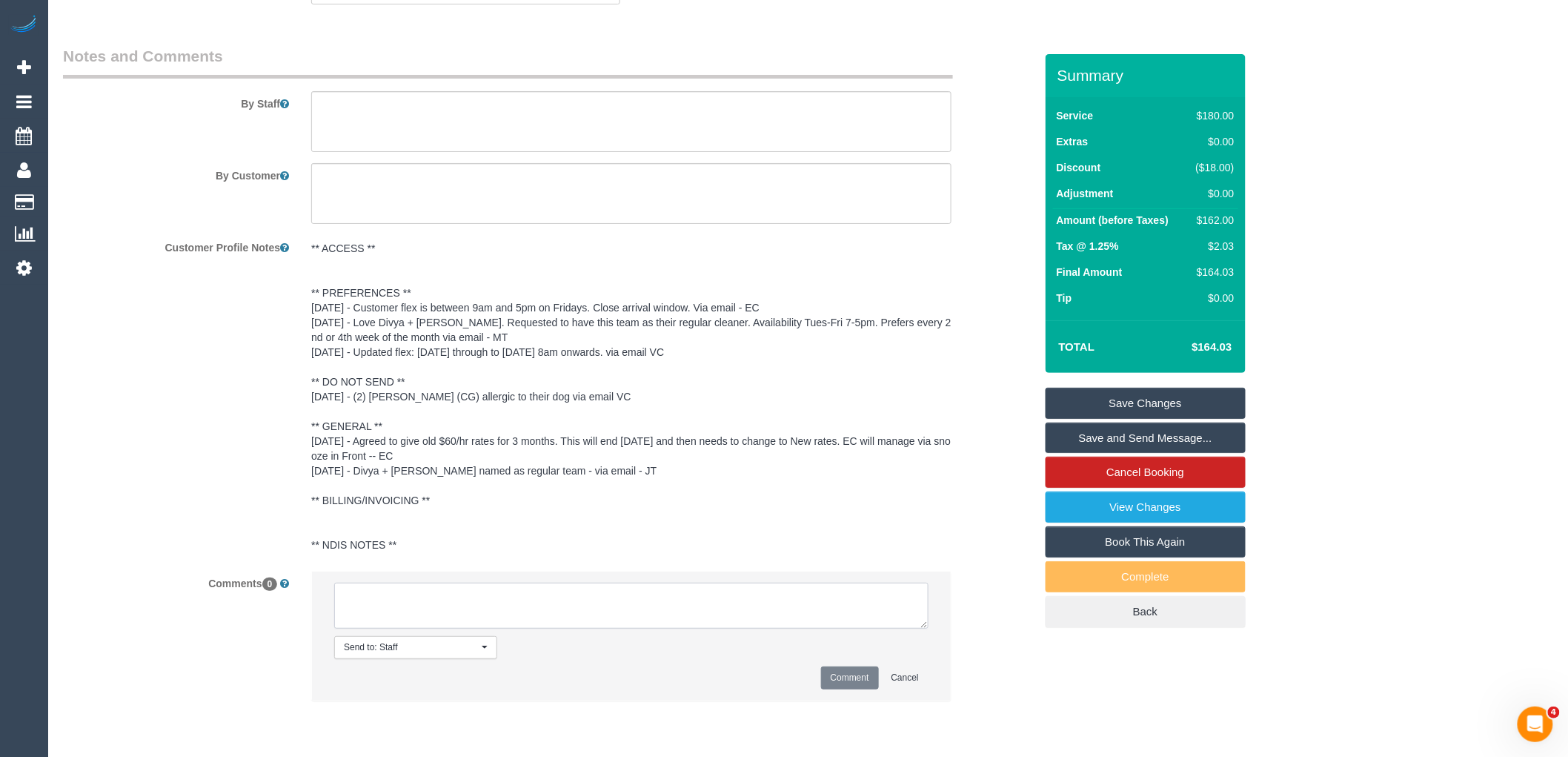
paste textarea "(3) Patrick Sopulu (C)"
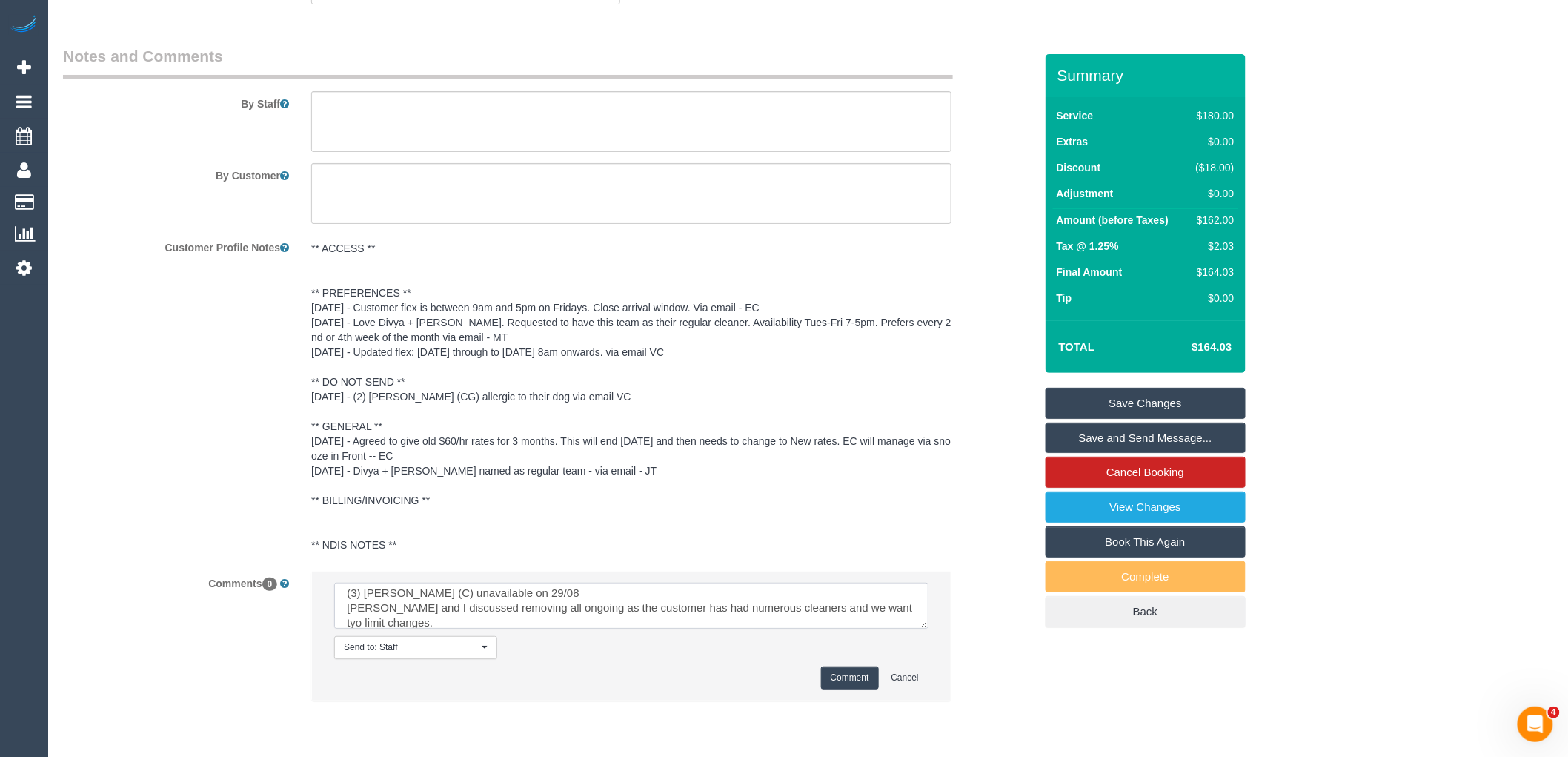
drag, startPoint x: 864, startPoint y: 612, endPoint x: 877, endPoint y: 612, distance: 13.0
click at [865, 612] on textarea at bounding box center [631, 605] width 594 height 46
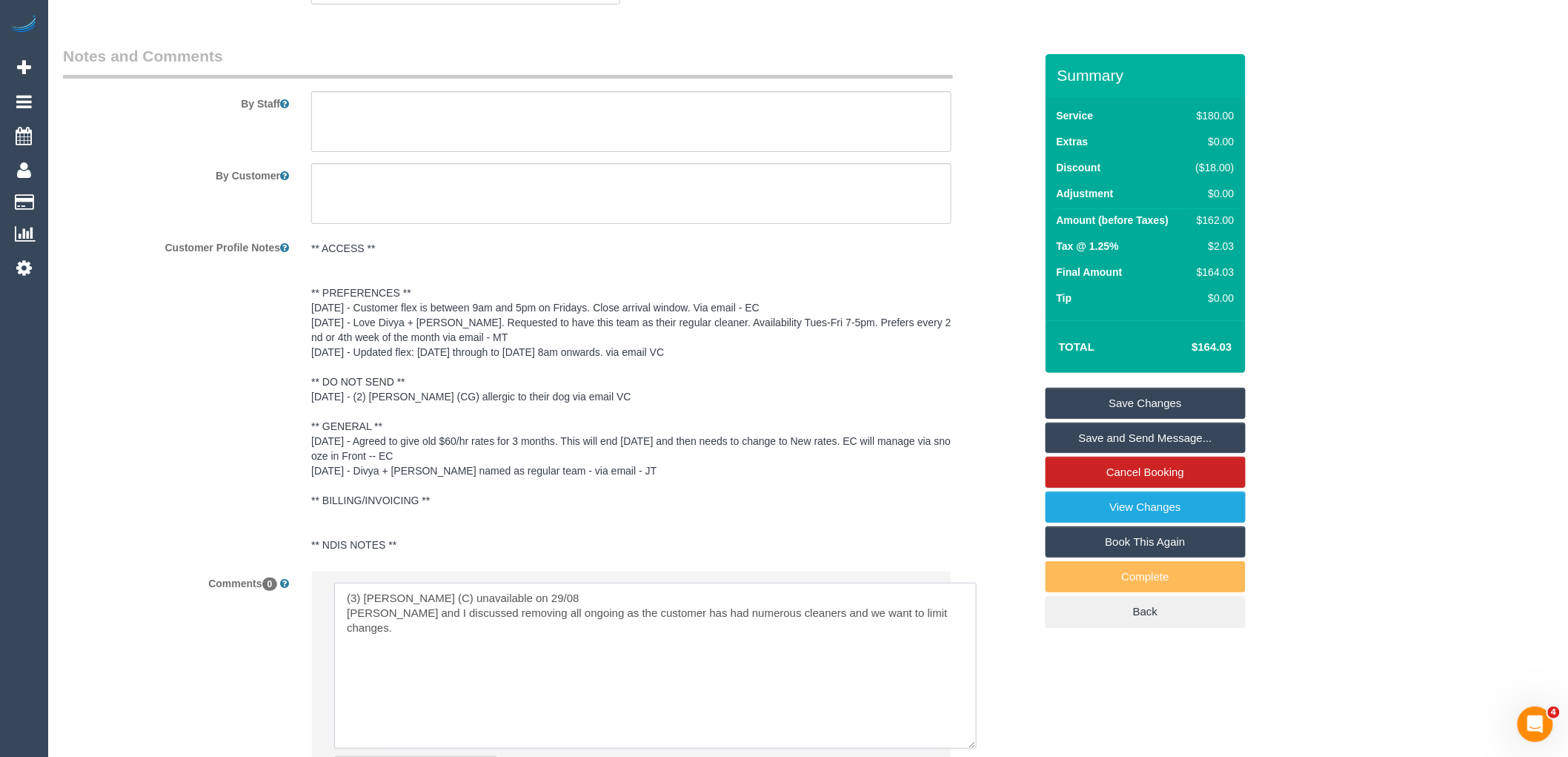
drag, startPoint x: 923, startPoint y: 631, endPoint x: 469, endPoint y: 639, distance: 454.1
click at [968, 748] on textarea at bounding box center [655, 665] width 642 height 166
click at [943, 624] on textarea at bounding box center [654, 664] width 639 height 164
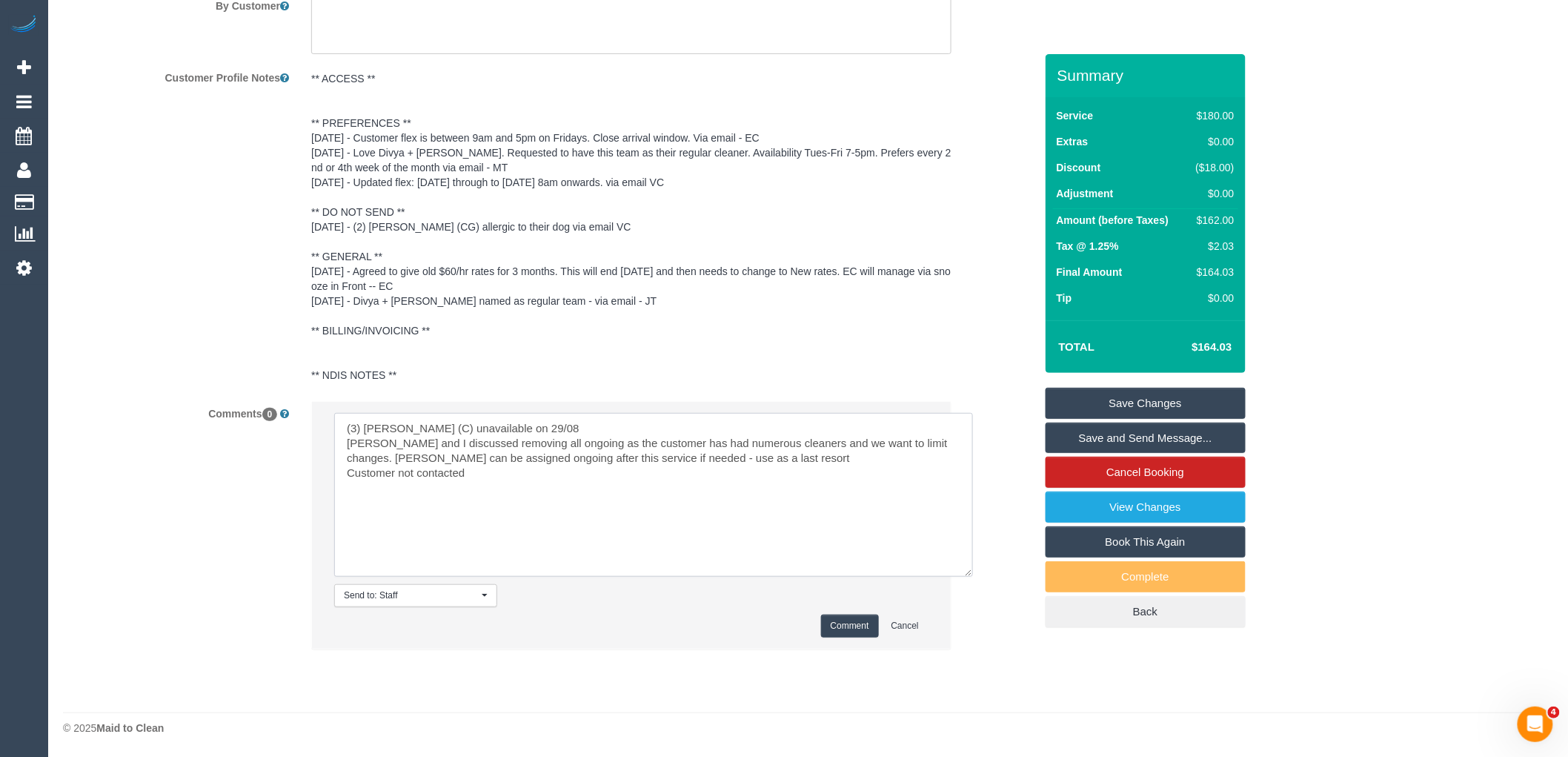
type textarea "(3) Patrick Sopulu (C) unavailable on 29/08 Bronie and I discussed removing all…"
click at [859, 624] on button "Comment" at bounding box center [849, 625] width 58 height 23
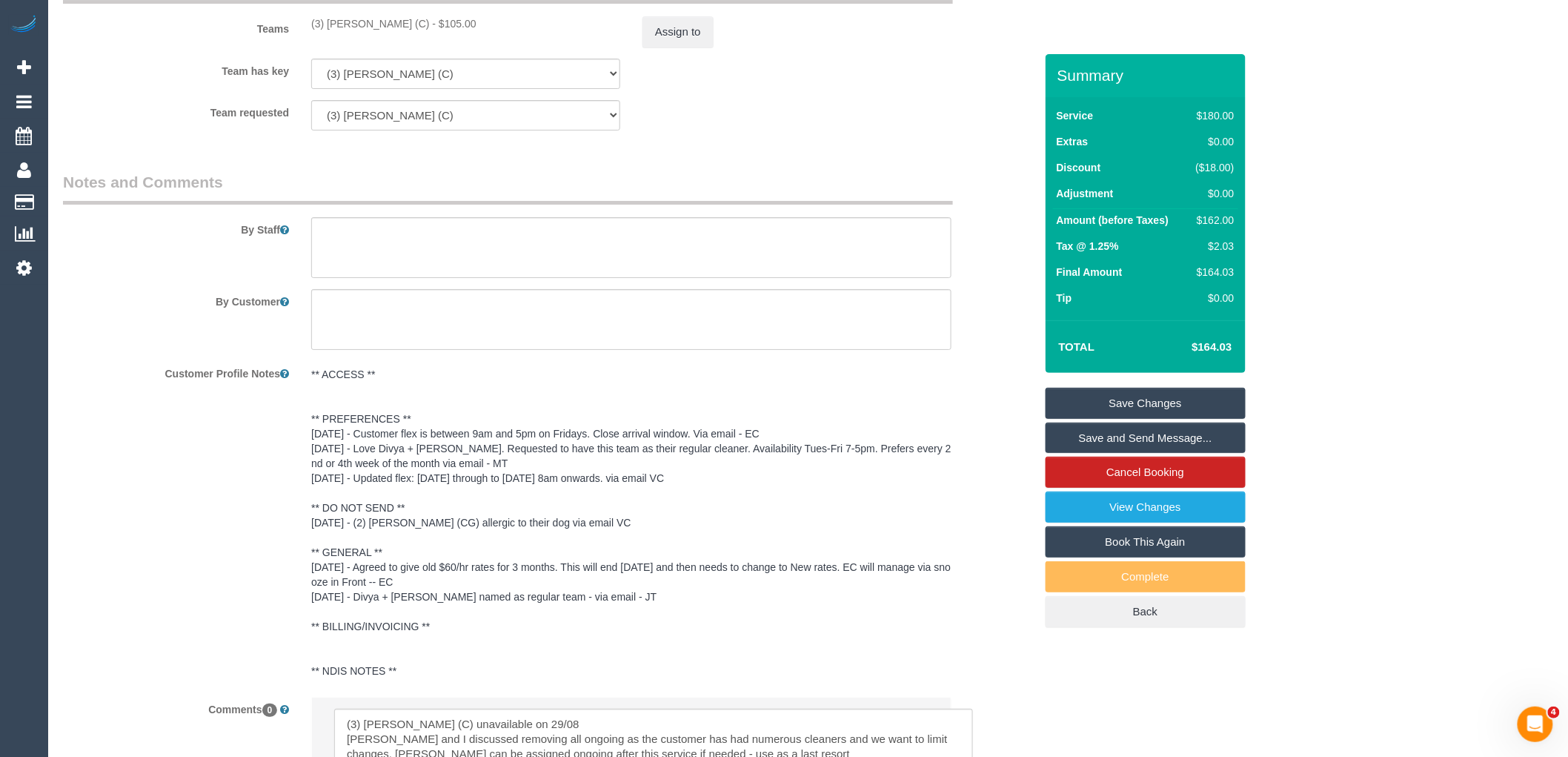
scroll to position [1936, 0]
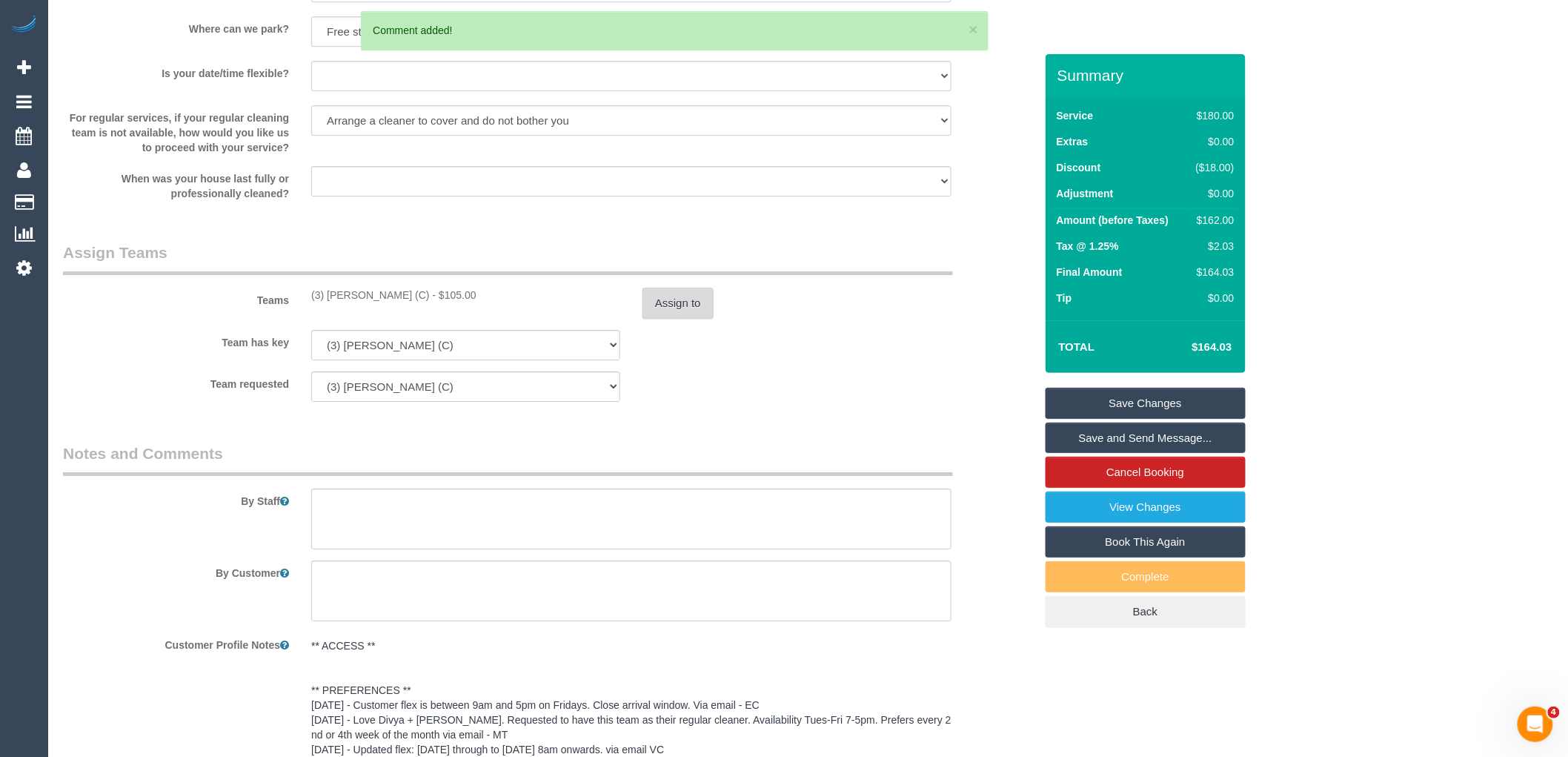
click at [682, 313] on button "Assign to" at bounding box center [677, 303] width 71 height 31
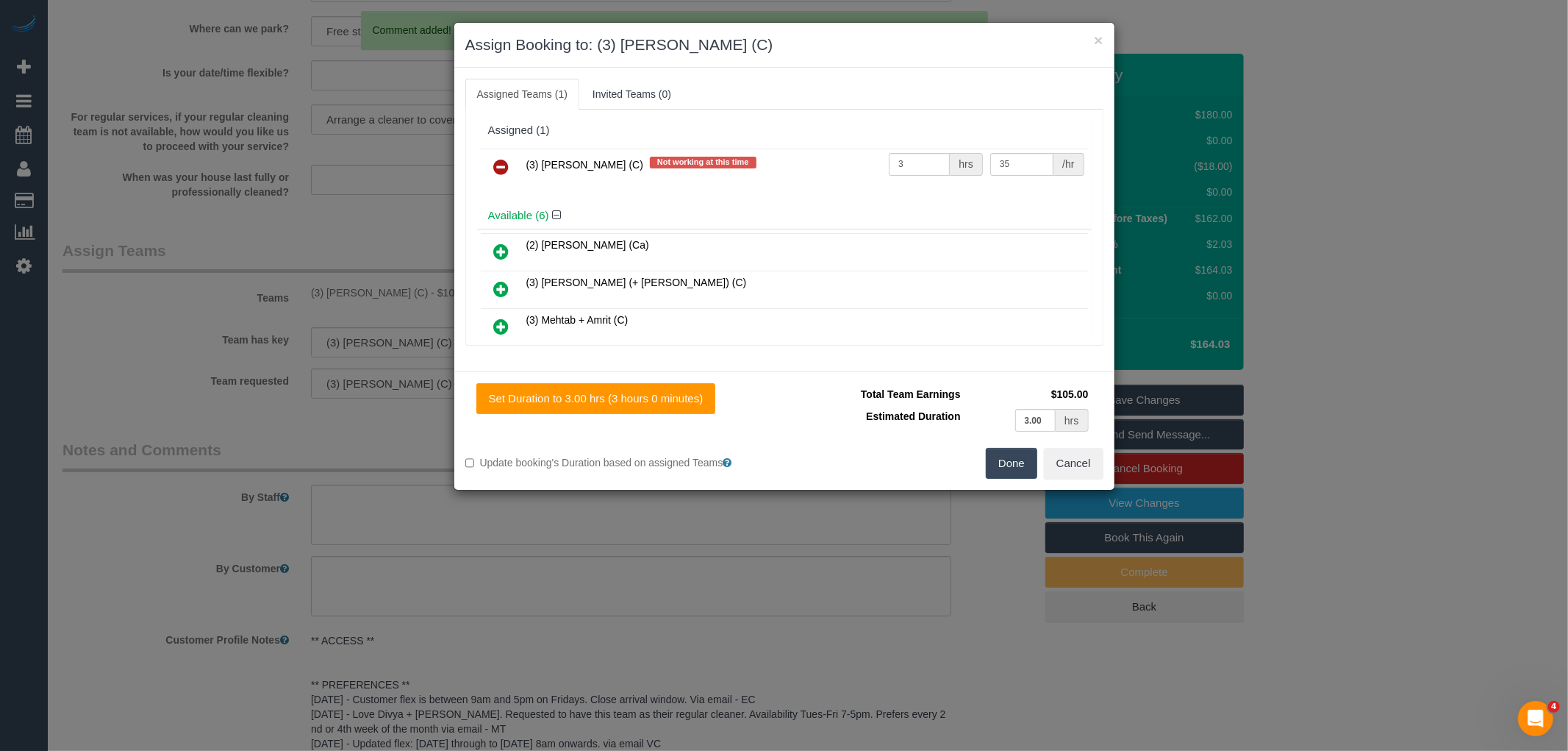
click at [498, 167] on icon at bounding box center [501, 167] width 16 height 18
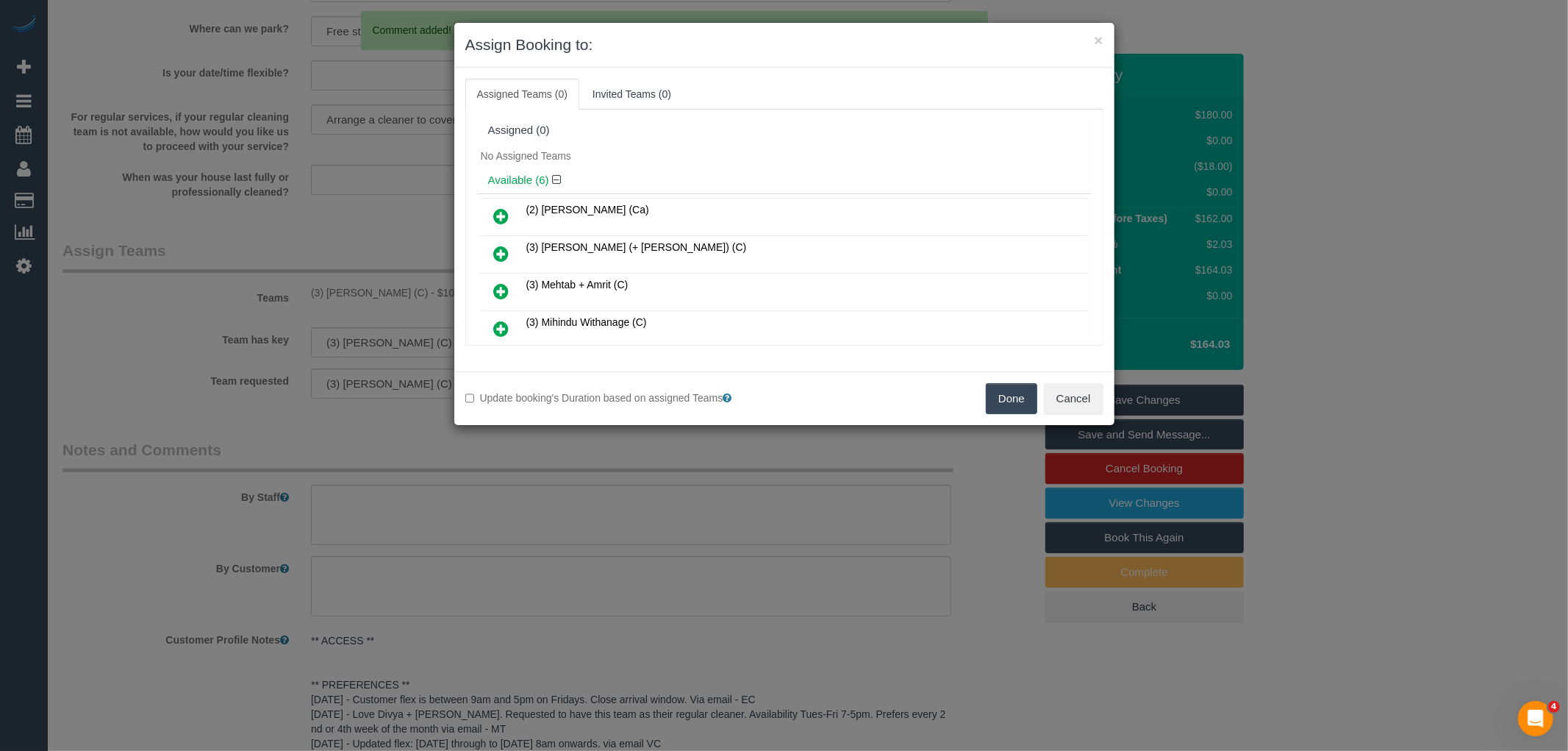
click at [1020, 400] on button "Done" at bounding box center [1011, 399] width 52 height 31
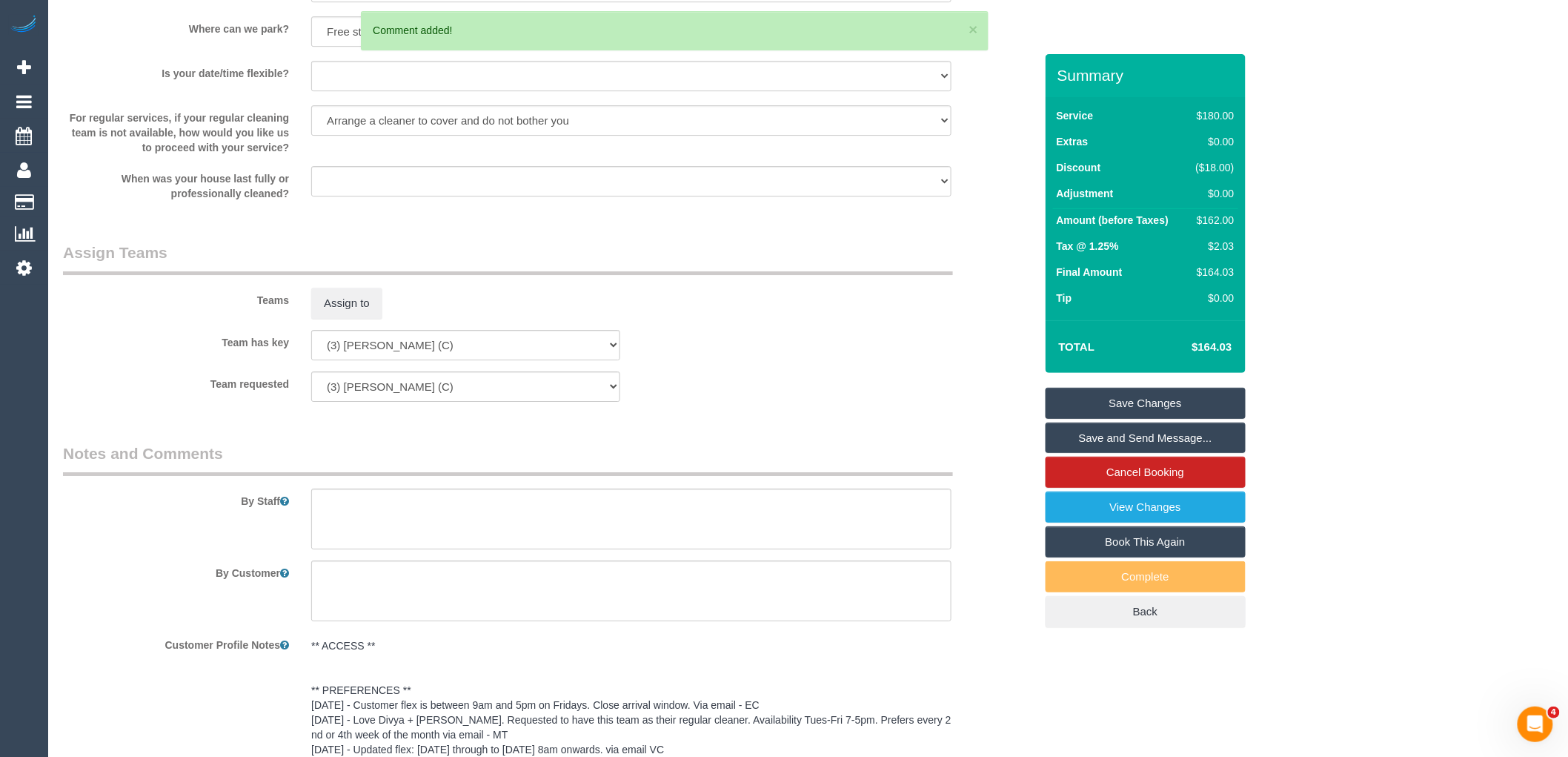
click at [1145, 400] on link "Save Changes" at bounding box center [1144, 403] width 200 height 31
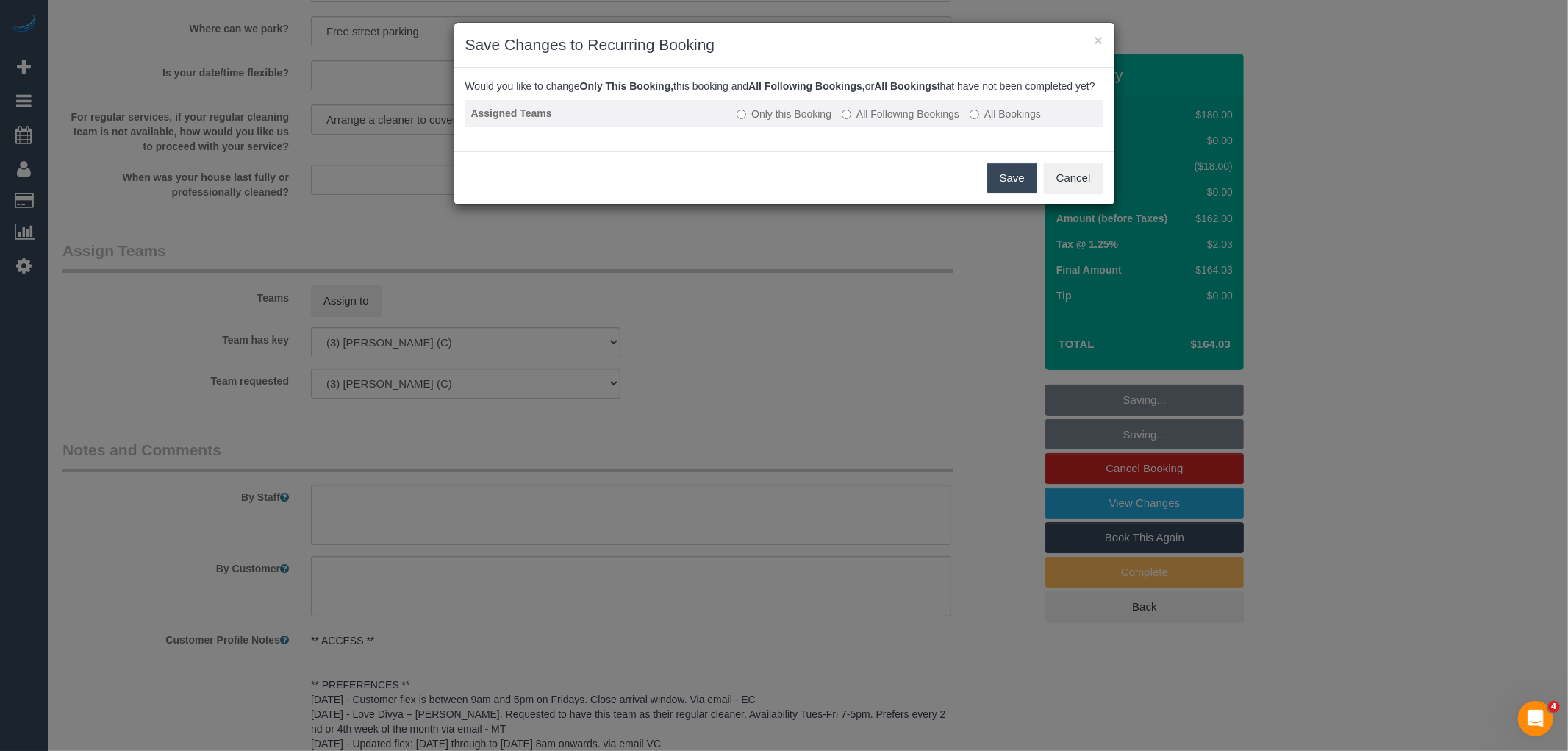
click at [900, 127] on td "Only this Booking All Following Bookings All Bookings" at bounding box center [916, 114] width 372 height 27
click at [907, 121] on label "All Following Bookings" at bounding box center [900, 113] width 118 height 15
click at [995, 186] on button "Save" at bounding box center [1011, 178] width 50 height 31
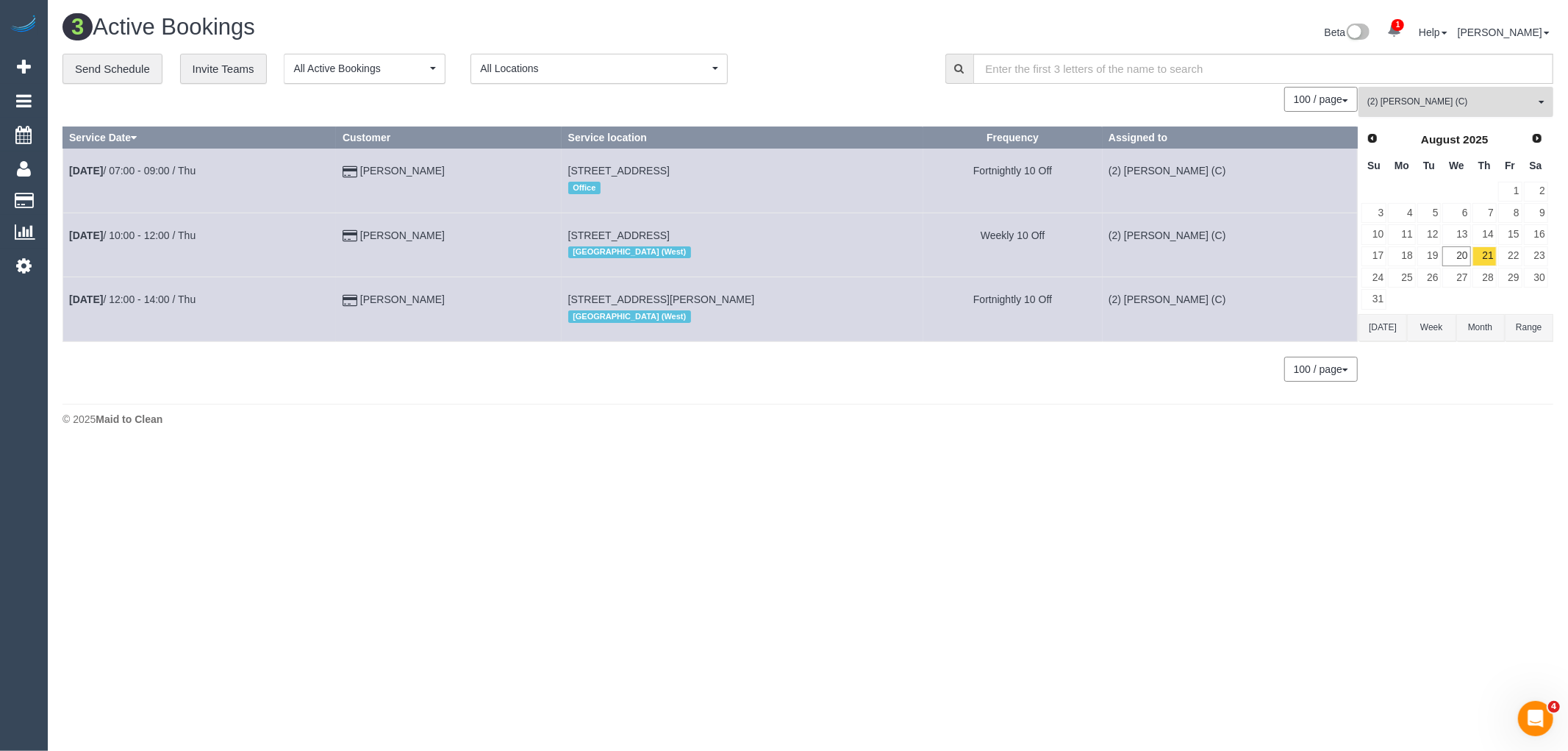
click at [1456, 100] on span "(2) Roumany Gergis (C)" at bounding box center [1451, 101] width 168 height 13
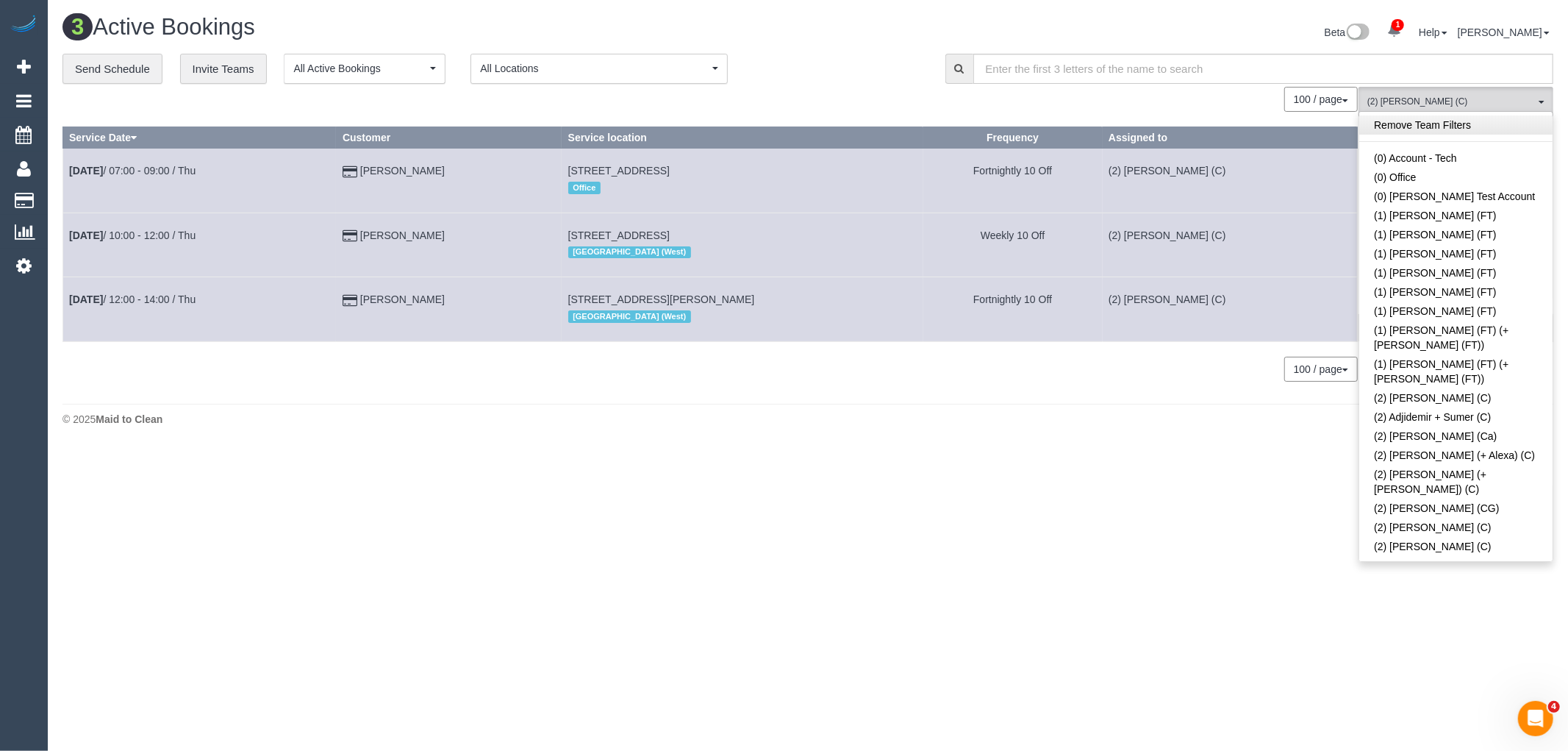
click at [1449, 121] on link "Remove Team Filters" at bounding box center [1456, 125] width 193 height 20
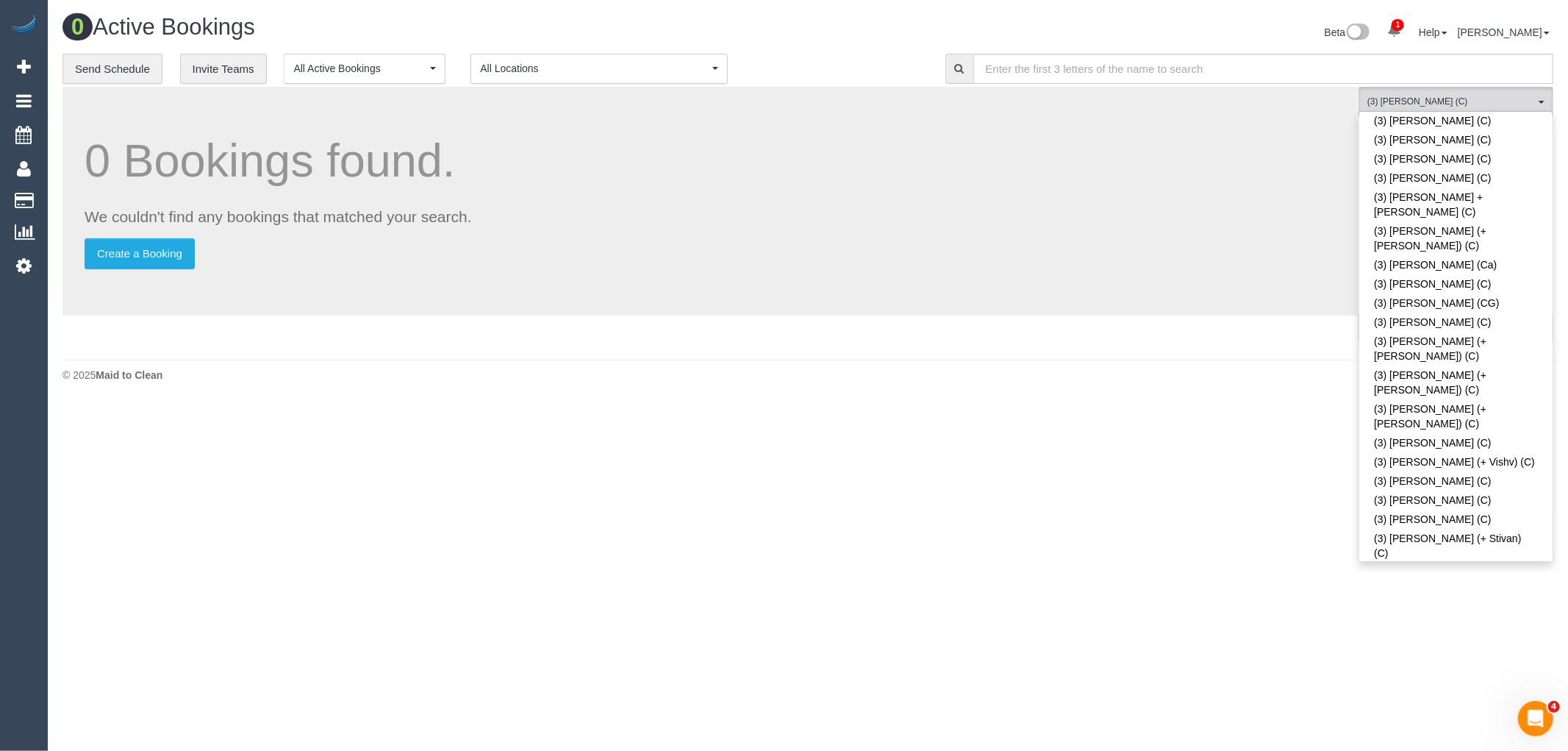
drag, startPoint x: 1132, startPoint y: 566, endPoint x: 1288, endPoint y: 389, distance: 235.9
click at [1132, 560] on body "1 Beta Your Notifications You have 0 alerts × You have 2 to charge for 20/08/20…" at bounding box center [784, 376] width 1568 height 751
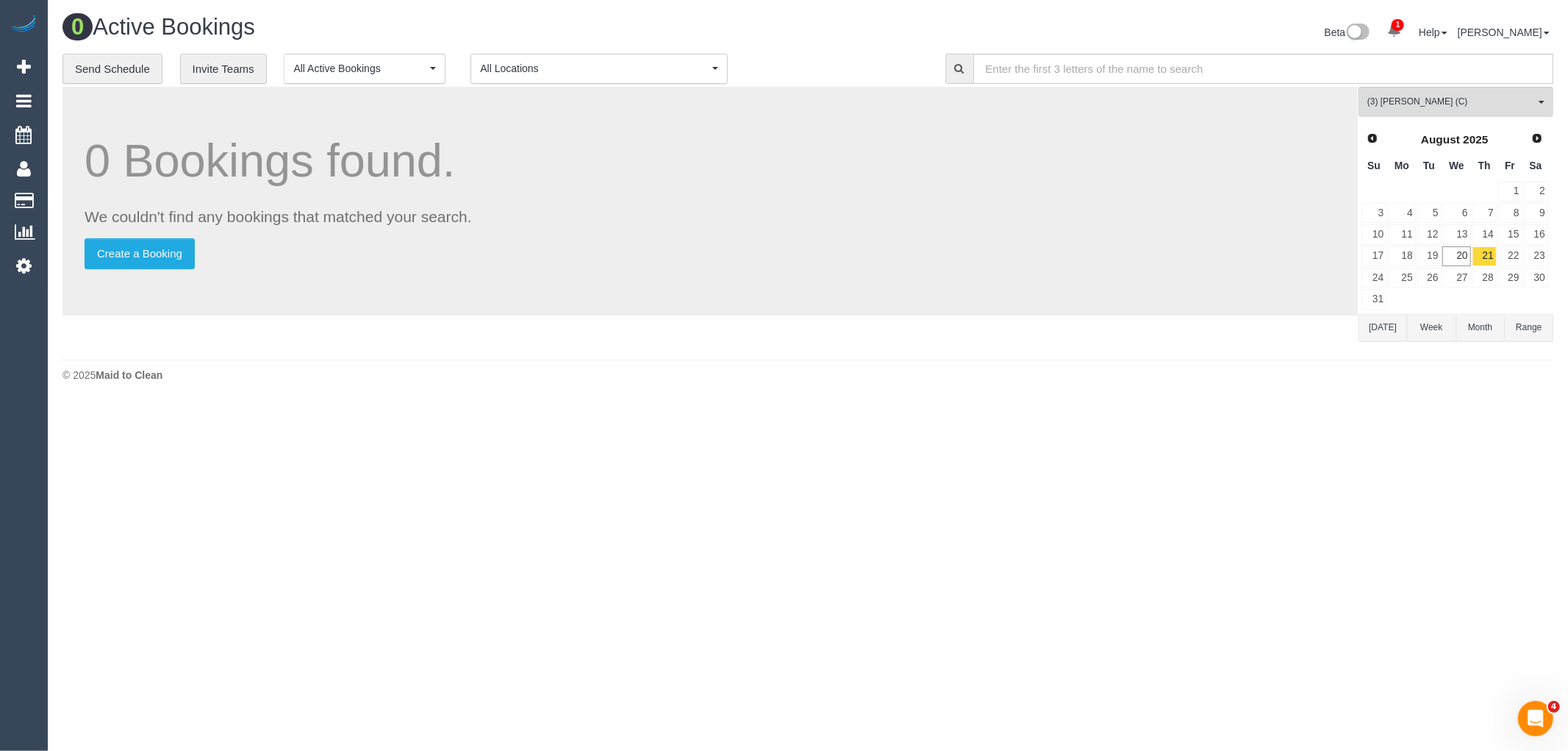
click at [1384, 325] on button "Today" at bounding box center [1383, 328] width 49 height 27
click at [1514, 281] on link "29" at bounding box center [1509, 277] width 24 height 20
click at [742, 538] on body "1 Beta Your Notifications You have 0 alerts × You have 2 to charge for 20/08/20…" at bounding box center [784, 376] width 1568 height 751
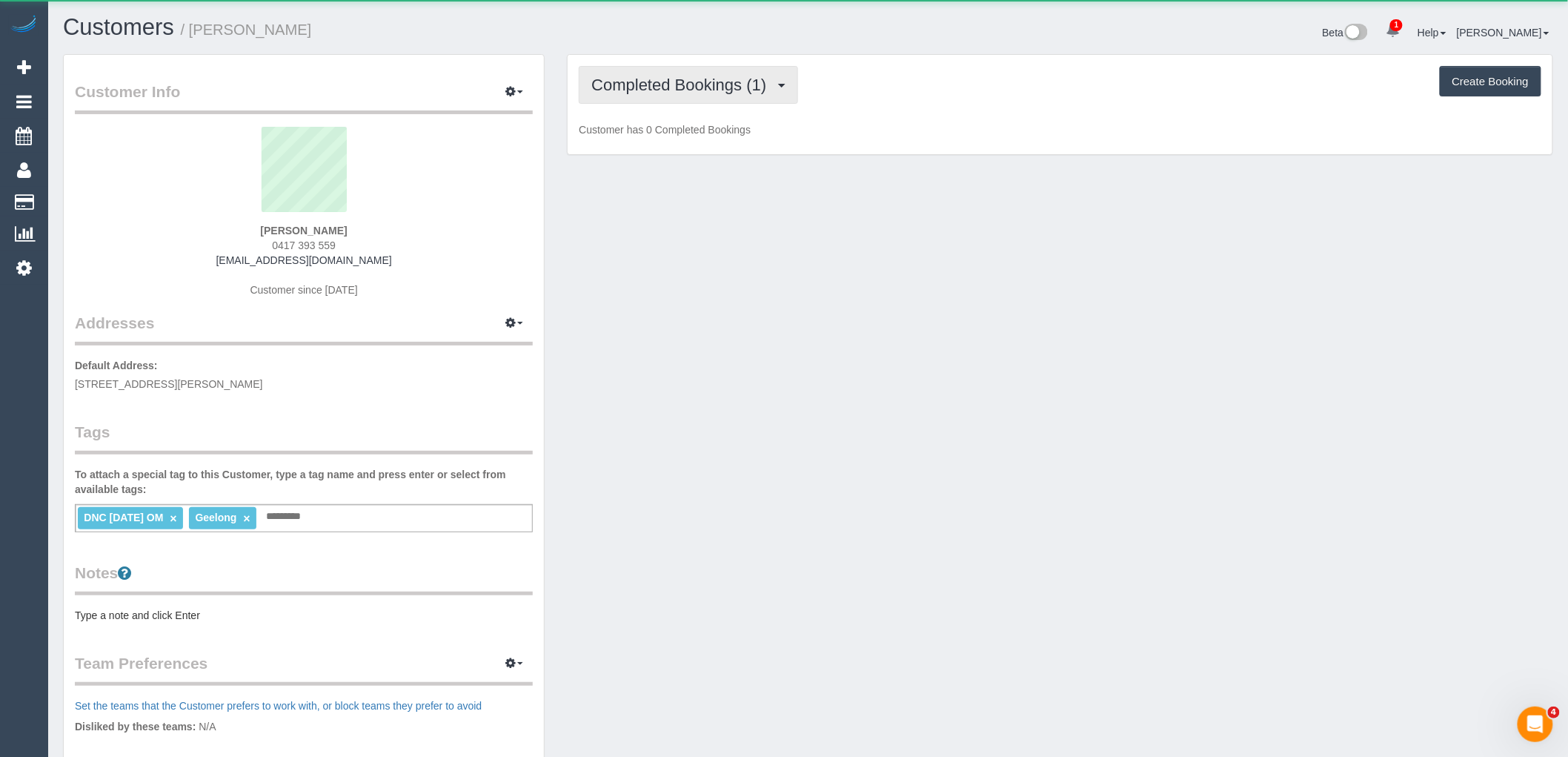
click at [732, 97] on button "Completed Bookings (1)" at bounding box center [688, 85] width 219 height 37
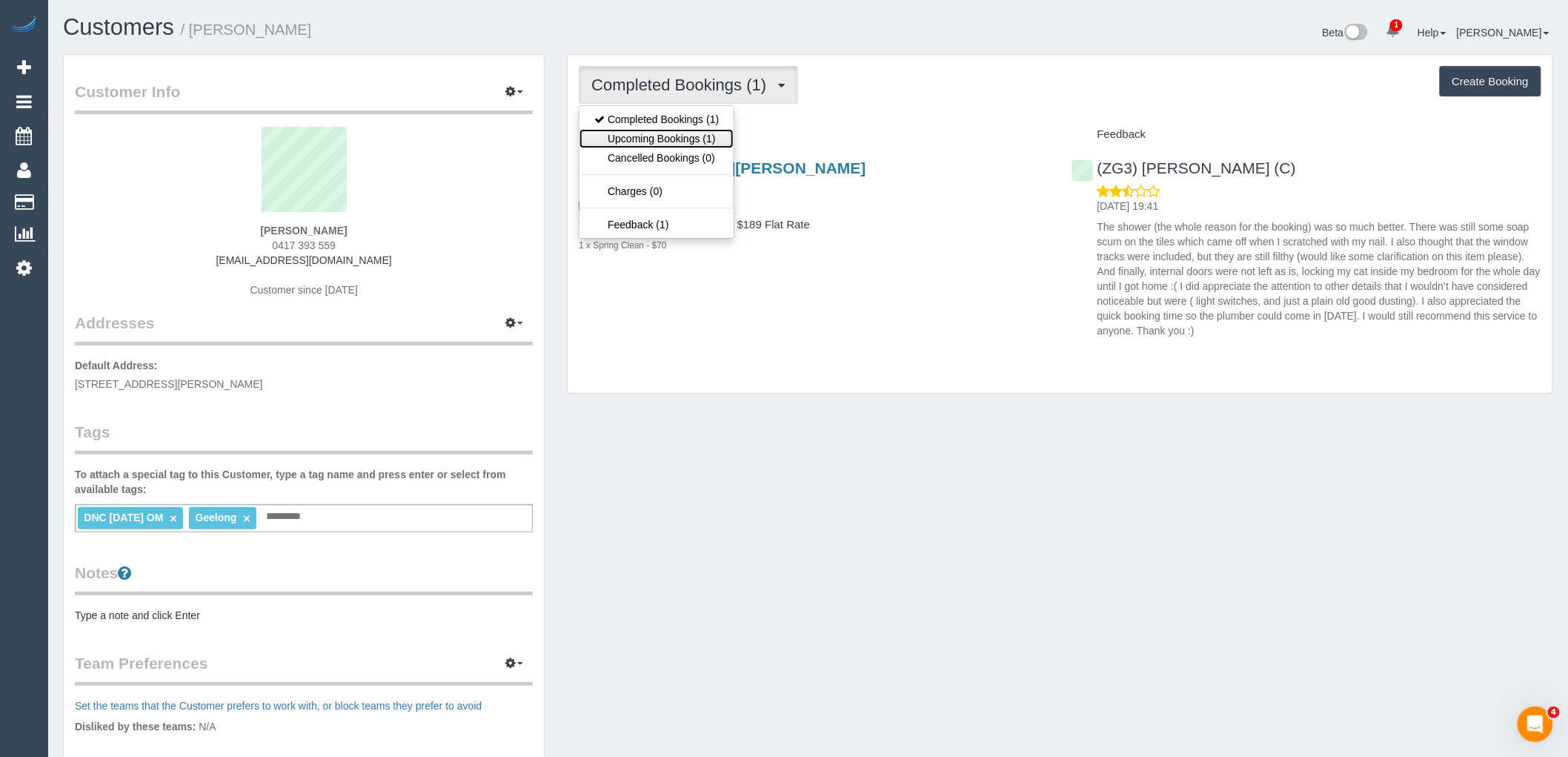
click at [709, 142] on link "Upcoming Bookings (1)" at bounding box center [656, 139] width 154 height 20
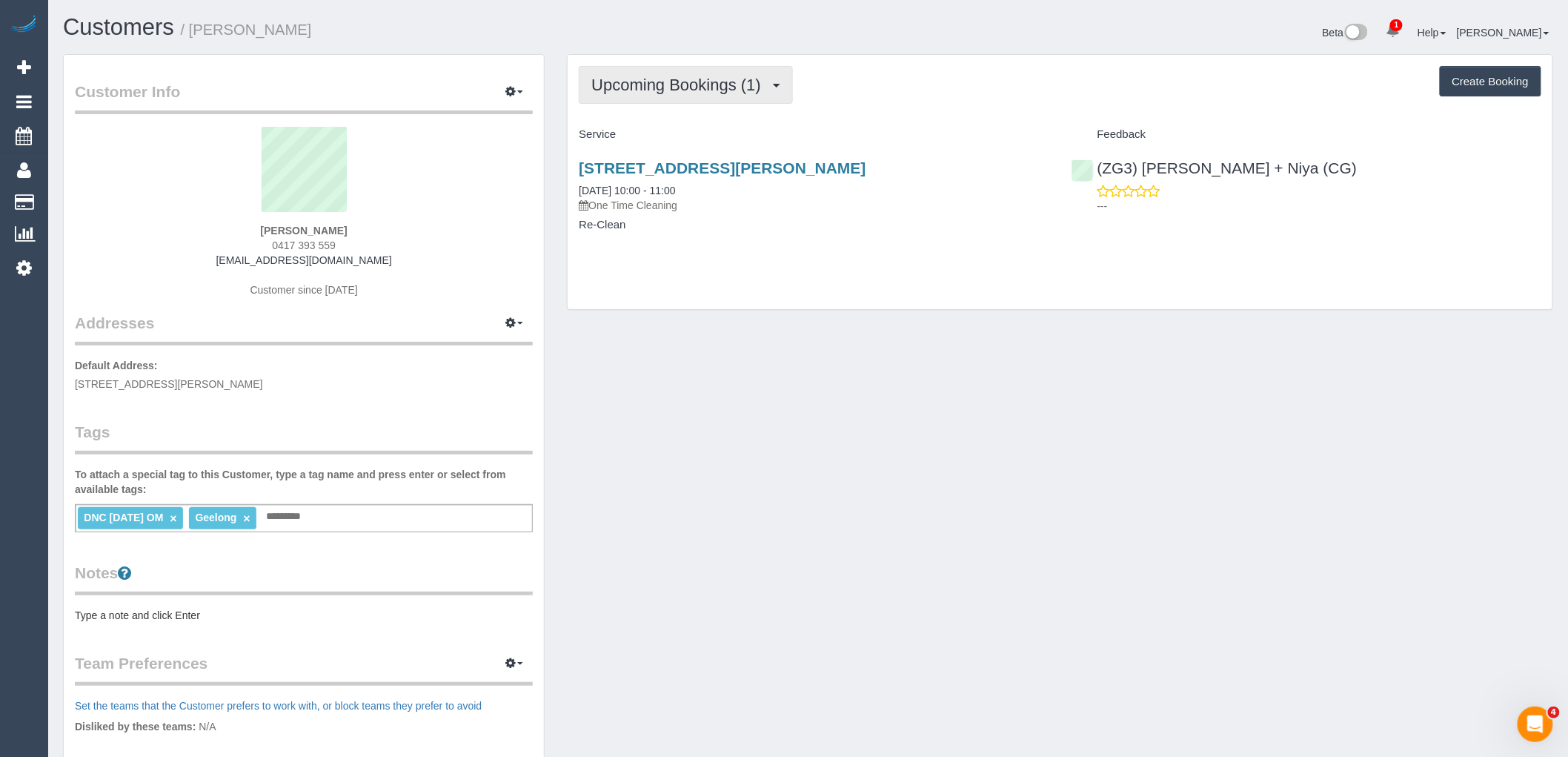
click at [721, 76] on button "Upcoming Bookings (1)" at bounding box center [686, 85] width 214 height 37
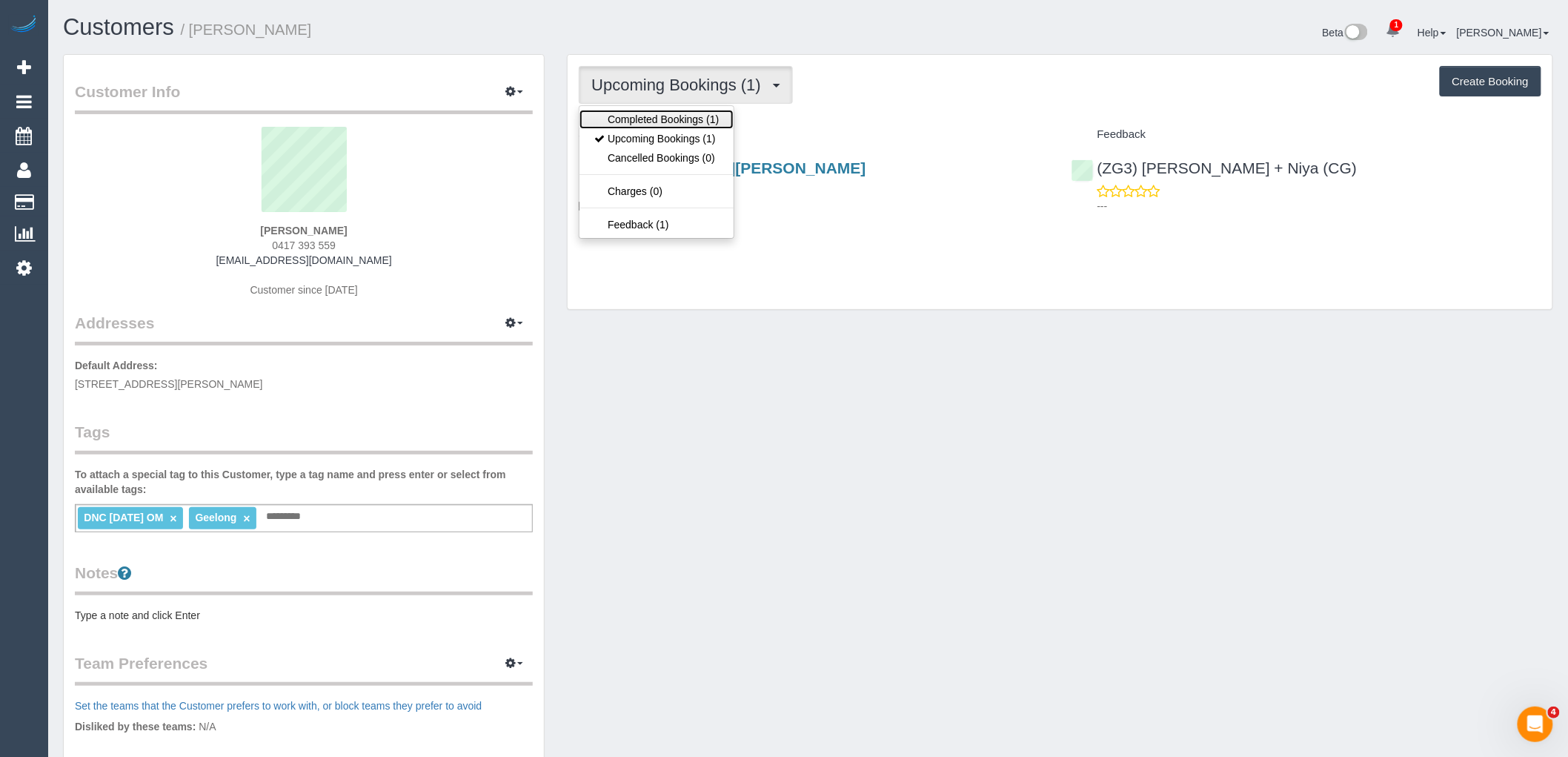
click at [717, 110] on link "Completed Bookings (1)" at bounding box center [656, 120] width 154 height 20
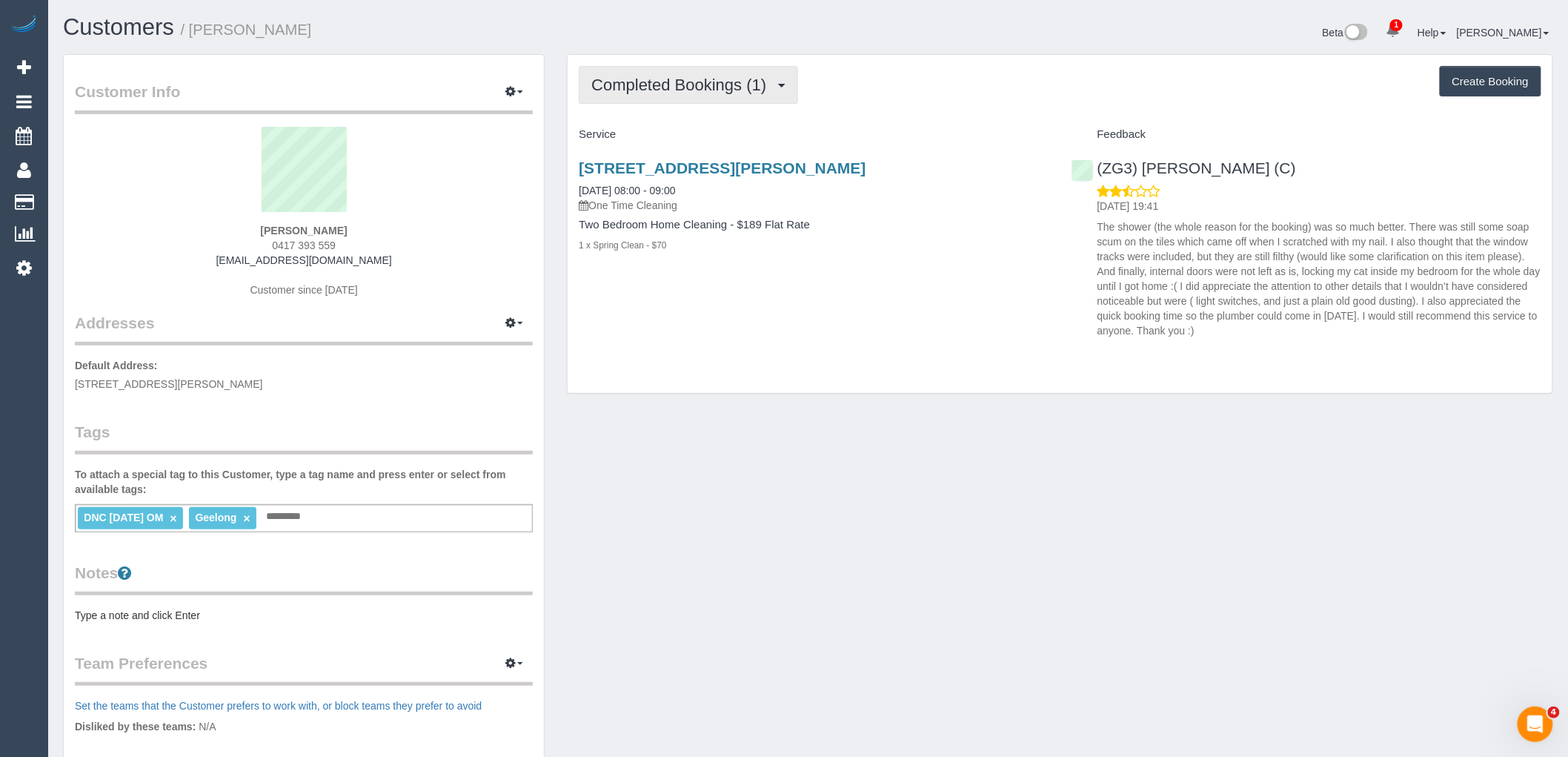
click at [734, 89] on span "Completed Bookings (1)" at bounding box center [681, 85] width 182 height 19
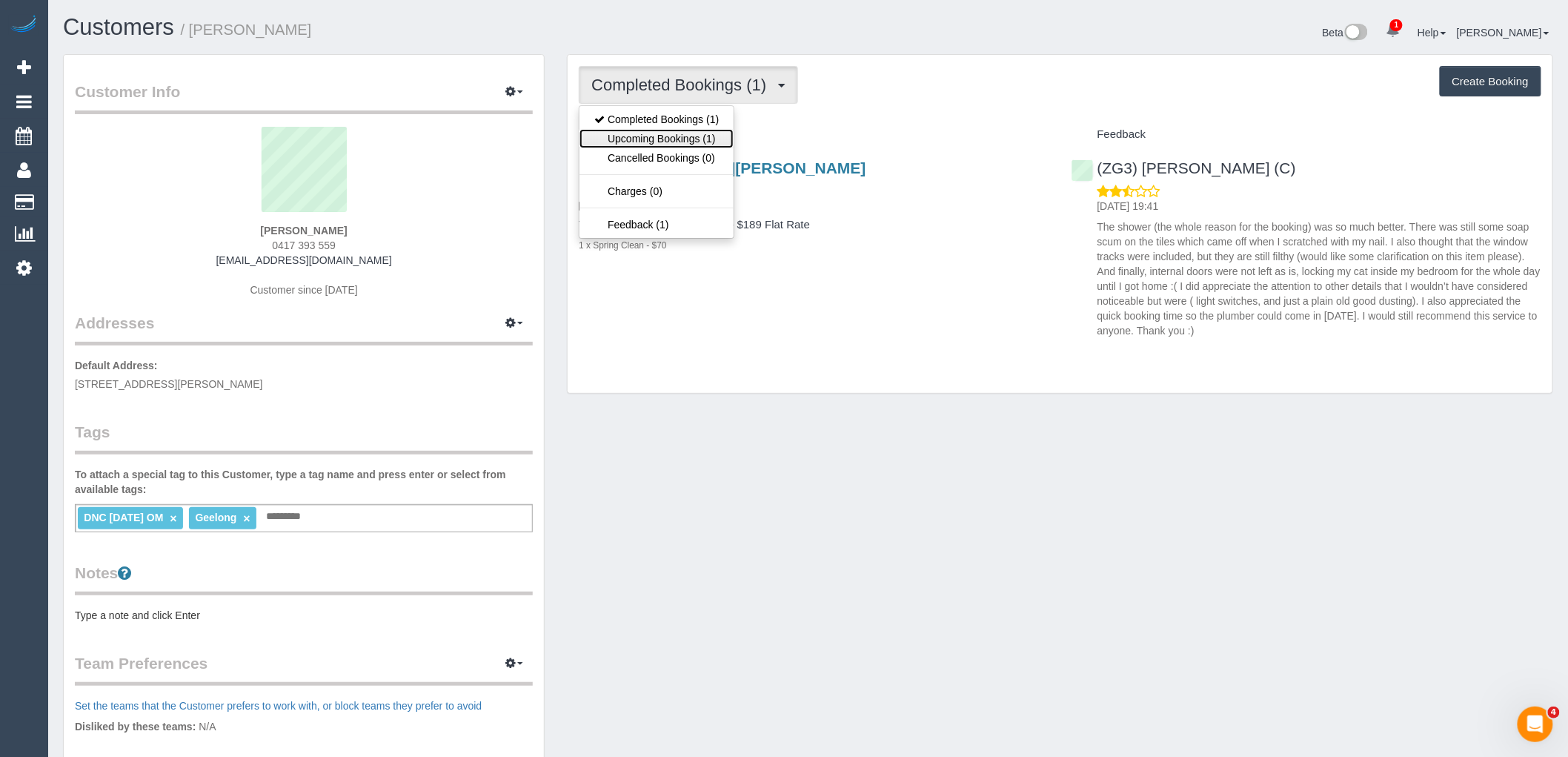
click at [693, 140] on link "Upcoming Bookings (1)" at bounding box center [656, 139] width 154 height 20
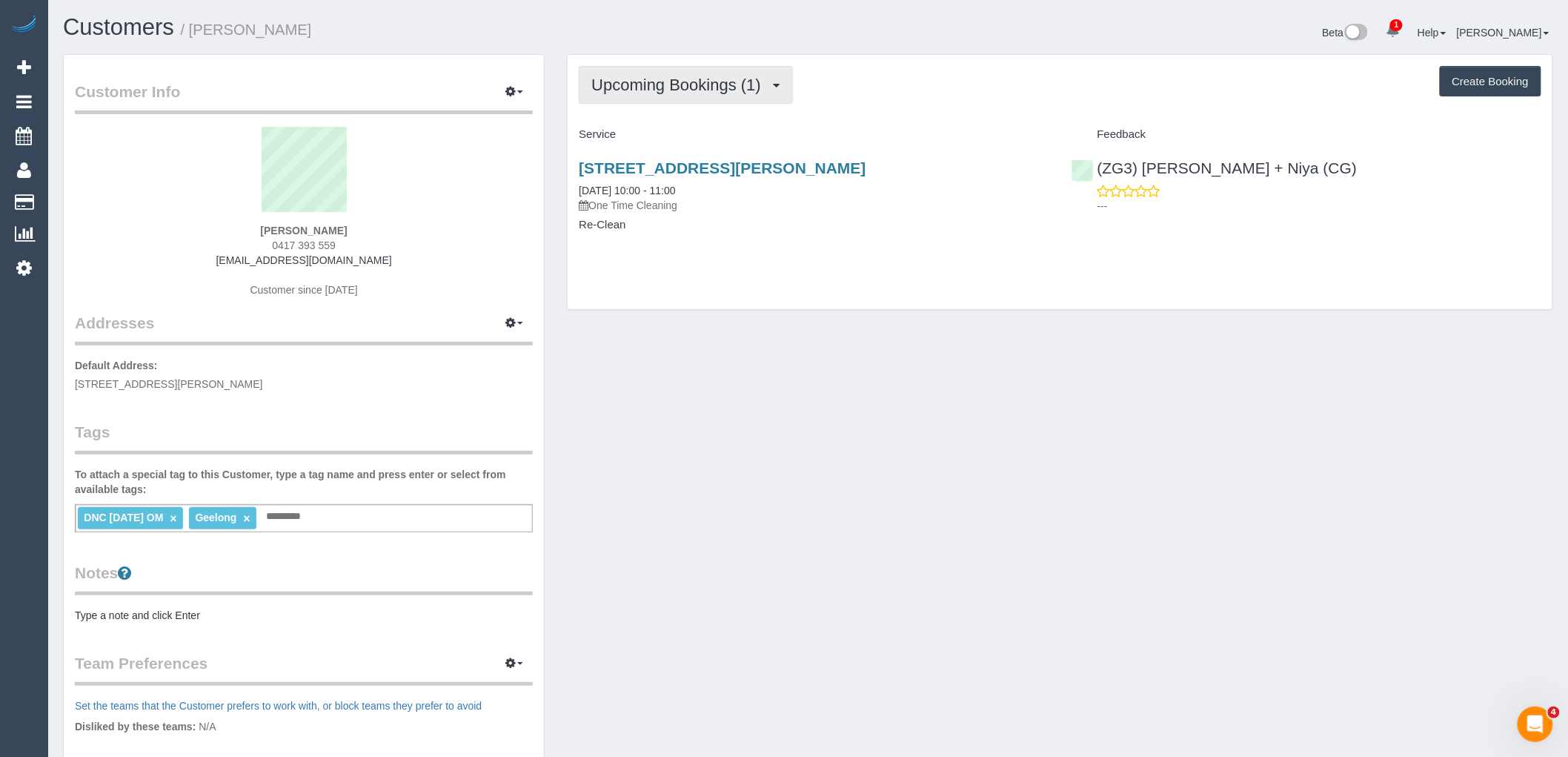
click at [690, 84] on span "Upcoming Bookings (1)" at bounding box center [679, 85] width 177 height 19
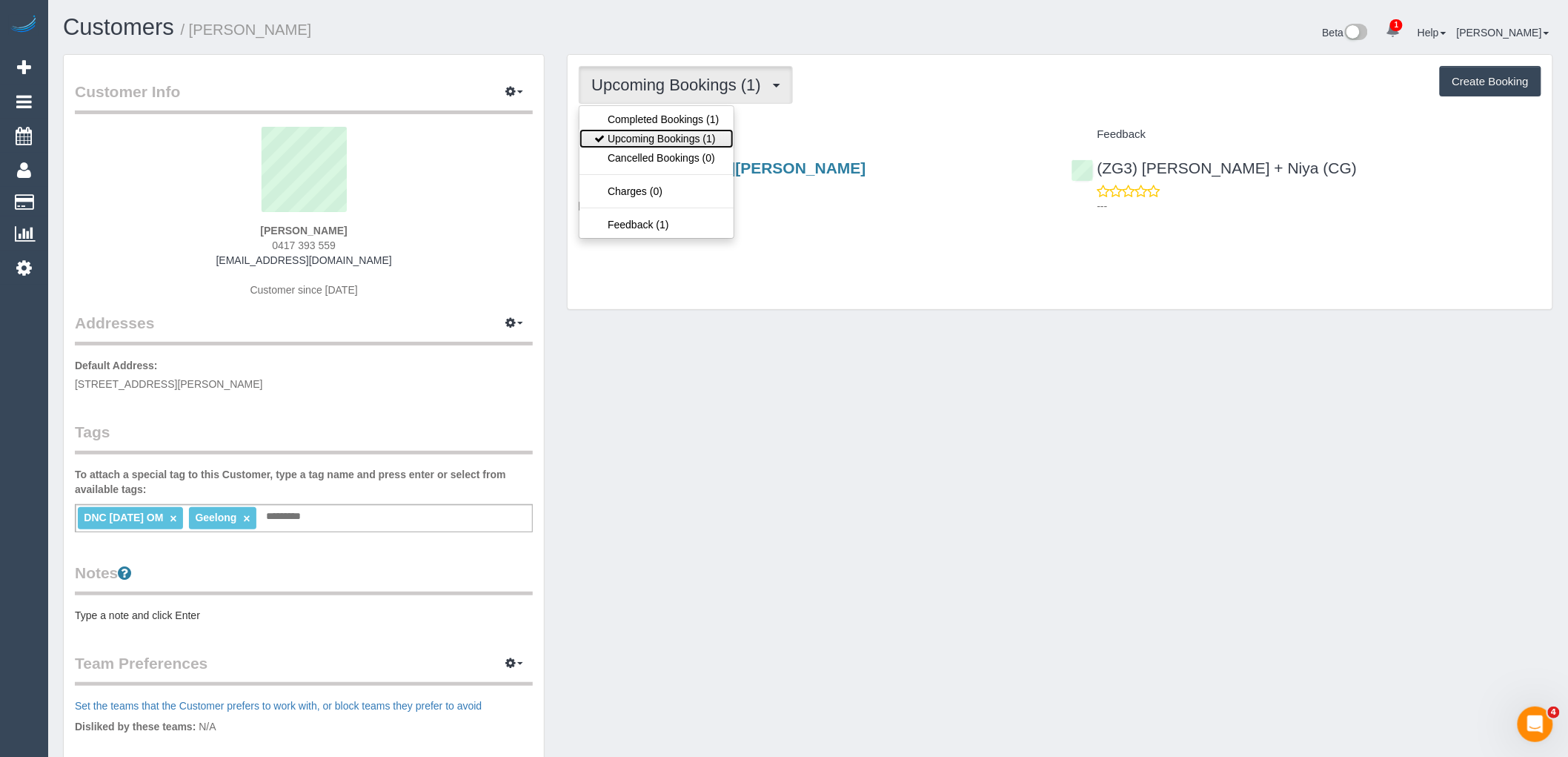
click at [697, 134] on link "Upcoming Bookings (1)" at bounding box center [656, 139] width 154 height 20
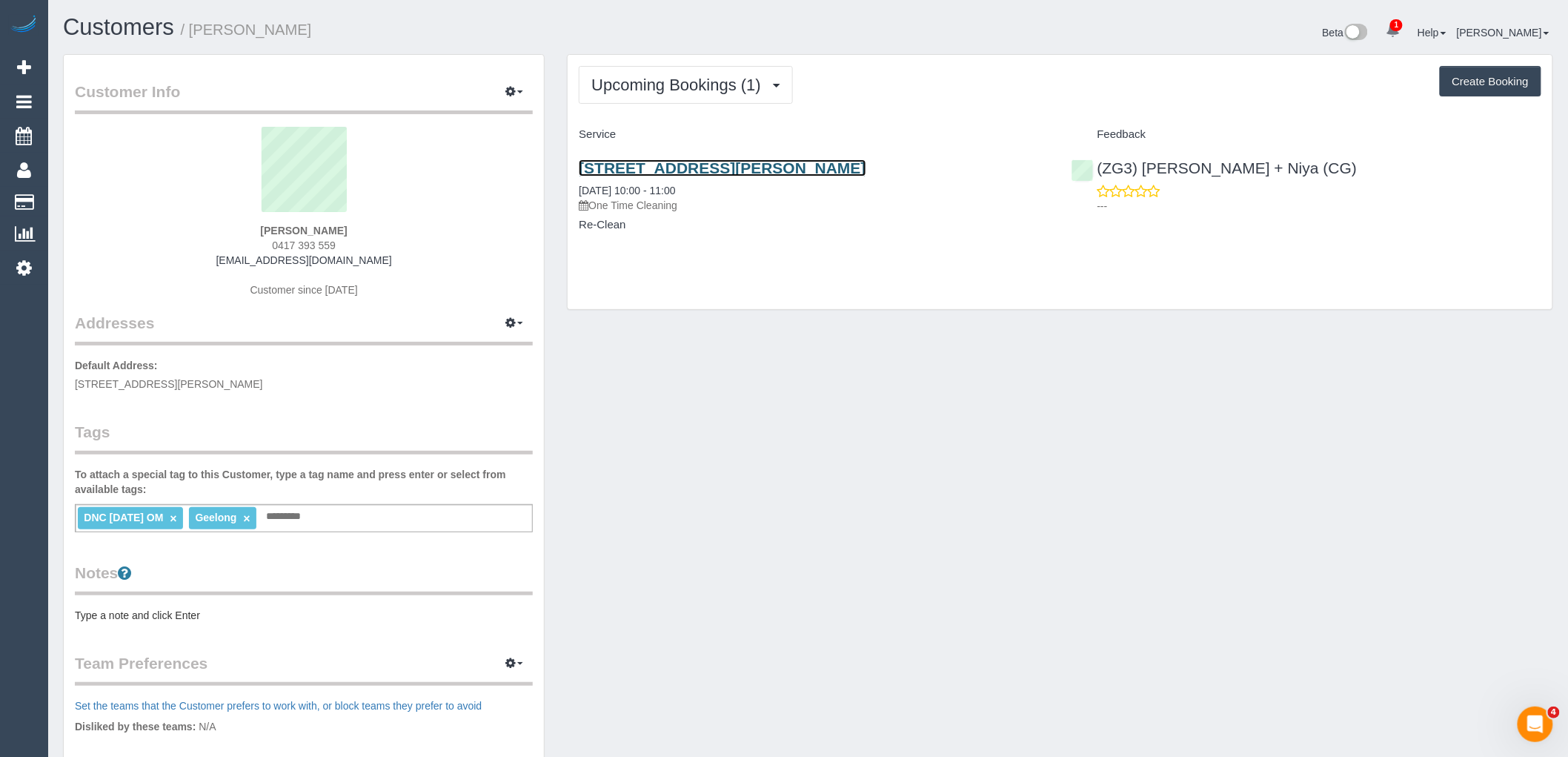
click at [729, 170] on link "1/5 Boundary Road, Newcomb, VIC 3219" at bounding box center [723, 167] width 287 height 17
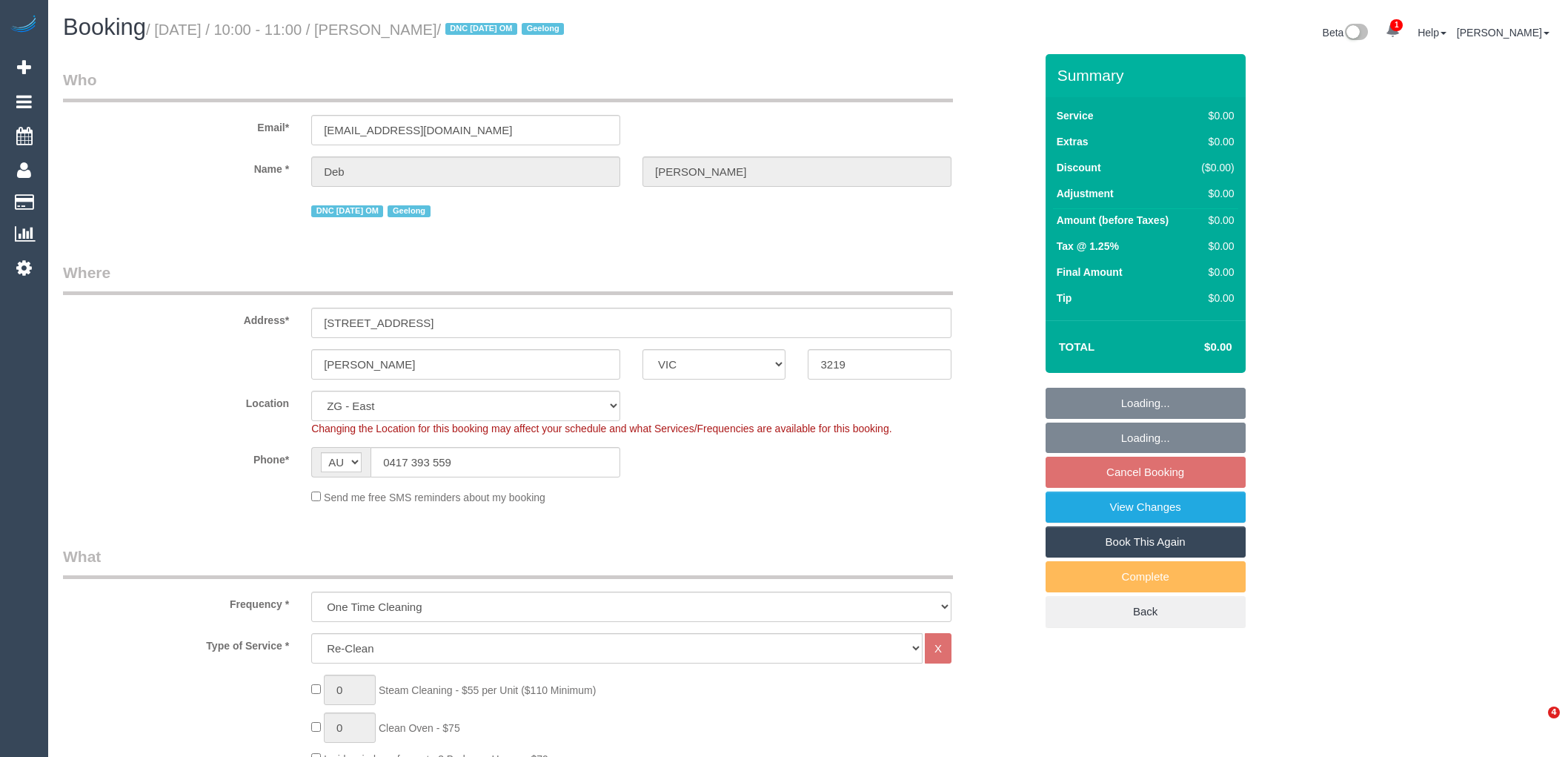
select select "VIC"
select select "number:29"
select select "number:15"
select select "number:18"
select select "number:36"
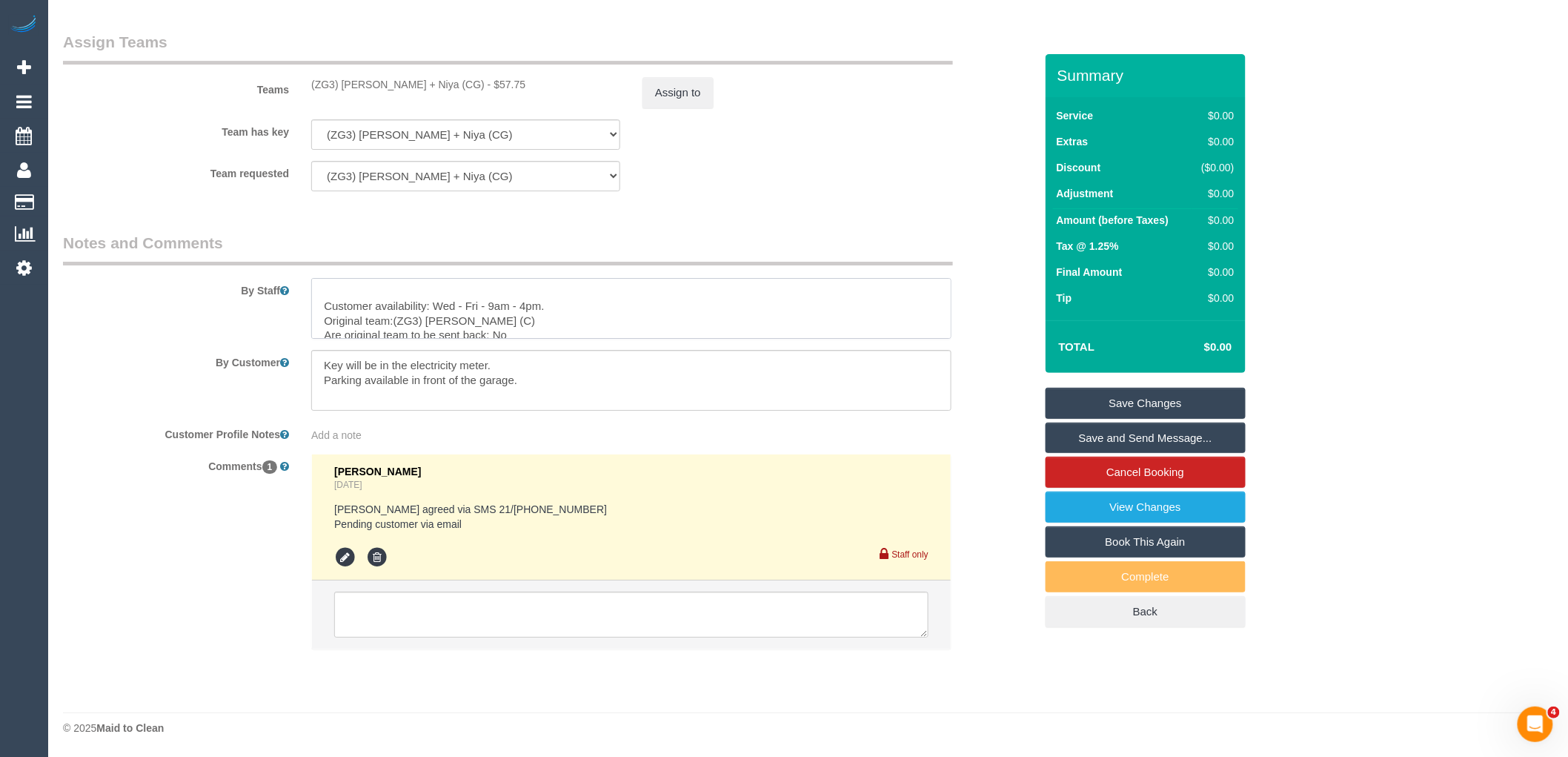
scroll to position [131, 0]
click at [344, 401] on textarea at bounding box center [631, 380] width 640 height 61
click at [546, 380] on textarea at bounding box center [631, 380] width 640 height 61
paste textarea "Please ensure the team leave the master bedroom and internal laundry door open,…"
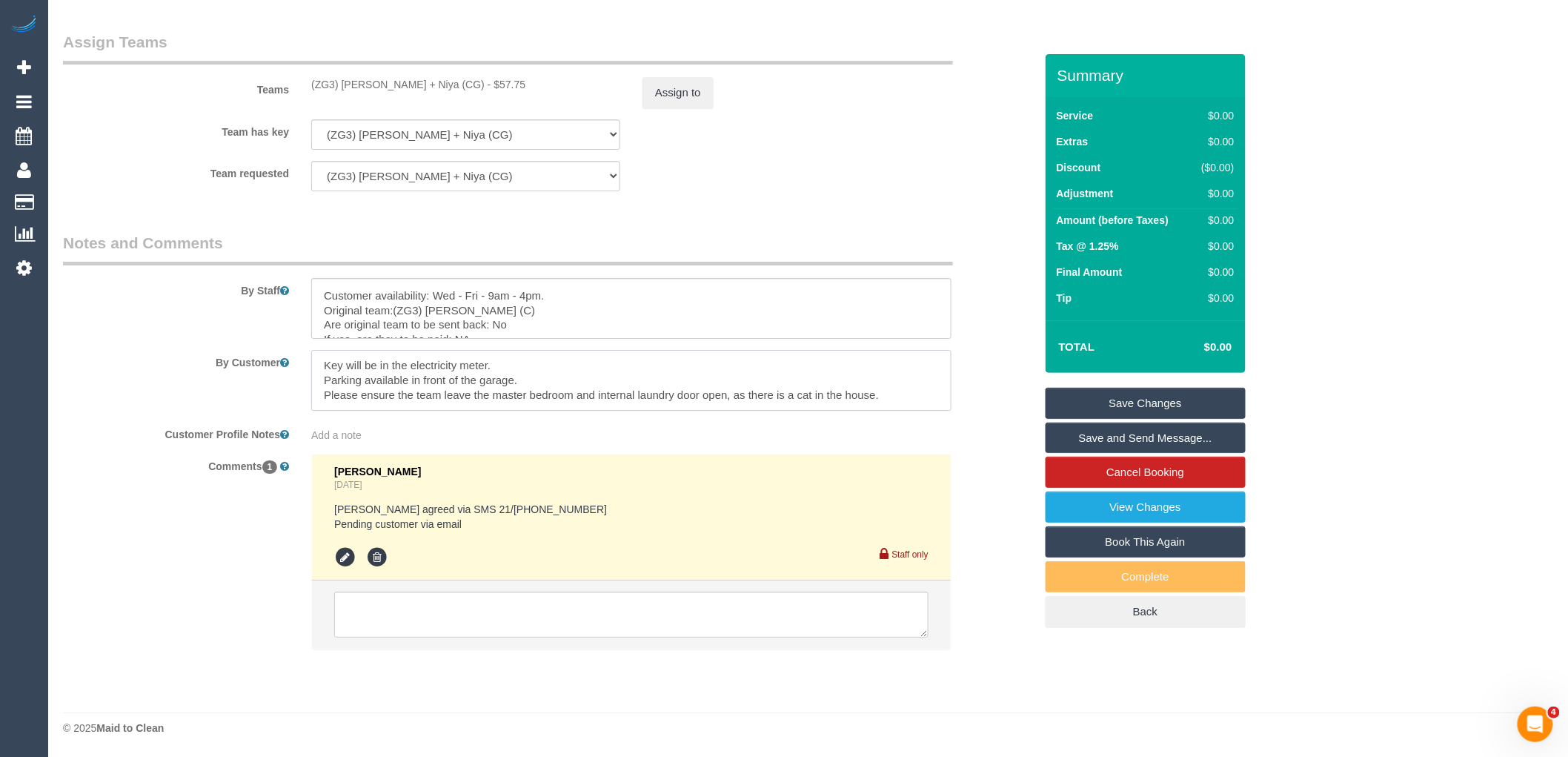
type textarea "Key will be in the electricity meter. Parking available in front of the garage.…"
drag, startPoint x: 320, startPoint y: 289, endPoint x: 617, endPoint y: 401, distance: 317.4
click at [617, 401] on sui-booking-comments "By Staff By Customer Customer Profile Notes Add a note Comments 1 [PERSON_NAME]…" at bounding box center [549, 447] width 971 height 432
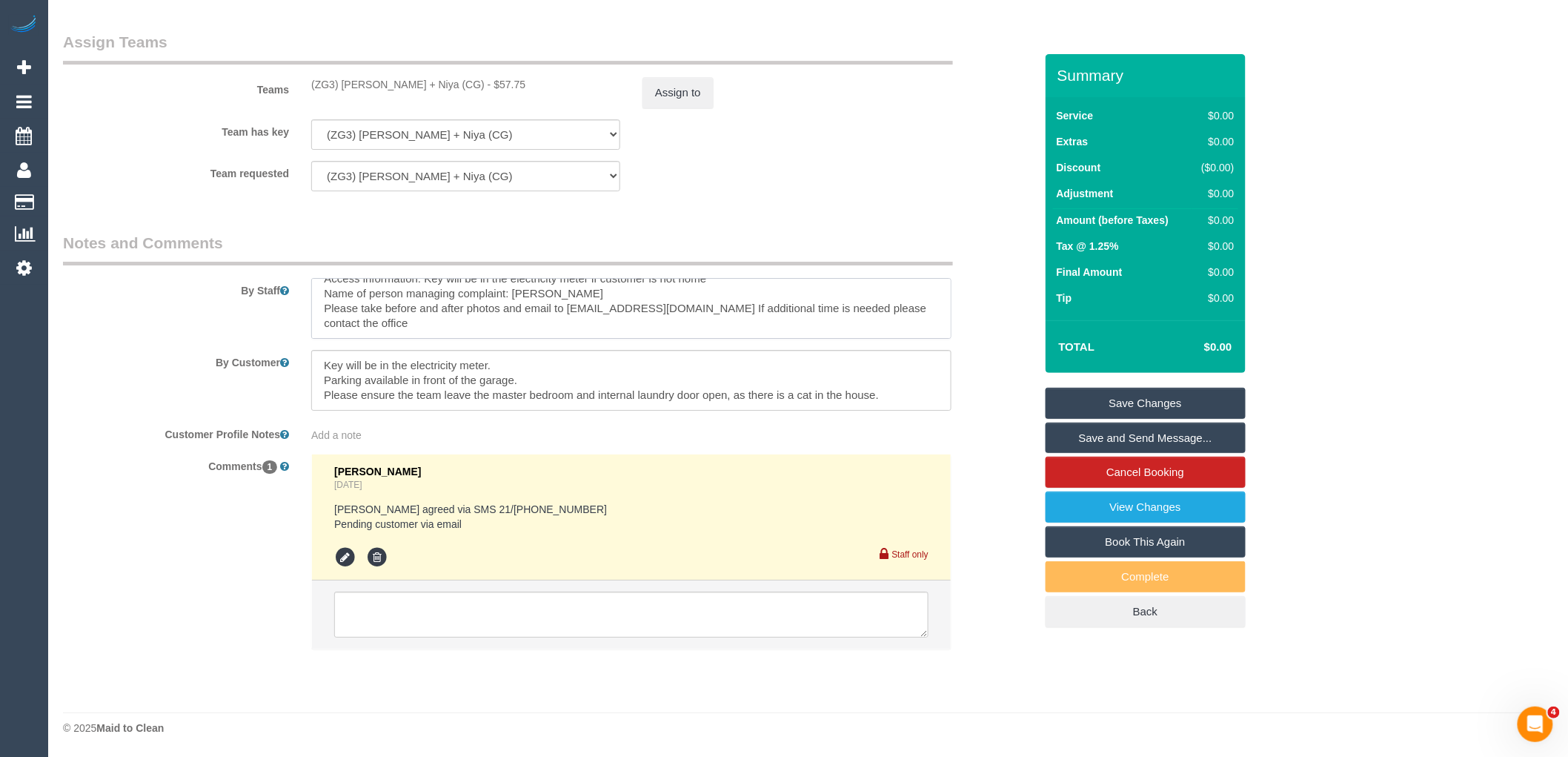
type textarea "Re-clean tasks: window tracks in all rooms, espeshially in kitchen, stall in it…"
click at [536, 632] on textarea at bounding box center [631, 613] width 594 height 46
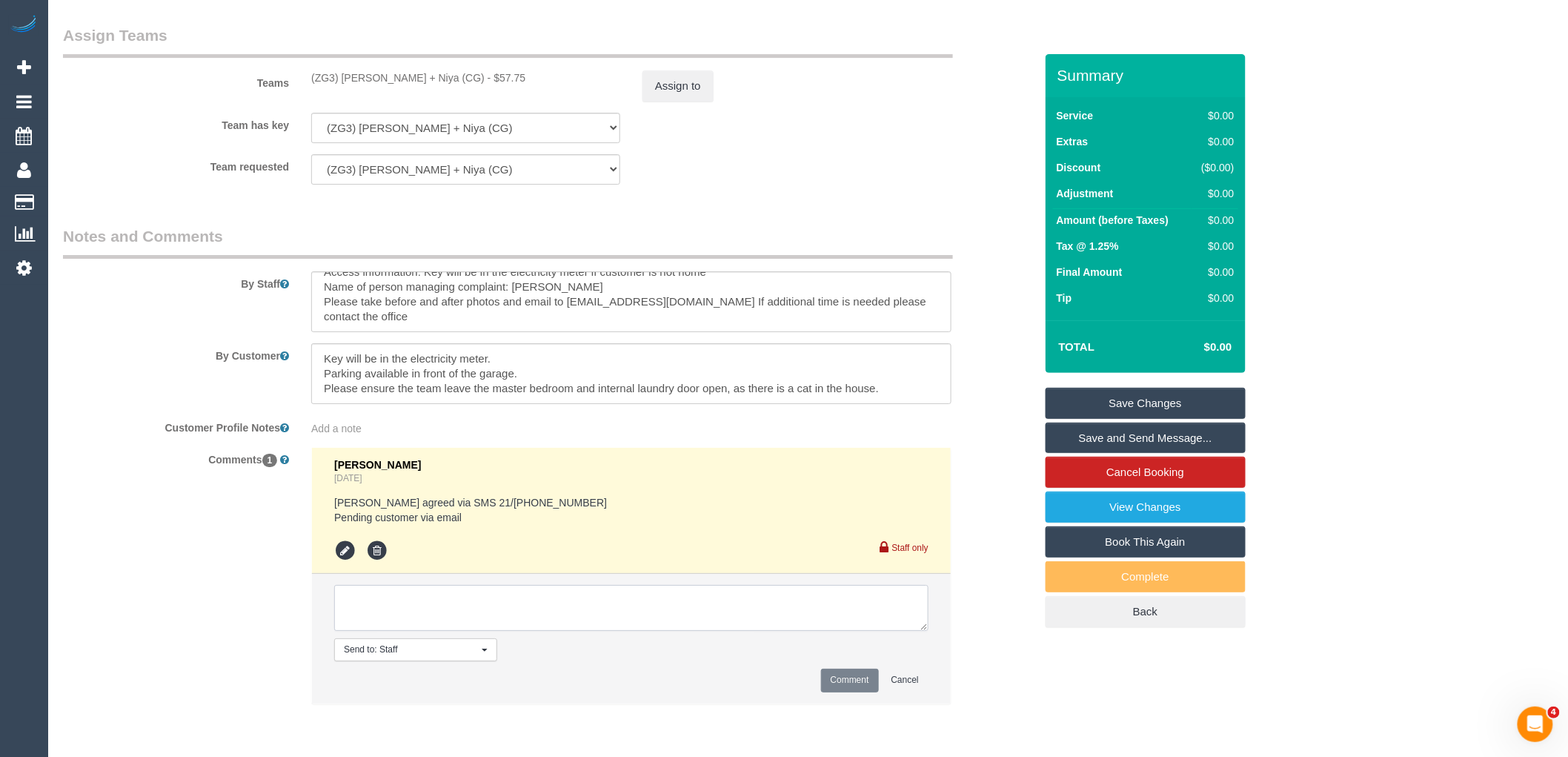
paste textarea "Customer availability: Wed - Fri - 9am - 4pm. Original team:(ZG3) [PERSON_NAME]…"
type textarea "Customer availability: Wed - Fri - 9am - 4pm. Original team:(ZG3) [PERSON_NAME]…"
click at [862, 686] on button "Comment" at bounding box center [849, 679] width 58 height 23
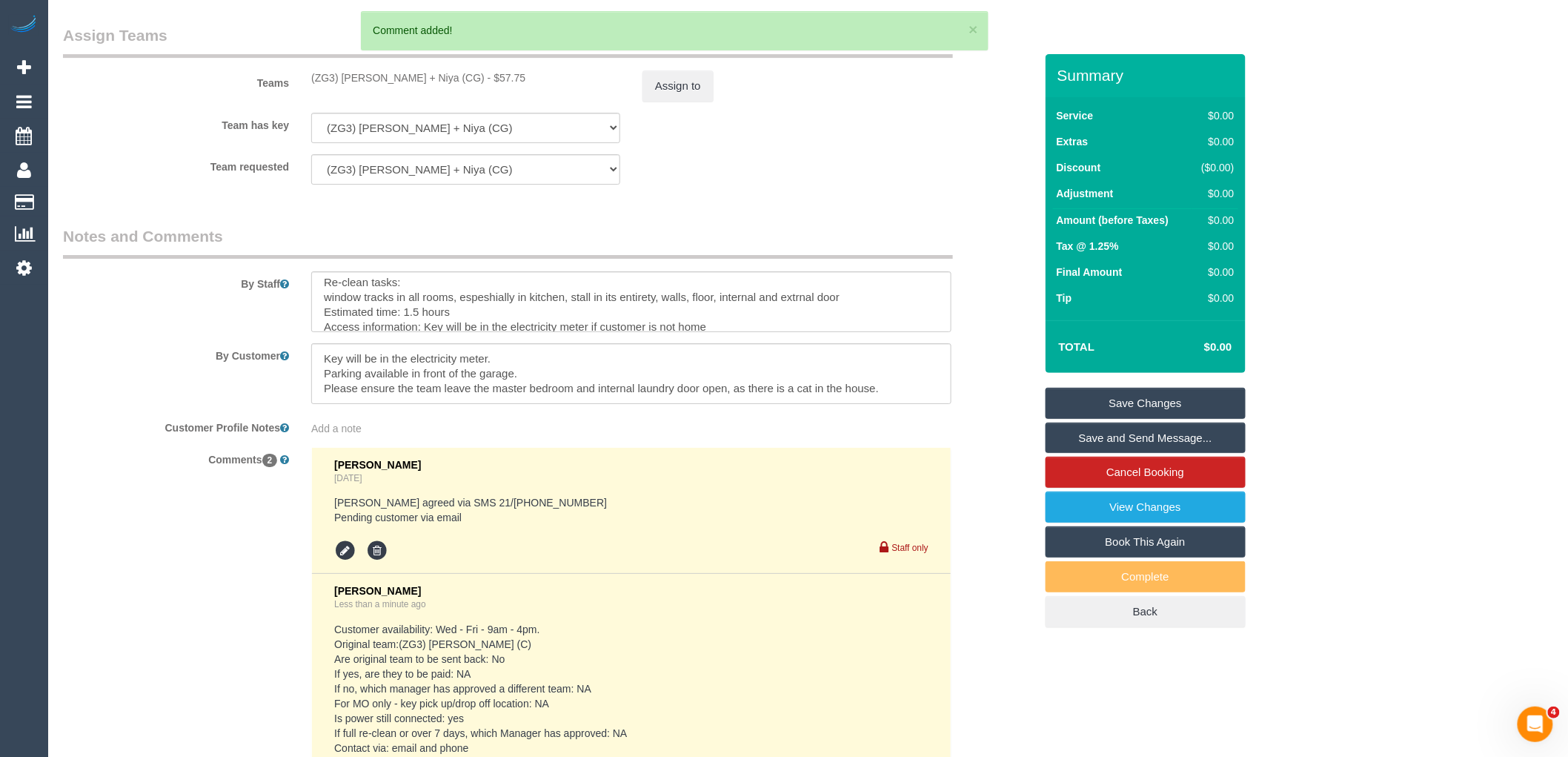
scroll to position [0, 0]
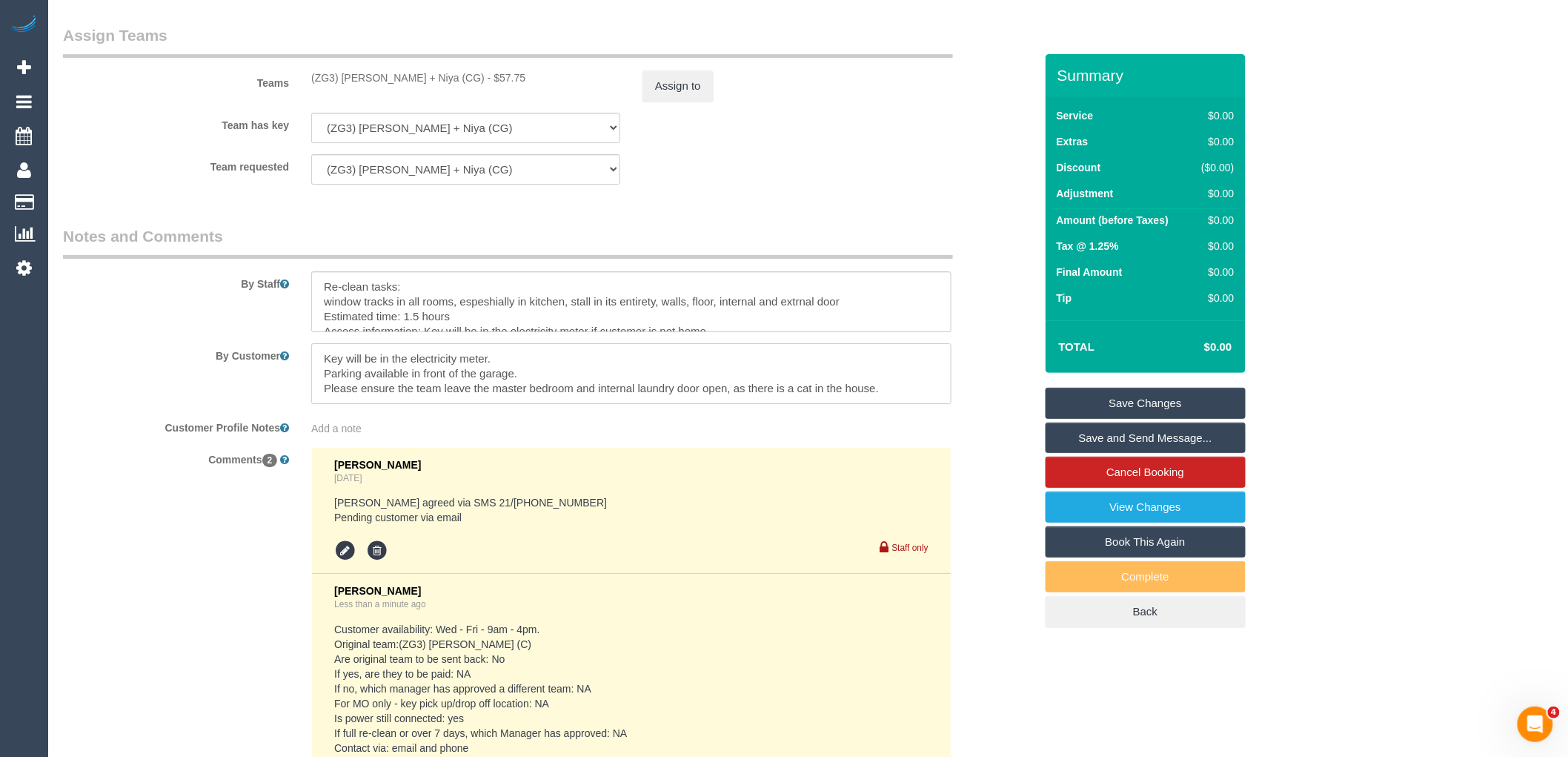
drag, startPoint x: 515, startPoint y: 362, endPoint x: 293, endPoint y: 359, distance: 222.0
click at [293, 359] on div "By Customer" at bounding box center [549, 374] width 994 height 61
click at [316, 380] on textarea at bounding box center [631, 374] width 640 height 61
type textarea "Parking available in front of the garage. Please ensure the team leave the mast…"
drag, startPoint x: 861, startPoint y: 305, endPoint x: 268, endPoint y: 305, distance: 593.0
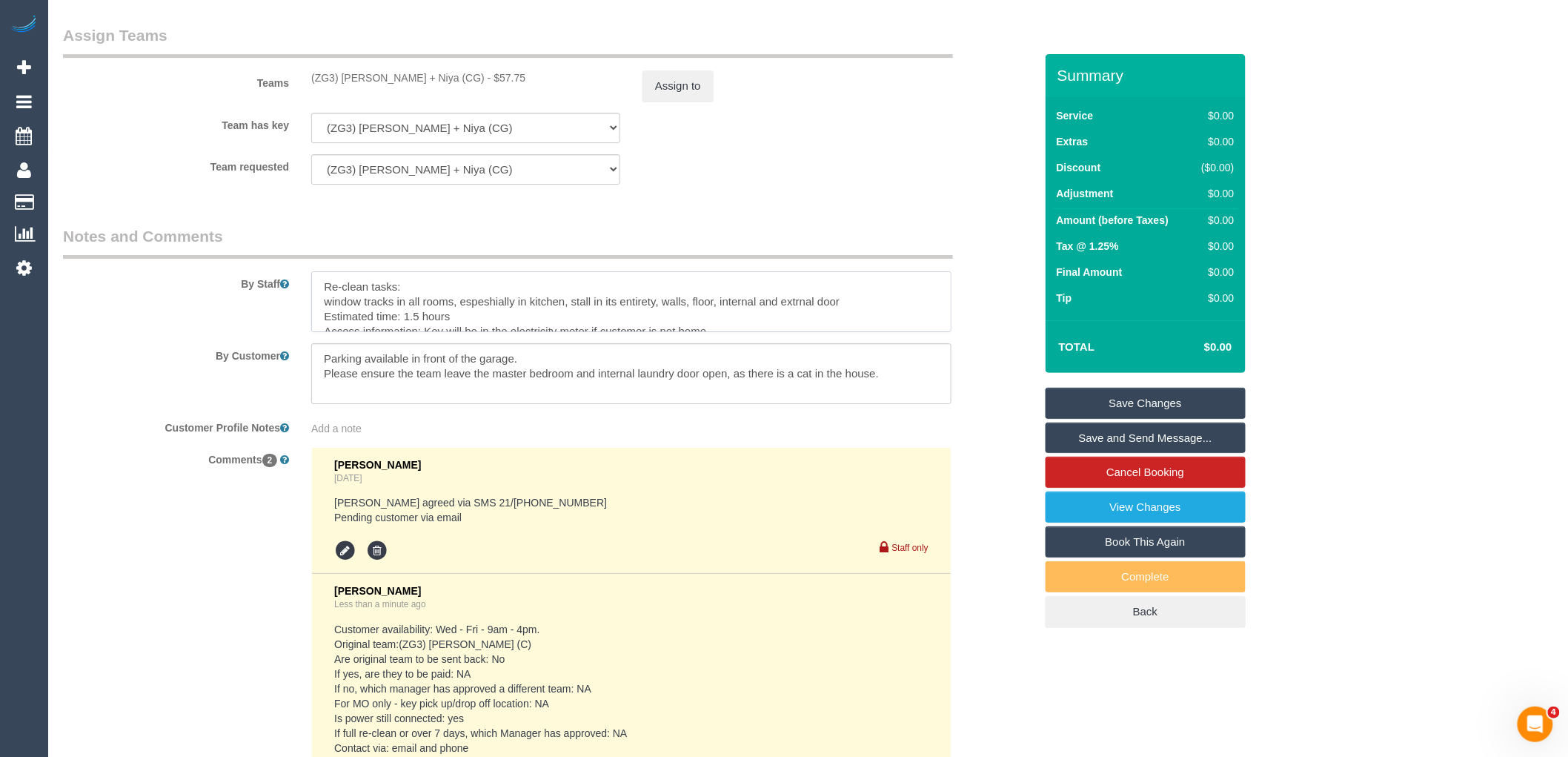
click at [268, 305] on div "By Staff" at bounding box center [549, 278] width 994 height 107
click at [1156, 395] on link "Save Changes" at bounding box center [1144, 403] width 200 height 31
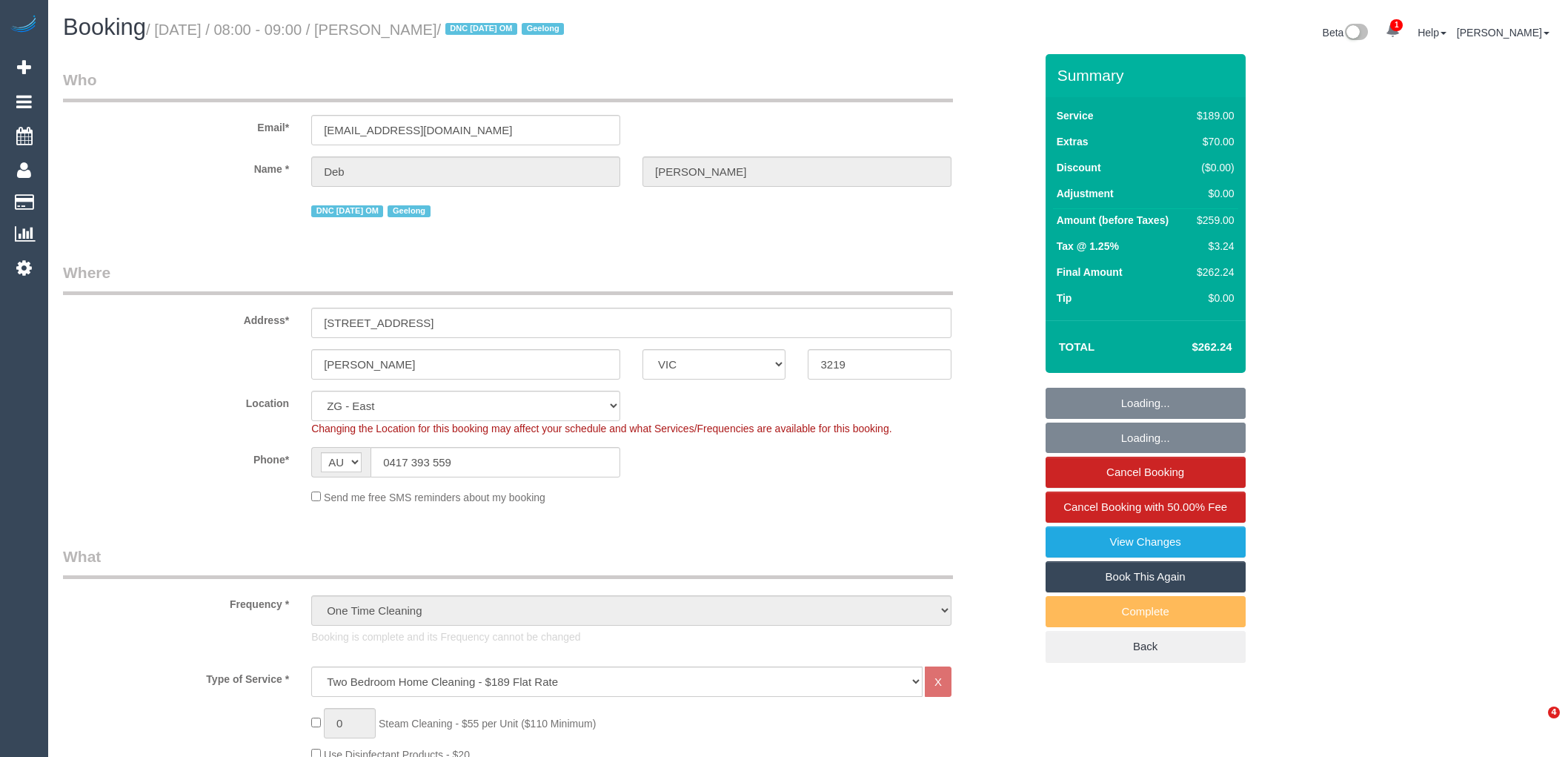
select select "VIC"
select select "spot1"
select select "number:29"
select select "number:15"
select select "number:18"
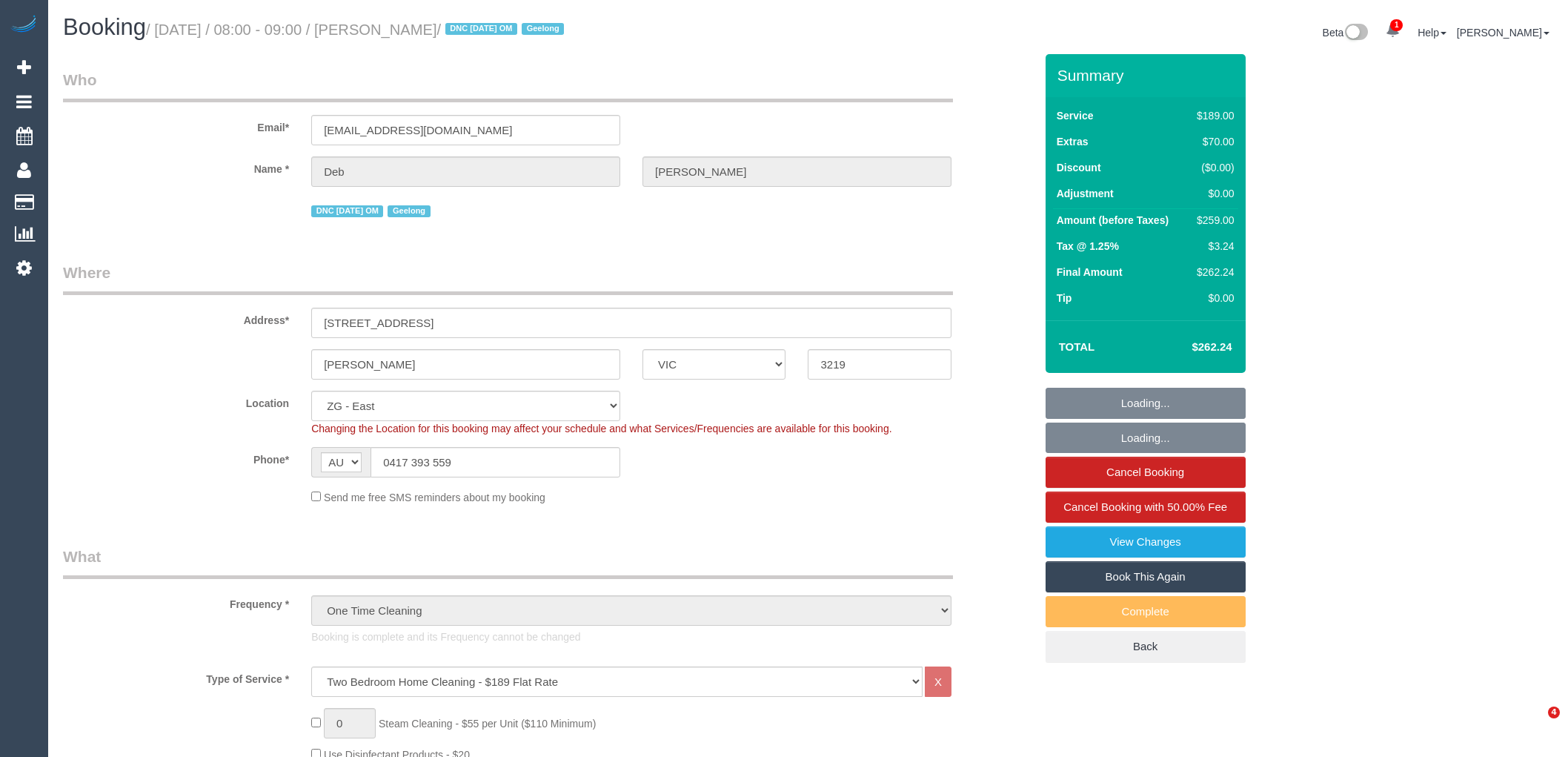
select select "number:36"
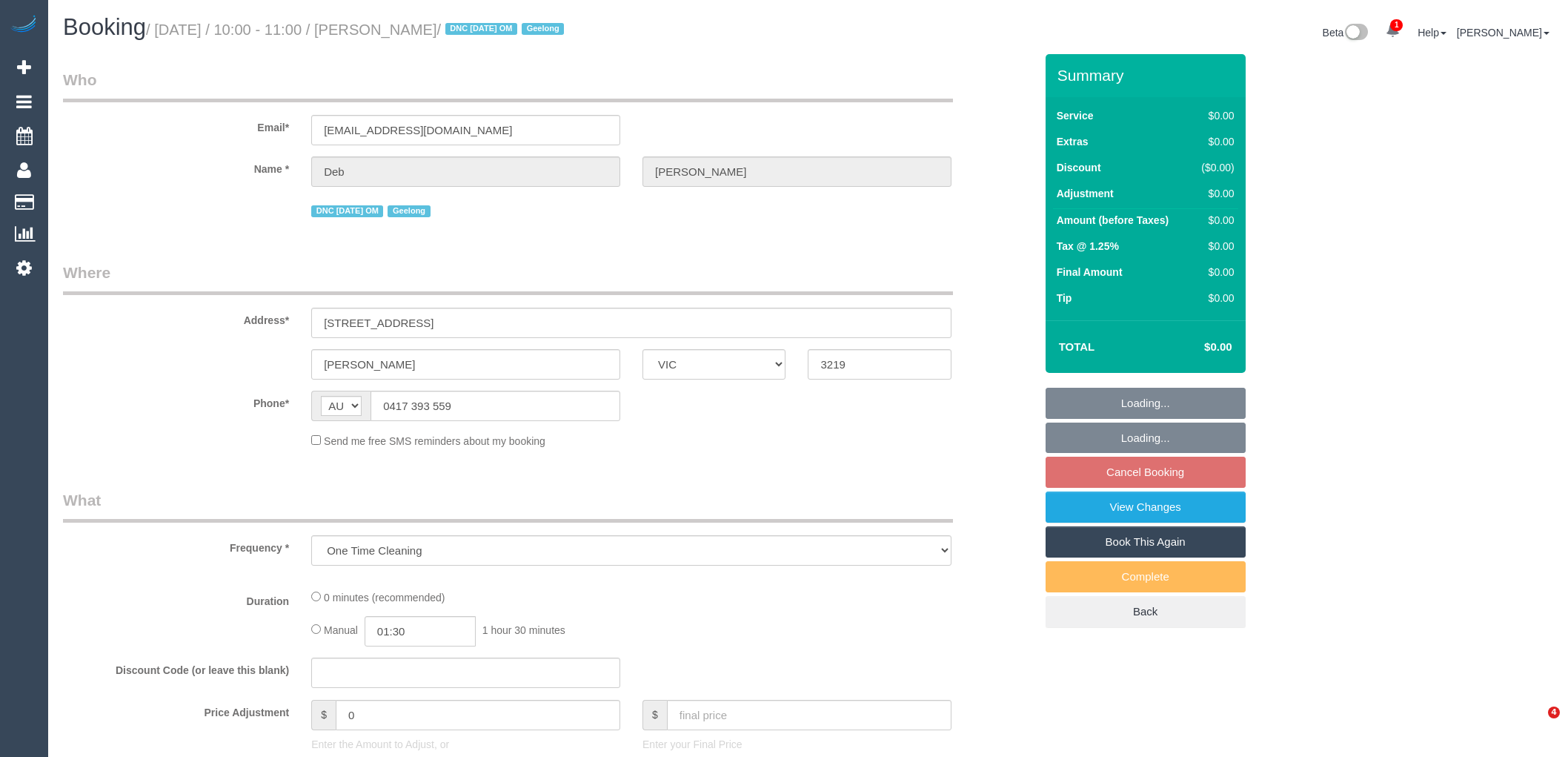
select select "VIC"
select select "string:stripe-pm_1RulTB2GScqysDRVuQAR8ykx"
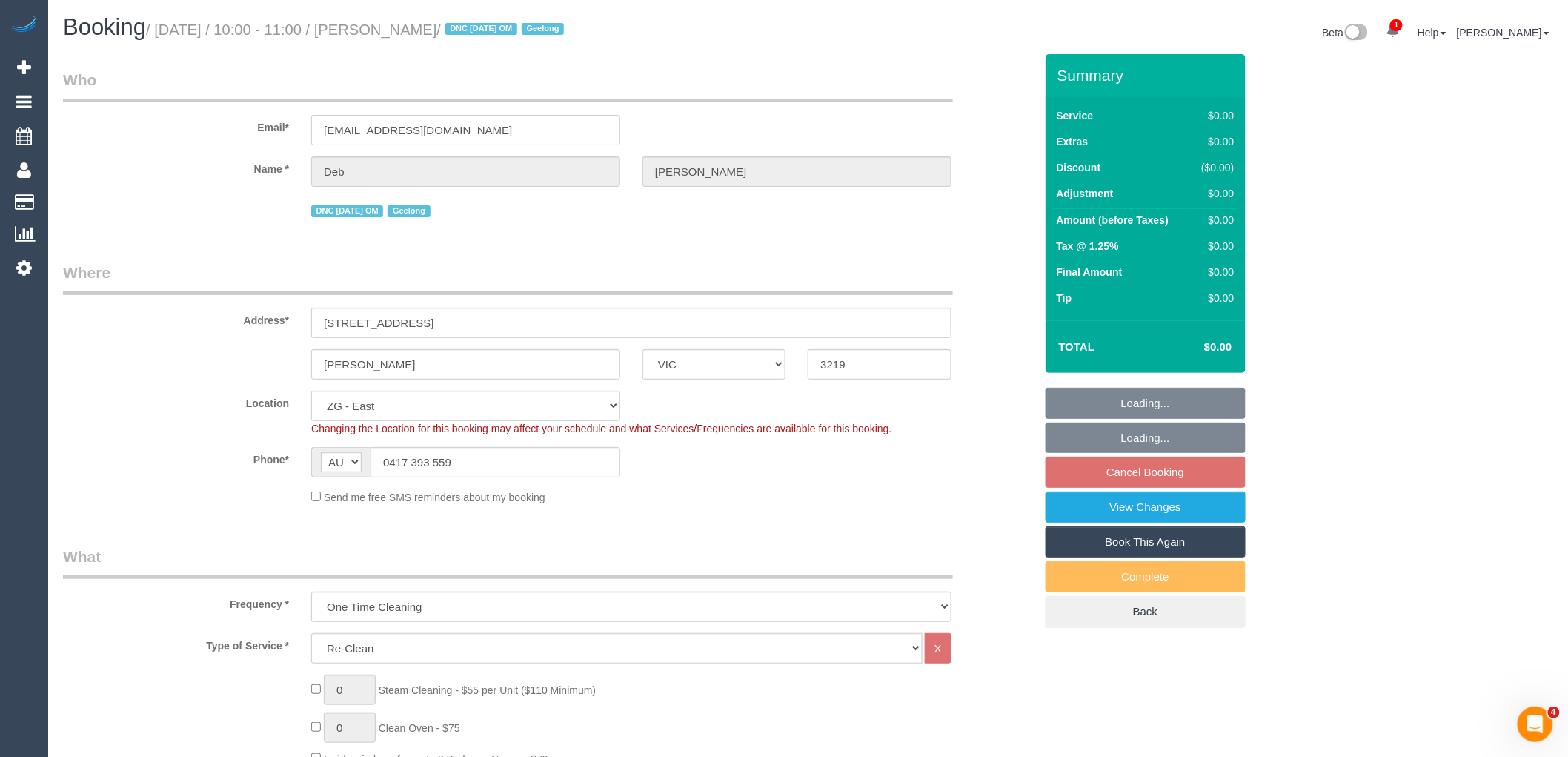
select select "object:813"
select select "number:29"
select select "number:15"
select select "number:18"
select select "number:36"
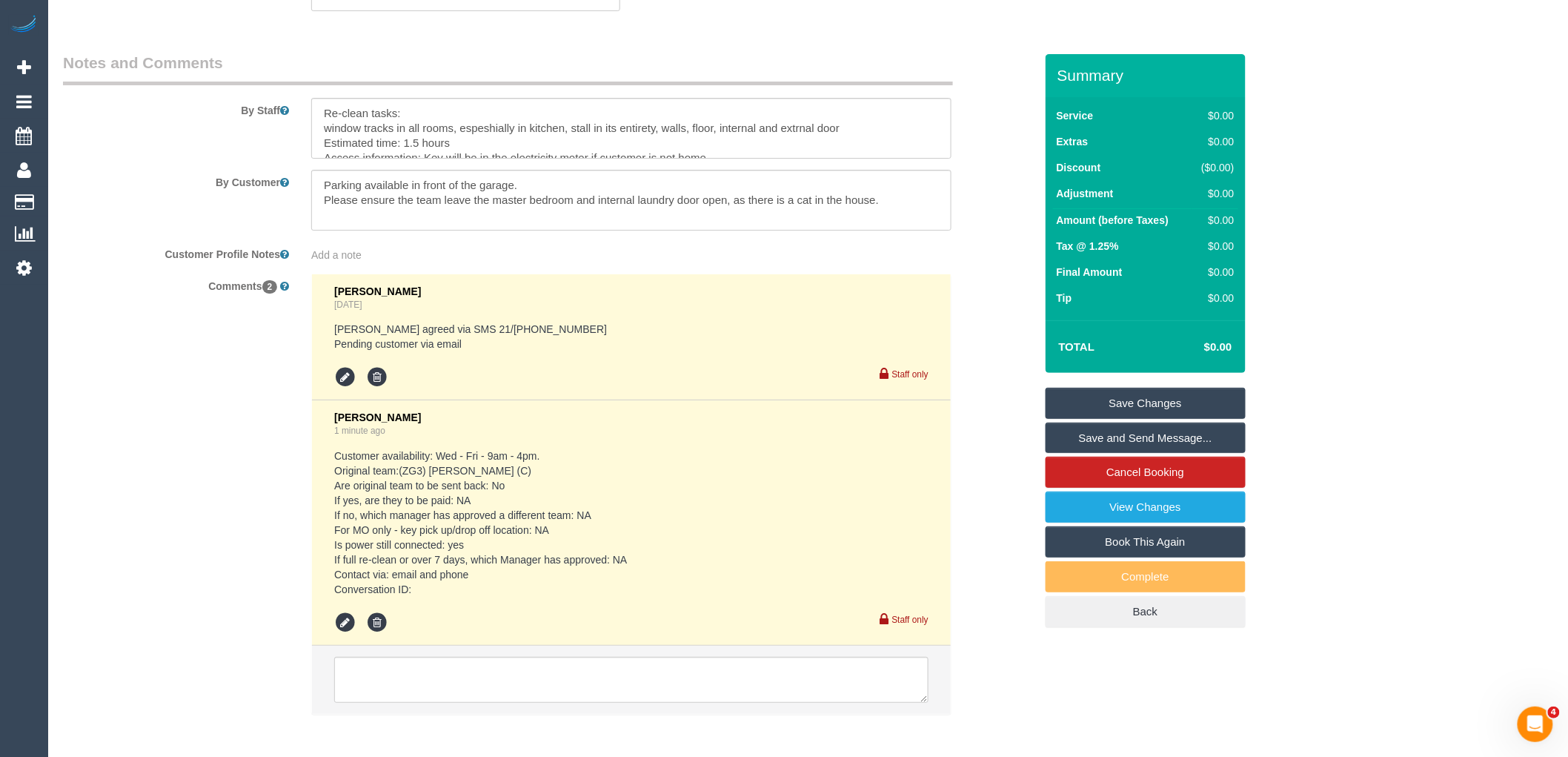
scroll to position [1893, 0]
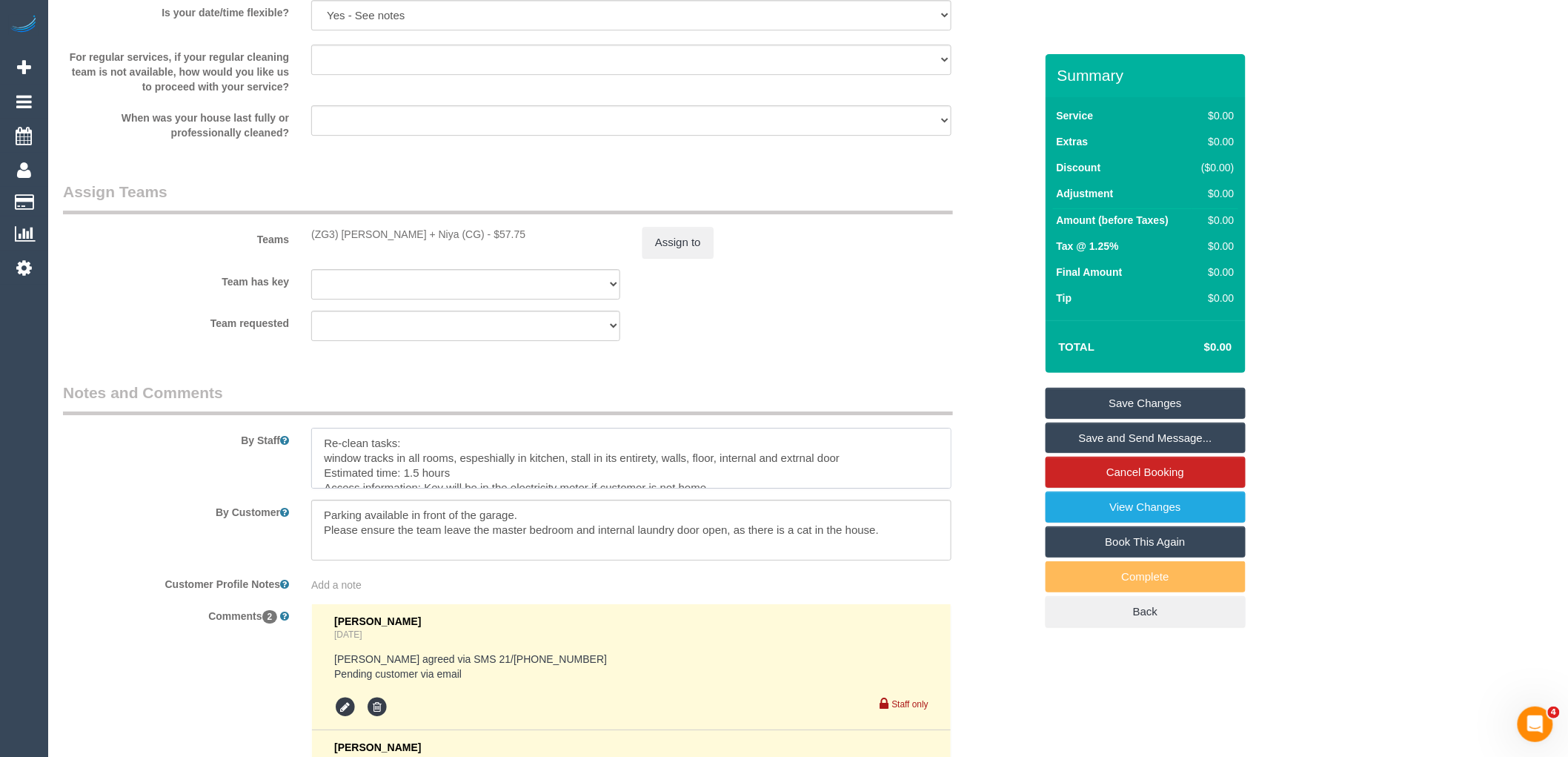
click at [574, 462] on textarea at bounding box center [631, 458] width 640 height 61
type textarea "Re-clean tasks: window tracks in all rooms, espeshially in kitchen, Shower stal…"
click at [1206, 398] on link "Save Changes" at bounding box center [1144, 403] width 200 height 31
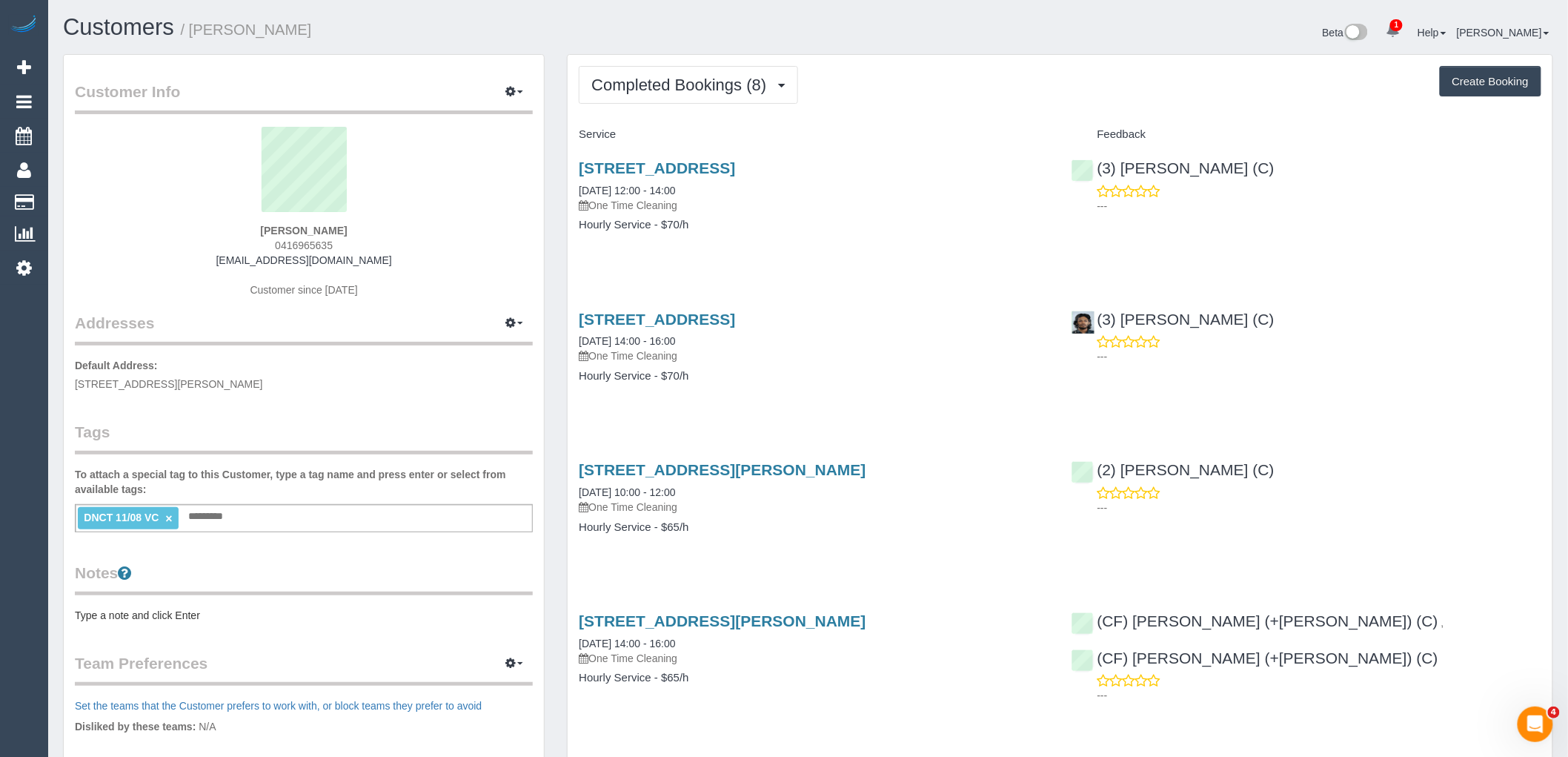
drag, startPoint x: 362, startPoint y: 230, endPoint x: 227, endPoint y: 255, distance: 137.3
click at [239, 230] on div "[PERSON_NAME] 0416965635 [EMAIL_ADDRESS][DOMAIN_NAME] Customer since [DATE]" at bounding box center [304, 219] width 458 height 185
copy strong "[PERSON_NAME]"
click at [171, 516] on link "×" at bounding box center [168, 518] width 7 height 13
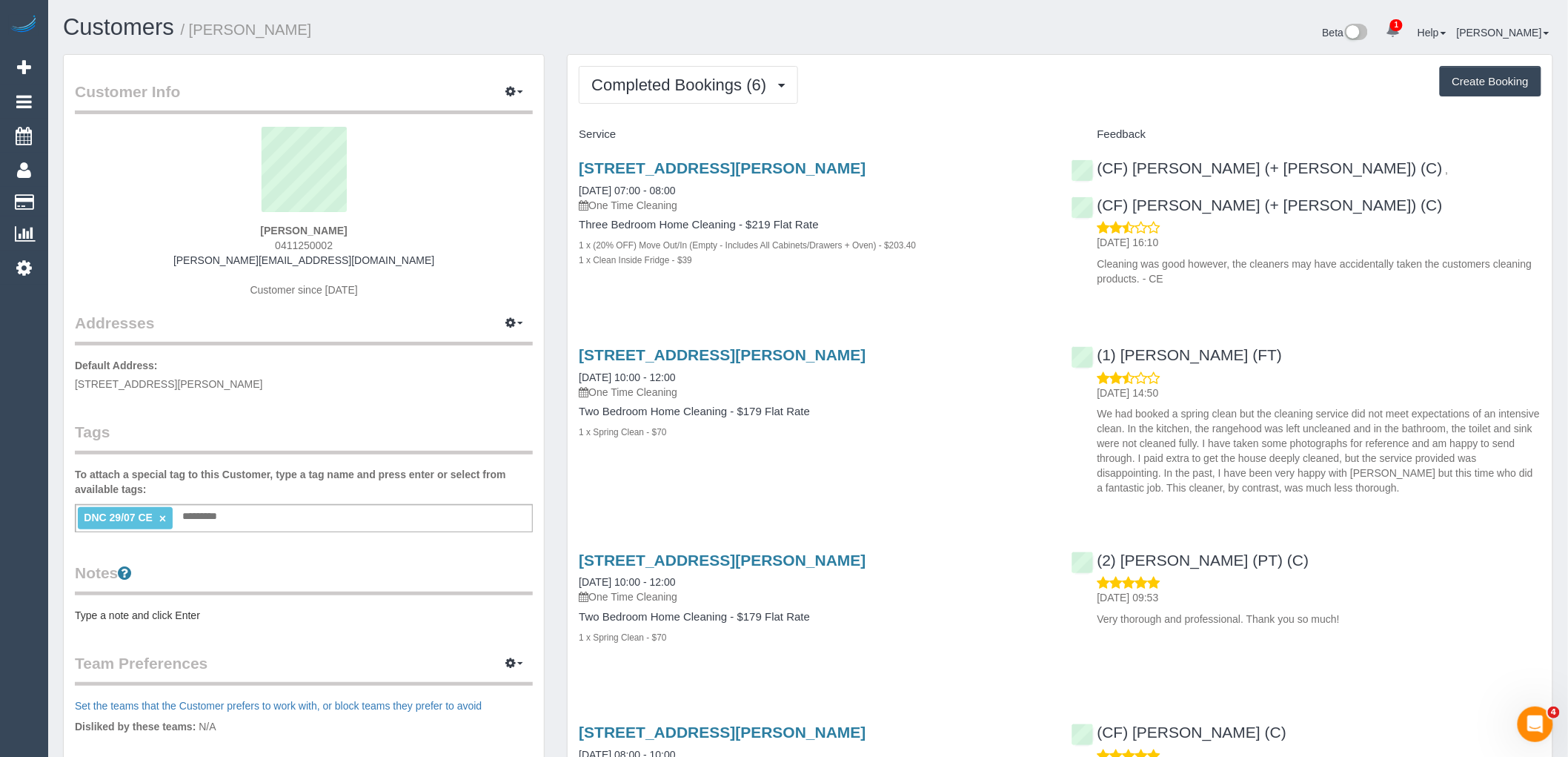
click at [161, 515] on link "×" at bounding box center [162, 518] width 7 height 13
click at [730, 83] on span "Completed Bookings (6)" at bounding box center [681, 85] width 182 height 19
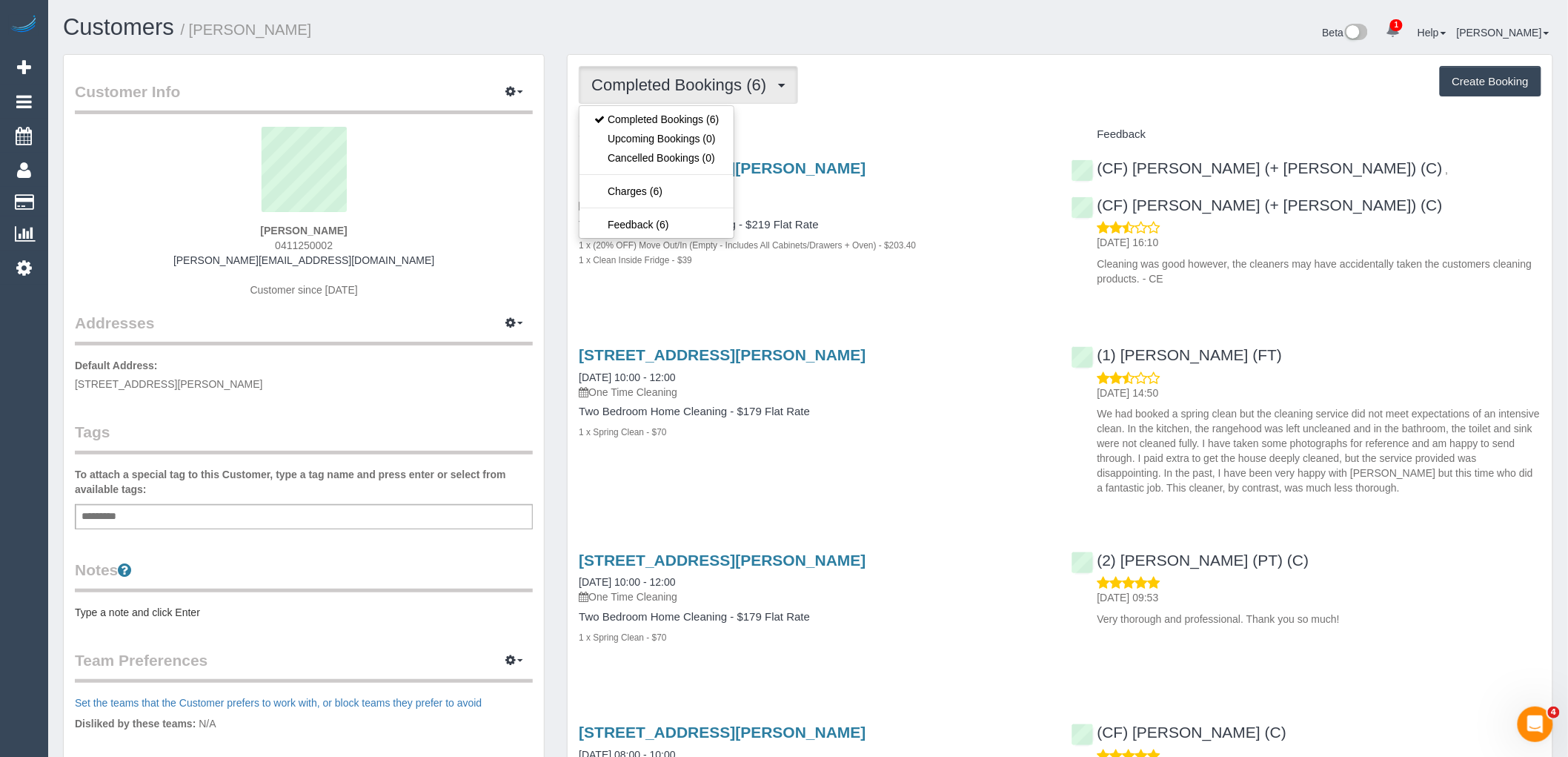
click at [877, 113] on div "Completed Bookings (6) Completed Bookings (6) Upcoming Bookings (0) Cancelled B…" at bounding box center [1060, 636] width 985 height 1162
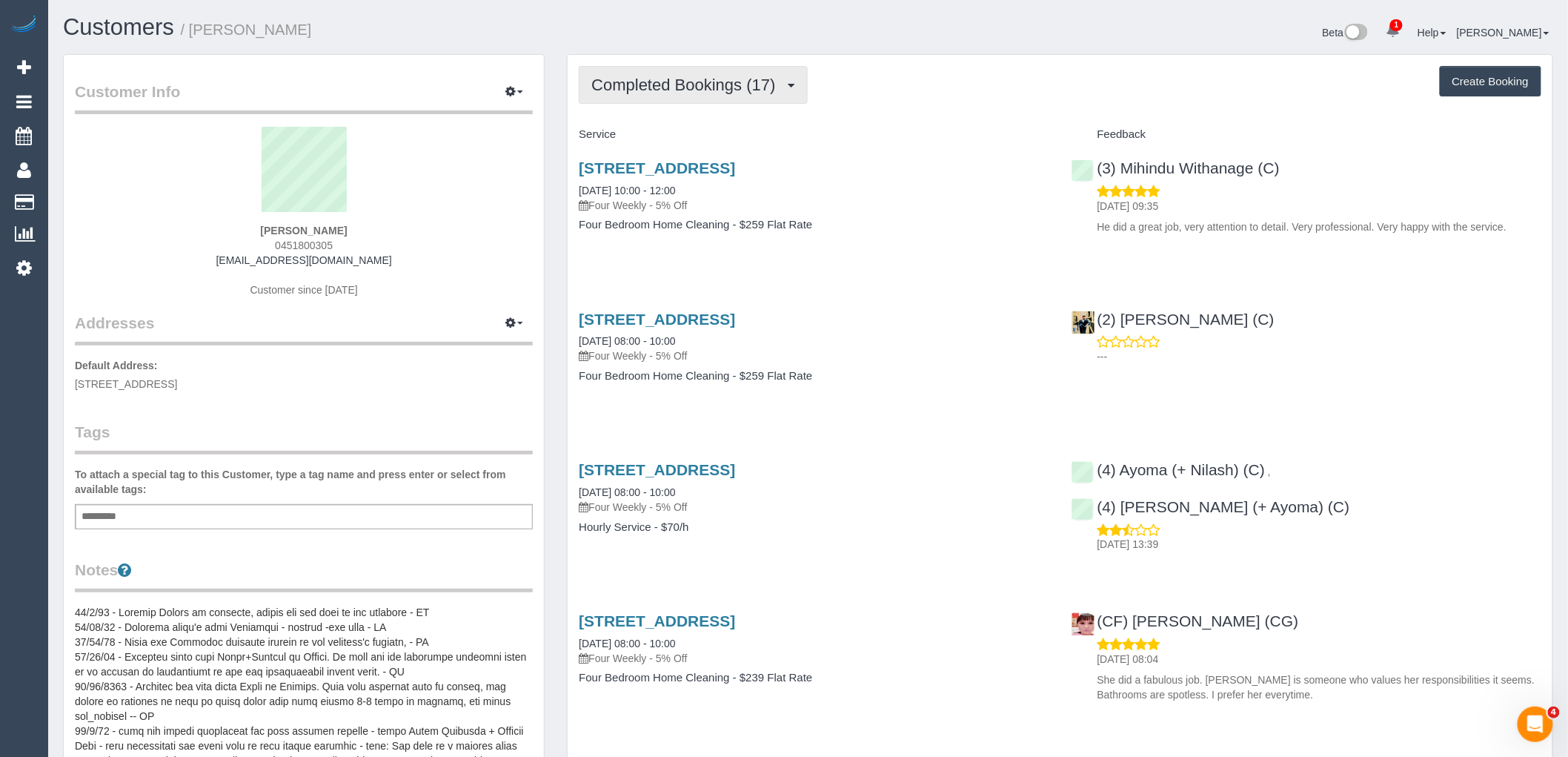
drag, startPoint x: 730, startPoint y: 75, endPoint x: 726, endPoint y: 94, distance: 19.4
click at [730, 75] on button "Completed Bookings (17)" at bounding box center [693, 85] width 228 height 37
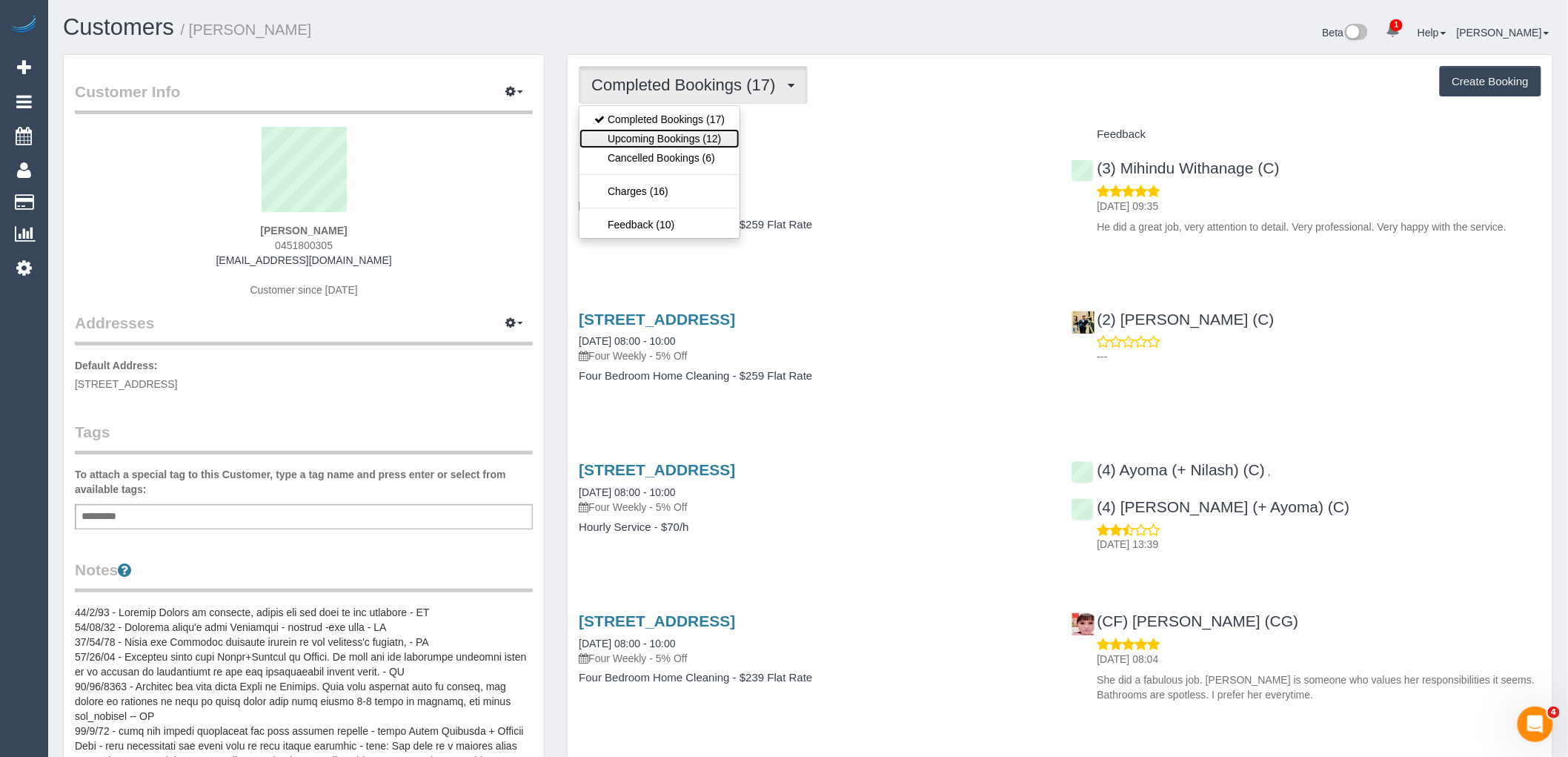
click at [699, 148] on link "Upcoming Bookings (12)" at bounding box center [659, 139] width 160 height 20
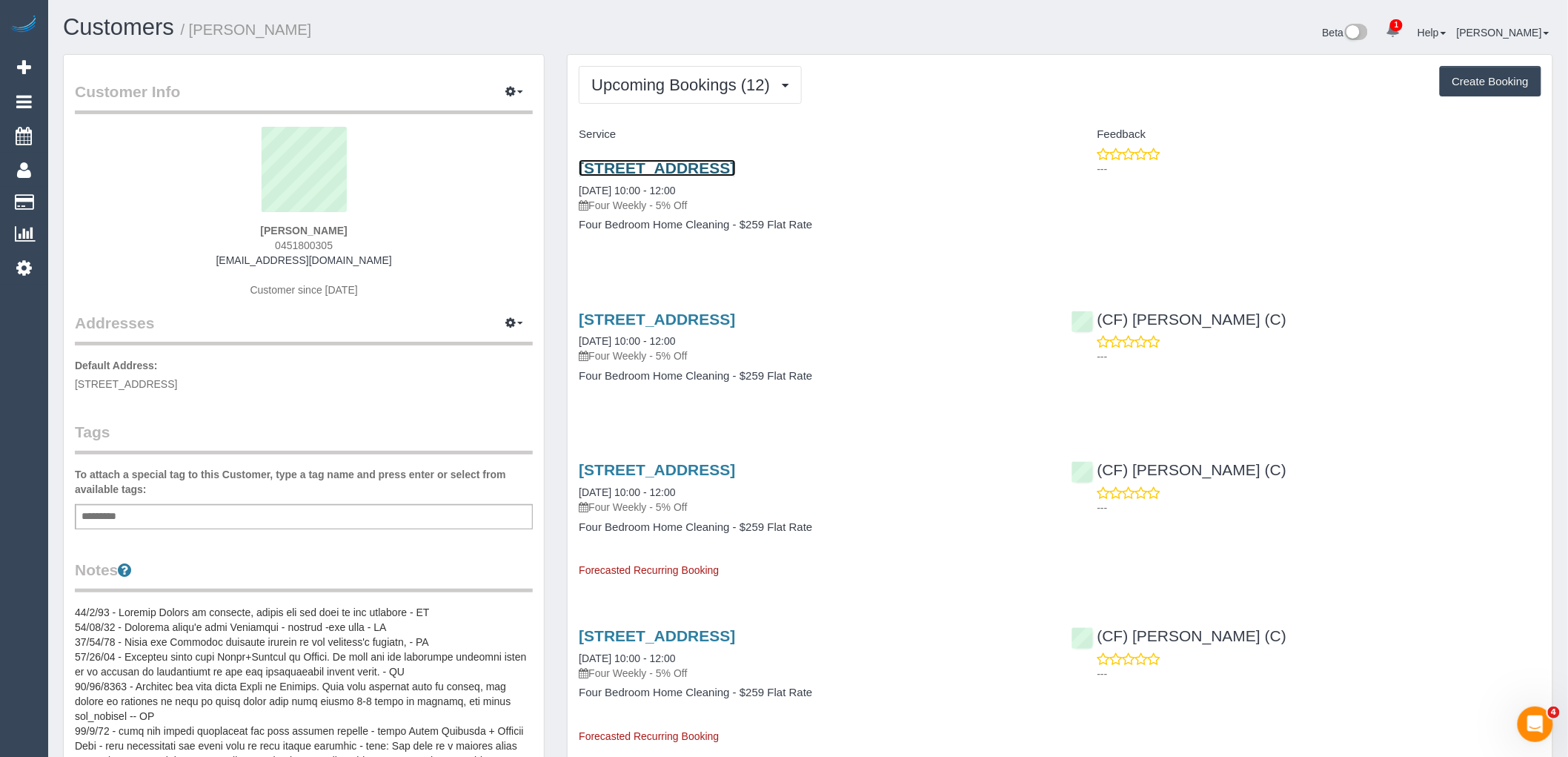
click at [735, 173] on link "11 Greenvale Gardens Boulevard, Greenvale, VIC 3059" at bounding box center [657, 167] width 156 height 17
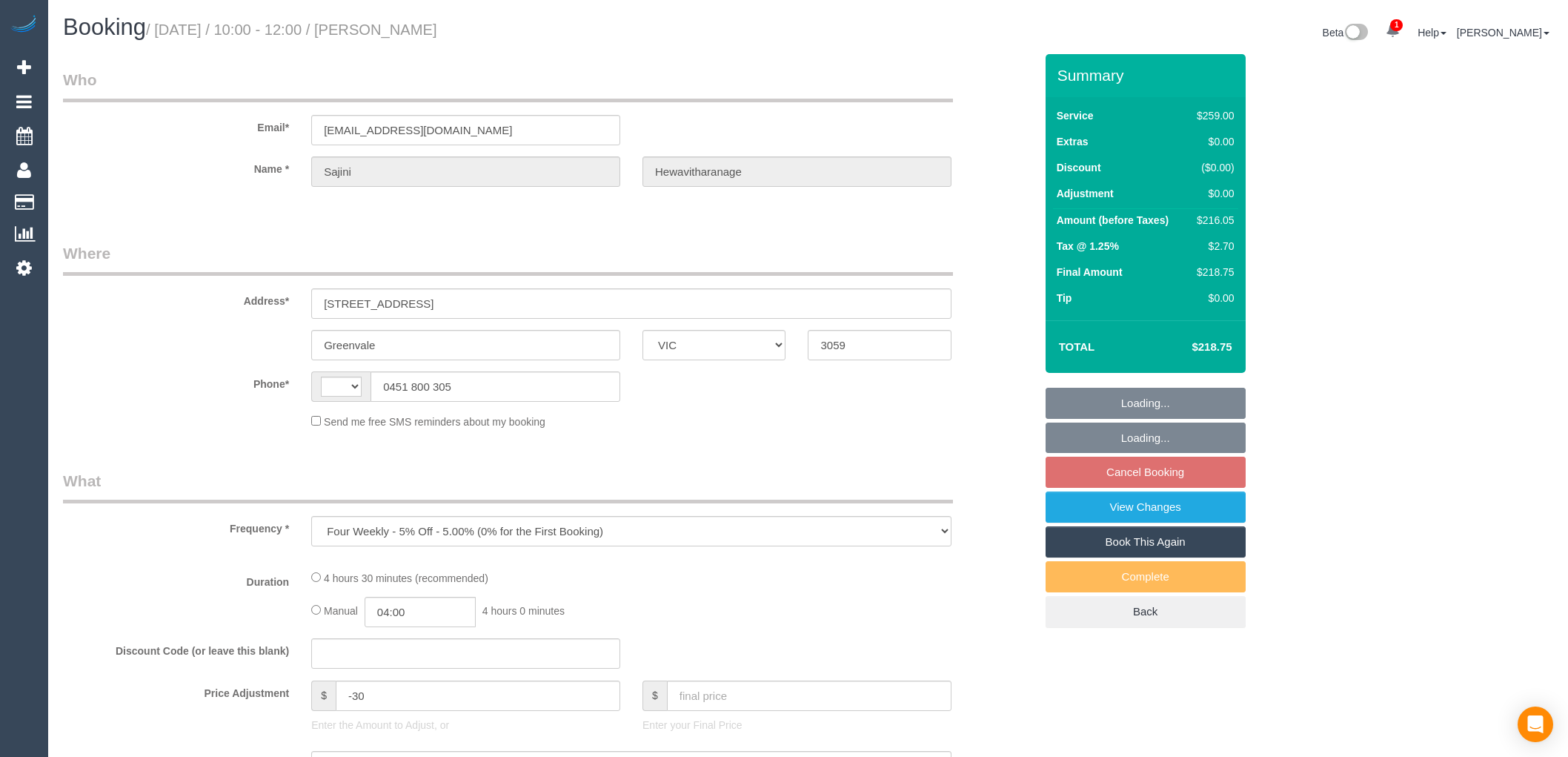
select select "VIC"
select select "string:stripe-pm_1Odr4E2GScqysDRVVS4QzLt3"
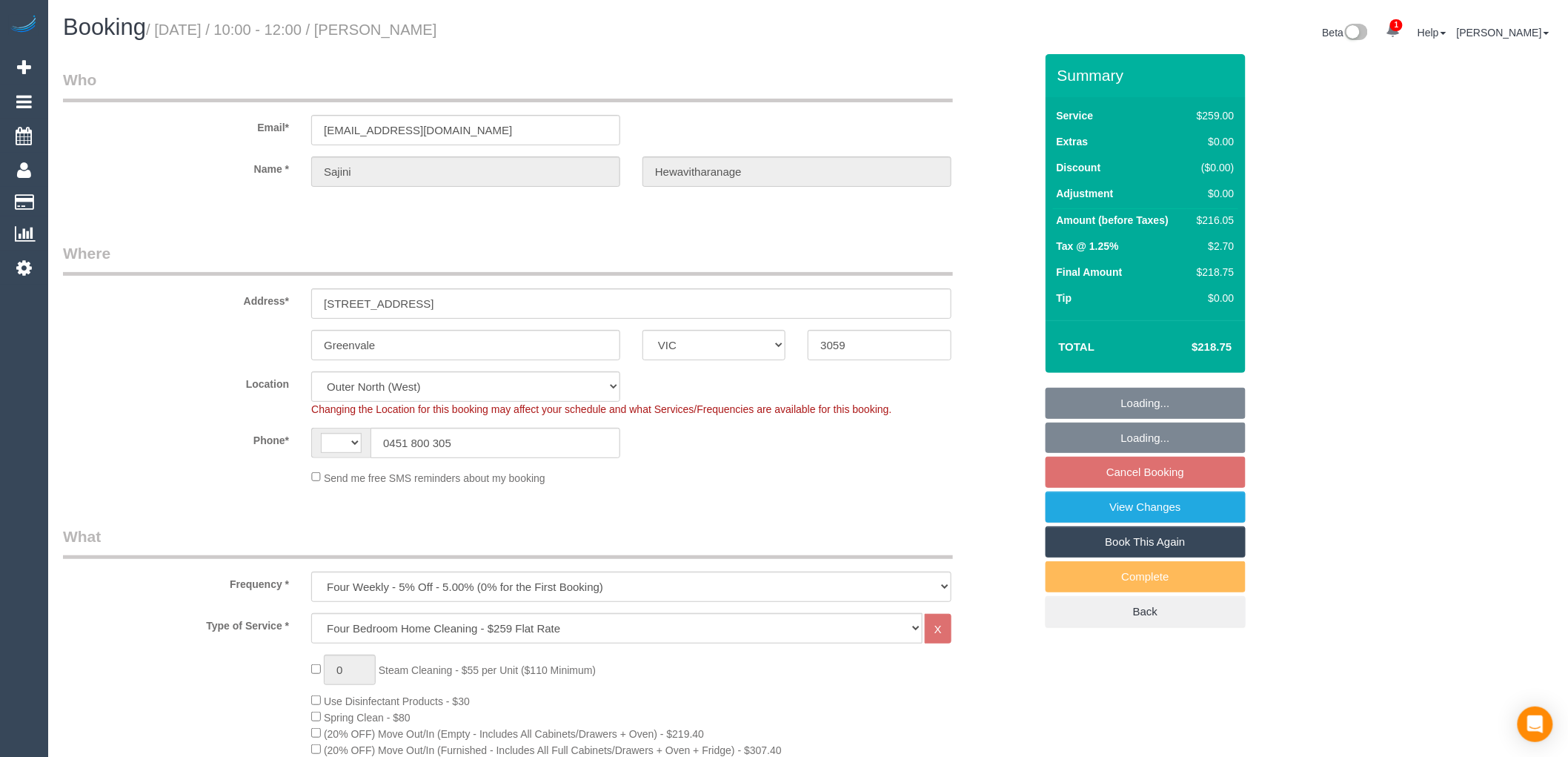
select select "object:1080"
select select "string:AU"
select select "spot3"
select select "number:27"
select select "number:14"
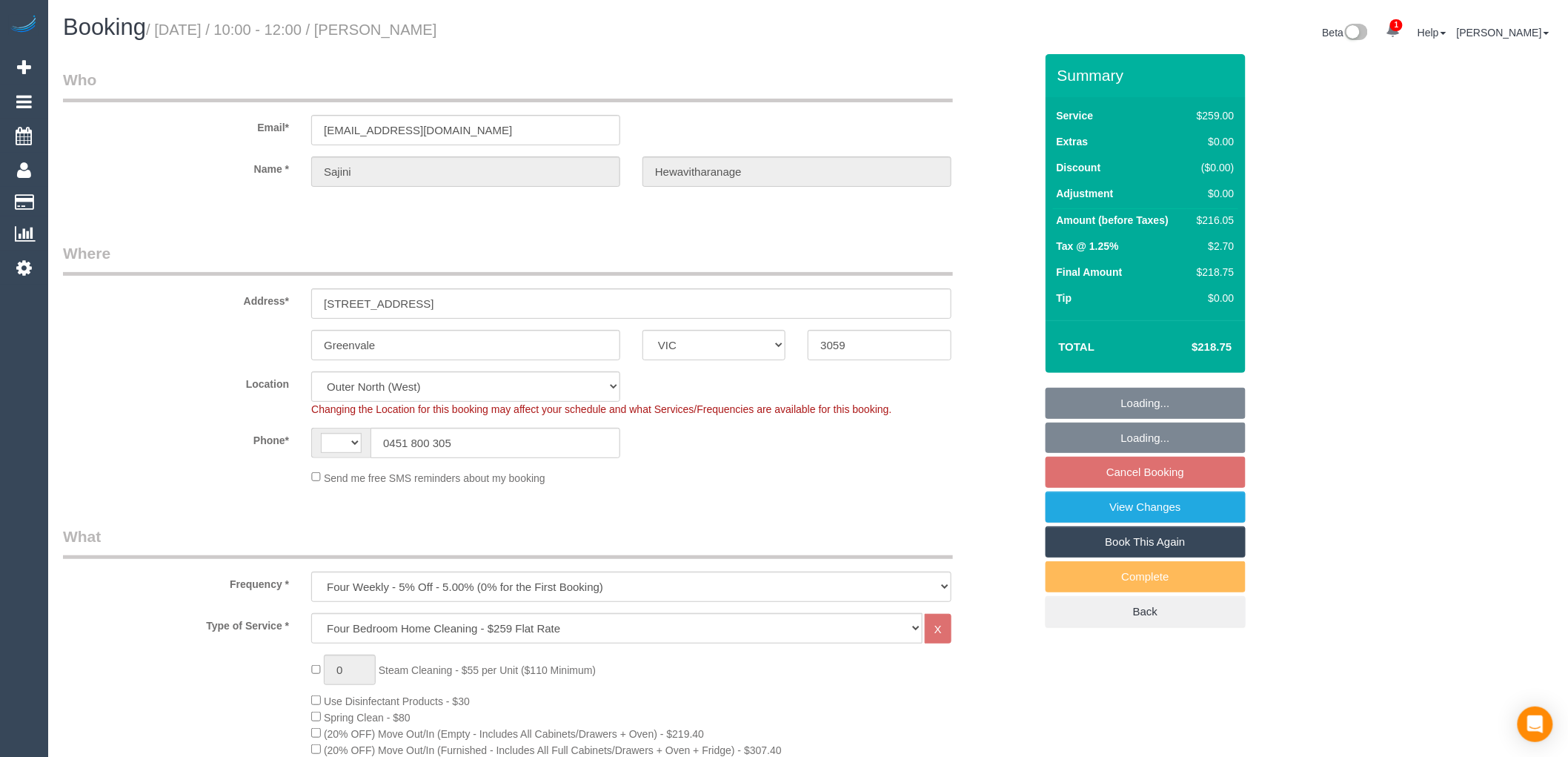
select select "number:18"
select select "number:22"
select select "number:34"
select select "number:12"
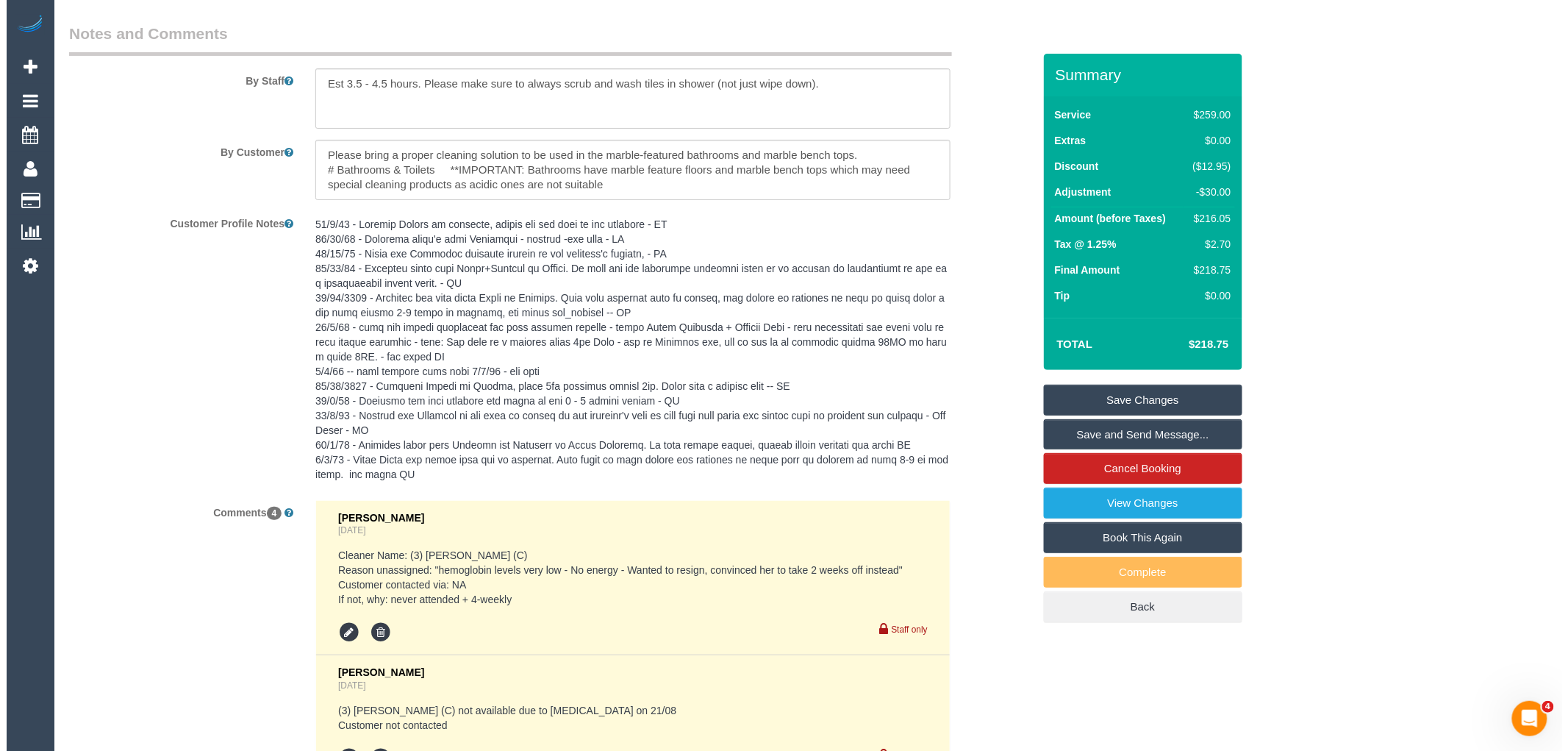
scroll to position [2368, 0]
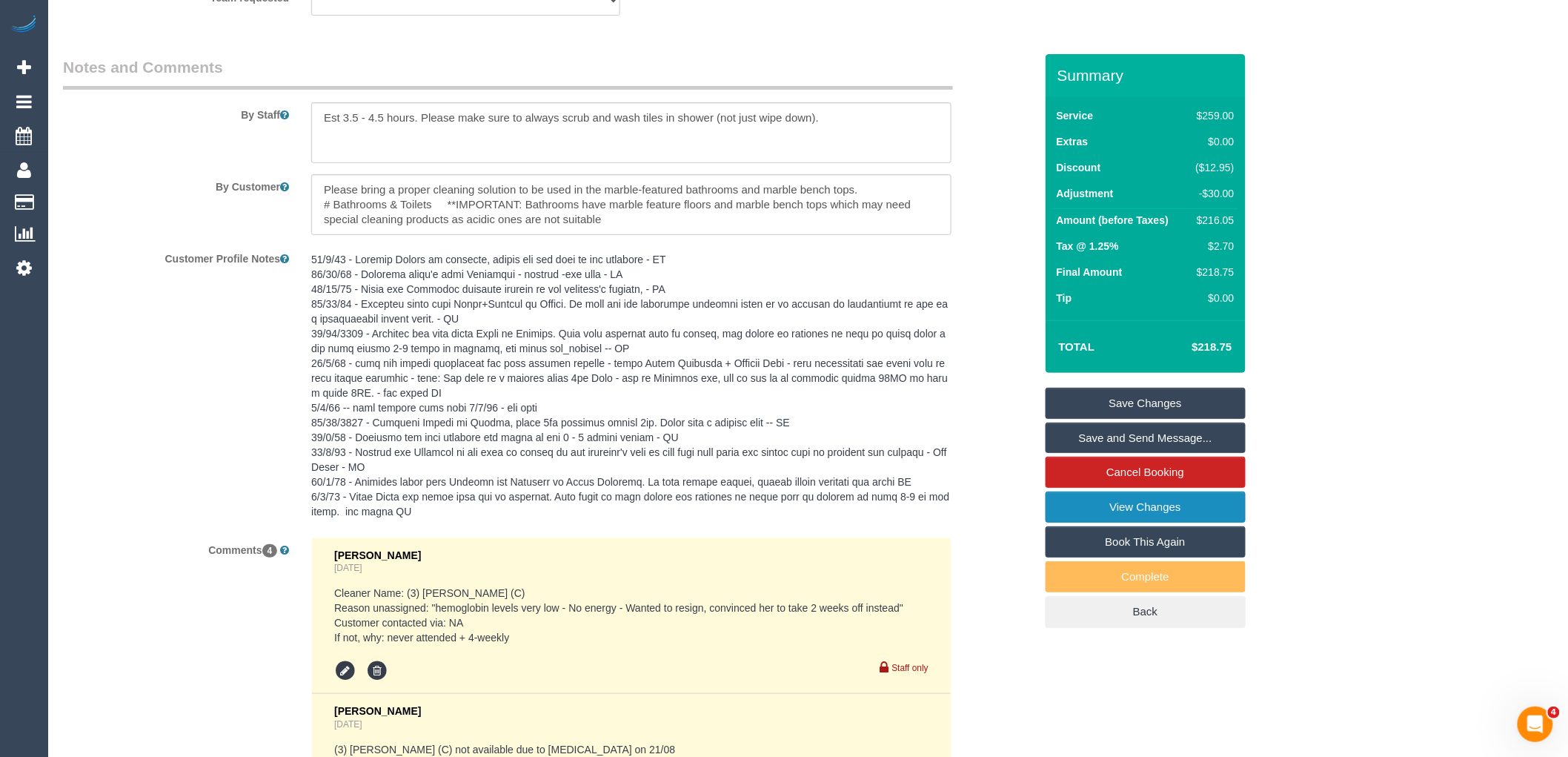
click at [1182, 510] on link "View Changes" at bounding box center [1144, 507] width 200 height 31
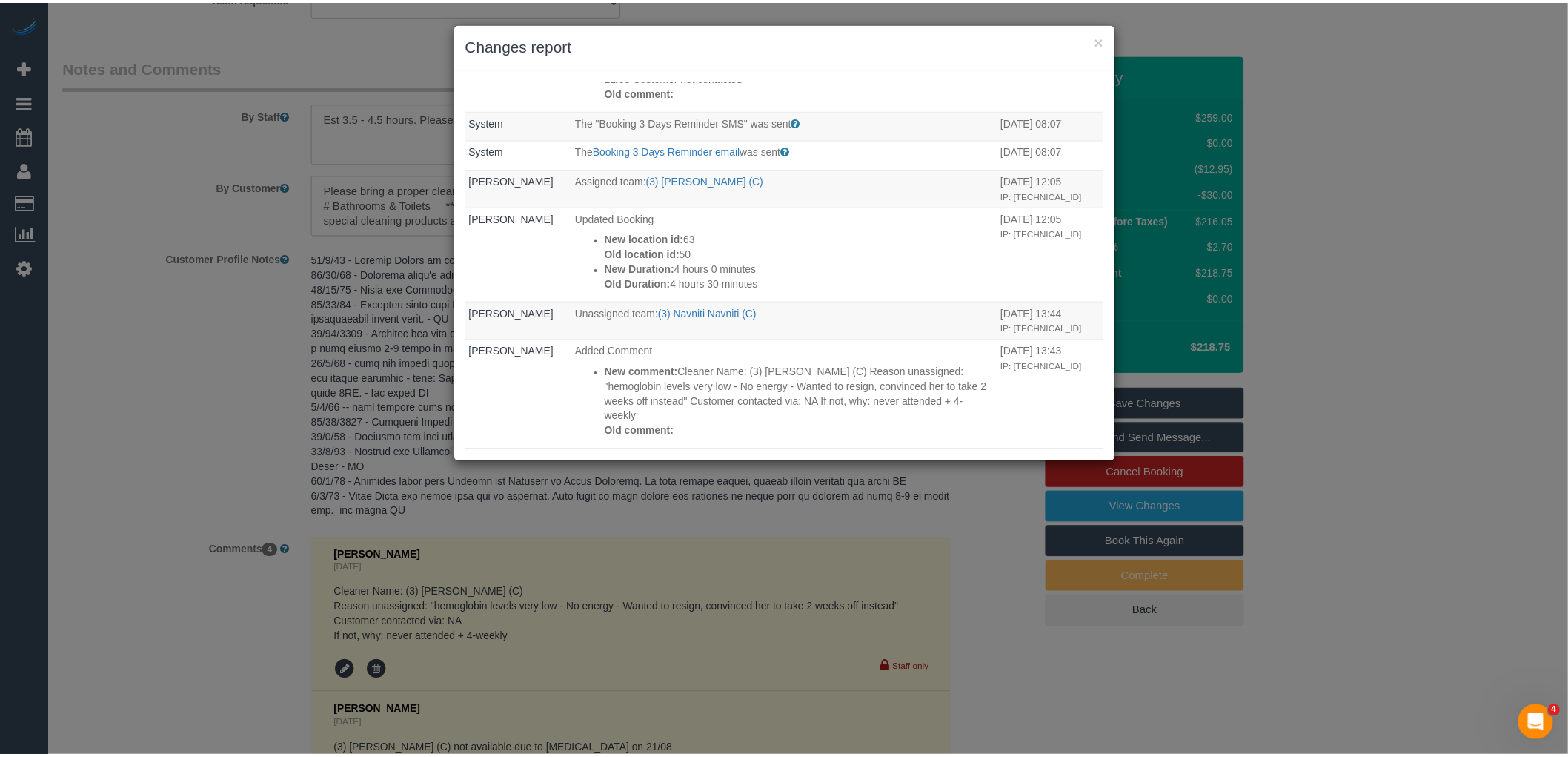
scroll to position [329, 0]
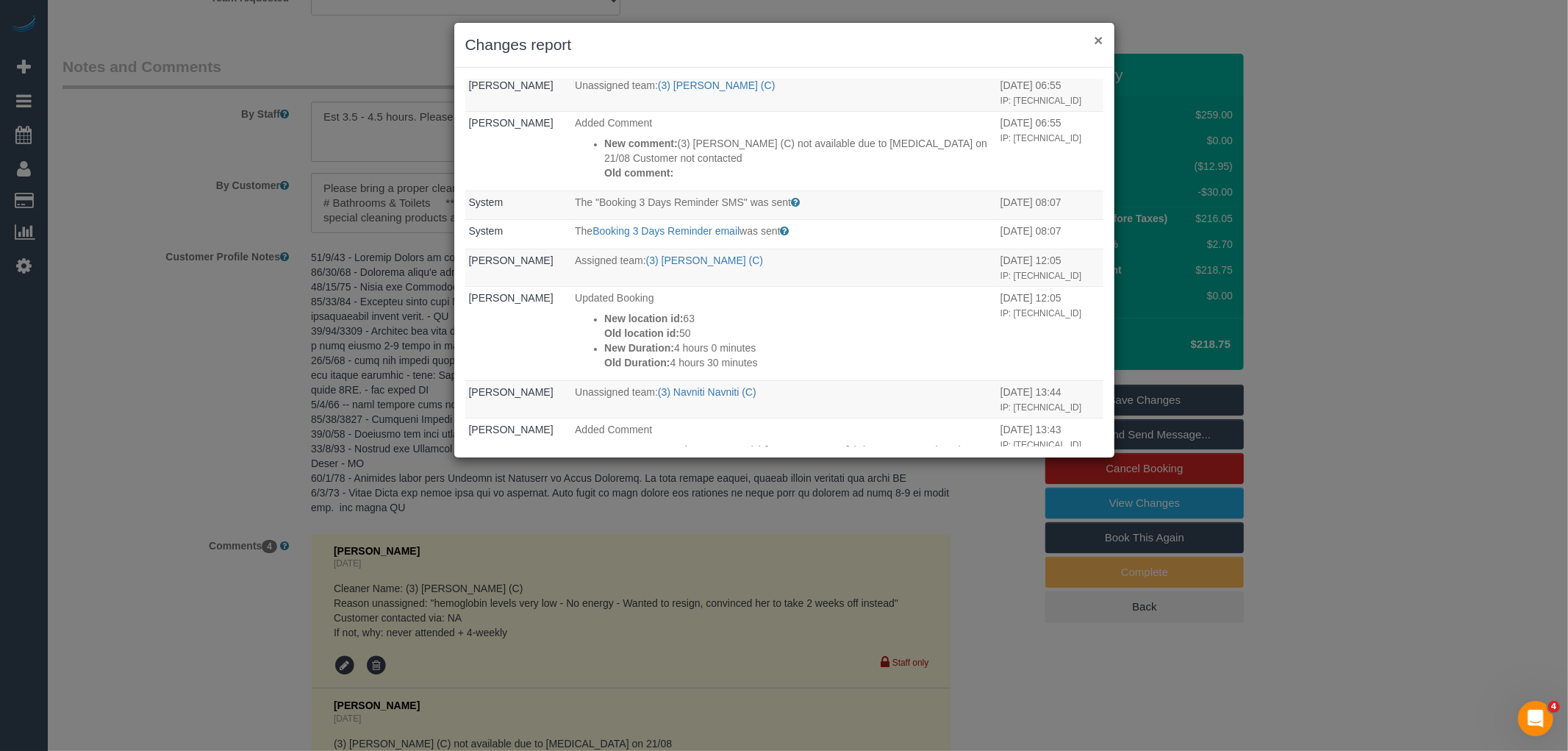
click at [1100, 41] on button "×" at bounding box center [1097, 40] width 9 height 16
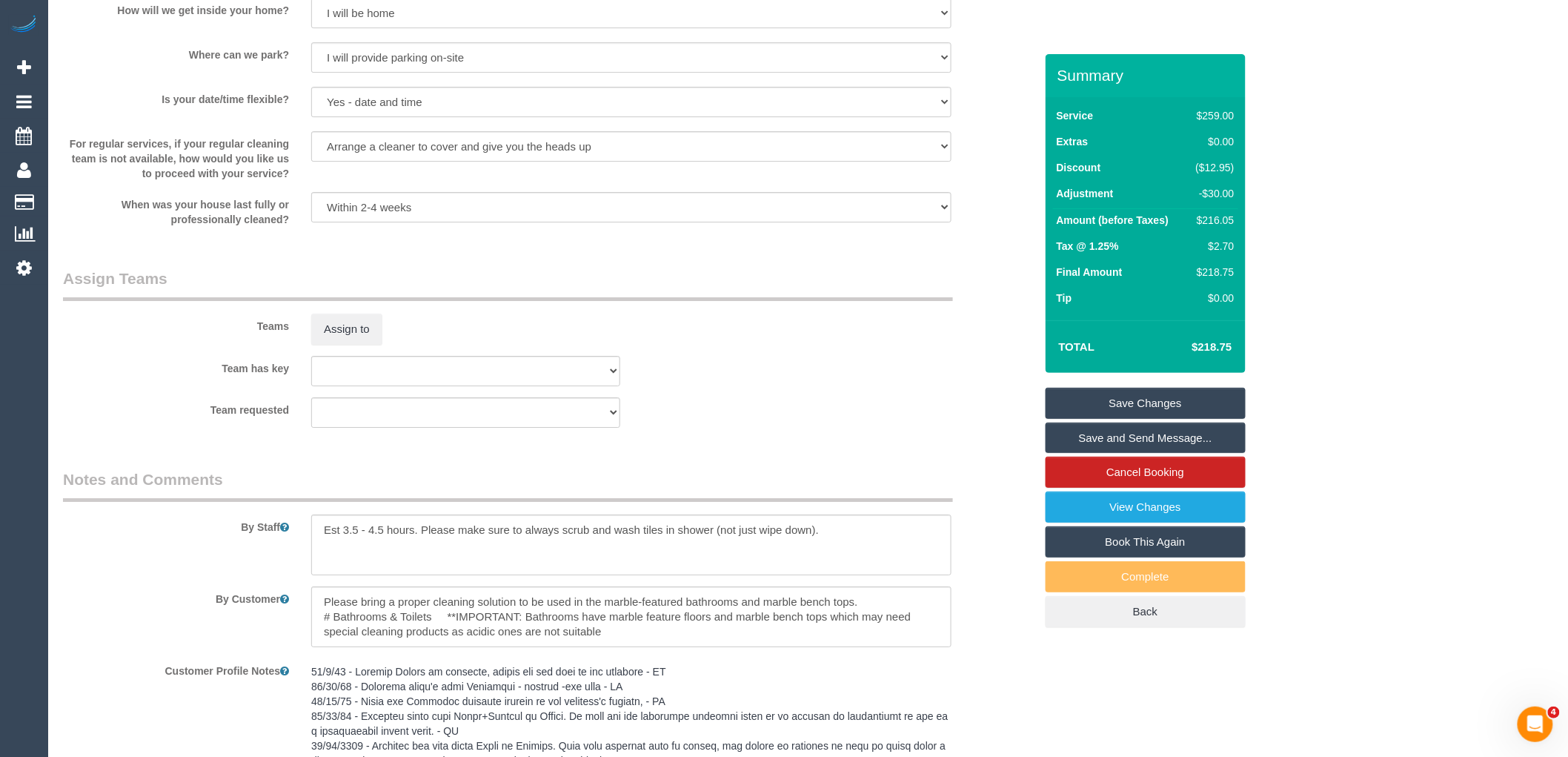
scroll to position [2716, 0]
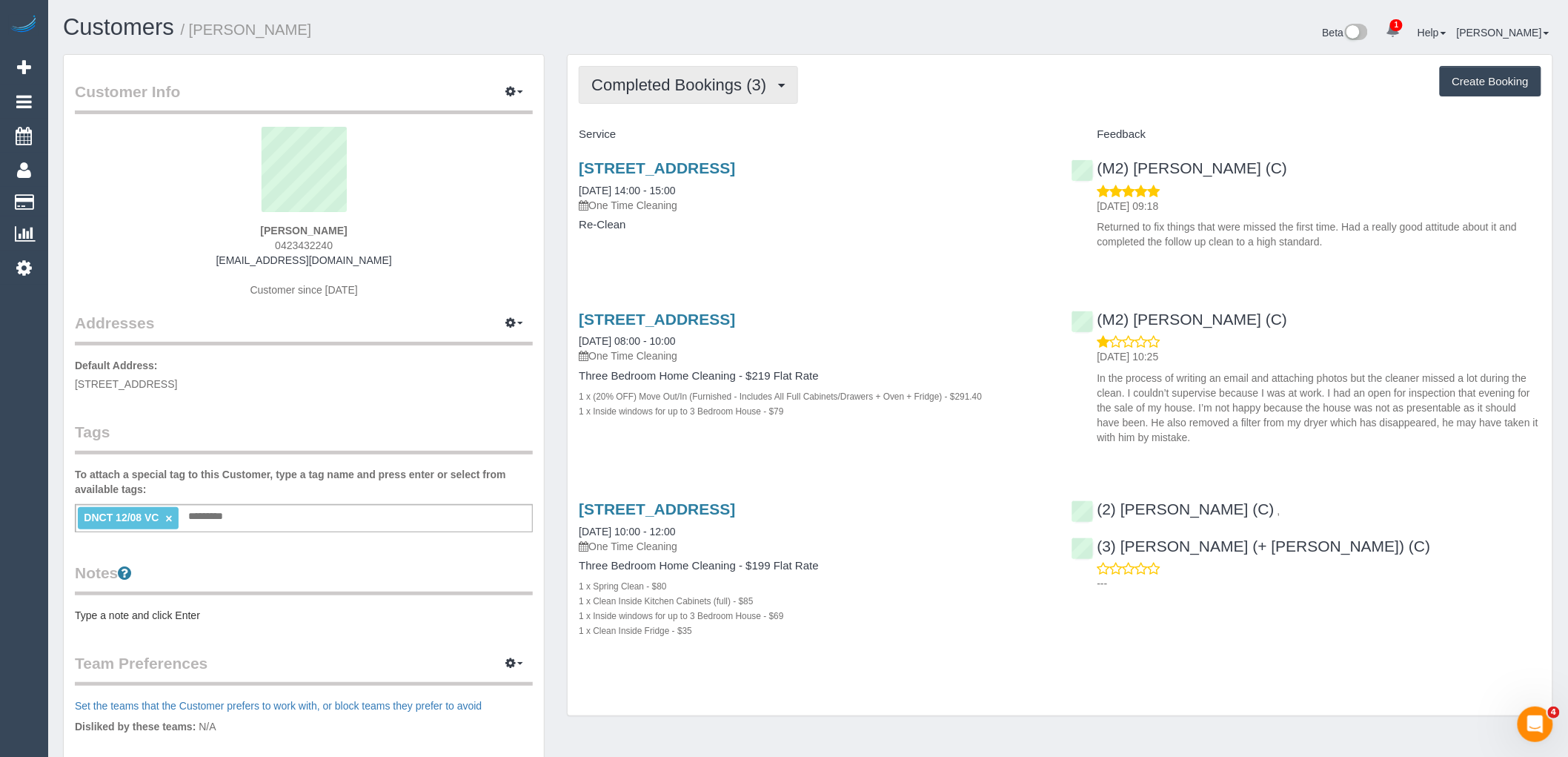
click at [702, 94] on button "Completed Bookings (3)" at bounding box center [688, 85] width 219 height 37
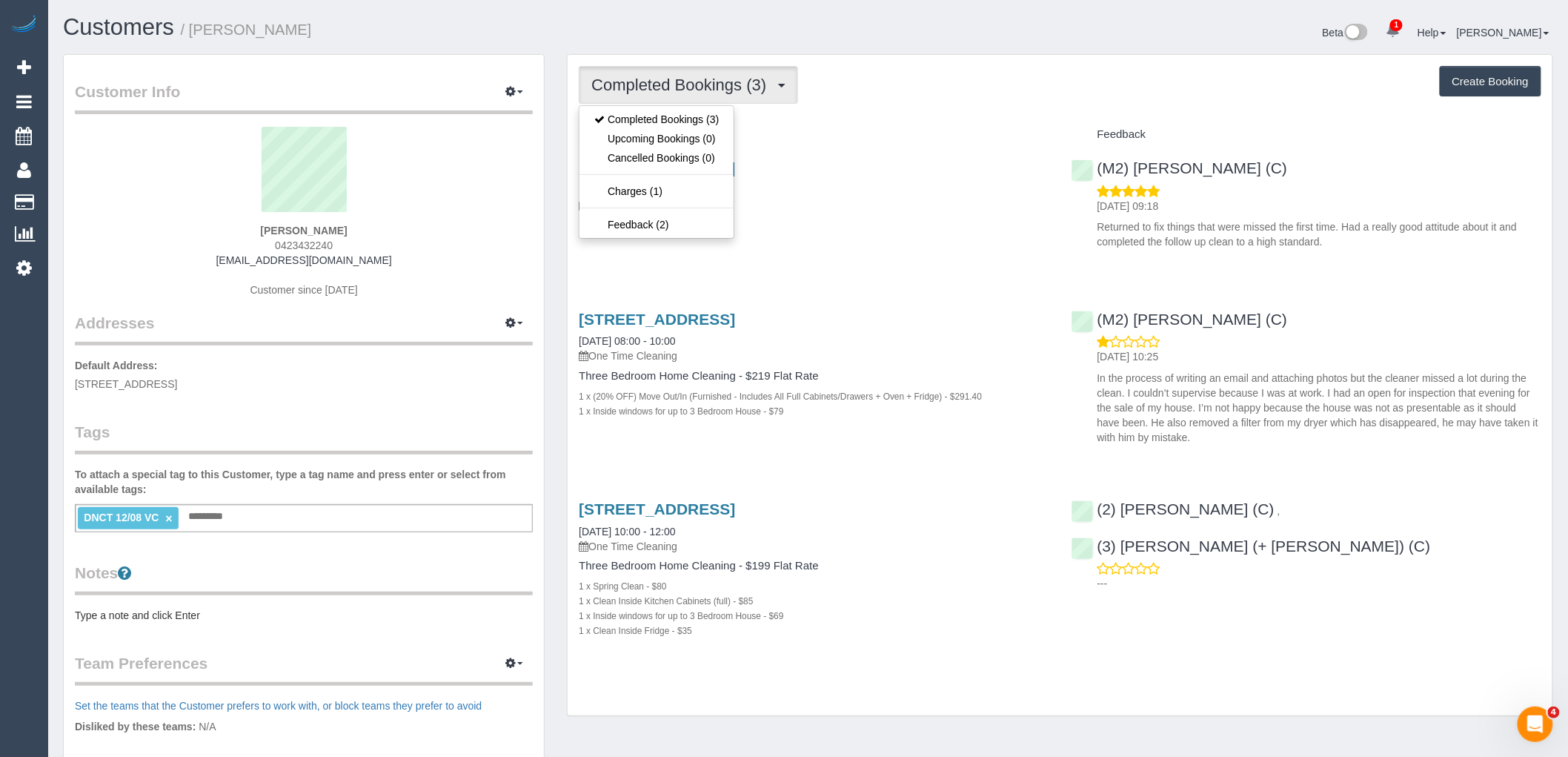
click at [389, 199] on sui-profile-pic at bounding box center [303, 175] width 436 height 96
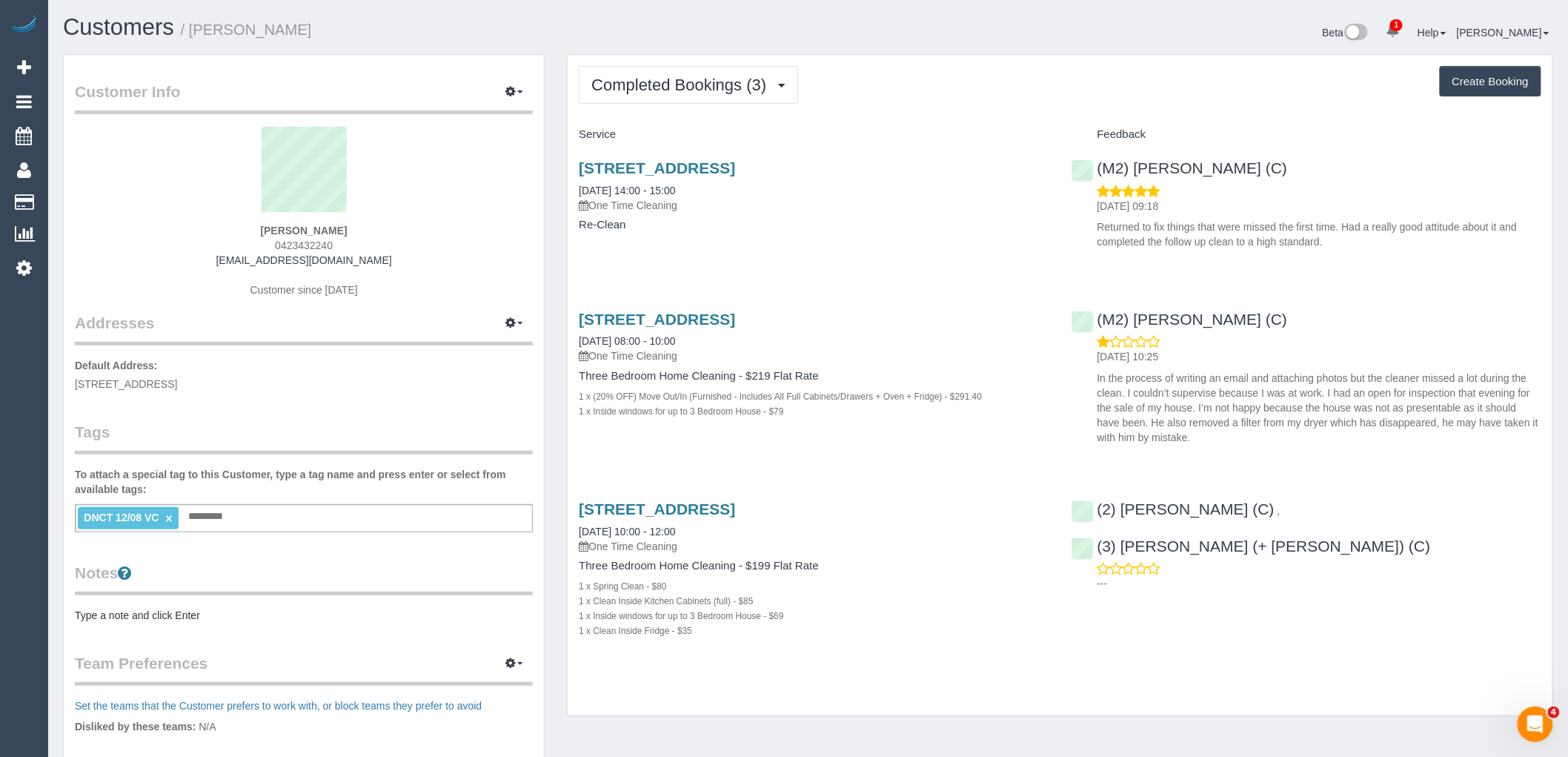
drag, startPoint x: 331, startPoint y: 243, endPoint x: 235, endPoint y: 245, distance: 96.0
click at [236, 245] on div "[PERSON_NAME] 0423432240 [EMAIL_ADDRESS][DOMAIN_NAME] Customer since [DATE]" at bounding box center [304, 219] width 458 height 185
copy span "0423432240"
drag, startPoint x: 363, startPoint y: 228, endPoint x: 220, endPoint y: 228, distance: 143.0
click at [220, 228] on div "[PERSON_NAME] 0423432240 [EMAIL_ADDRESS][DOMAIN_NAME] Customer since [DATE]" at bounding box center [304, 219] width 458 height 185
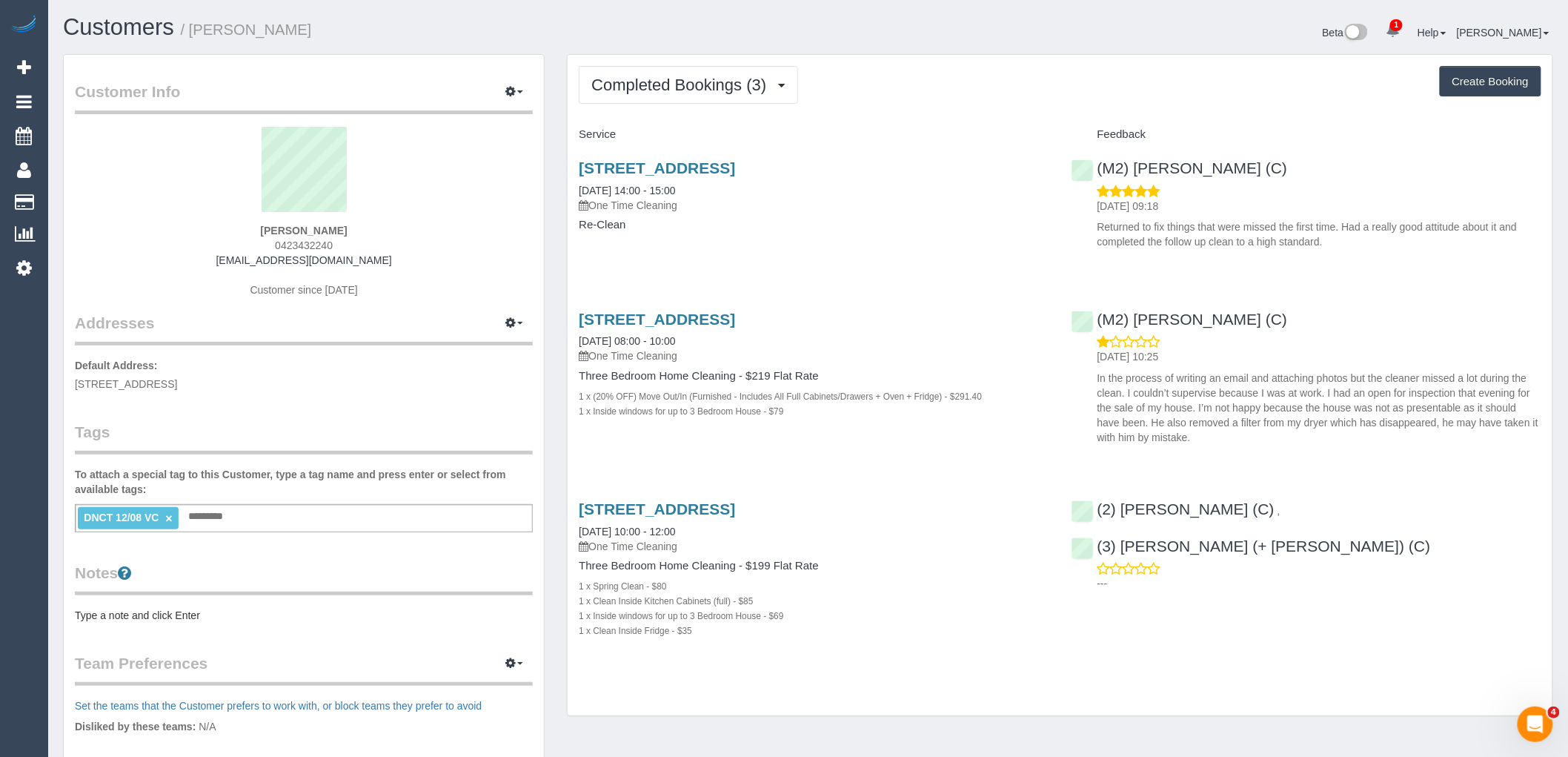
copy strong "[PERSON_NAME]"
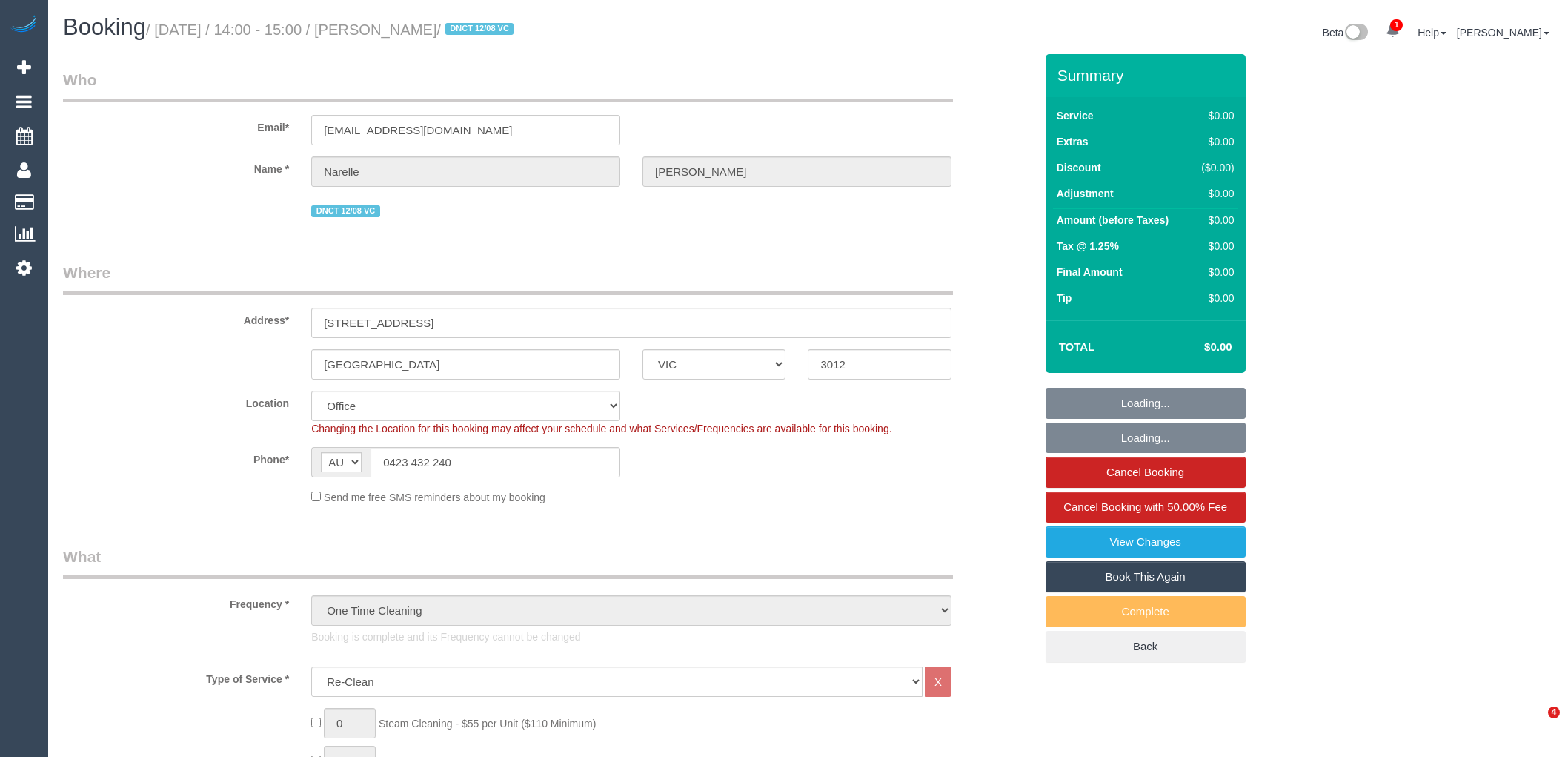
select select "VIC"
select select "object:661"
select select "string:stripe-pm_1RuXKF2GScqysDRVkRBcHjqx"
select select "number:28"
select select "number:14"
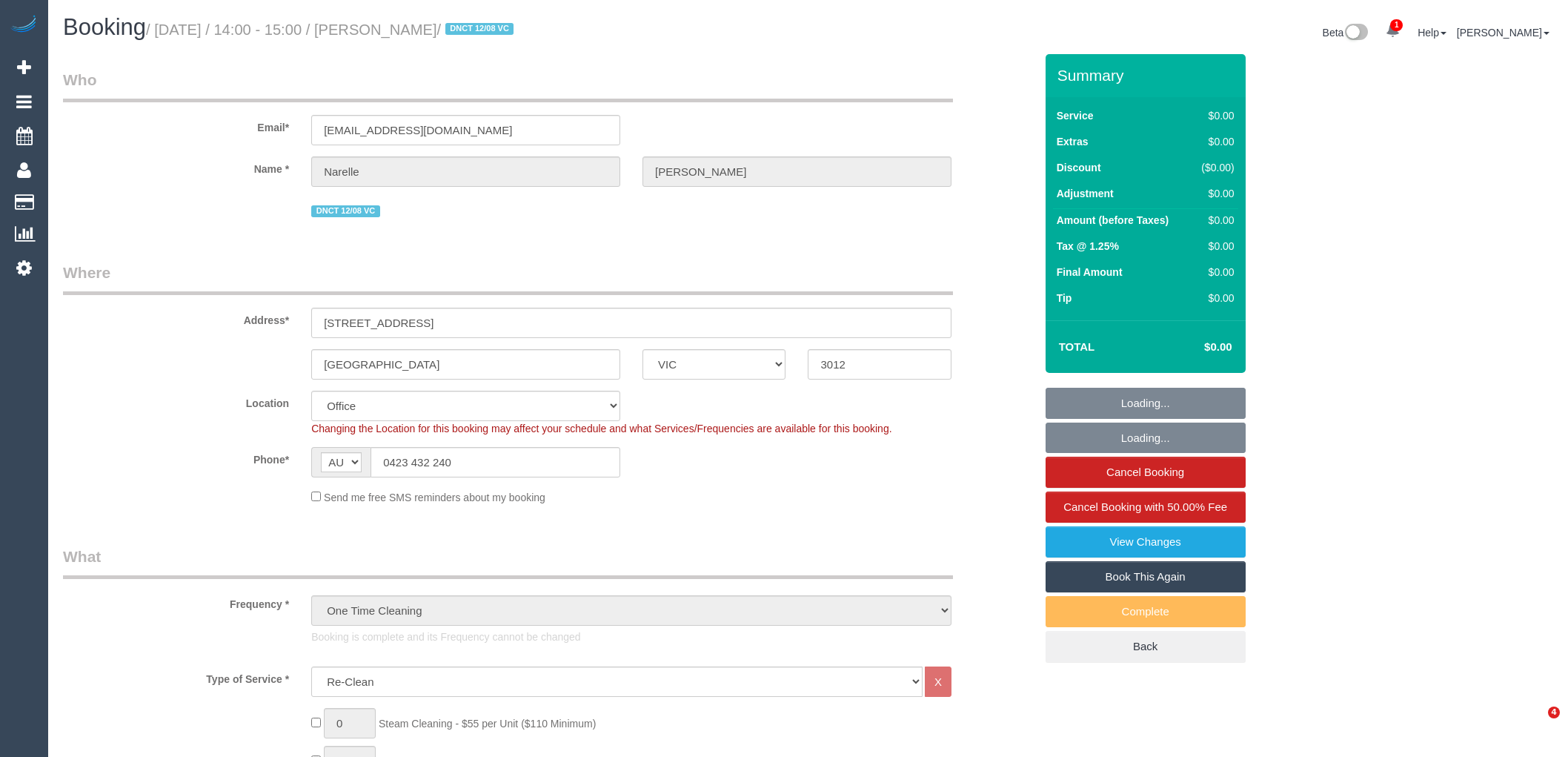
select select "number:19"
select select "VIC"
select select "string:stripe-pm_1RuXKF2GScqysDRVkRBcHjqx"
select select "number:28"
select select "number:14"
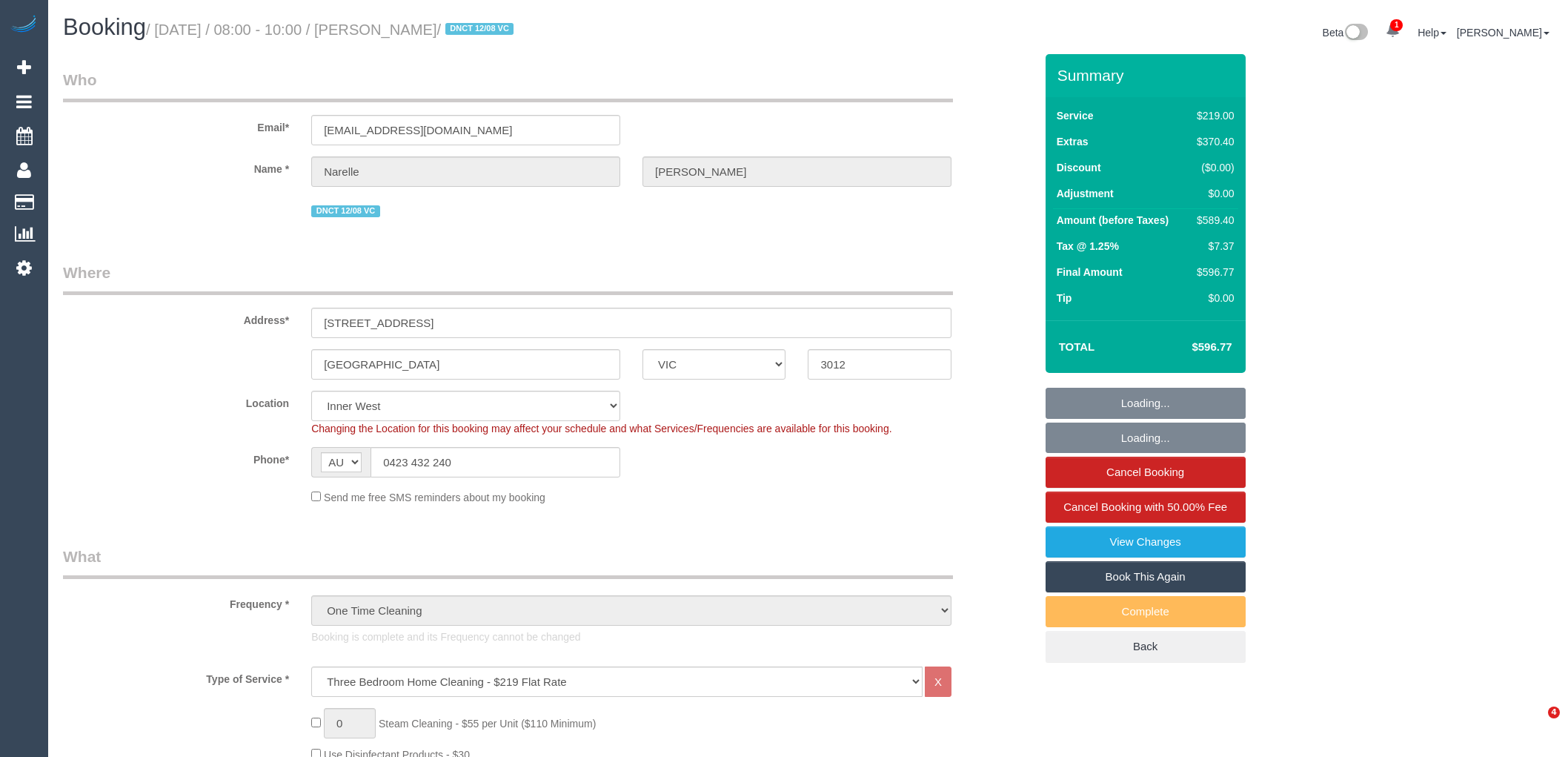
select select "number:19"
select select "number:25"
select select "number:11"
select select "spot1"
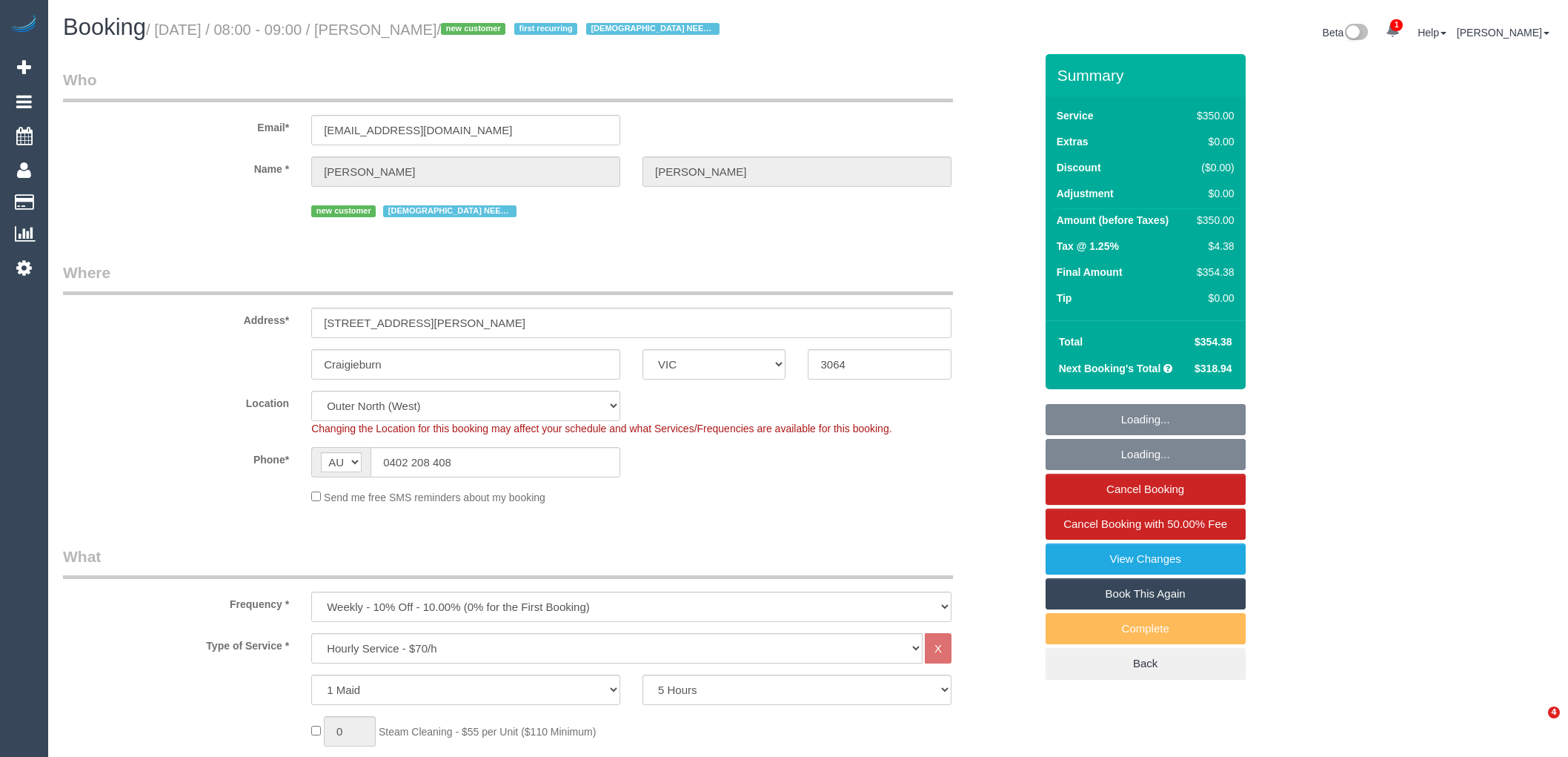
select select "VIC"
select select "300"
select select "number:28"
select select "number:14"
select select "number:18"
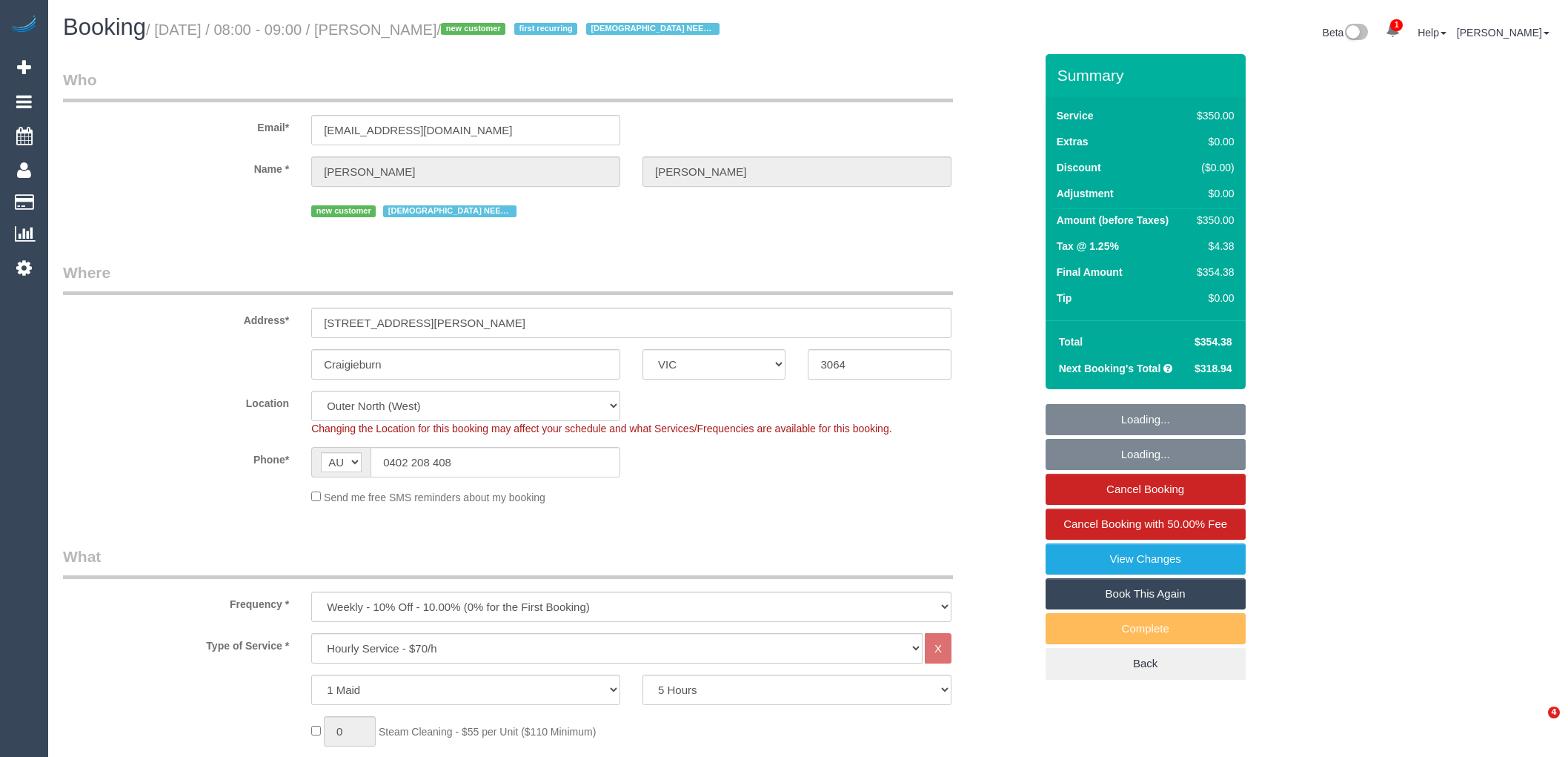
select select "number:36"
select select "number:35"
select select "object:1362"
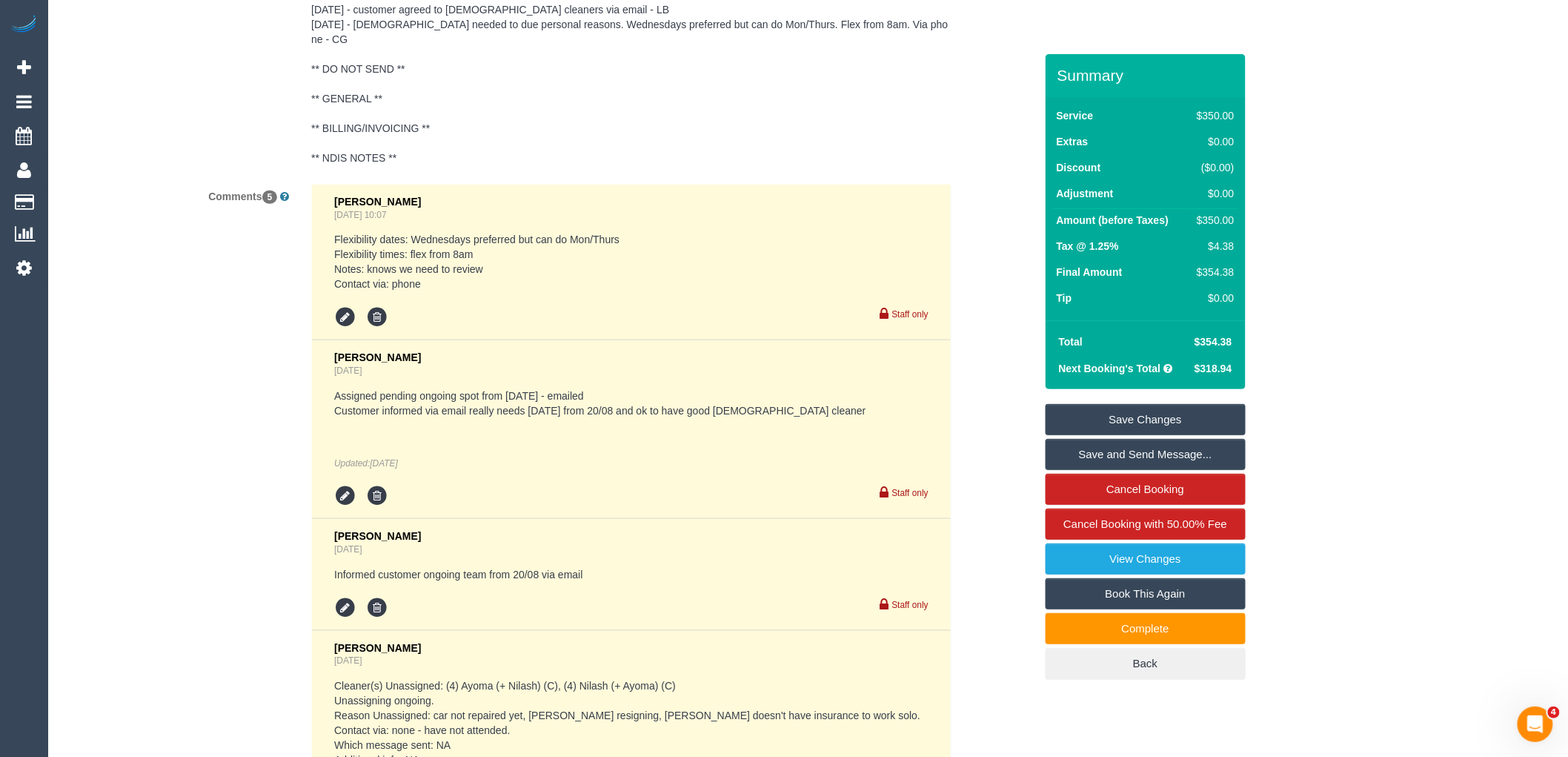
scroll to position [3108, 0]
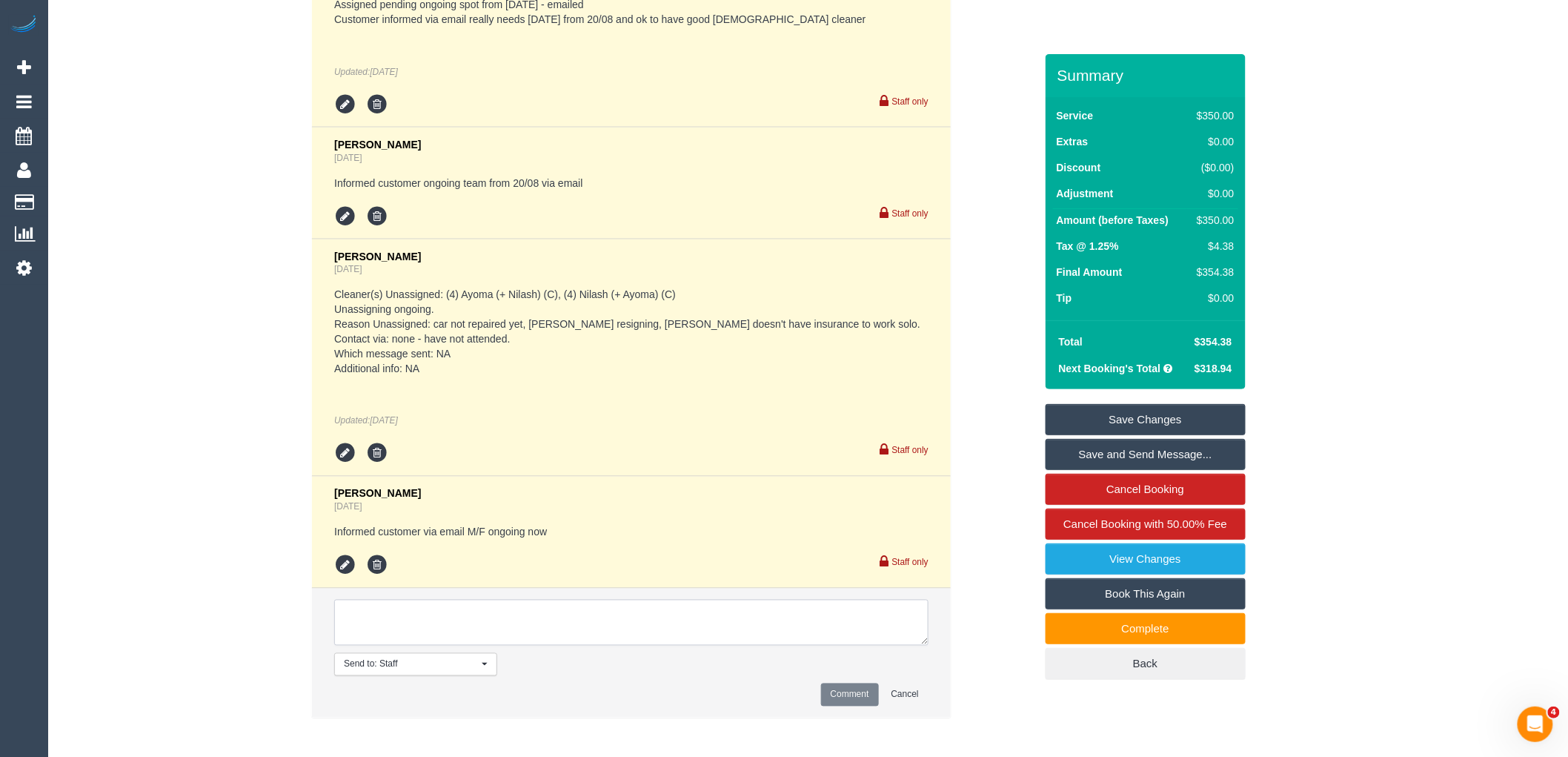
click at [412, 615] on textarea at bounding box center [631, 622] width 594 height 46
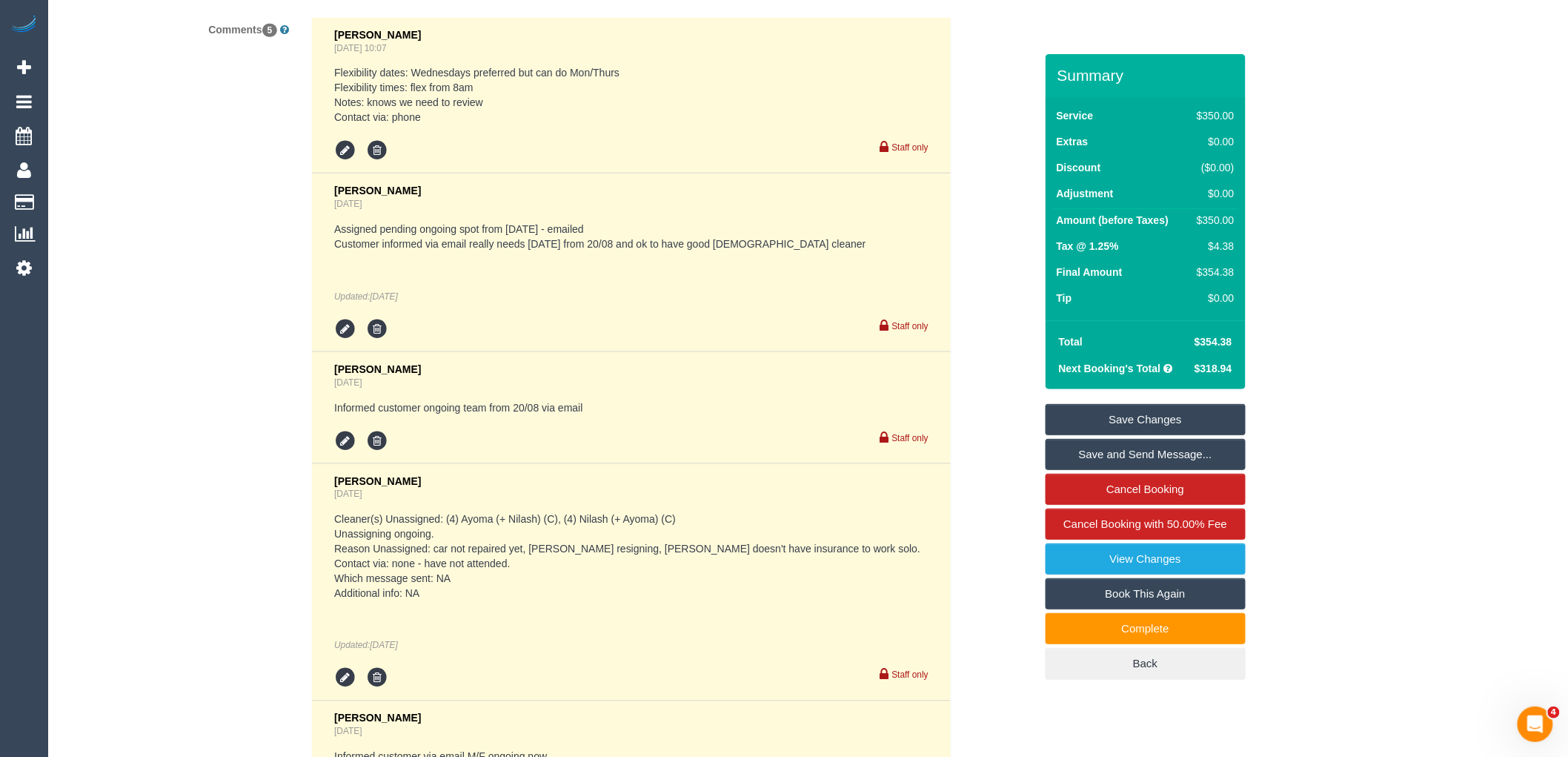
scroll to position [3169, 0]
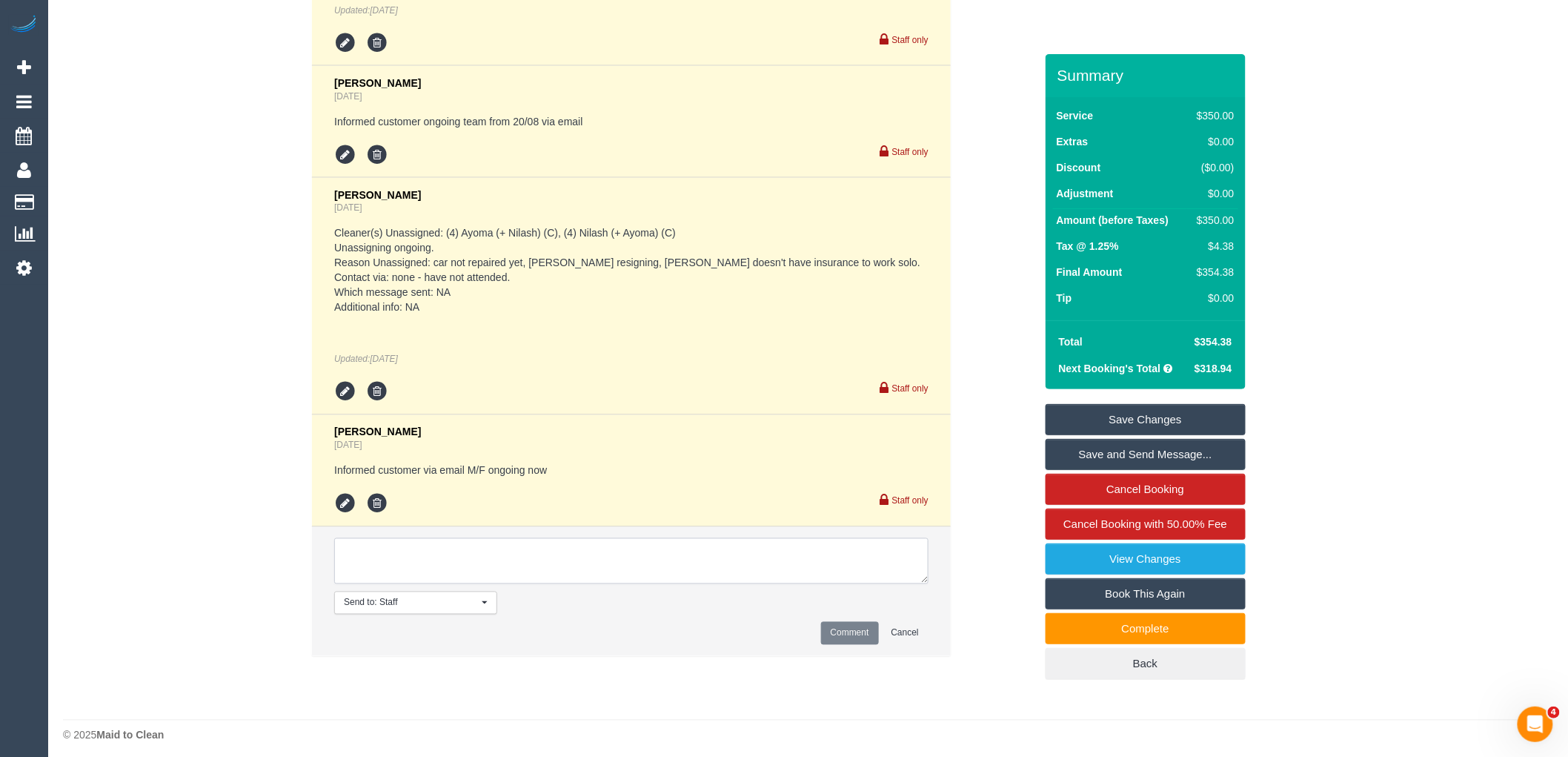
click at [616, 538] on textarea at bounding box center [631, 560] width 594 height 46
click at [459, 538] on textarea at bounding box center [631, 560] width 594 height 46
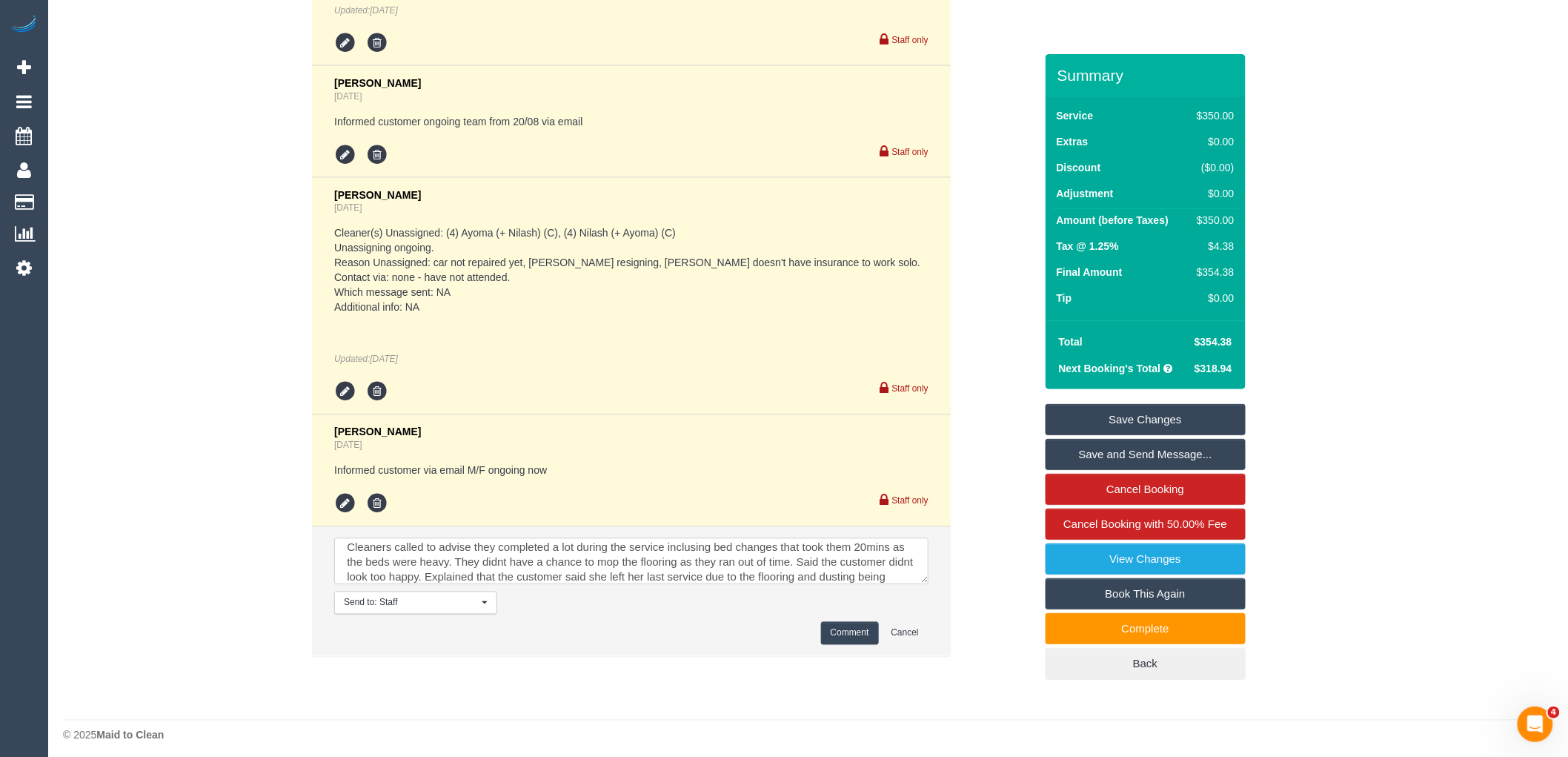
scroll to position [21, 0]
type textarea "Cleaners called to advise they completed a lot during the service inclusing bed…"
click at [860, 621] on button "Comment" at bounding box center [849, 632] width 58 height 23
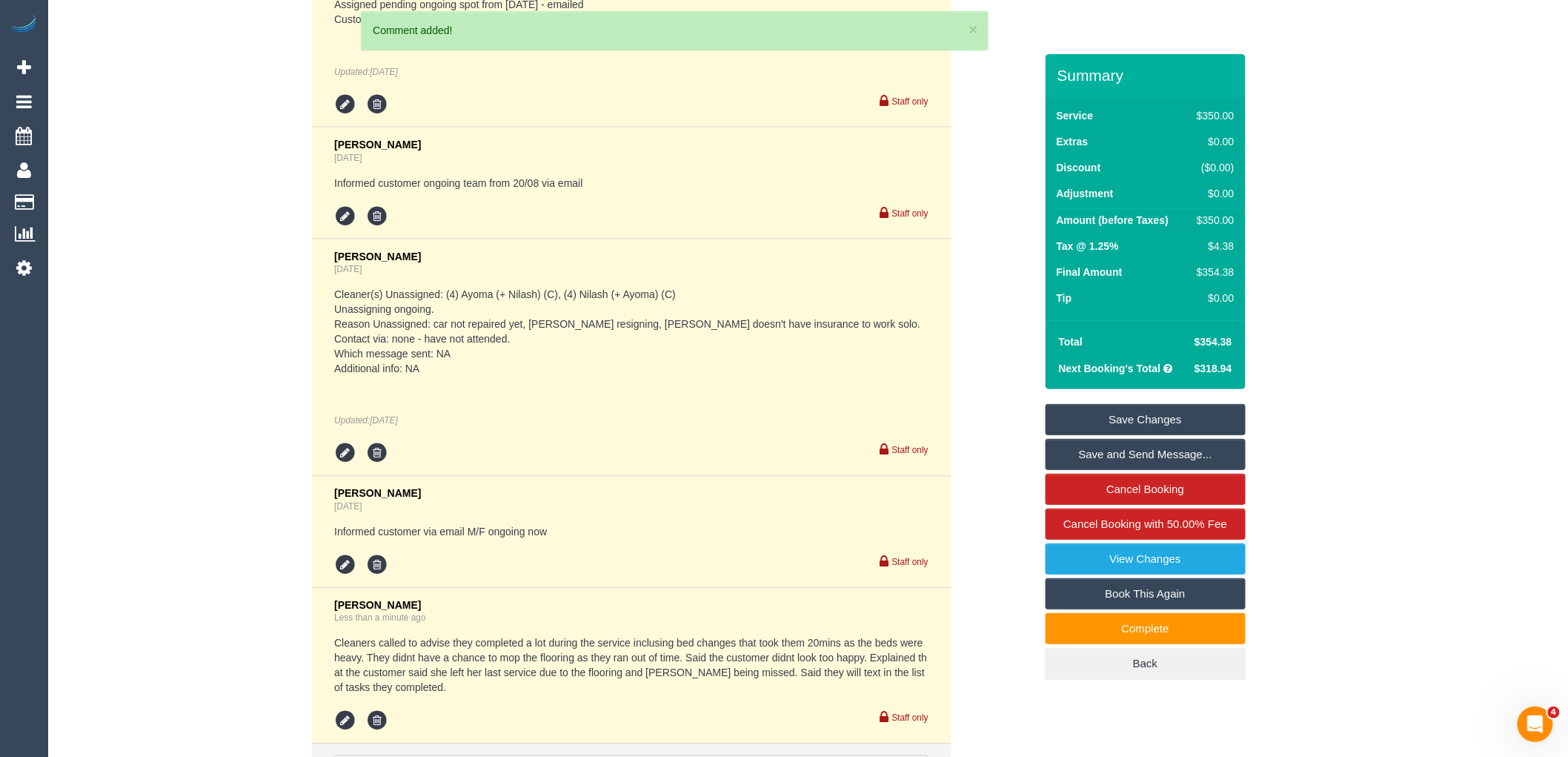
scroll to position [3263, 0]
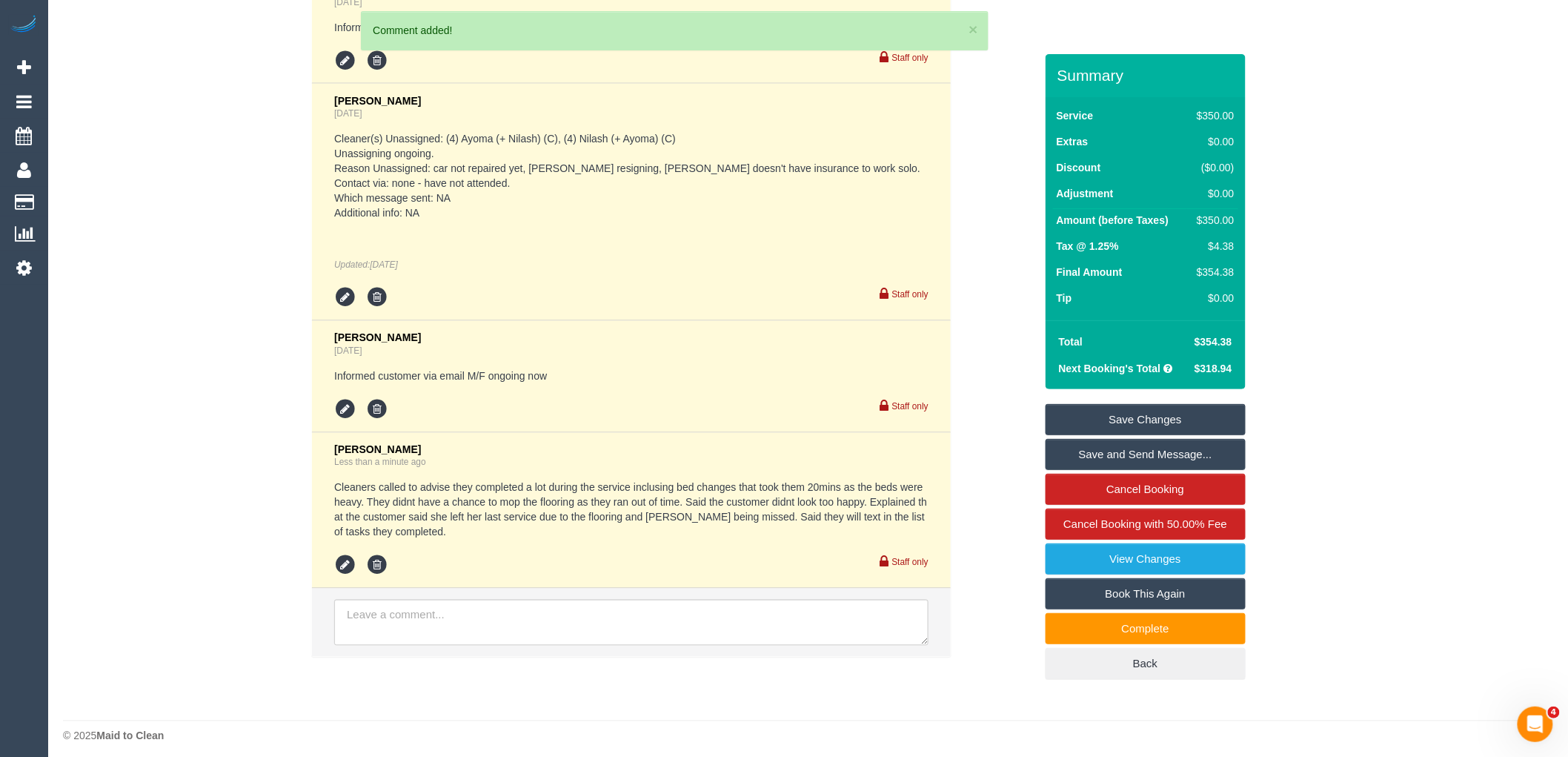
click at [1159, 428] on link "Save Changes" at bounding box center [1144, 420] width 200 height 31
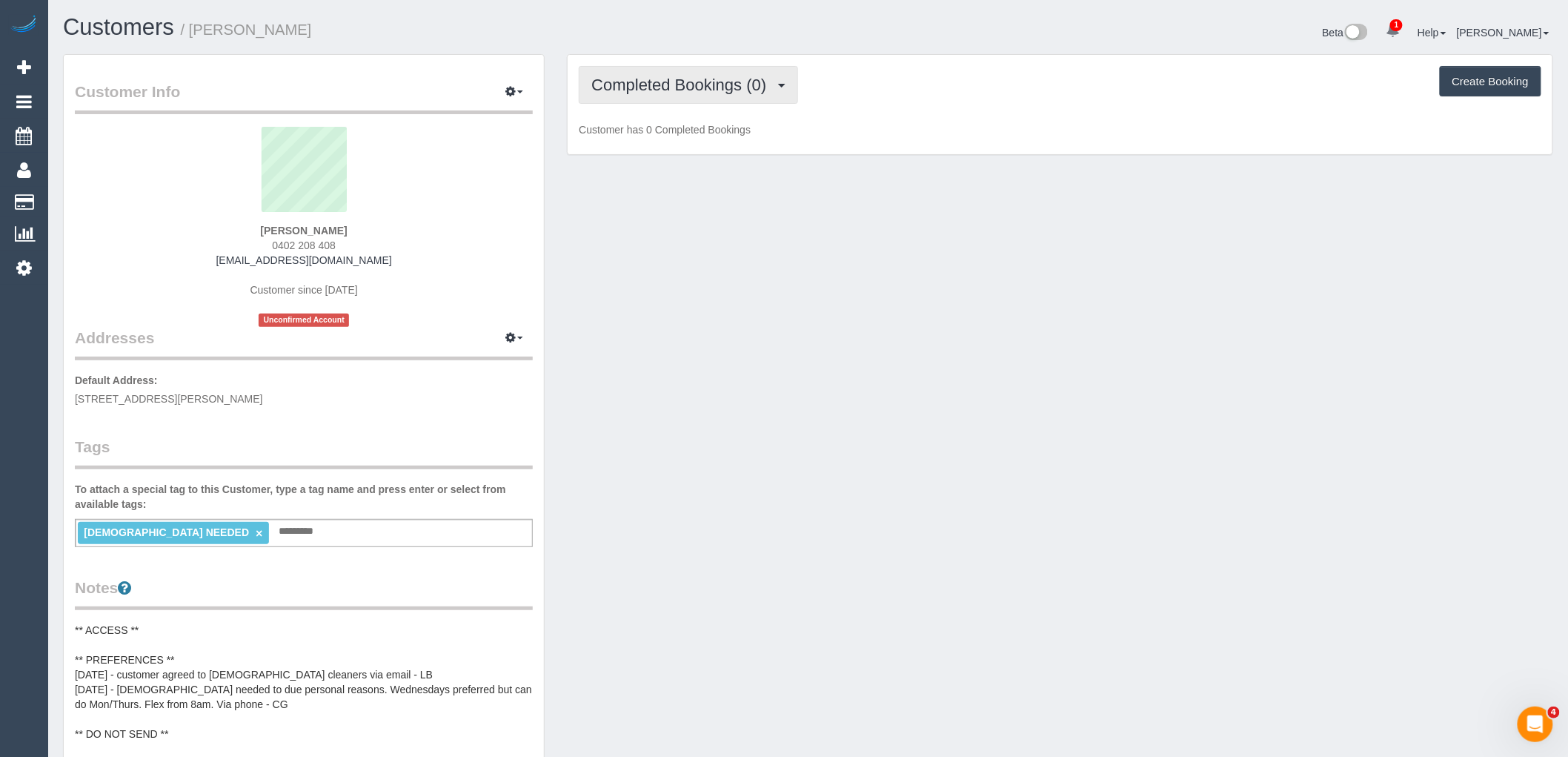
click at [696, 88] on span "Completed Bookings (0)" at bounding box center [681, 85] width 182 height 19
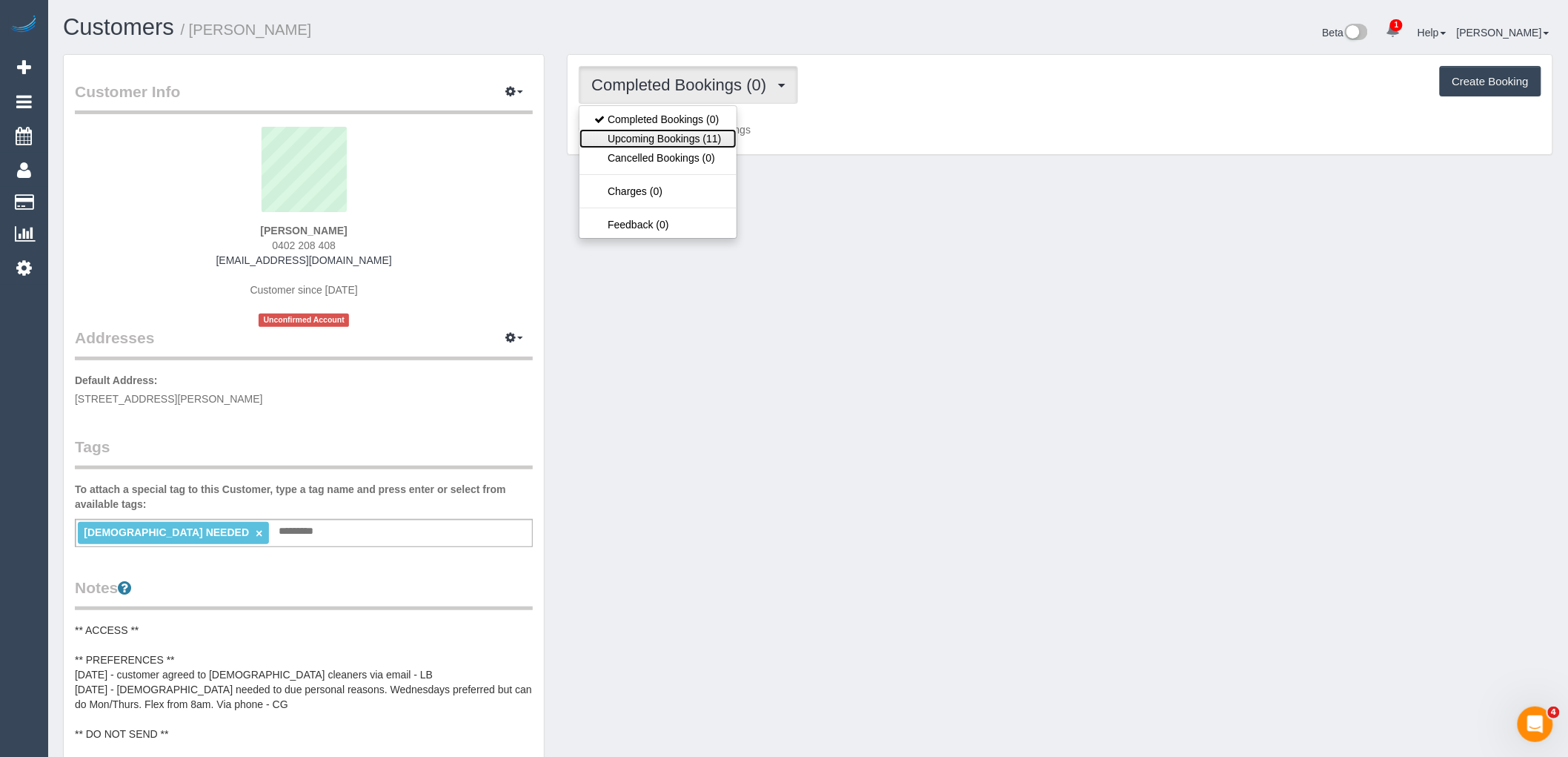
click at [722, 143] on link "Upcoming Bookings (11)" at bounding box center [657, 139] width 156 height 20
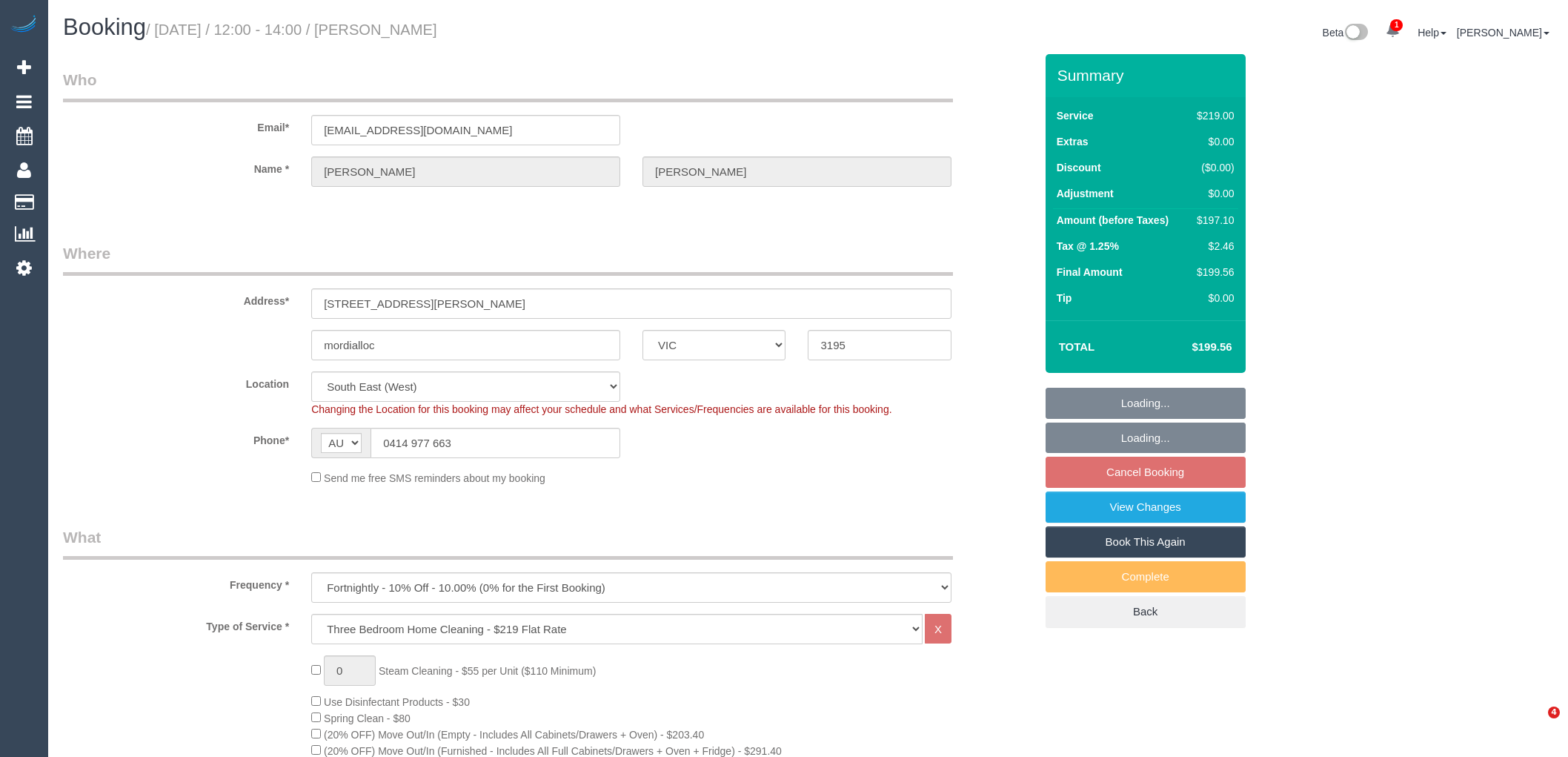
select select "VIC"
select select "string:stripe-pm_1PNPoZ2GScqysDRVWd5yP6Q3"
select select "number:27"
select select "number:14"
select select "number:19"
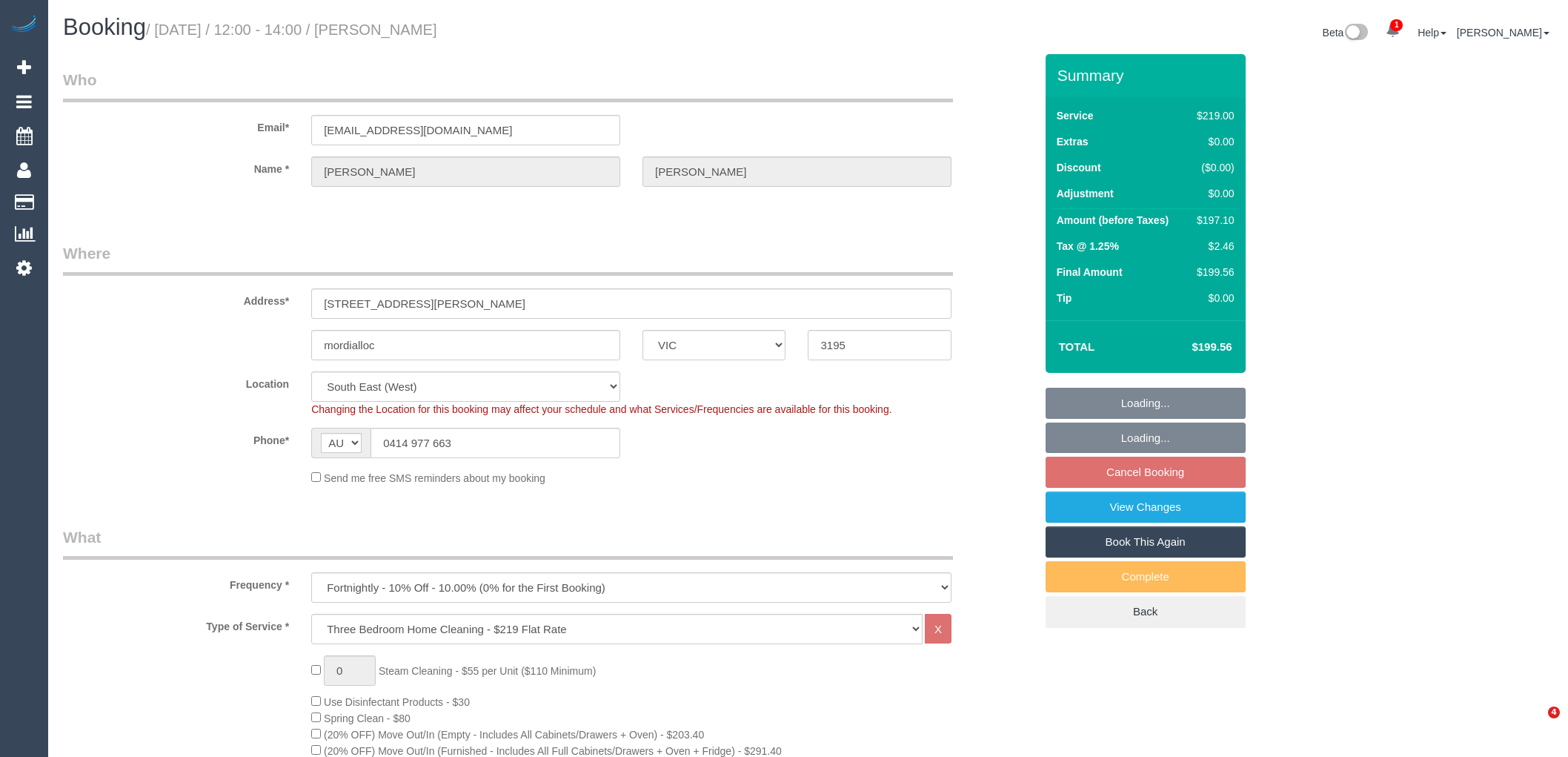
select select "number:22"
select select "number:34"
select select "number:12"
select select "spot1"
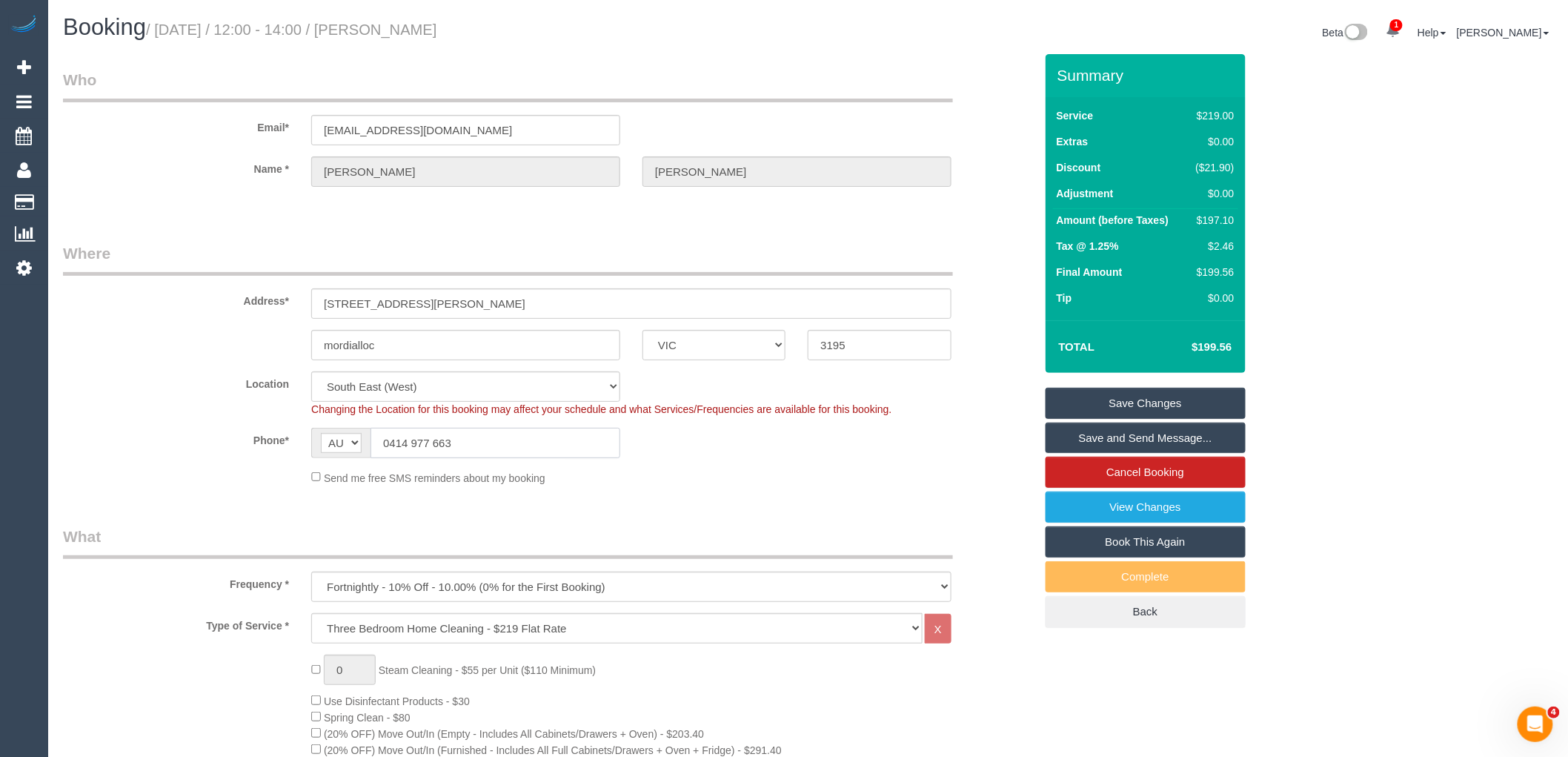
drag, startPoint x: 490, startPoint y: 441, endPoint x: 315, endPoint y: 441, distance: 175.0
click at [326, 441] on div "AF AL DZ AD AO AI AQ AG AR AM AW AU AT AZ BS BH BD BB BY BE BZ BJ BM BT BO BA B…" at bounding box center [466, 442] width 309 height 30
